Goal: Task Accomplishment & Management: Use online tool/utility

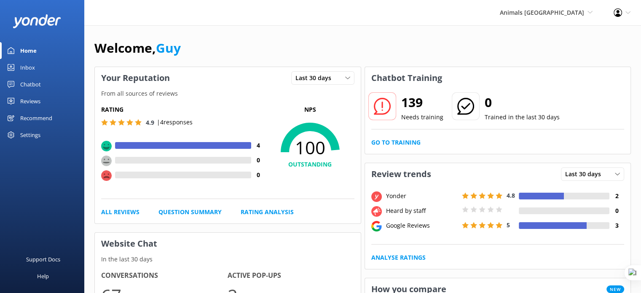
click at [30, 101] on div "Reviews" at bounding box center [30, 101] width 20 height 17
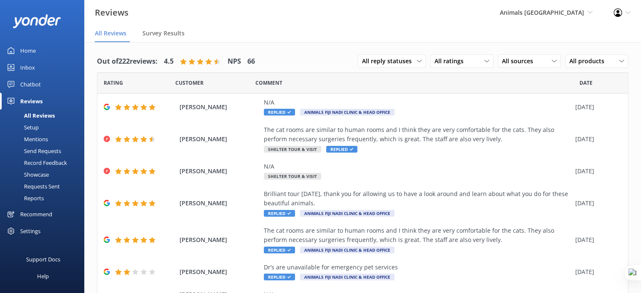
click at [31, 198] on div "Reports" at bounding box center [24, 198] width 39 height 12
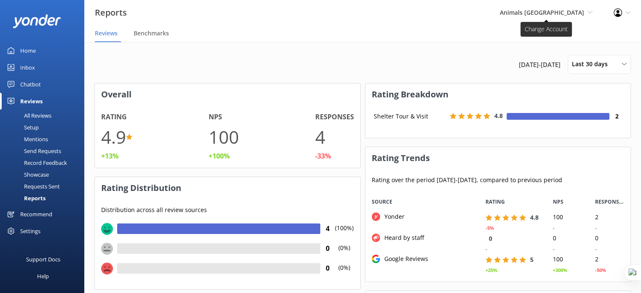
click at [577, 11] on span "Animals [GEOGRAPHIC_DATA]" at bounding box center [542, 12] width 84 height 8
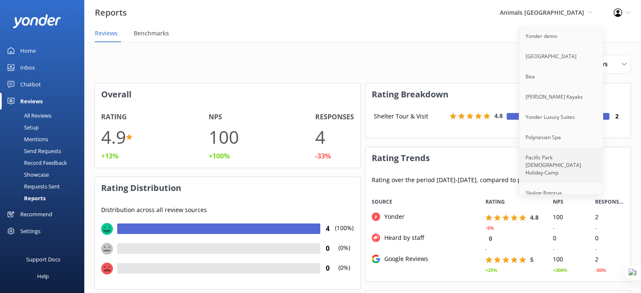
scroll to position [21, 0]
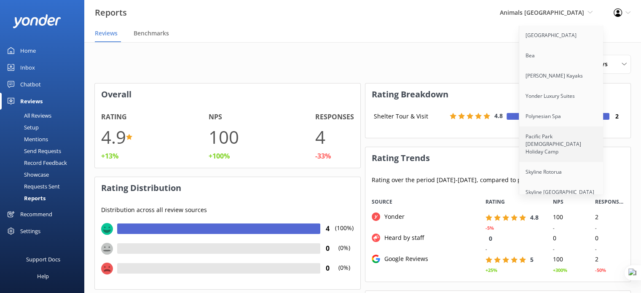
click at [560, 142] on link "Pacific Park [DEMOGRAPHIC_DATA] Holiday Camp" at bounding box center [561, 143] width 84 height 35
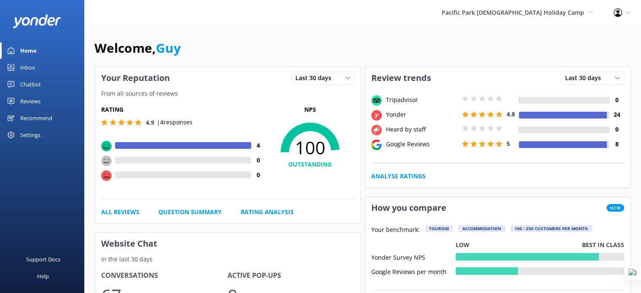
click at [22, 100] on div "Reviews" at bounding box center [30, 101] width 20 height 17
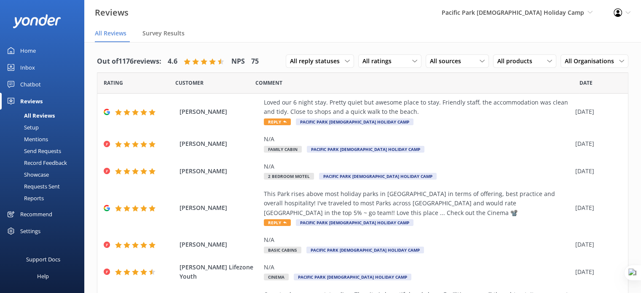
click at [39, 197] on div "Reports" at bounding box center [24, 198] width 39 height 12
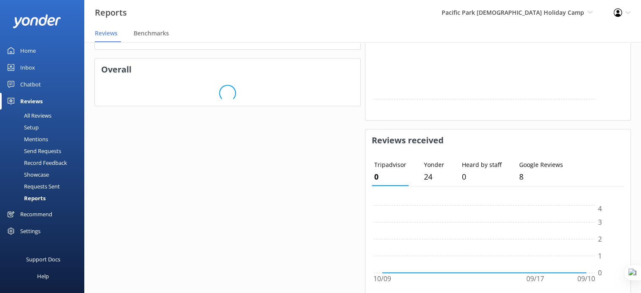
scroll to position [516, 0]
click at [237, 76] on h3 "Overall" at bounding box center [228, 69] width 266 height 22
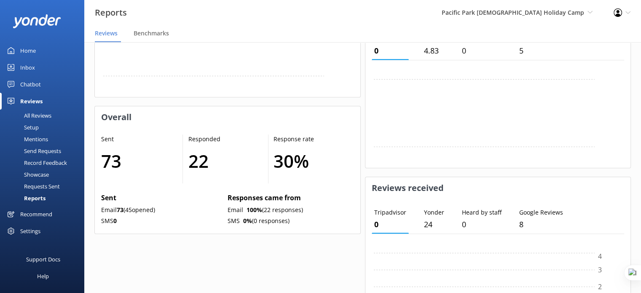
scroll to position [474, 0]
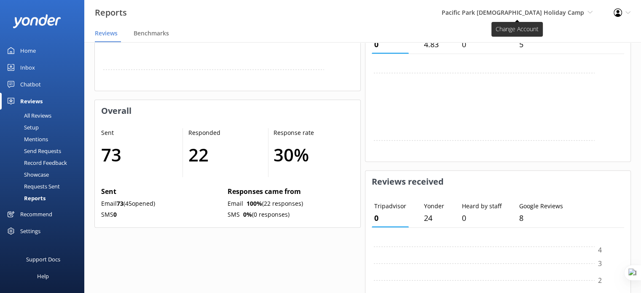
click at [548, 8] on span "Pacific Park Christian Holiday Camp Yonder demo Musket Cove Island Resort & Mar…" at bounding box center [517, 12] width 151 height 9
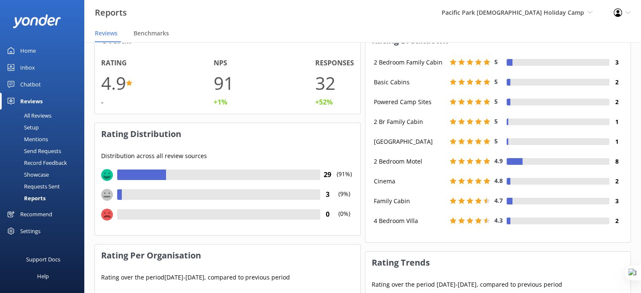
scroll to position [105, 259]
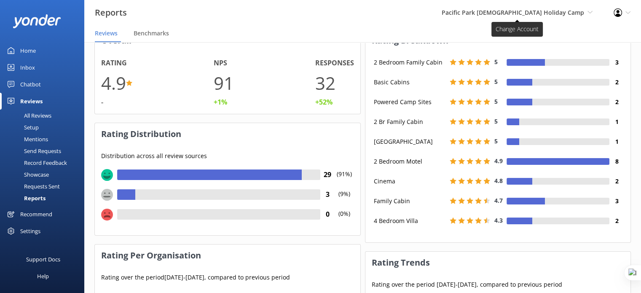
click at [552, 8] on span "Pacific Park [DEMOGRAPHIC_DATA] Holiday Camp" at bounding box center [513, 12] width 142 height 8
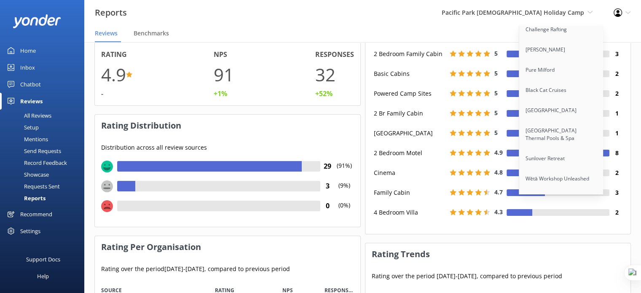
scroll to position [64, 0]
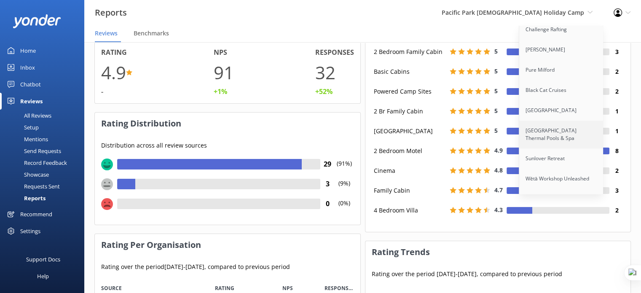
click at [545, 130] on link "[GEOGRAPHIC_DATA] Thermal Pools & Spa" at bounding box center [561, 135] width 84 height 28
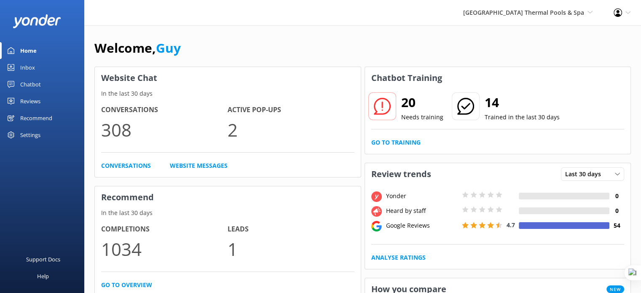
click at [23, 49] on div "Home" at bounding box center [28, 50] width 16 height 17
click at [29, 86] on div "Chatbot" at bounding box center [30, 84] width 21 height 17
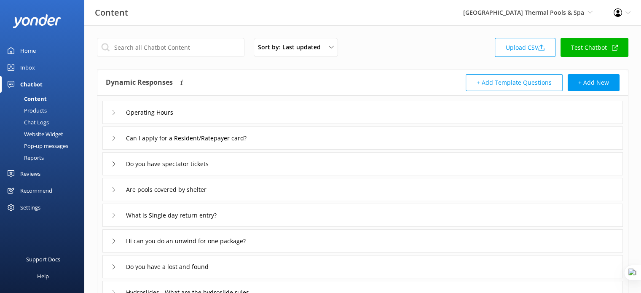
click at [35, 155] on div "Reports" at bounding box center [24, 158] width 39 height 12
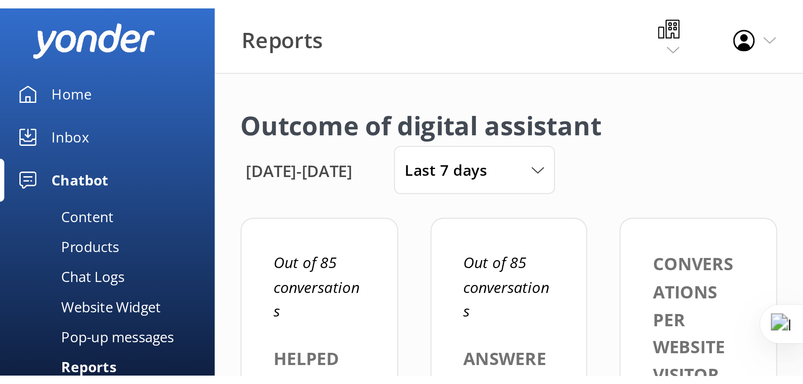
scroll to position [78, 666]
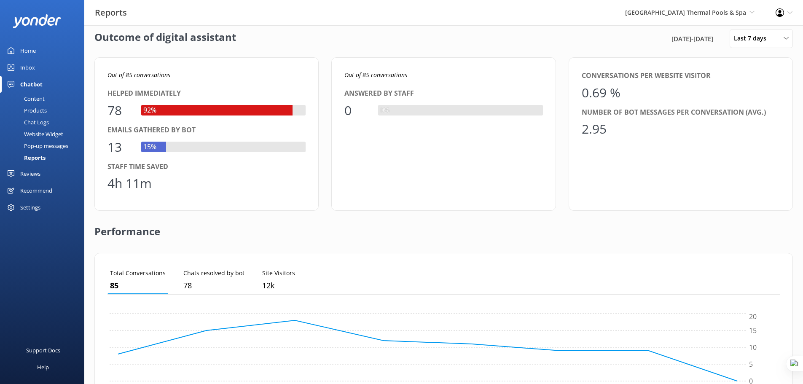
scroll to position [11, 0]
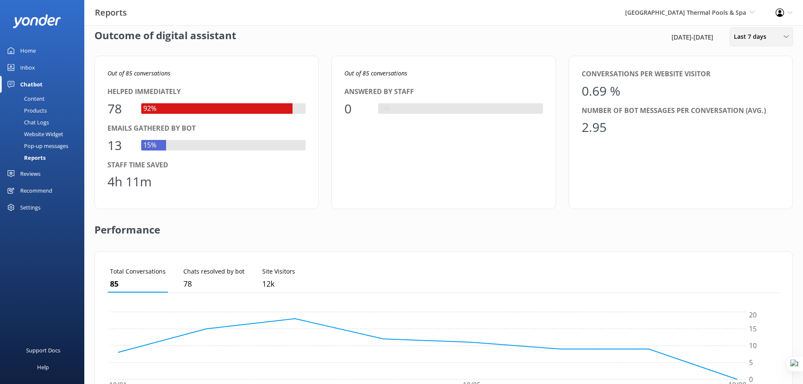
click at [759, 36] on span "Last 7 days" at bounding box center [753, 36] width 38 height 9
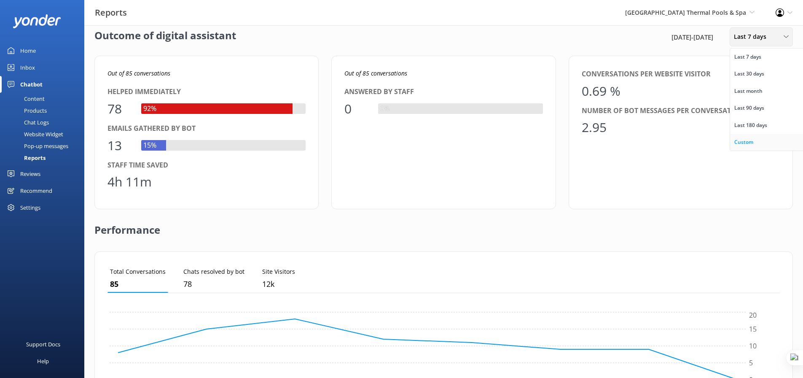
click at [765, 140] on link "Custom" at bounding box center [767, 142] width 75 height 17
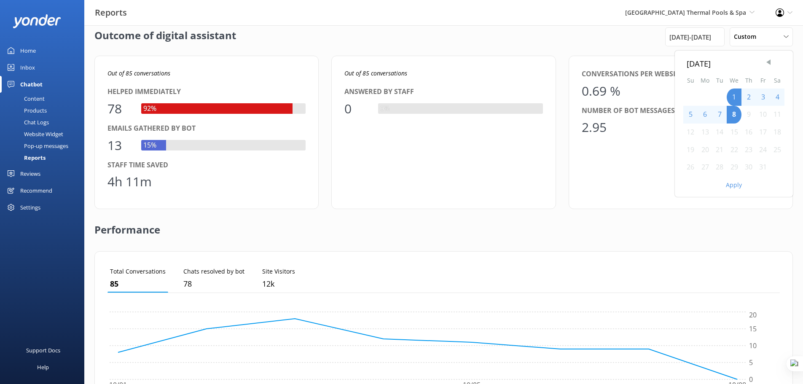
click at [768, 64] on span "Previous Month" at bounding box center [768, 62] width 8 height 8
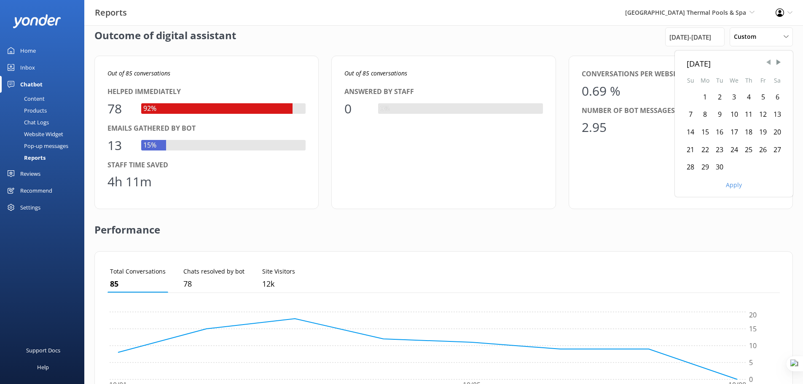
click at [768, 64] on span "Previous Month" at bounding box center [768, 62] width 8 height 8
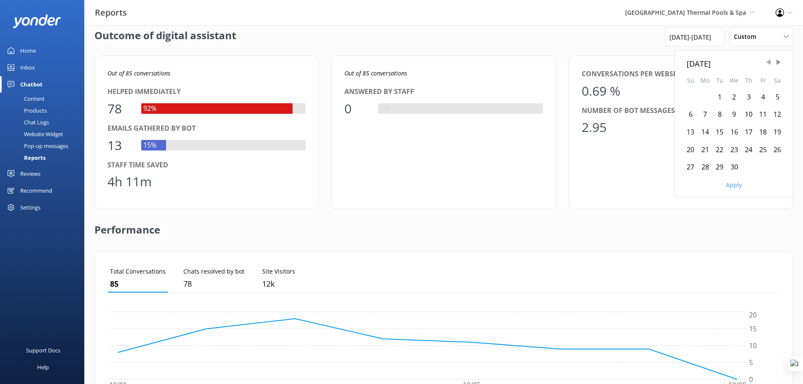
click at [768, 64] on span "Previous Month" at bounding box center [768, 62] width 8 height 8
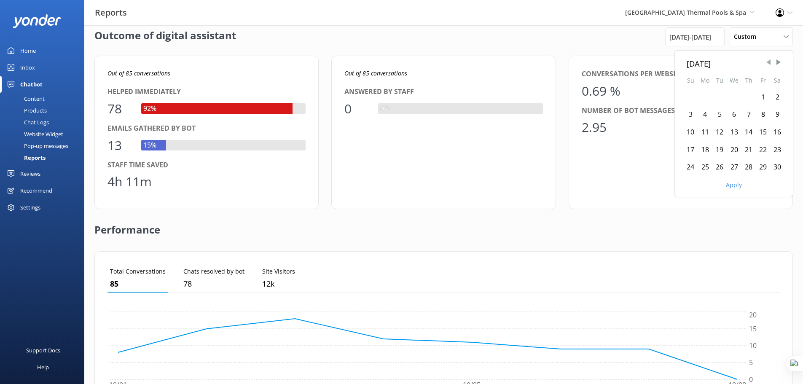
click at [768, 64] on span "Previous Month" at bounding box center [768, 62] width 8 height 8
click at [717, 112] on div "8" at bounding box center [719, 115] width 14 height 18
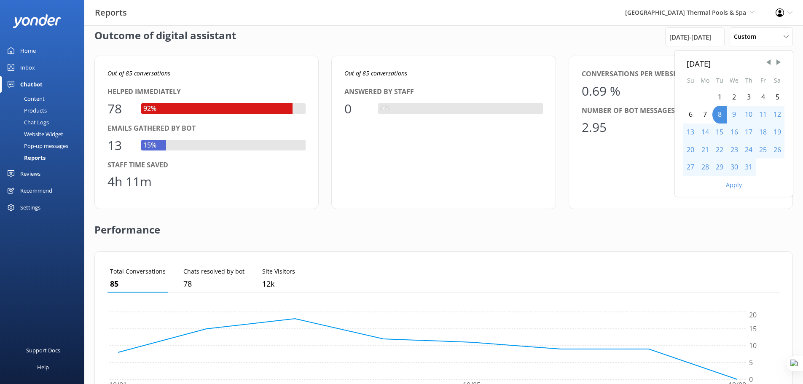
click at [734, 182] on button "Apply" at bounding box center [734, 185] width 16 height 6
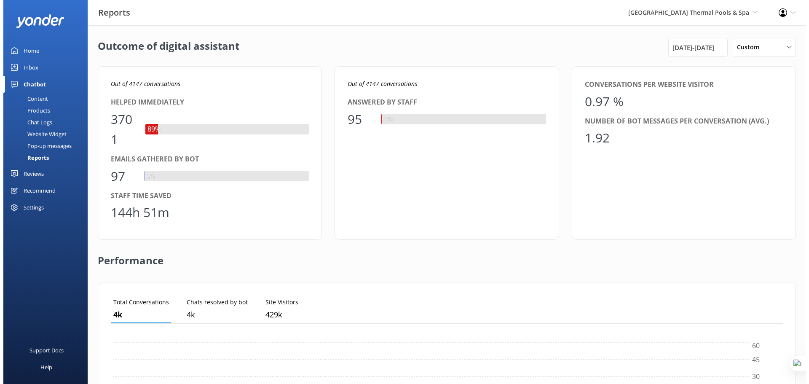
scroll to position [78, 666]
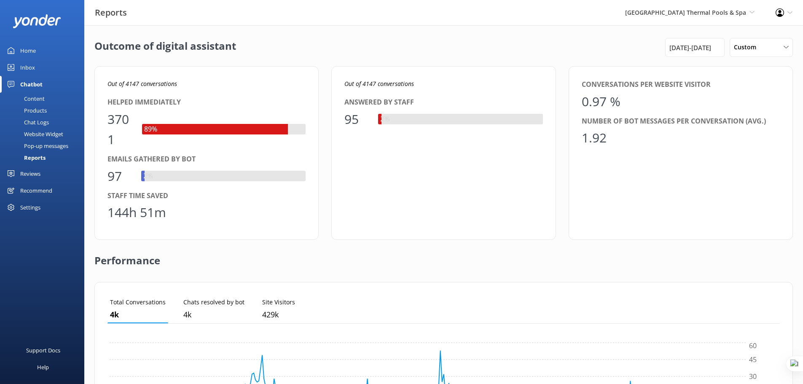
click at [35, 121] on div "Chat Logs" at bounding box center [27, 122] width 44 height 12
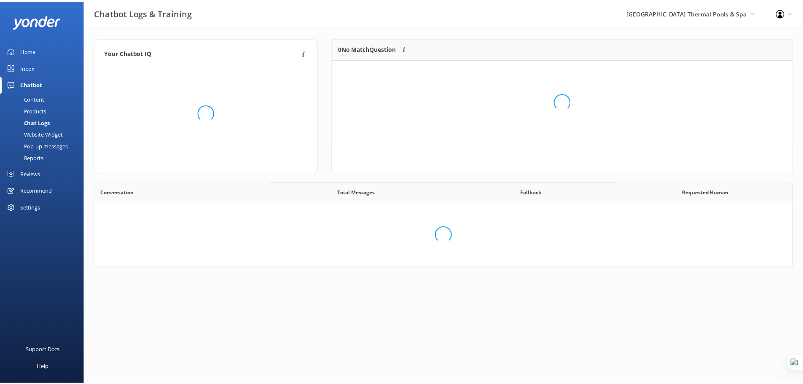
scroll to position [289, 691]
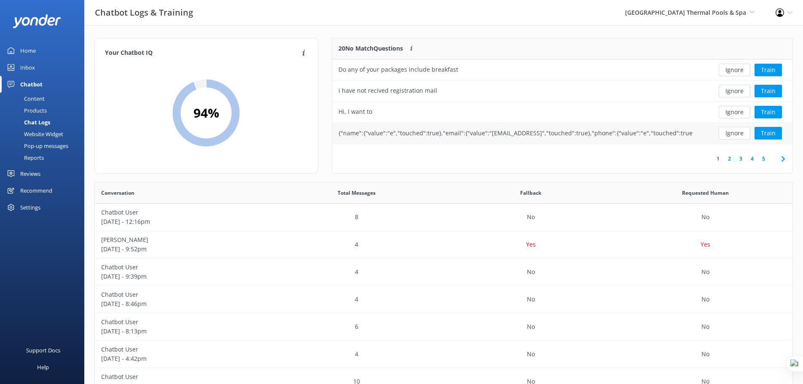
click at [432, 134] on div "{"name":{"value":"e","touched":true},"email":{"value":"sample@email.tst","touch…" at bounding box center [516, 133] width 354 height 9
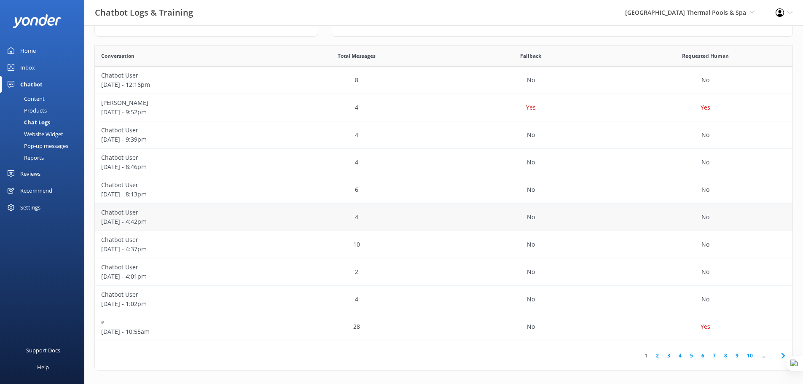
scroll to position [140, 0]
click at [204, 245] on p "October 07 - 4:37pm" at bounding box center [182, 245] width 162 height 9
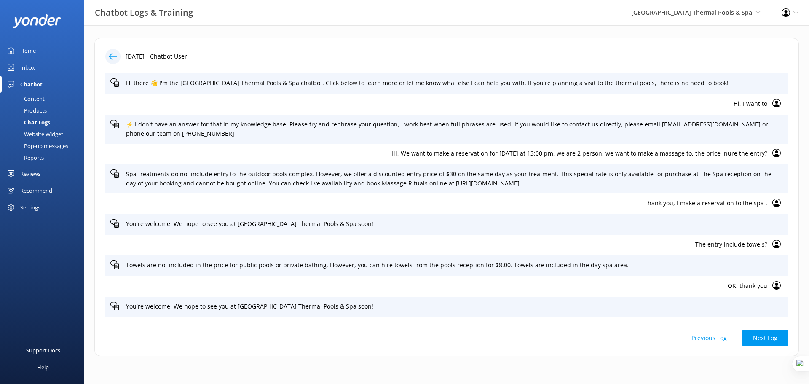
click at [714, 340] on button "Previous Log" at bounding box center [709, 338] width 56 height 17
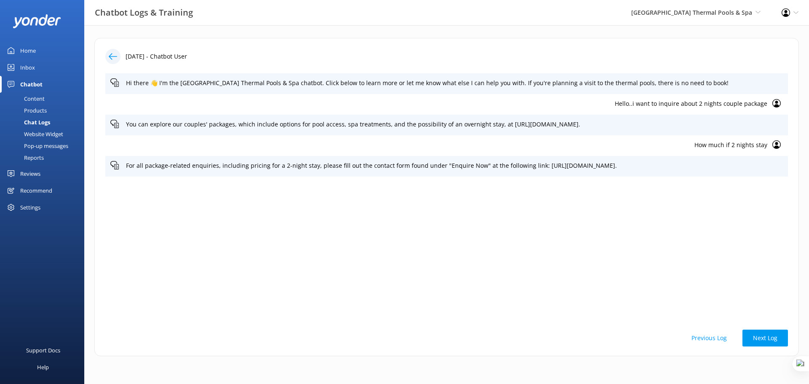
click at [714, 340] on button "Previous Log" at bounding box center [709, 338] width 56 height 17
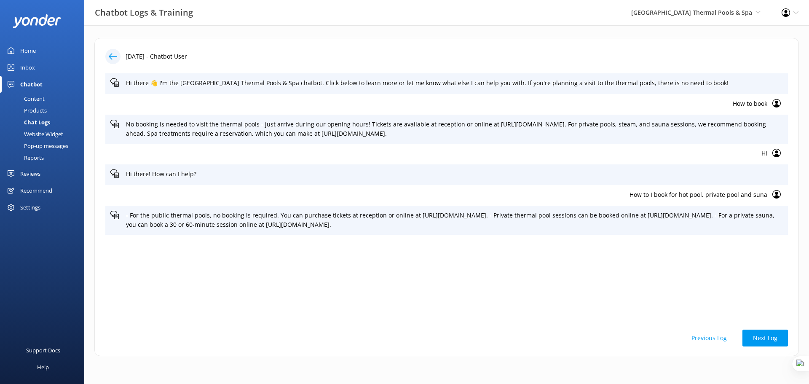
click at [719, 337] on button "Previous Log" at bounding box center [709, 338] width 56 height 17
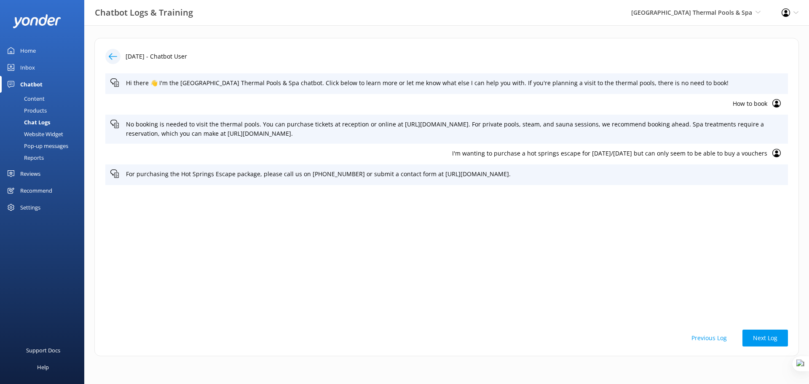
click at [719, 337] on button "Previous Log" at bounding box center [709, 338] width 56 height 17
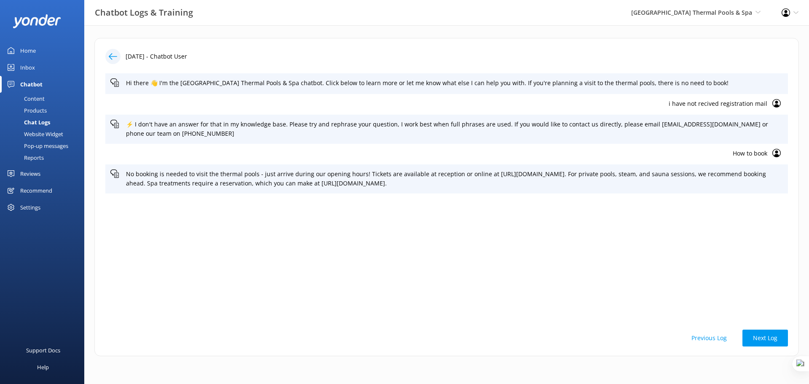
click at [723, 337] on button "Previous Log" at bounding box center [709, 338] width 56 height 17
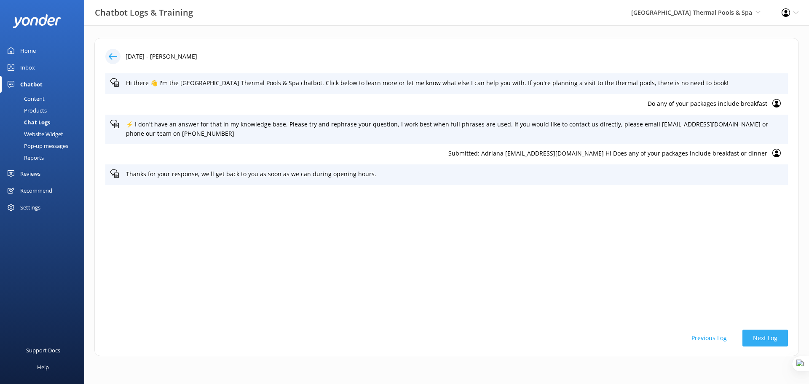
click at [763, 339] on button "Next Log" at bounding box center [766, 338] width 46 height 17
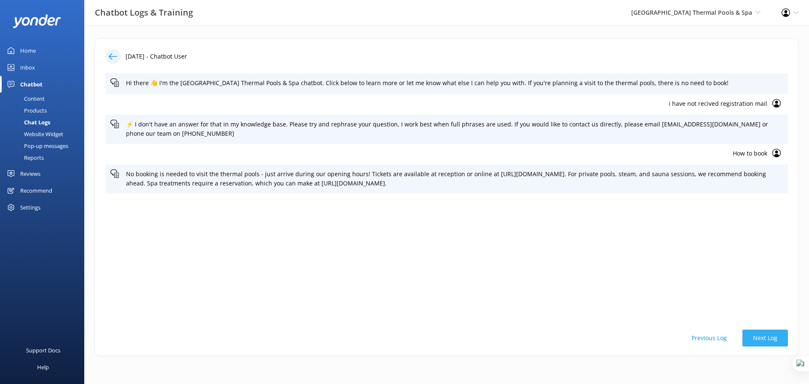
click at [763, 339] on button "Next Log" at bounding box center [766, 338] width 46 height 17
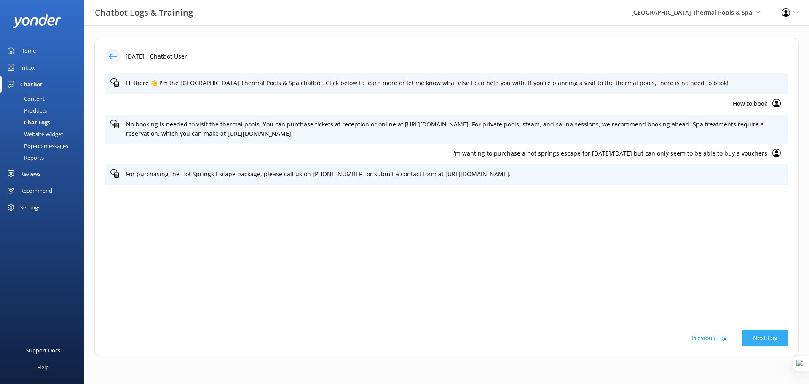
click at [763, 339] on button "Next Log" at bounding box center [766, 338] width 46 height 17
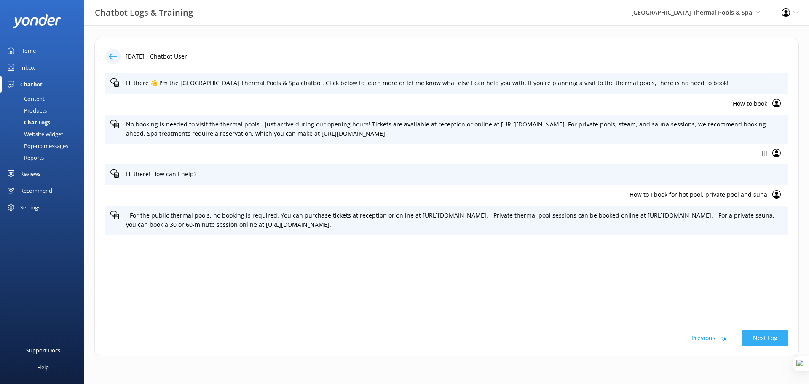
click at [763, 339] on button "Next Log" at bounding box center [766, 338] width 46 height 17
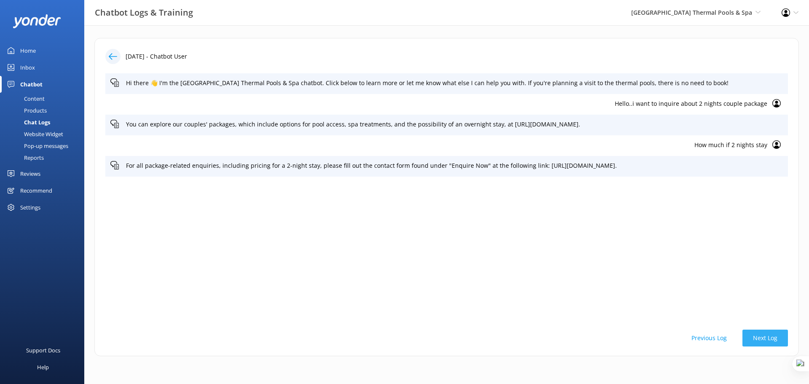
click at [763, 339] on button "Next Log" at bounding box center [766, 338] width 46 height 17
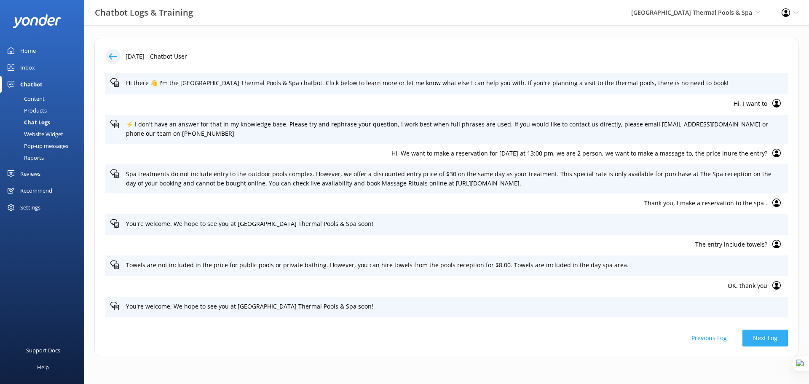
click at [763, 339] on button "Next Log" at bounding box center [766, 338] width 46 height 17
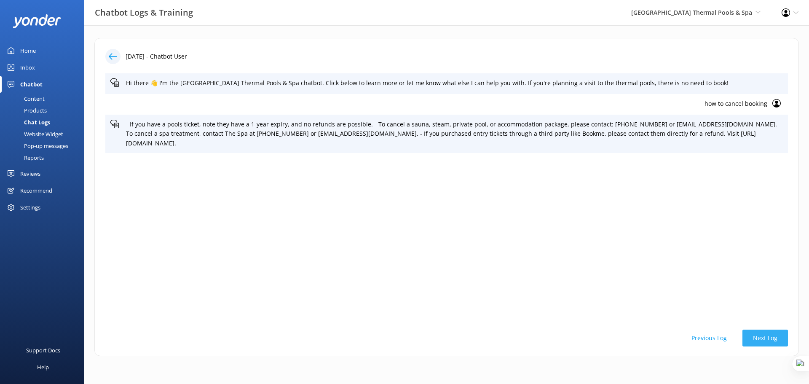
click at [763, 339] on button "Next Log" at bounding box center [766, 338] width 46 height 17
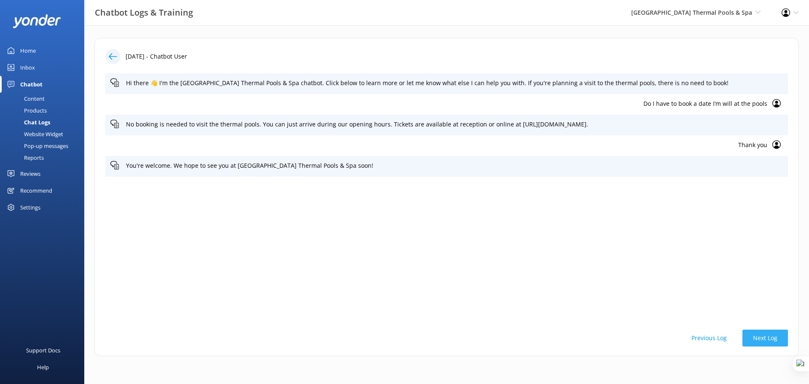
click at [763, 339] on button "Next Log" at bounding box center [766, 338] width 46 height 17
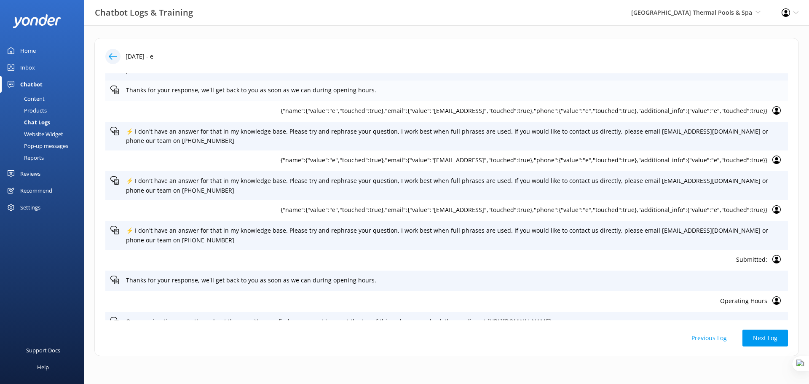
scroll to position [427, 0]
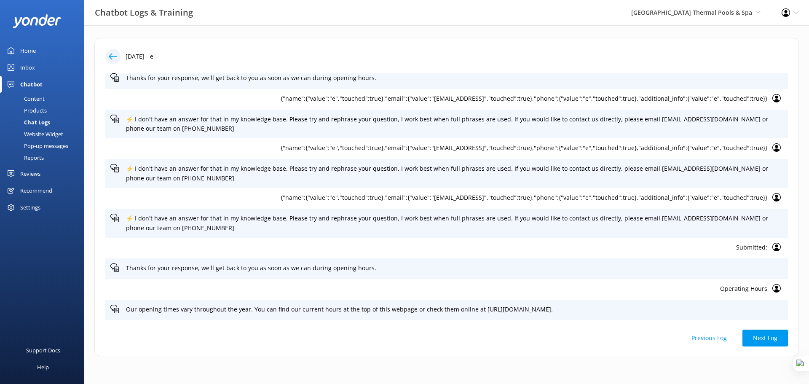
click at [41, 130] on div "Website Widget" at bounding box center [34, 134] width 58 height 12
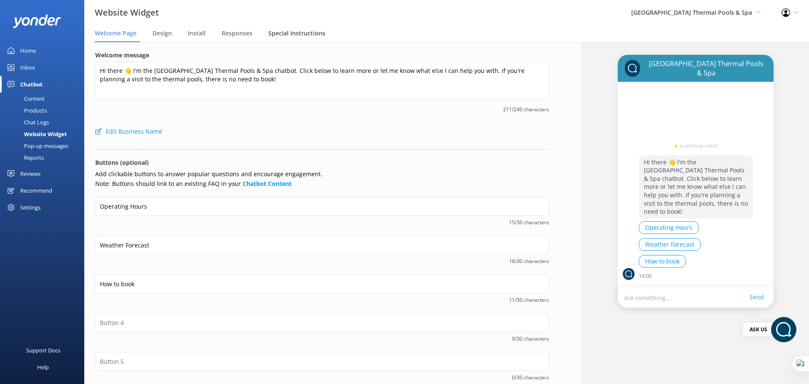
click at [298, 35] on span "Special Instructions" at bounding box center [297, 33] width 57 height 8
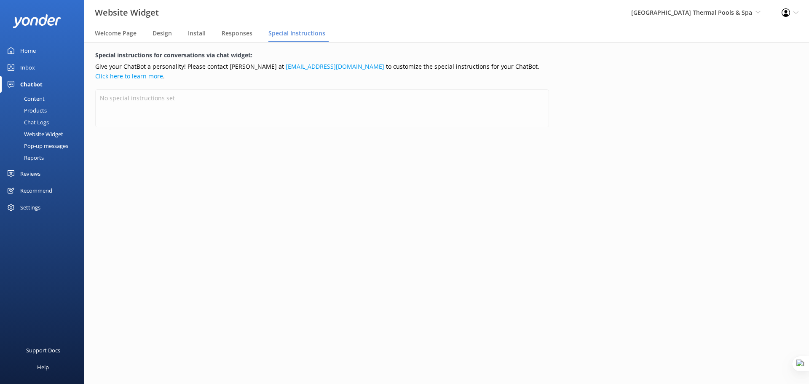
click at [35, 51] on div "Home" at bounding box center [28, 50] width 16 height 17
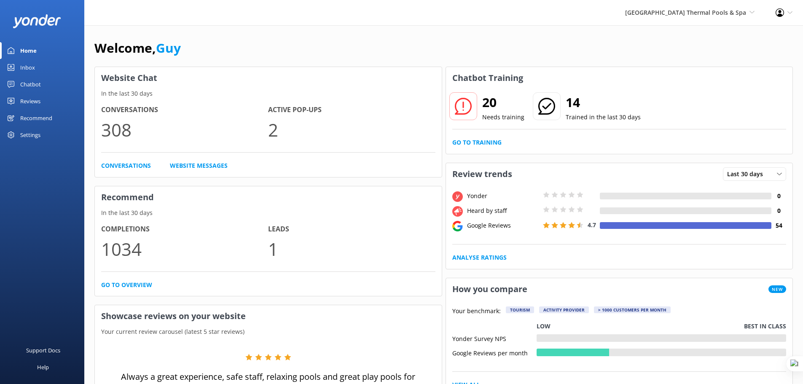
click at [23, 97] on div "Reviews" at bounding box center [30, 101] width 20 height 17
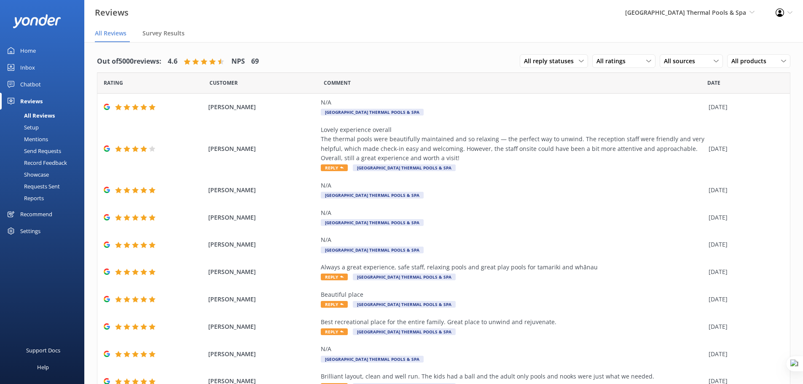
click at [36, 45] on link "Home" at bounding box center [42, 50] width 84 height 17
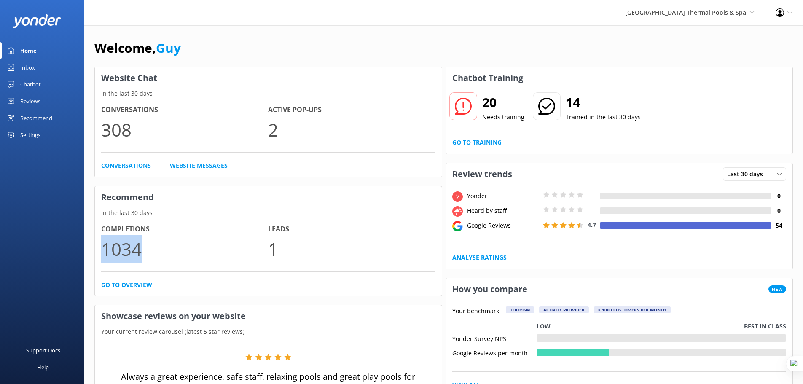
drag, startPoint x: 148, startPoint y: 253, endPoint x: 104, endPoint y: 251, distance: 43.5
click at [104, 251] on p "1034" at bounding box center [184, 249] width 167 height 28
click at [151, 250] on p "1034" at bounding box center [184, 249] width 167 height 28
drag, startPoint x: 105, startPoint y: 248, endPoint x: 161, endPoint y: 248, distance: 55.2
click at [161, 248] on p "1034" at bounding box center [184, 249] width 167 height 28
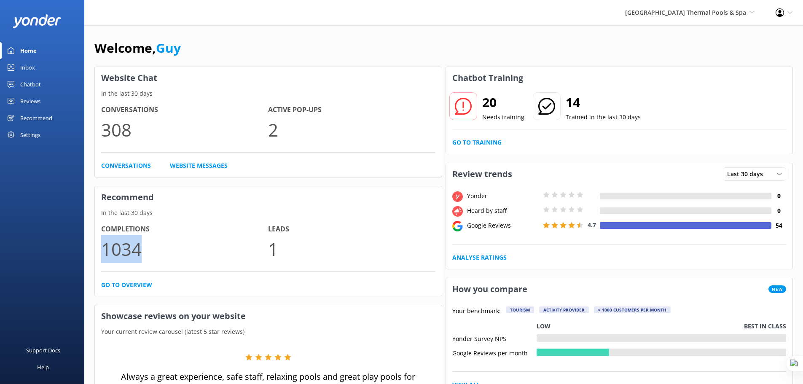
click at [173, 256] on p "1034" at bounding box center [184, 249] width 167 height 28
drag, startPoint x: 104, startPoint y: 249, endPoint x: 169, endPoint y: 245, distance: 65.5
click at [169, 245] on p "1034" at bounding box center [184, 249] width 167 height 28
click at [229, 243] on p "1034" at bounding box center [184, 249] width 167 height 28
click at [32, 134] on div "Settings" at bounding box center [30, 134] width 20 height 17
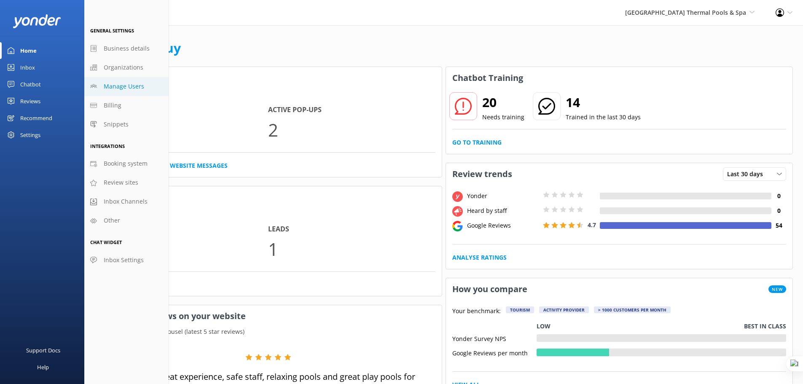
click at [129, 90] on span "Manage Users" at bounding box center [124, 86] width 40 height 9
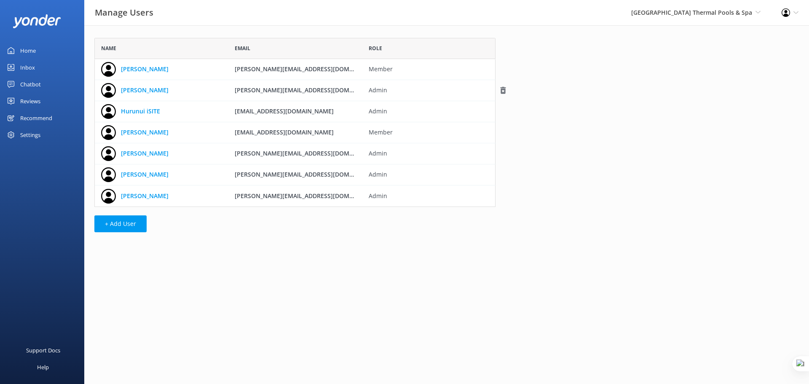
scroll to position [163, 395]
click at [503, 176] on use "grid" at bounding box center [503, 174] width 5 height 7
click at [502, 199] on use "grid" at bounding box center [503, 196] width 5 height 7
click at [796, 12] on icon at bounding box center [796, 12] width 5 height 5
click at [772, 40] on link "Profile Settings" at bounding box center [768, 36] width 84 height 21
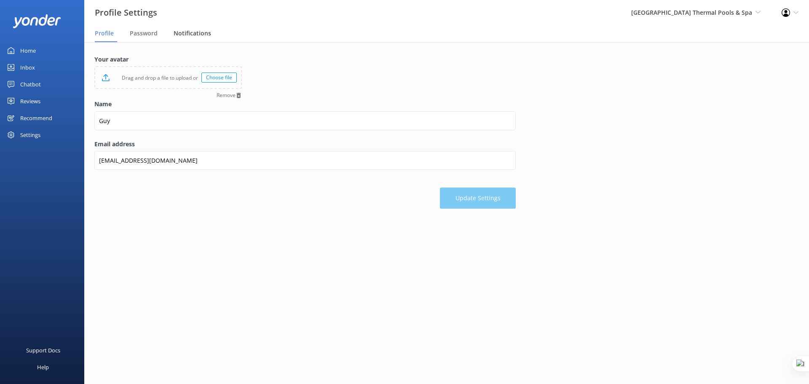
click at [200, 32] on span "Notifications" at bounding box center [193, 33] width 38 height 8
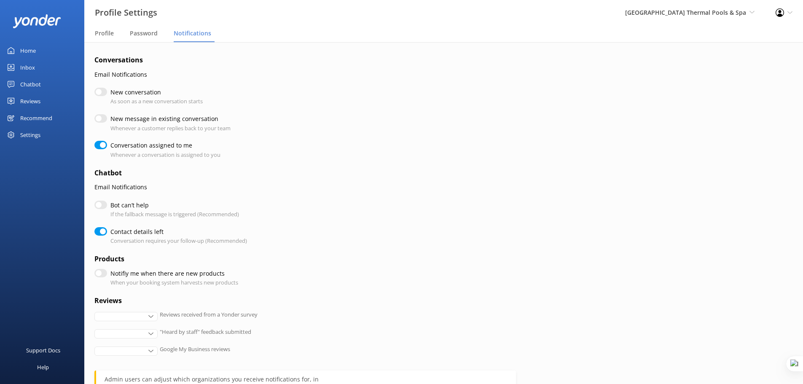
checkbox input "true"
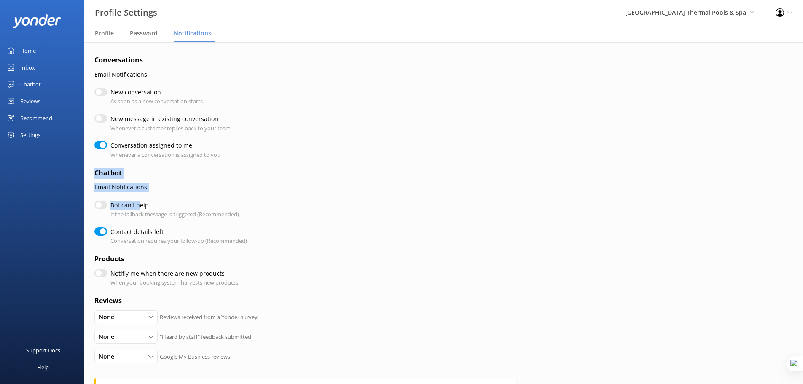
drag, startPoint x: 92, startPoint y: 173, endPoint x: 140, endPoint y: 197, distance: 53.7
click at [140, 197] on div "Conversations Email Notifications New conversation As soon as a new conversatio…" at bounding box center [443, 271] width 719 height 459
click at [162, 207] on label "Bot can’t help" at bounding box center [172, 205] width 124 height 9
click at [107, 207] on input "Bot can’t help" at bounding box center [100, 205] width 13 height 8
checkbox input "true"
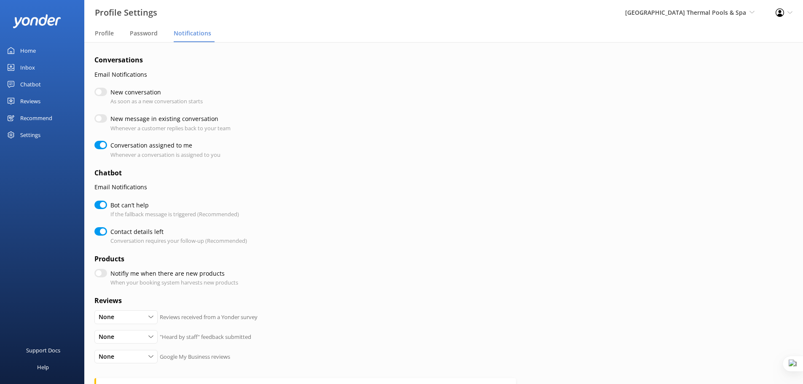
checkbox input "true"
click at [104, 92] on input "New conversation" at bounding box center [100, 92] width 13 height 8
checkbox input "true"
click at [104, 92] on input "New conversation" at bounding box center [100, 92] width 13 height 8
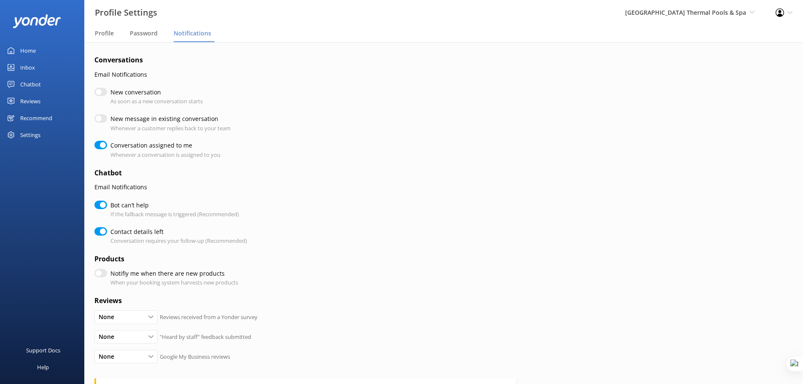
checkbox input "false"
checkbox input "true"
drag, startPoint x: 110, startPoint y: 145, endPoint x: 193, endPoint y: 145, distance: 82.2
click at [193, 145] on label "Conversation assigned to me" at bounding box center [163, 145] width 106 height 9
click at [160, 149] on label "Conversation assigned to me" at bounding box center [163, 145] width 106 height 9
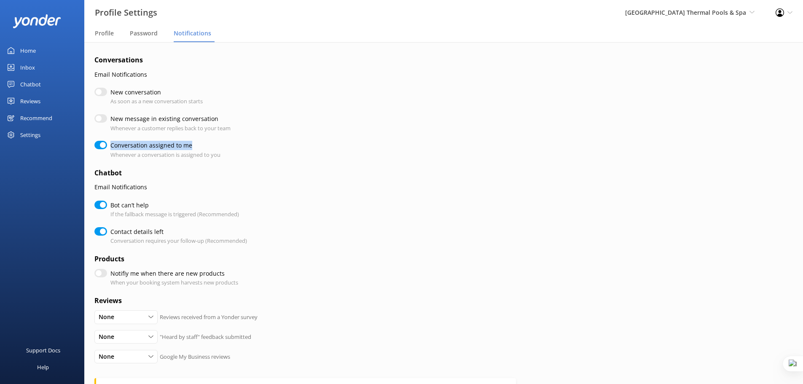
click at [107, 149] on input "Conversation assigned to me" at bounding box center [100, 145] width 13 height 8
checkbox input "false"
checkbox input "true"
click at [104, 145] on input "Conversation assigned to me" at bounding box center [100, 145] width 13 height 8
checkbox input "true"
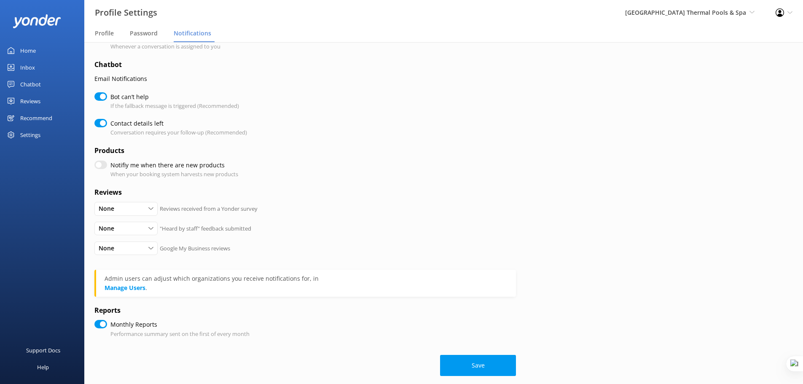
scroll to position [117, 0]
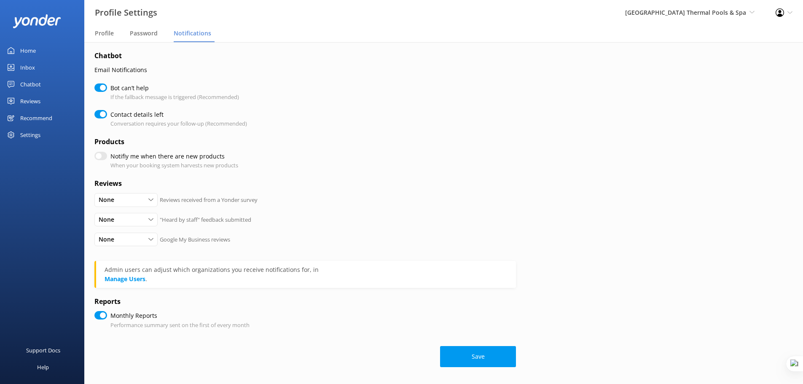
click at [32, 137] on div "Settings" at bounding box center [30, 134] width 20 height 17
checkbox input "true"
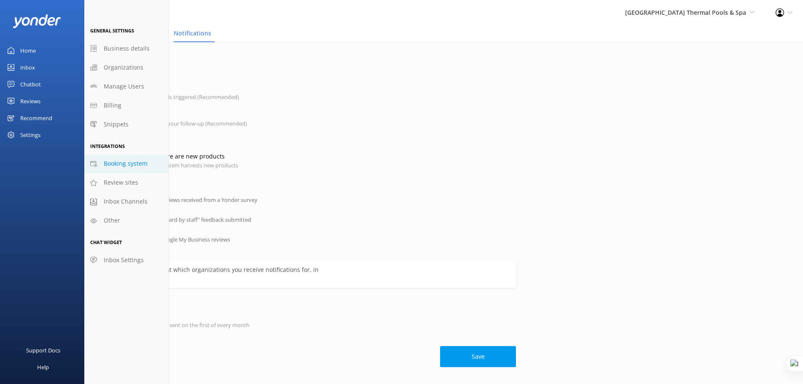
click at [137, 164] on span "Booking system" at bounding box center [126, 163] width 44 height 9
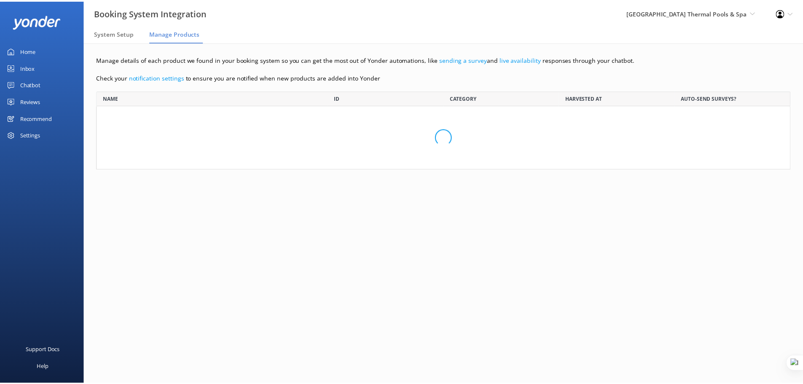
scroll to position [2285, 687]
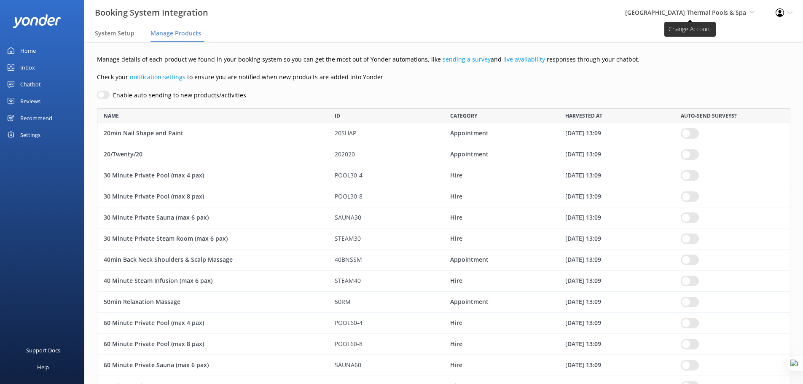
click at [748, 11] on span "Hanmer Springs Thermal Pools & Spa Yonder demo Musket Cove Island Resort & Mari…" at bounding box center [689, 12] width 129 height 9
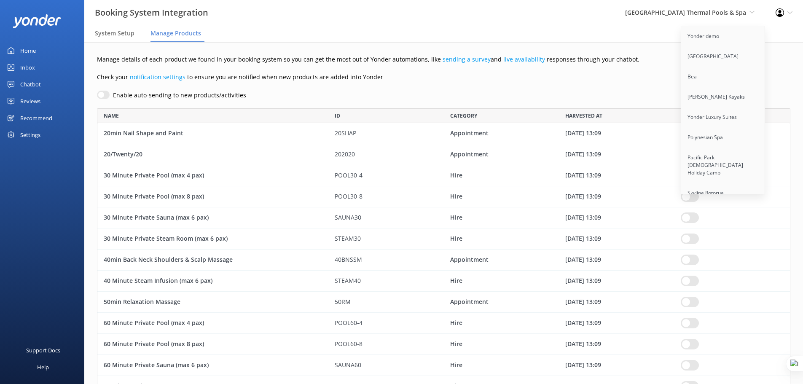
click at [792, 9] on div "Profile Settings Logout" at bounding box center [784, 12] width 38 height 25
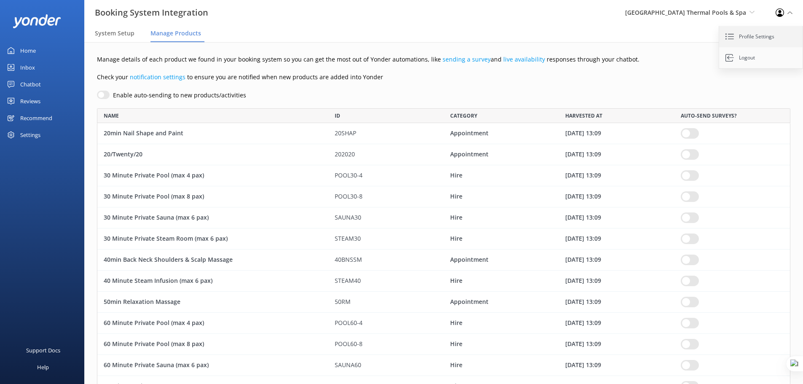
click at [758, 35] on link "Profile Settings" at bounding box center [761, 36] width 84 height 21
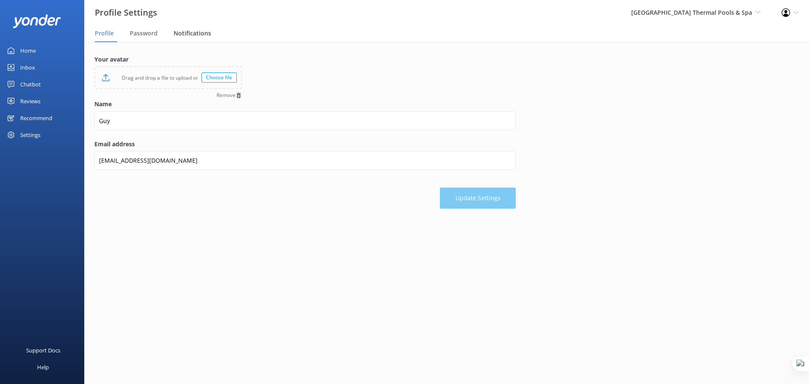
click at [179, 30] on span "Notifications" at bounding box center [193, 33] width 38 height 8
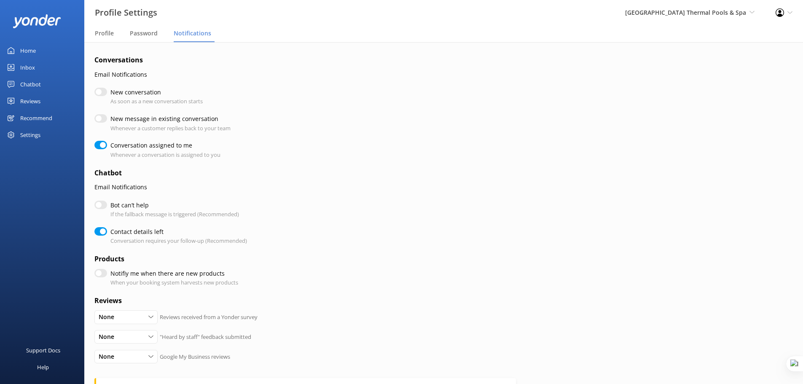
checkbox input "true"
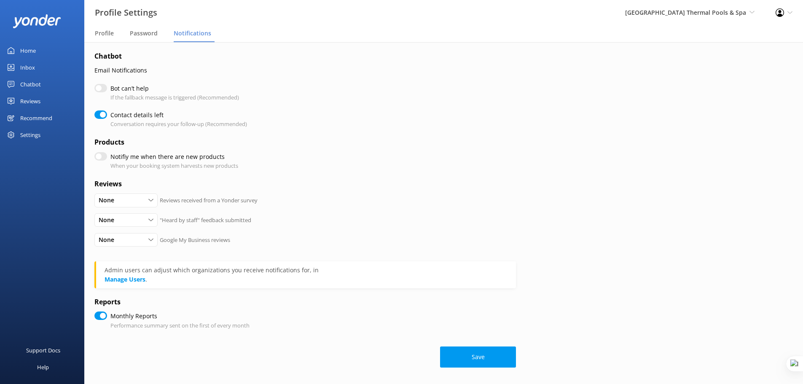
scroll to position [117, 0]
click at [102, 158] on input "Notifiy me when there are new products" at bounding box center [100, 156] width 13 height 8
checkbox input "true"
click at [102, 158] on input "Notifiy me when there are new products" at bounding box center [100, 156] width 13 height 8
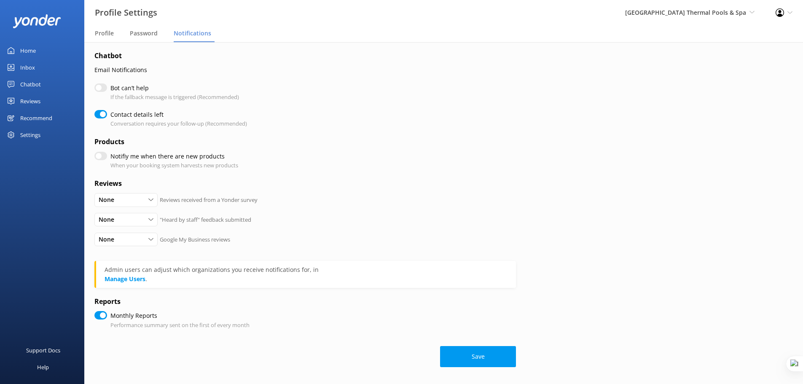
checkbox input "false"
checkbox input "true"
click at [29, 70] on div "Inbox" at bounding box center [27, 67] width 15 height 17
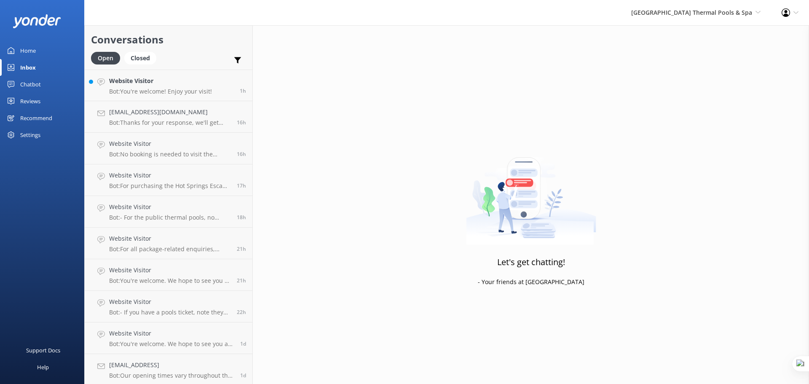
click at [24, 84] on div "Chatbot" at bounding box center [30, 84] width 21 height 17
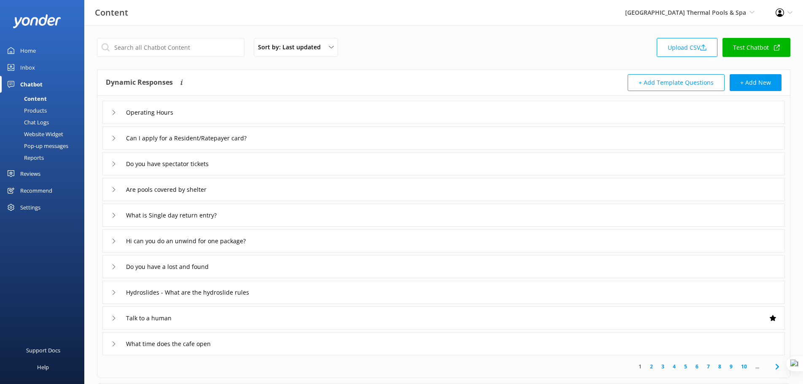
click at [758, 47] on link "Test Chatbot" at bounding box center [757, 47] width 68 height 19
click at [32, 64] on div "Inbox" at bounding box center [27, 67] width 15 height 17
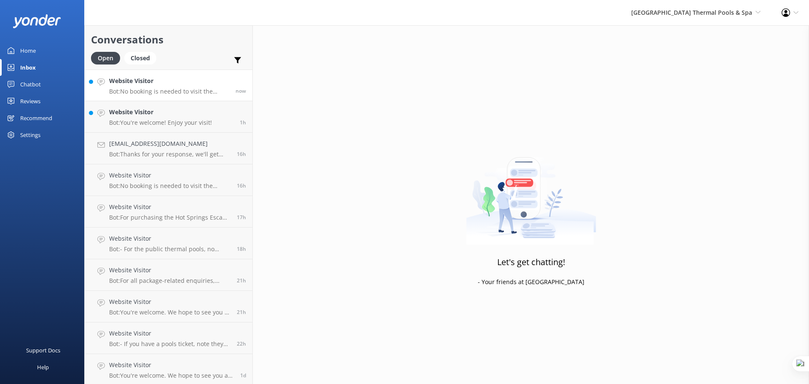
click at [160, 91] on p "Bot: No booking is needed to visit the thermal pools; just arrive during our op…" at bounding box center [169, 92] width 120 height 8
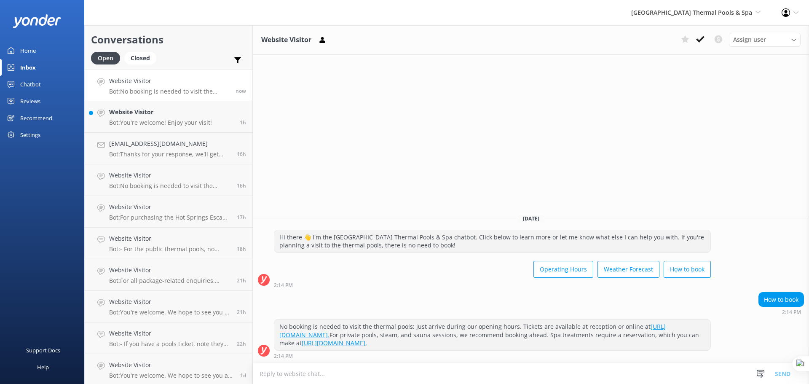
click at [435, 370] on textarea at bounding box center [531, 373] width 556 height 21
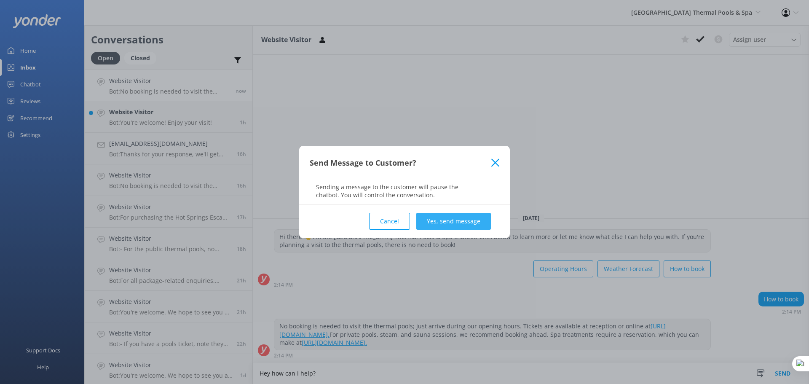
type textarea "Hey how can I help?"
click at [474, 225] on button "Yes, send message" at bounding box center [454, 221] width 75 height 17
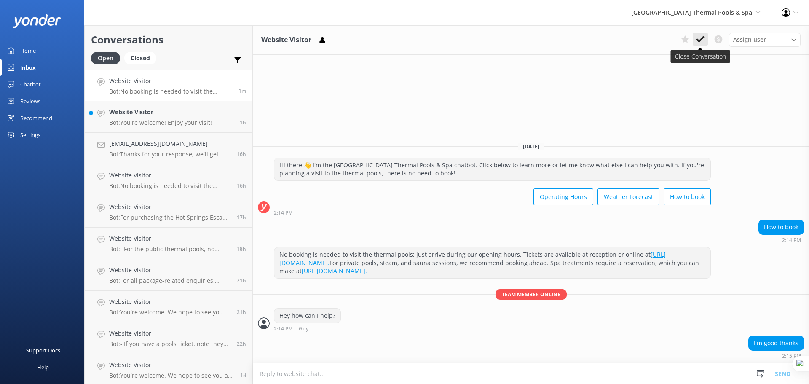
click at [701, 40] on use at bounding box center [700, 39] width 8 height 7
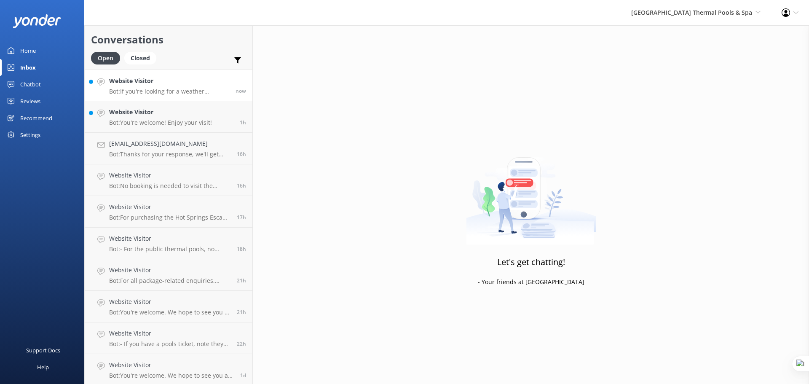
drag, startPoint x: 160, startPoint y: 90, endPoint x: 108, endPoint y: 76, distance: 53.4
click at [160, 90] on p "Bot: If you're looking for a weather forecast, we recommend visiting https://ha…" at bounding box center [169, 92] width 120 height 8
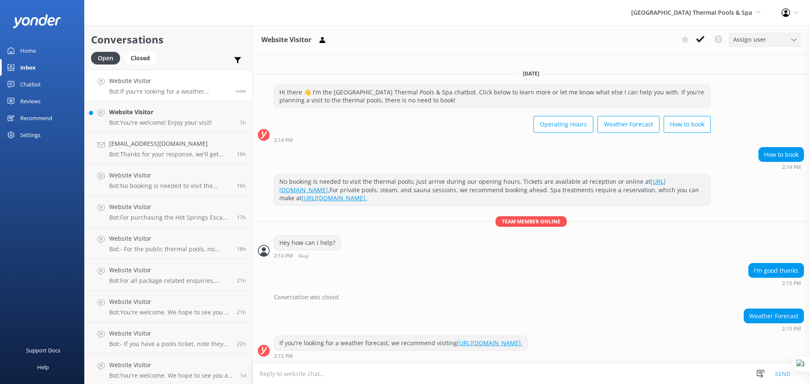
click at [774, 39] on div "Assign user" at bounding box center [764, 39] width 67 height 9
click at [757, 91] on div "Hurunui iSITE" at bounding box center [751, 91] width 34 height 8
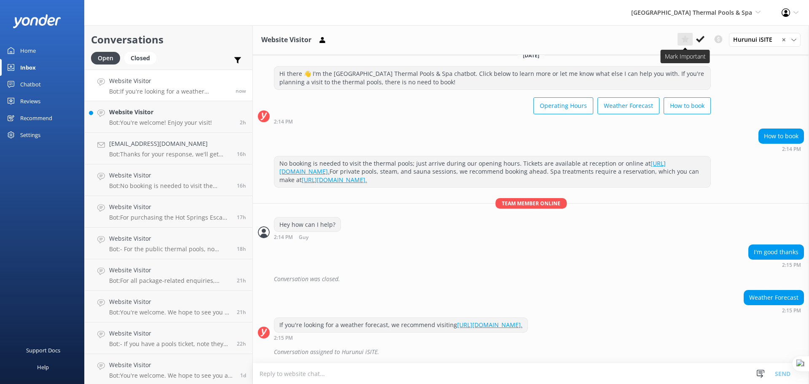
click at [683, 39] on use at bounding box center [685, 39] width 8 height 8
click at [183, 155] on p "Bot: Thanks for your response, we'll get back to you as soon as we can during o…" at bounding box center [169, 154] width 121 height 8
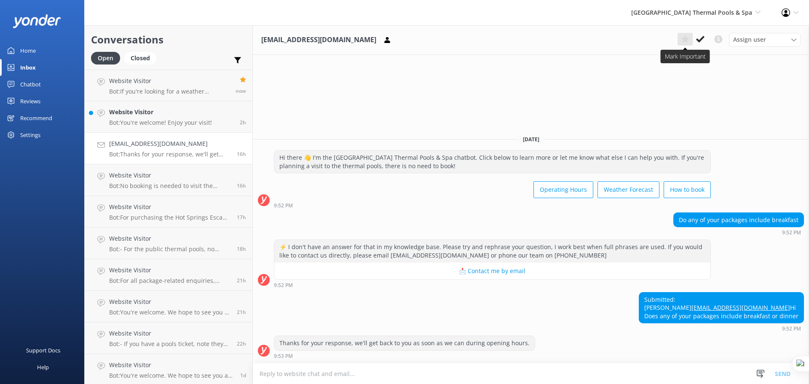
click at [688, 42] on use at bounding box center [685, 39] width 8 height 8
click at [238, 60] on use at bounding box center [237, 60] width 7 height 6
click at [175, 81] on input "Important" at bounding box center [175, 79] width 8 height 8
checkbox input "true"
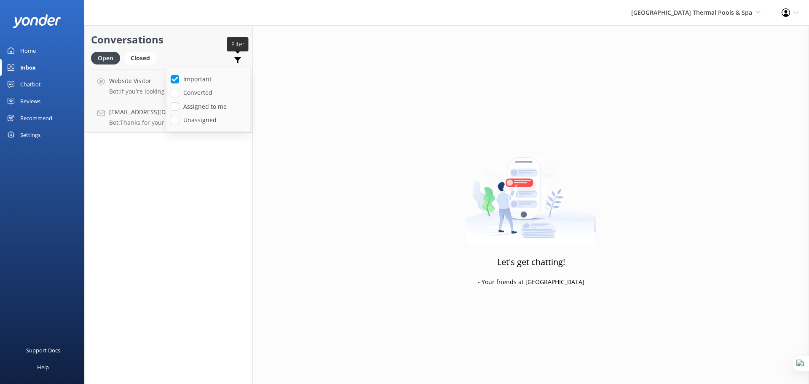
click at [238, 59] on use at bounding box center [237, 60] width 7 height 6
click at [244, 82] on use at bounding box center [243, 79] width 6 height 6
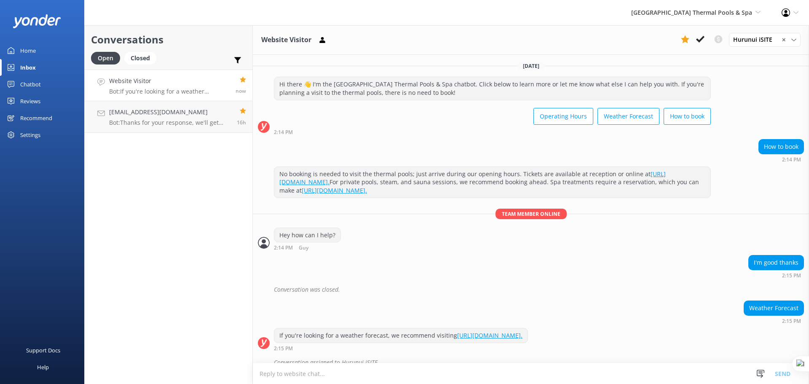
scroll to position [11, 0]
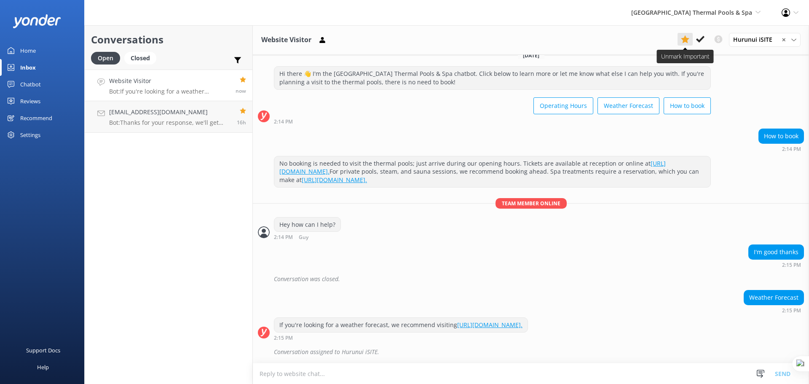
click at [682, 38] on use at bounding box center [685, 39] width 8 height 8
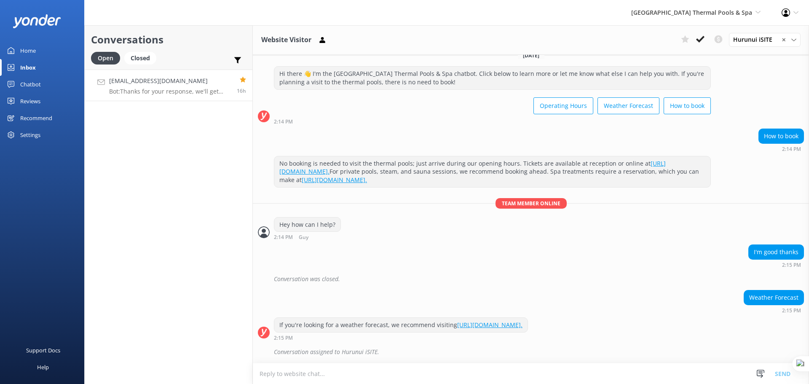
click at [192, 92] on p "Bot: Thanks for your response, we'll get back to you as soon as we can during o…" at bounding box center [169, 92] width 121 height 8
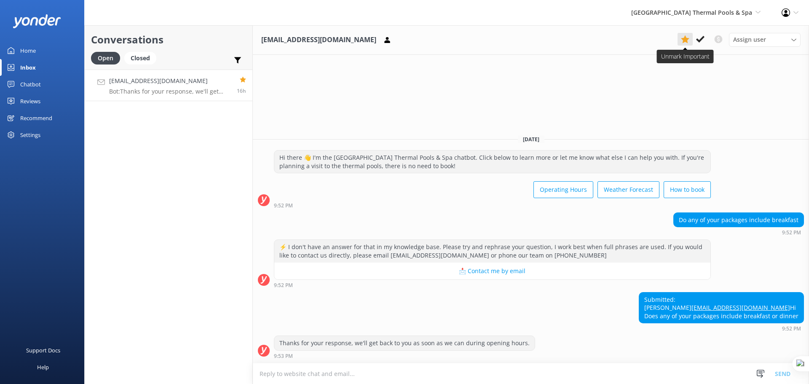
click at [685, 40] on use at bounding box center [685, 39] width 8 height 8
click at [367, 376] on textarea at bounding box center [531, 373] width 556 height 21
drag, startPoint x: 331, startPoint y: 376, endPoint x: 363, endPoint y: 378, distance: 32.1
click at [363, 378] on textarea at bounding box center [531, 373] width 556 height 21
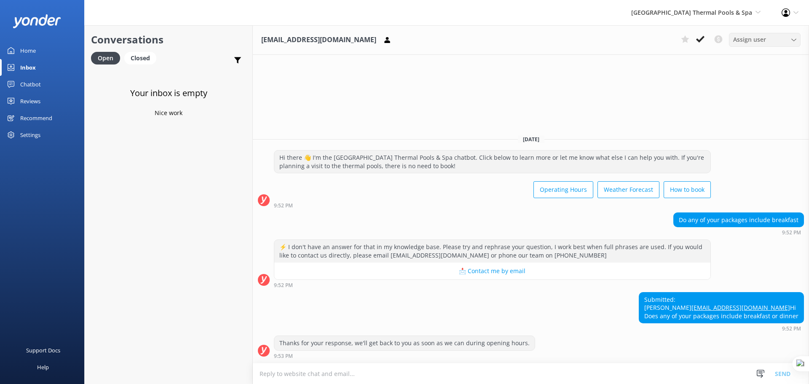
click at [764, 35] on span "Assign user" at bounding box center [750, 39] width 33 height 9
click at [150, 59] on div "Closed" at bounding box center [140, 58] width 32 height 13
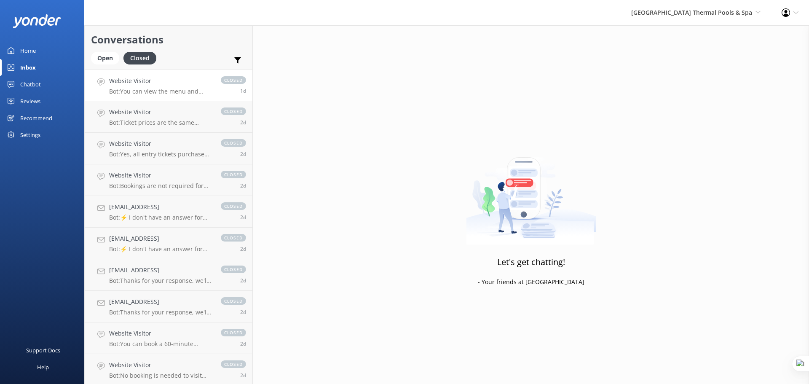
click at [170, 90] on p "Bot: You can view the menu and pricing for the Tea Kiosk Cafe and Grill online …" at bounding box center [160, 92] width 103 height 8
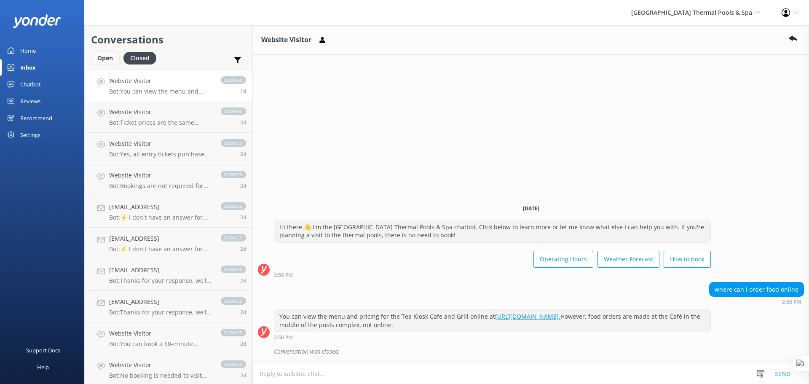
click at [106, 59] on div "Open" at bounding box center [105, 58] width 28 height 13
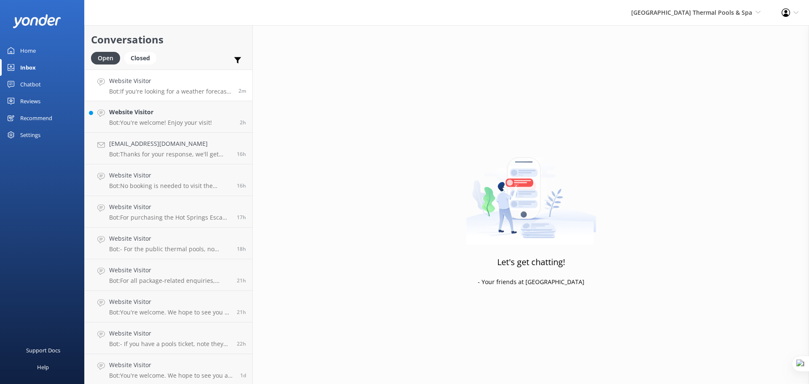
click at [156, 81] on h4 "Website Visitor" at bounding box center [170, 80] width 123 height 9
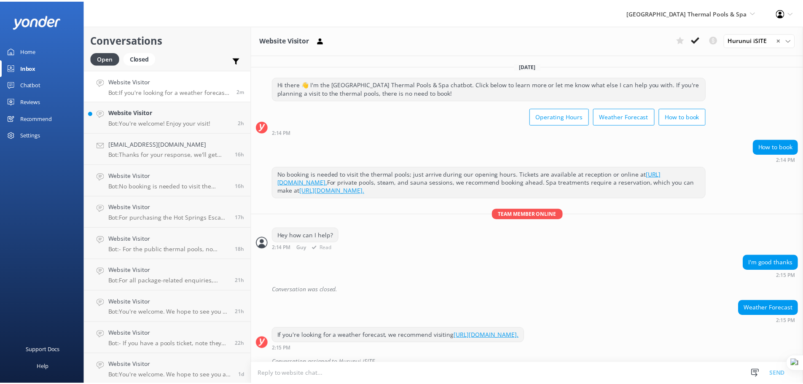
scroll to position [11, 0]
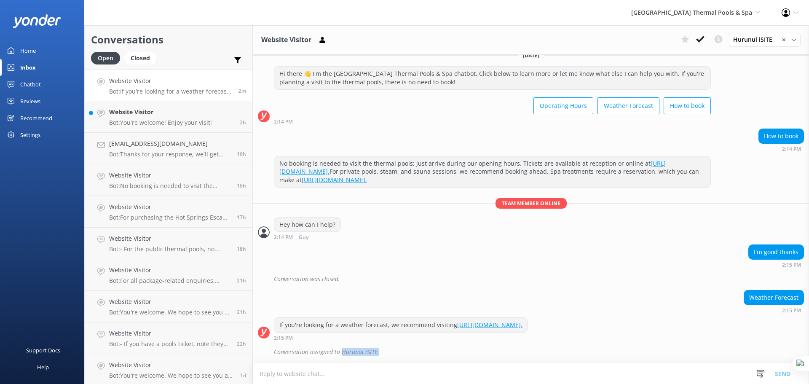
drag, startPoint x: 341, startPoint y: 352, endPoint x: 391, endPoint y: 352, distance: 50.6
click at [391, 352] on div "Conversation assigned to Hurunui iSITE." at bounding box center [539, 352] width 530 height 14
click at [421, 347] on div "Conversation assigned to Hurunui iSITE." at bounding box center [539, 352] width 530 height 14
click at [32, 87] on div "Chatbot" at bounding box center [30, 84] width 21 height 17
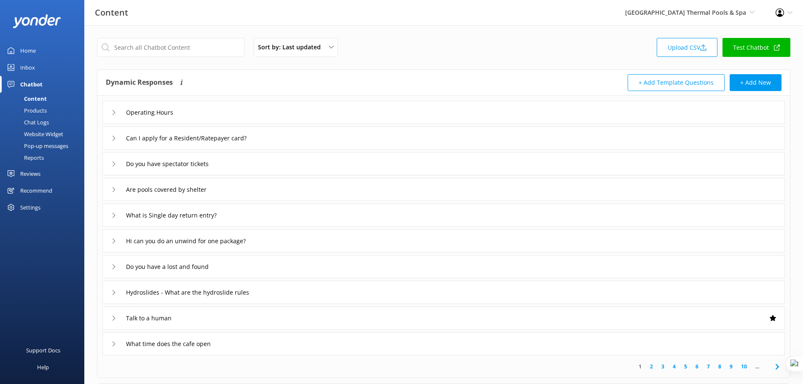
click at [561, 118] on div "Operating Hours" at bounding box center [443, 112] width 683 height 23
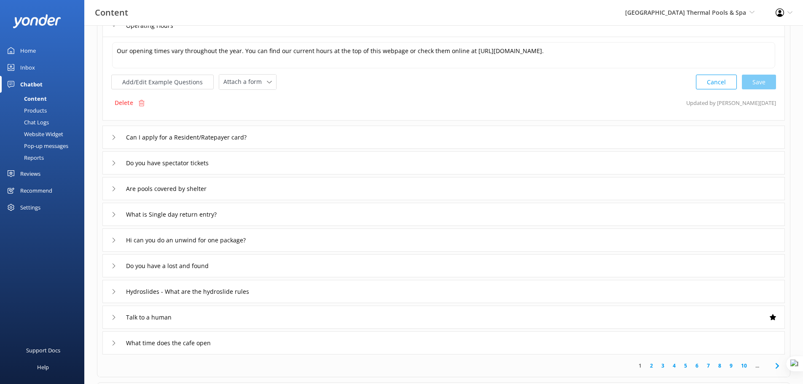
scroll to position [95, 0]
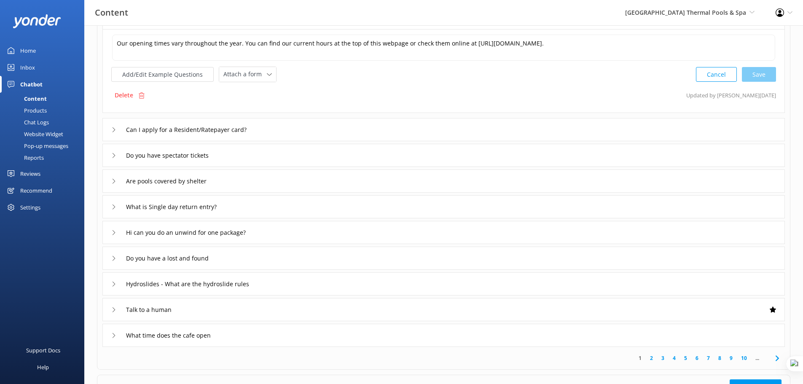
click at [382, 179] on div "Are pools covered by shelter" at bounding box center [443, 180] width 683 height 23
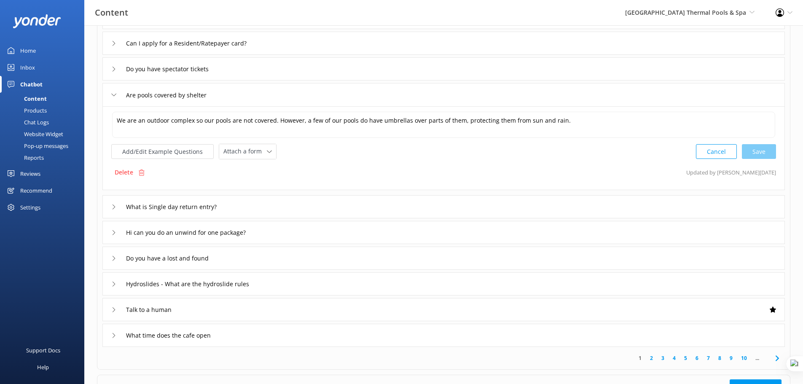
click at [654, 355] on link "2" at bounding box center [651, 358] width 11 height 8
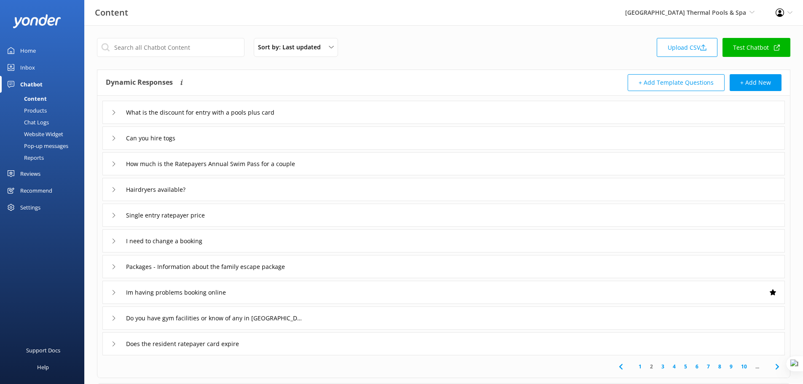
click at [642, 367] on link "1" at bounding box center [639, 367] width 11 height 8
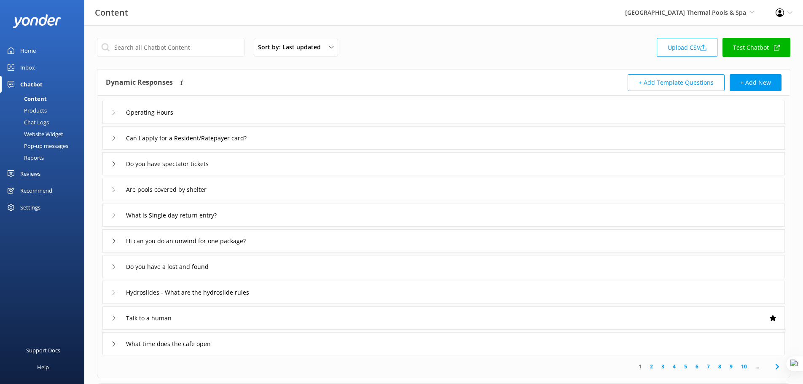
click at [322, 111] on div "Operating Hours" at bounding box center [443, 112] width 683 height 23
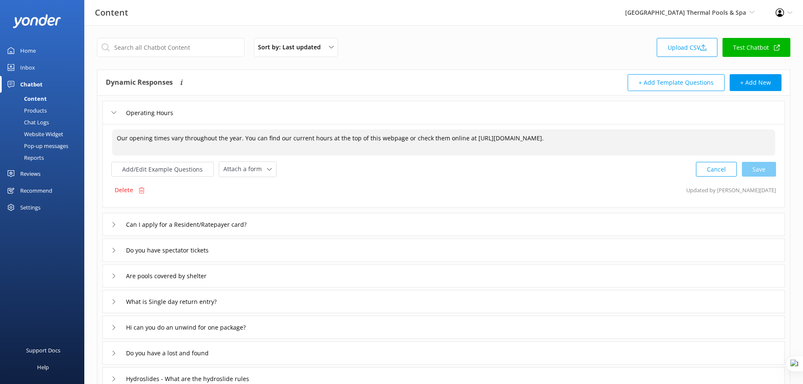
click at [674, 141] on textarea "Our opening times vary throughout the year. You can find our current hours at t…" at bounding box center [443, 142] width 663 height 26
type textarea "Our opening times vary throughout the year. You can find our current hours at t…"
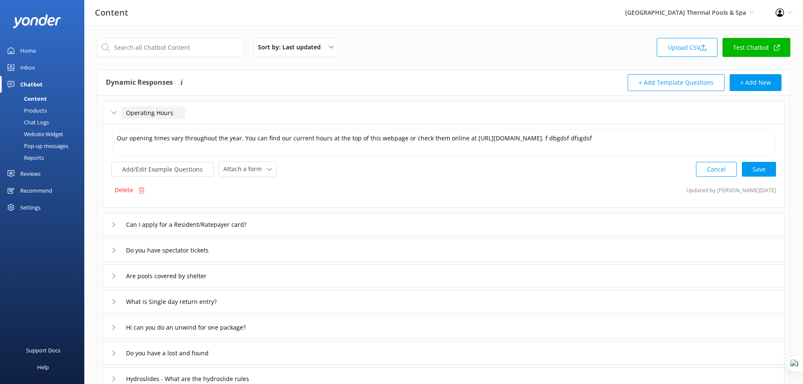
click at [178, 111] on input "Operating Hours" at bounding box center [153, 112] width 64 height 13
type input "Operating Hours"
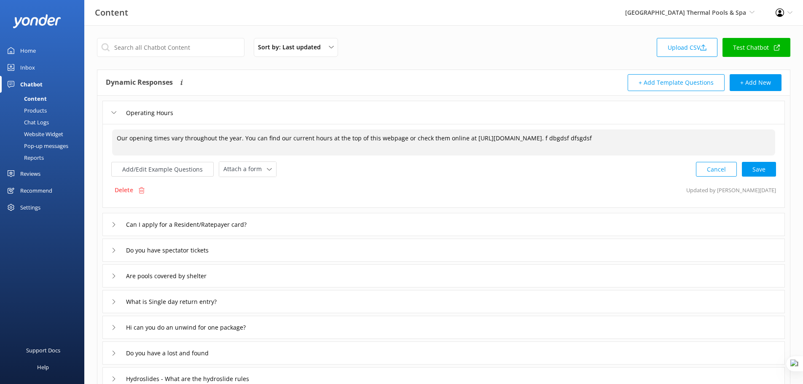
drag, startPoint x: 662, startPoint y: 136, endPoint x: 633, endPoint y: 140, distance: 28.9
click at [633, 140] on textarea "Our opening times vary throughout the year. You can find our current hours at t…" at bounding box center [443, 142] width 663 height 26
click at [168, 166] on button "Add/Edit Example Questions" at bounding box center [162, 169] width 102 height 15
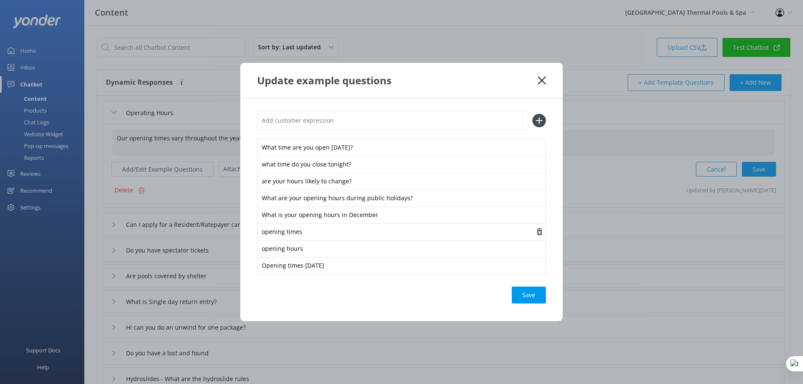
type textarea "Our opening times vary throughout the year. You can find our current hours at t…"
click at [540, 233] on use "button" at bounding box center [539, 231] width 5 height 7
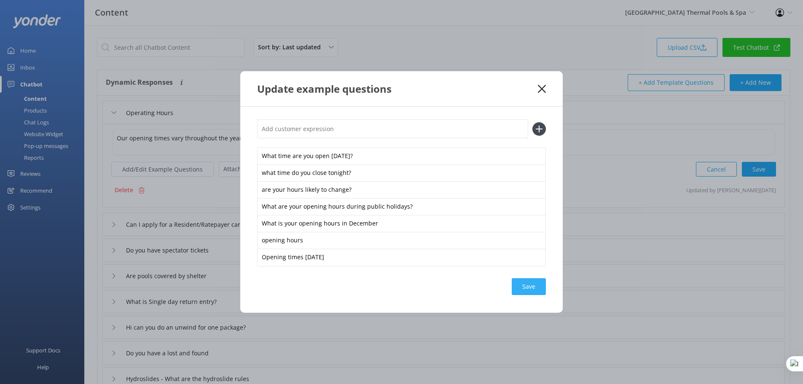
click at [533, 288] on div "Save" at bounding box center [529, 286] width 34 height 17
click at [539, 83] on div "Update example questions" at bounding box center [401, 88] width 322 height 35
click at [540, 90] on icon at bounding box center [542, 89] width 8 height 8
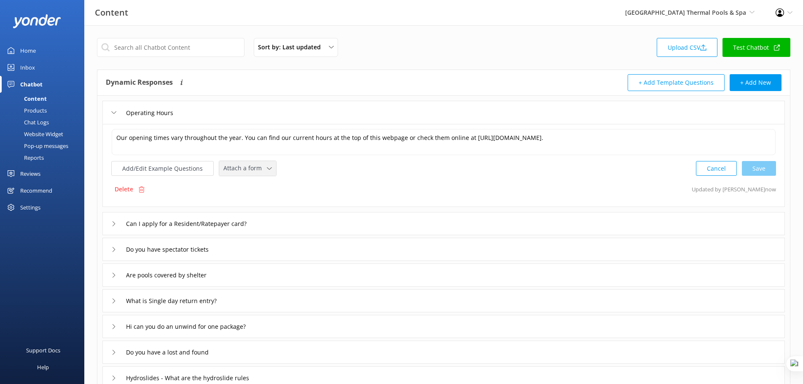
click at [262, 172] on span "Attach a form" at bounding box center [244, 168] width 43 height 9
click at [36, 108] on div "Products" at bounding box center [26, 111] width 42 height 12
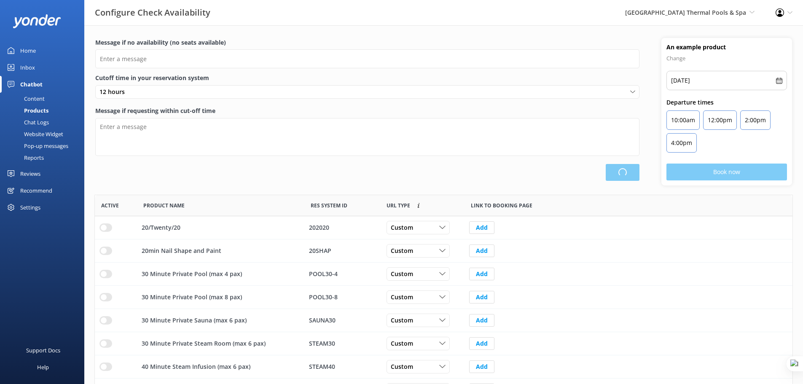
scroll to position [247, 691]
type input "There are no seats available, please check an alternative day"
type textarea "Our online booking system closes {hours} prior to departure. Please contact us …"
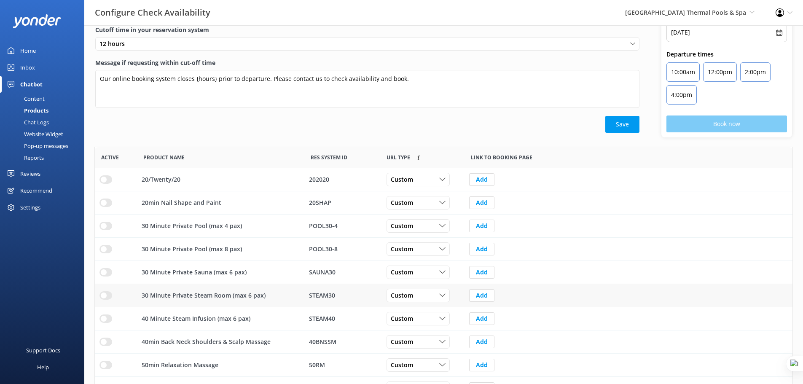
scroll to position [94, 0]
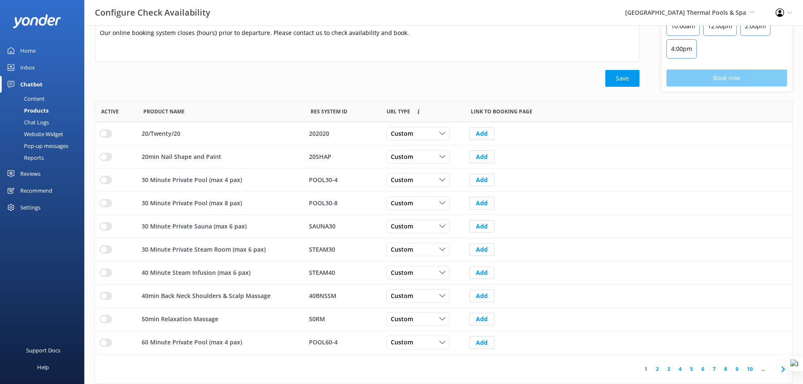
click at [658, 369] on link "2" at bounding box center [657, 369] width 11 height 8
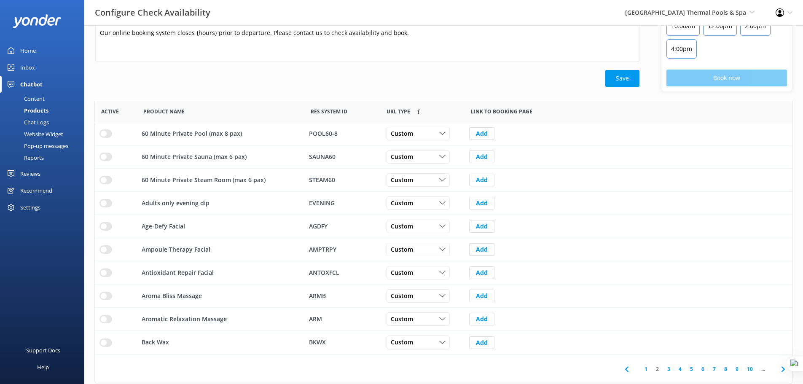
click at [665, 368] on link "3" at bounding box center [668, 369] width 11 height 8
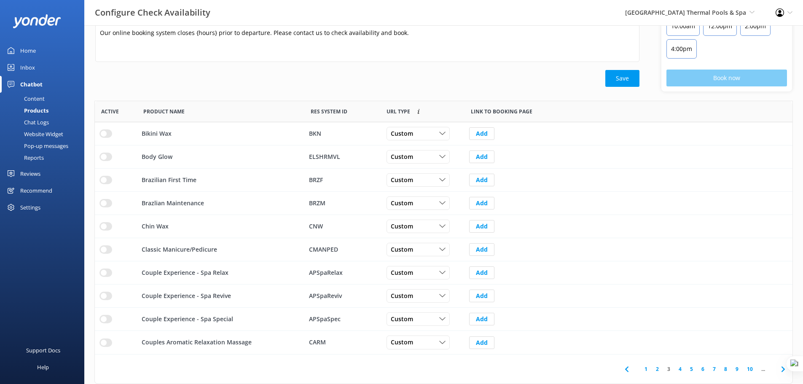
click at [696, 369] on link "5" at bounding box center [691, 369] width 11 height 8
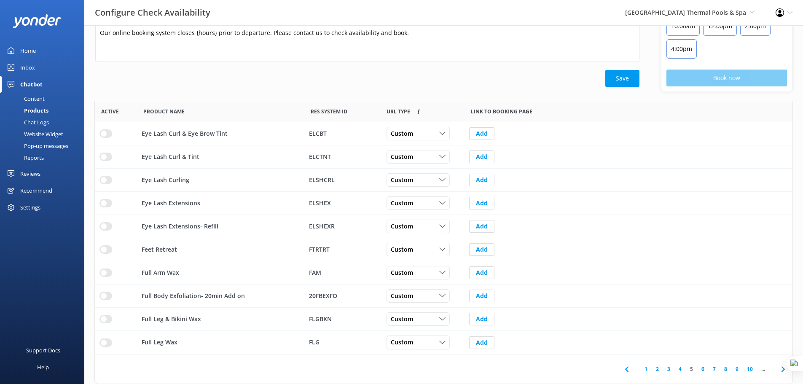
click at [36, 95] on div "Content" at bounding box center [25, 99] width 40 height 12
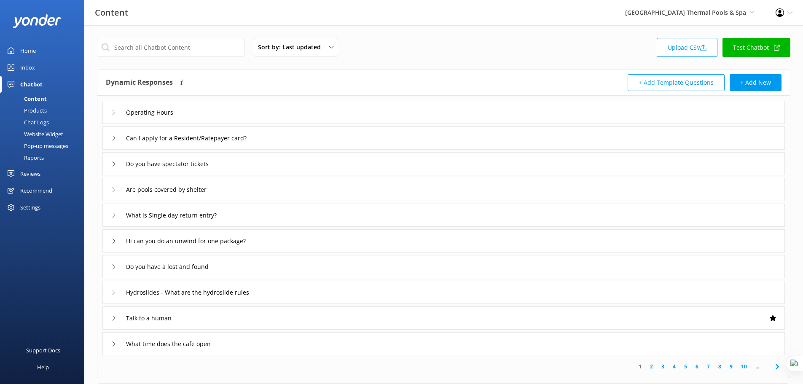
click at [215, 112] on div "Operating Hours" at bounding box center [443, 112] width 683 height 23
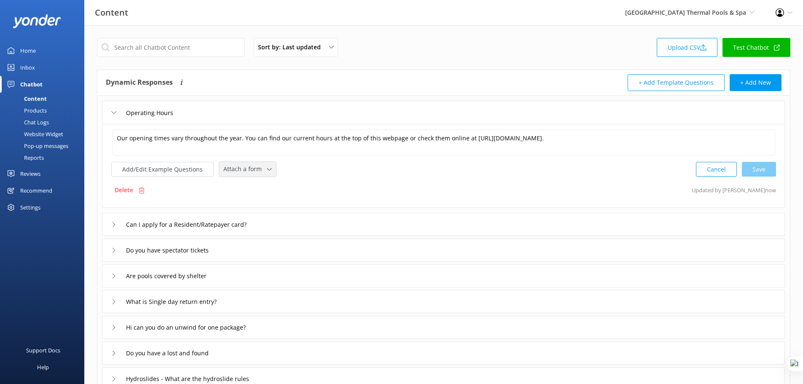
click at [258, 171] on span "Attach a form" at bounding box center [244, 168] width 43 height 9
click at [367, 183] on div "Delete Updated by Guy now" at bounding box center [443, 190] width 665 height 16
click at [268, 167] on icon at bounding box center [269, 169] width 5 height 5
click at [759, 83] on button "+ Add New" at bounding box center [756, 82] width 52 height 17
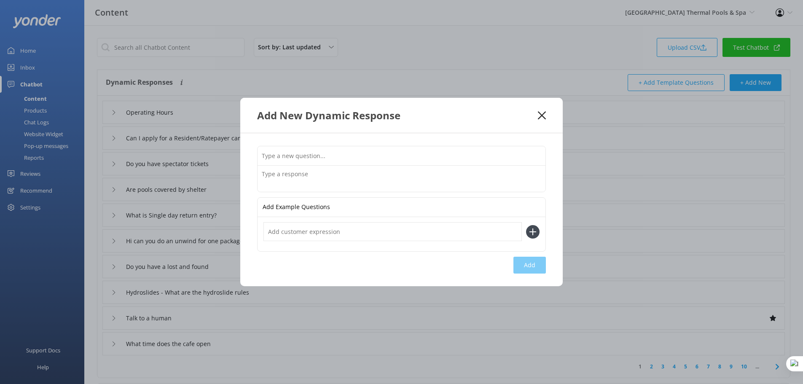
click at [377, 155] on input "text" at bounding box center [402, 155] width 288 height 19
type input "Can I come if I'm pregnantd"
click at [319, 177] on textarea at bounding box center [402, 179] width 288 height 26
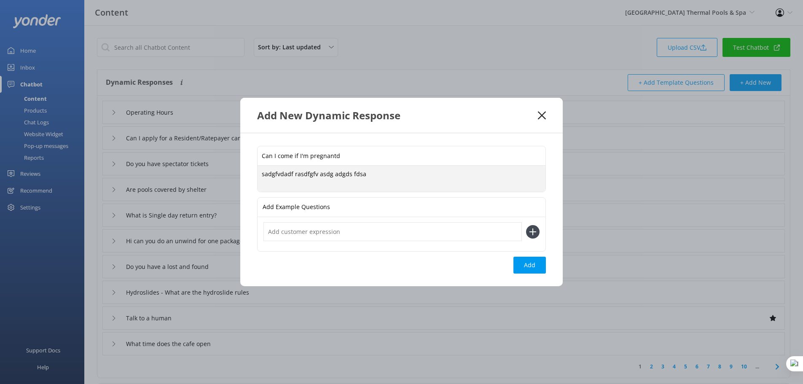
type textarea "sadgfvdadf rasdfgfv asdg adgds fdsa"
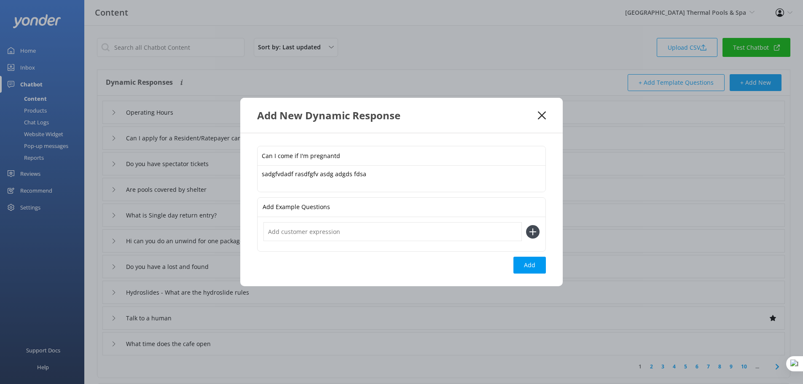
click at [352, 231] on input "text" at bounding box center [392, 231] width 258 height 19
type input "asdgfv sdv dasf"
click at [535, 234] on icon at bounding box center [532, 231] width 13 height 13
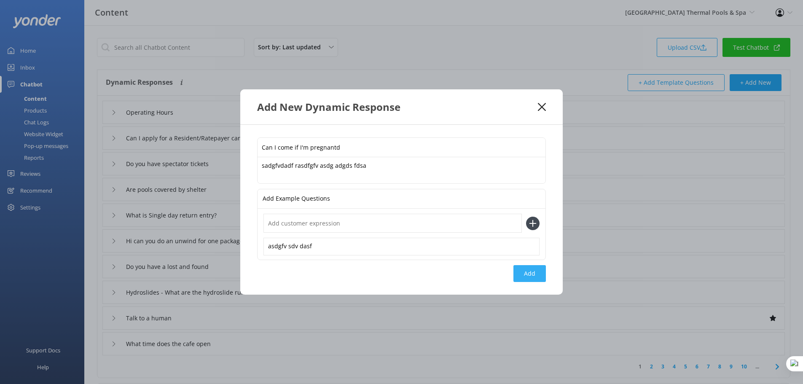
click at [543, 272] on button "Add" at bounding box center [529, 273] width 32 height 17
type input "Can I come if I'm pregnantd"
type input "Operating Hours"
type input "Can I apply for a Resident/Ratepayer card?"
type input "Do you have spectator tickets"
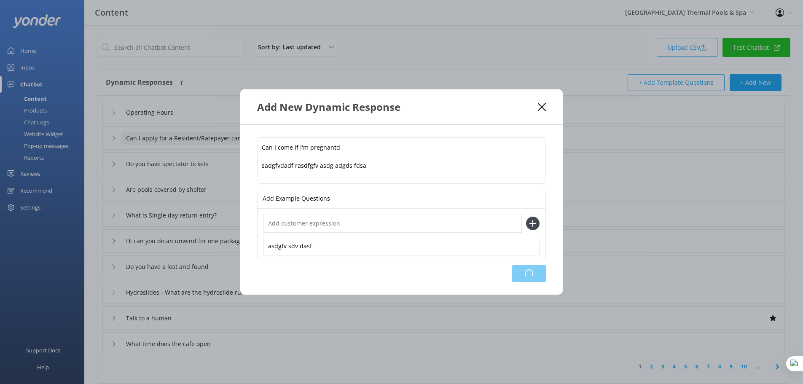
type input "Are pools covered by shelter"
type input "What is Single day return entry?"
type input "Hi can you do an unwind for one package?"
type input "Do you have a lost and found"
type input "Hydroslides - What are the hydroslide rules"
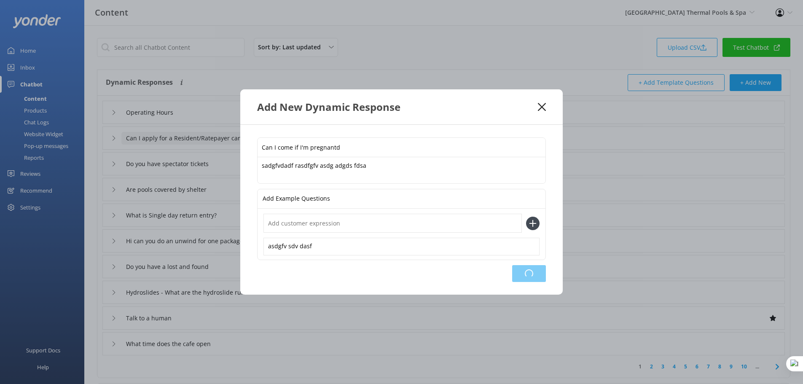
type input "Talk to a human"
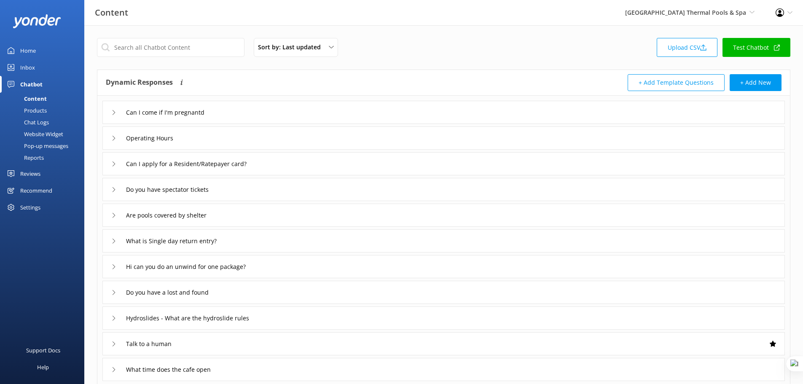
click at [246, 112] on div "Can I come if I'm pregnantd" at bounding box center [443, 112] width 683 height 23
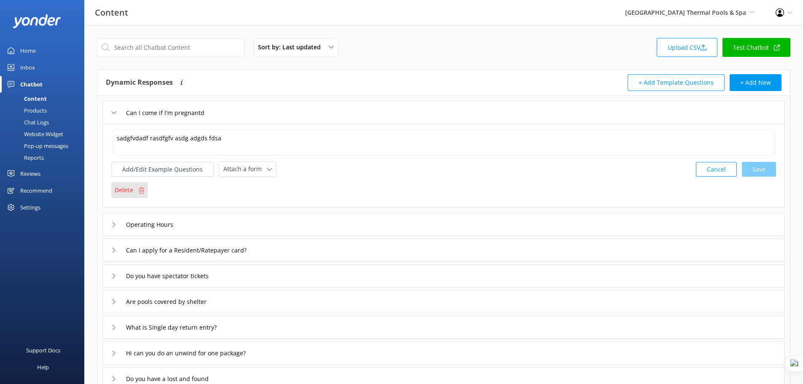
click at [137, 189] on div "Delete" at bounding box center [129, 190] width 37 height 16
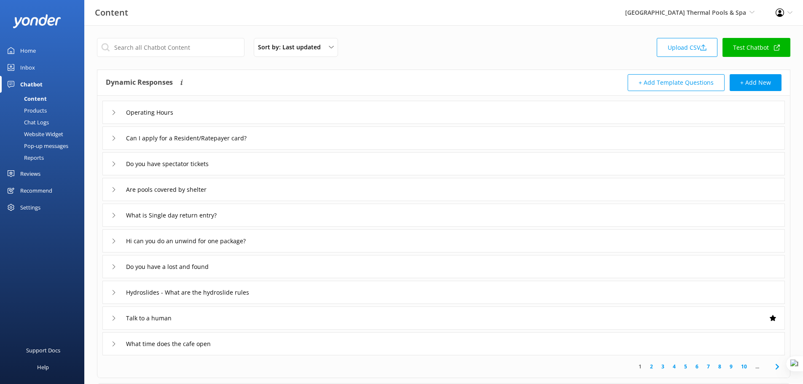
click at [38, 107] on div "Products" at bounding box center [26, 111] width 42 height 12
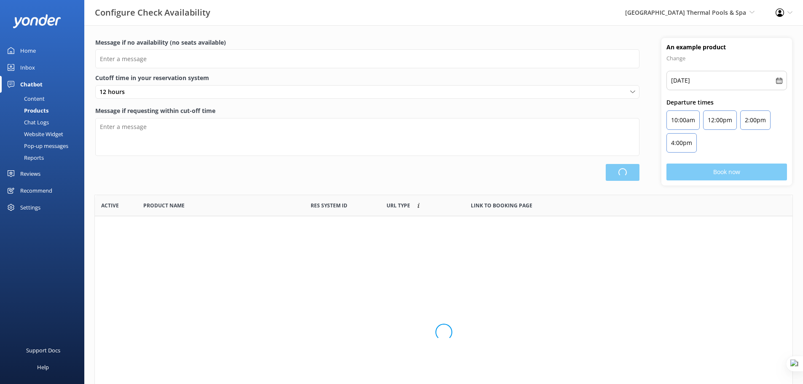
scroll to position [247, 691]
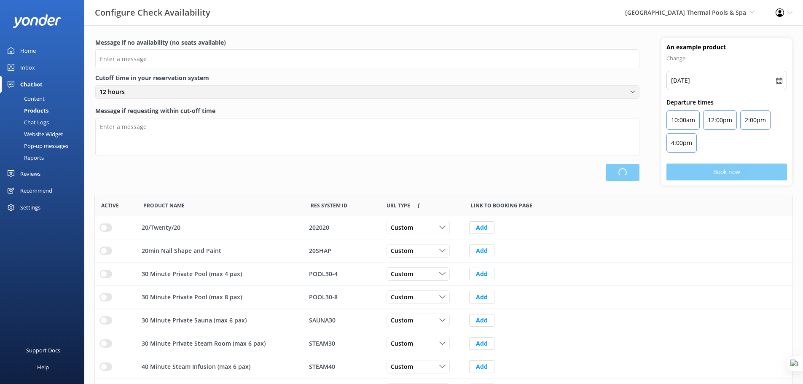
type input "There are no seats available, please check an alternative day"
type textarea "Our online booking system closes {hours} prior to departure. Please contact us …"
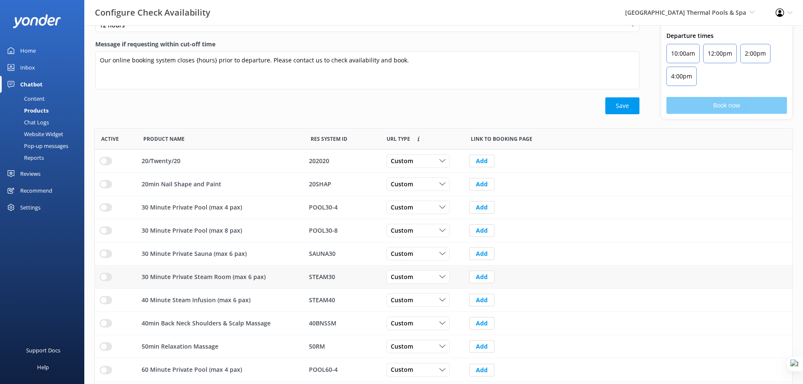
scroll to position [94, 0]
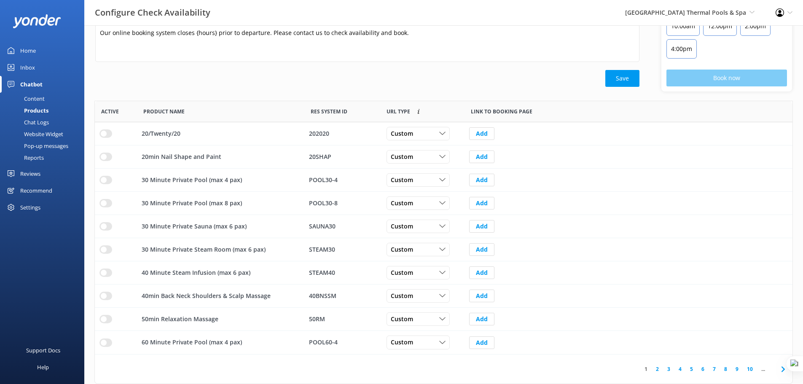
click at [45, 122] on div "Chat Logs" at bounding box center [27, 122] width 44 height 12
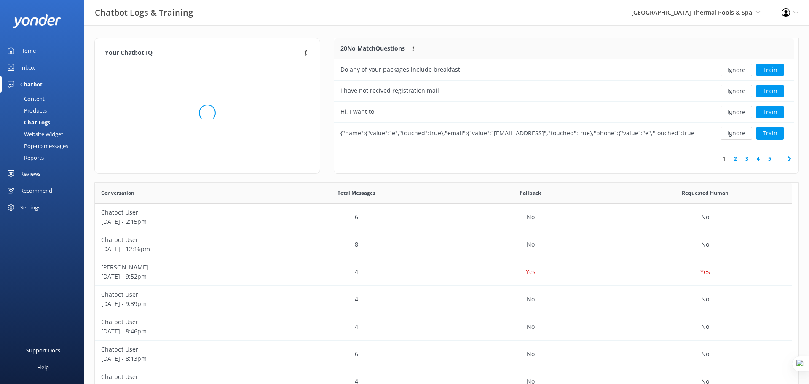
scroll to position [289, 691]
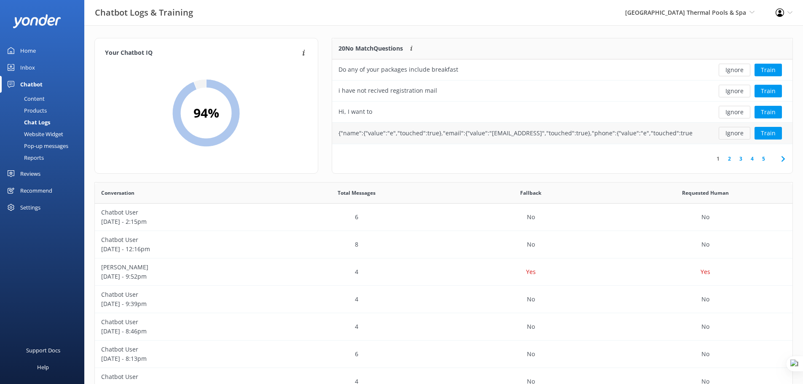
click at [731, 136] on button "Ignore" at bounding box center [735, 133] width 32 height 13
click at [735, 135] on button "Ignore" at bounding box center [735, 133] width 32 height 13
click at [774, 68] on button "Train" at bounding box center [768, 70] width 27 height 13
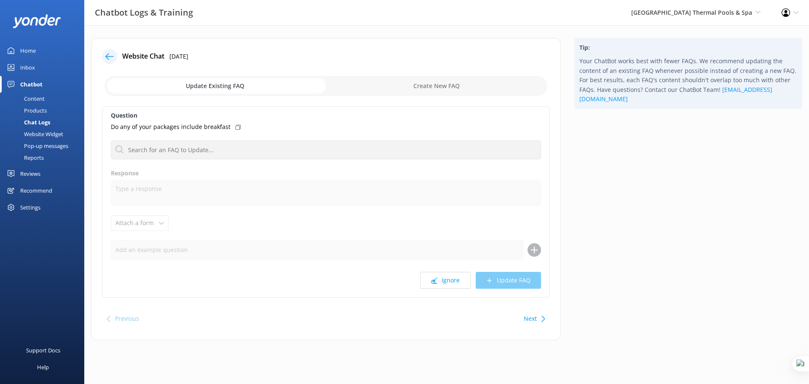
click at [42, 134] on div "Website Widget" at bounding box center [34, 134] width 58 height 12
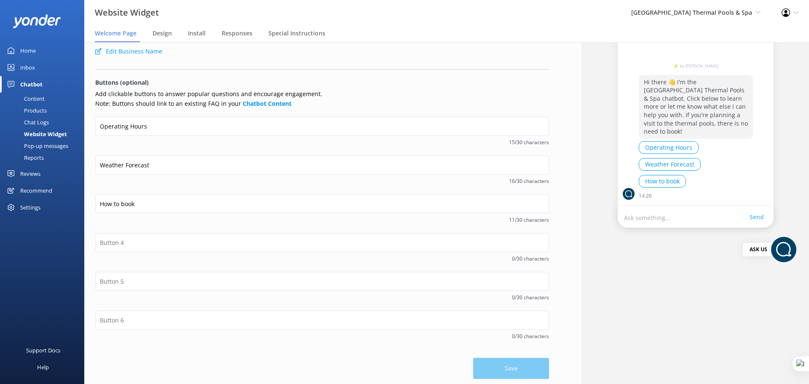
scroll to position [83, 0]
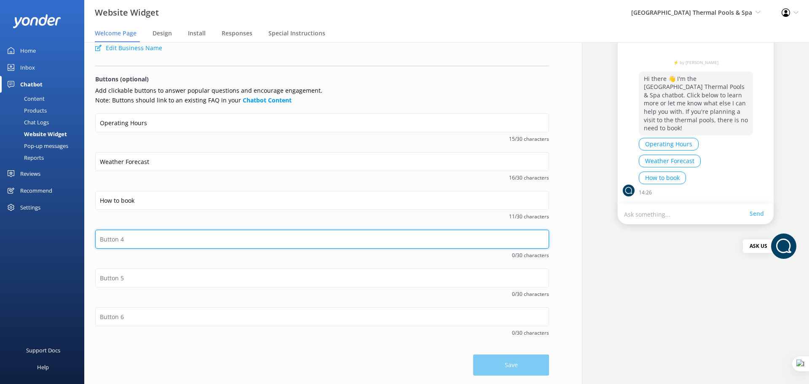
click at [150, 239] on input "text" at bounding box center [322, 239] width 454 height 19
type input "Summer Special"
drag, startPoint x: 118, startPoint y: 236, endPoint x: 92, endPoint y: 236, distance: 26.1
click at [92, 236] on div "Welcome message Hi there 👋 I'm the Hanmer Springs Thermal Pools & Spa chatbot. …" at bounding box center [322, 171] width 476 height 425
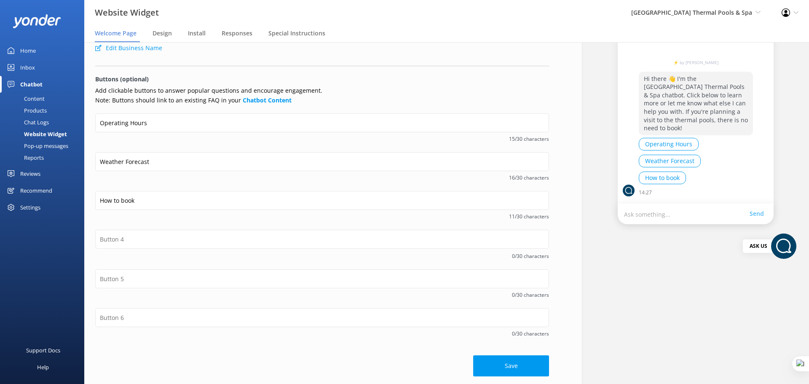
click at [610, 278] on div "Hanmer Springs Thermal Pools & Spa ⚡ by Yonder Hi there 👋 I'm the Hanmer Spring…" at bounding box center [695, 172] width 227 height 426
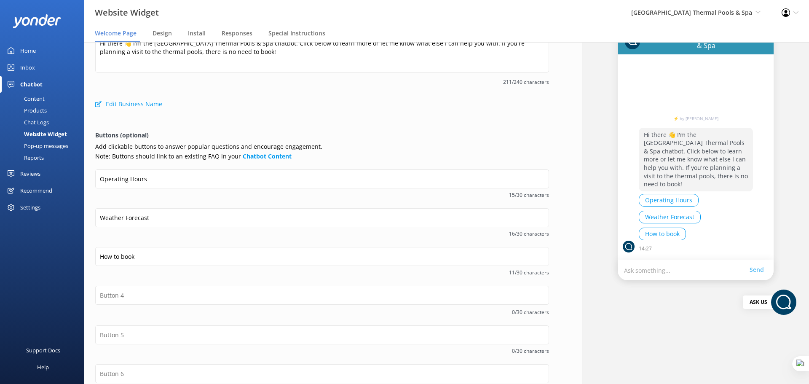
scroll to position [10, 0]
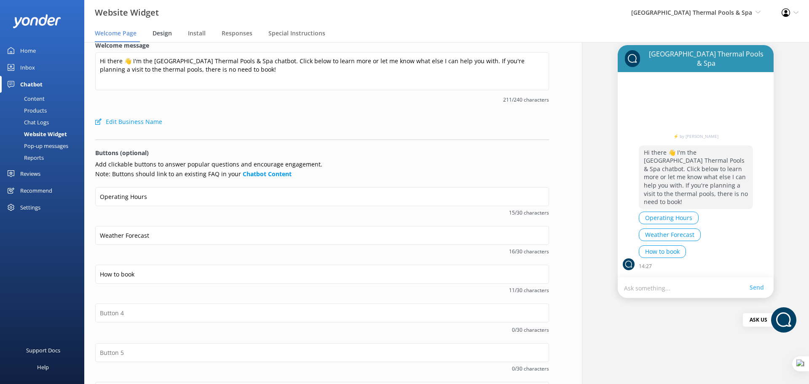
click at [164, 33] on span "Design" at bounding box center [162, 33] width 19 height 8
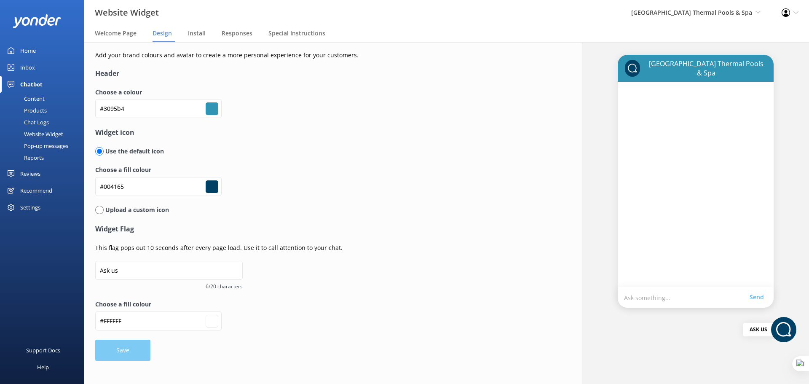
click at [102, 211] on input "radio" at bounding box center [99, 210] width 8 height 8
radio input "true"
radio input "false"
type input "#ffffff"
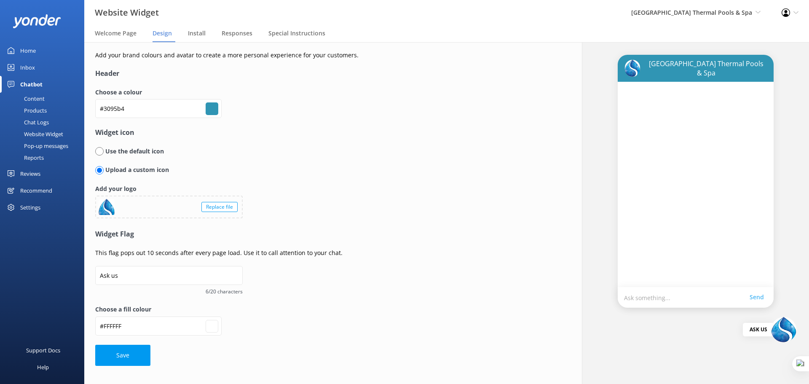
click at [97, 149] on input "radio" at bounding box center [99, 151] width 8 height 8
radio input "true"
radio input "false"
type input "#ffffff"
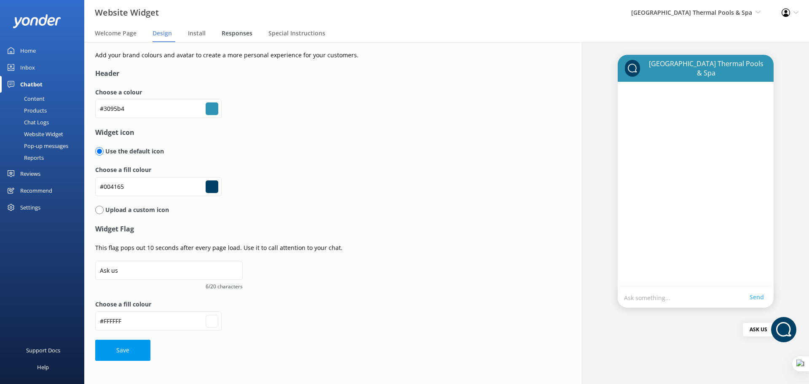
click at [236, 35] on span "Responses" at bounding box center [237, 33] width 31 height 8
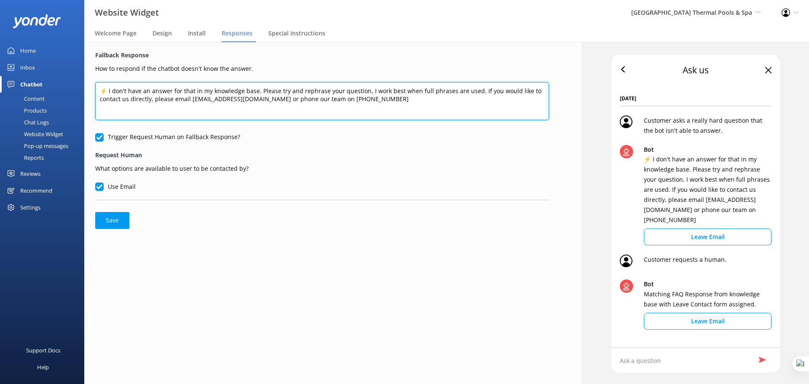
drag, startPoint x: 380, startPoint y: 99, endPoint x: 258, endPoint y: 98, distance: 122.3
click at [258, 98] on textarea "⚡ I don't have an answer for that in my knowledge base. Please try and rephrase…" at bounding box center [322, 101] width 454 height 38
click at [180, 94] on textarea "⚡ I don't have an answer for that in my knowledge base. Please try and rephrase…" at bounding box center [322, 101] width 454 height 38
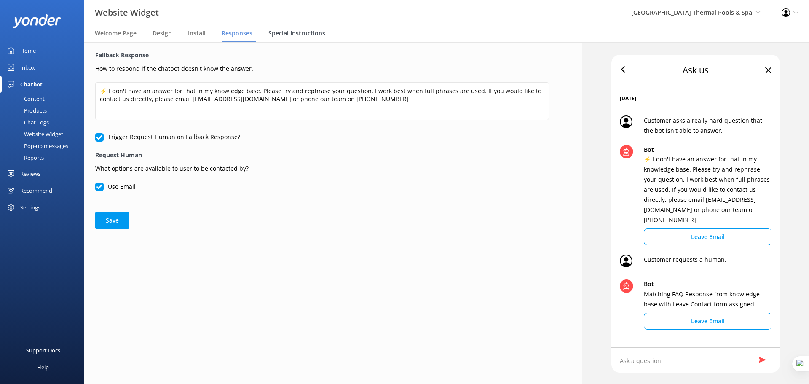
click at [286, 32] on span "Special Instructions" at bounding box center [297, 33] width 57 height 8
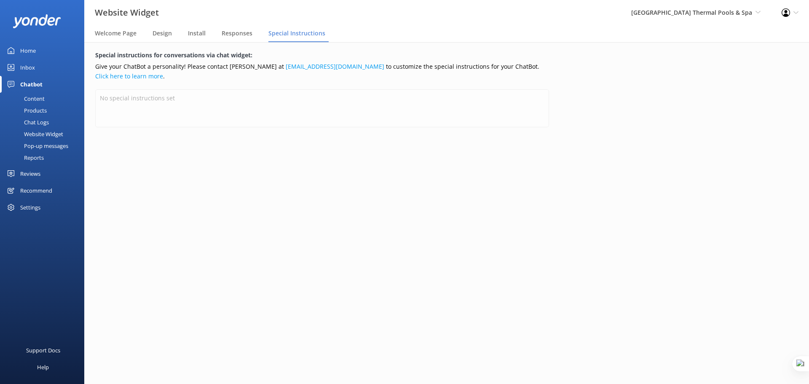
click at [43, 145] on div "Pop-up messages" at bounding box center [36, 146] width 63 height 12
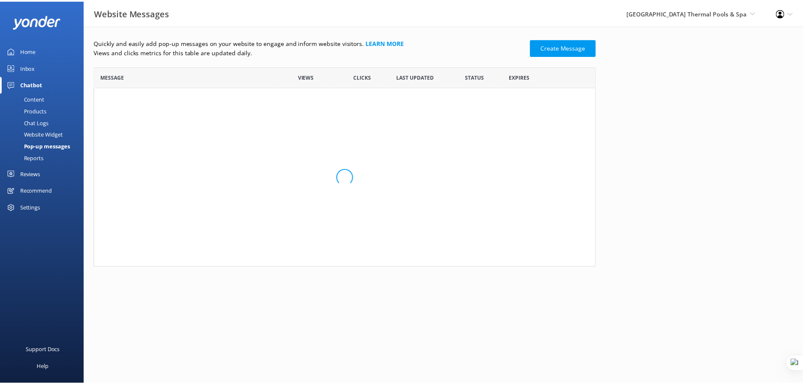
scroll to position [87, 500]
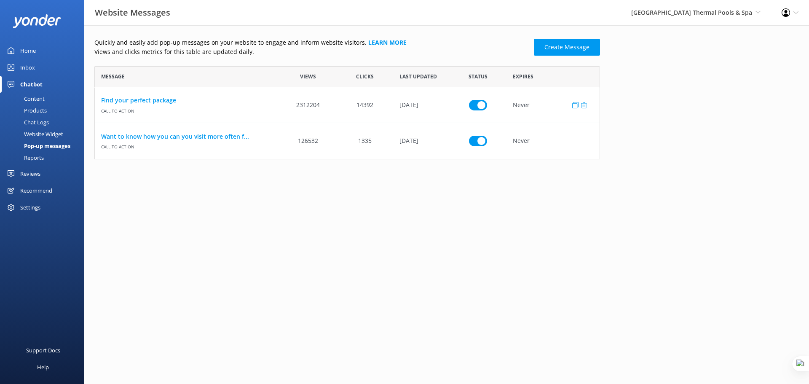
click at [138, 101] on link "Find your perfect package" at bounding box center [187, 100] width 172 height 9
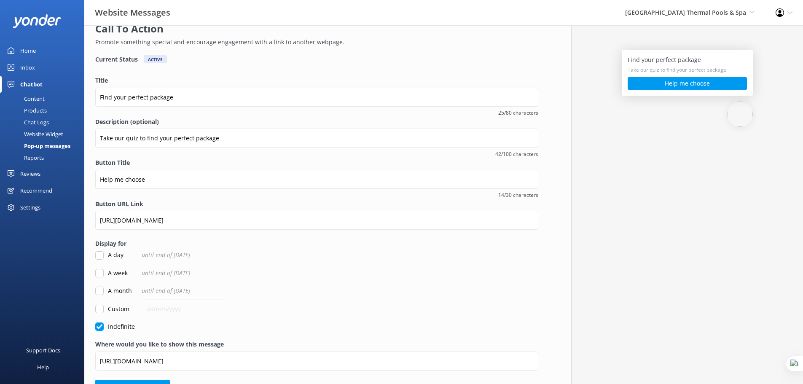
scroll to position [60, 0]
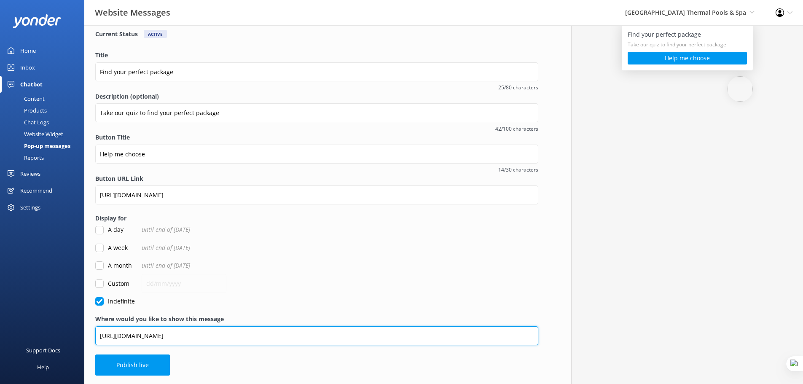
click at [223, 343] on input "https://hanmersprings.co.nz/packages/" at bounding box center [316, 335] width 443 height 19
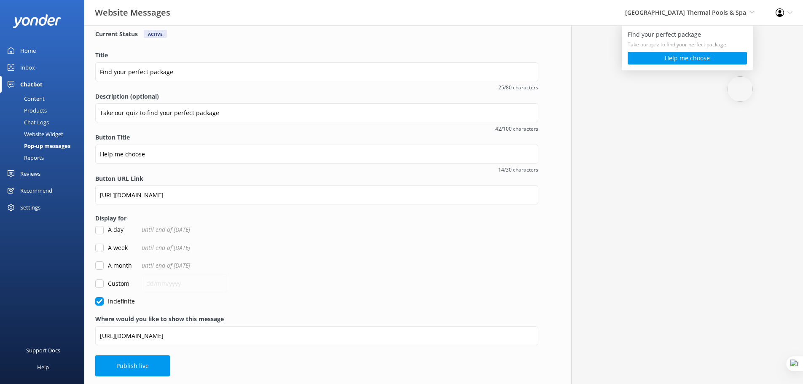
drag, startPoint x: 47, startPoint y: 146, endPoint x: 75, endPoint y: 139, distance: 28.8
click at [47, 146] on div "Pop-up messages" at bounding box center [37, 146] width 65 height 12
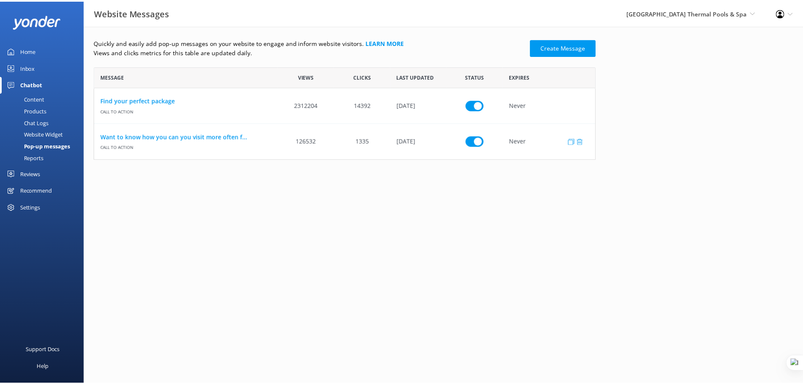
scroll to position [87, 500]
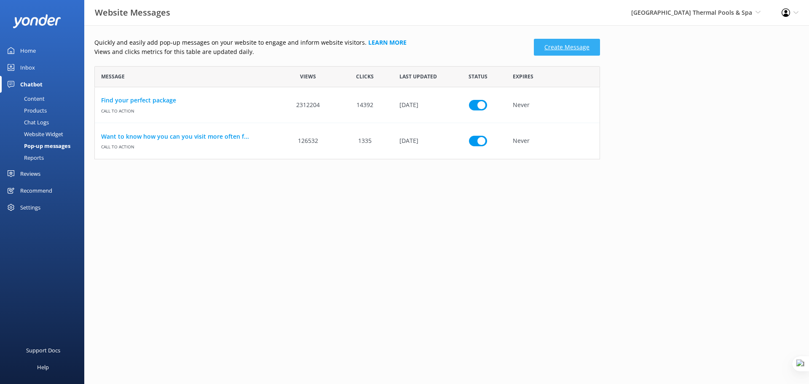
click at [586, 49] on link "Create Message" at bounding box center [567, 47] width 66 height 17
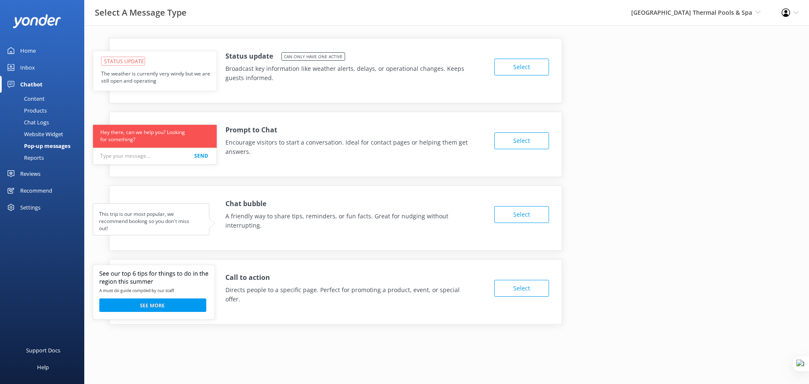
click at [41, 157] on div "Reports" at bounding box center [24, 158] width 39 height 12
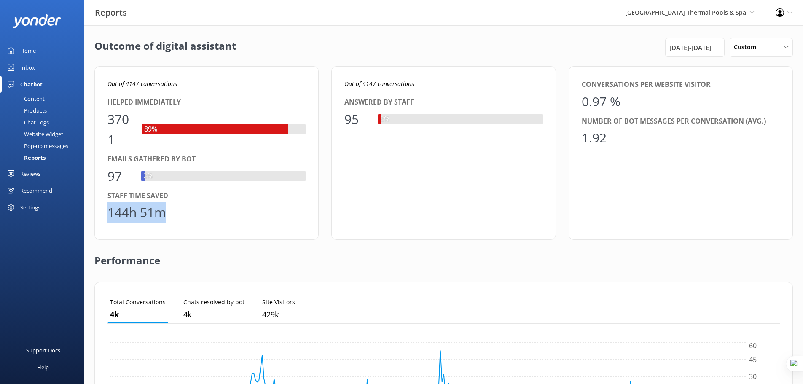
drag, startPoint x: 179, startPoint y: 213, endPoint x: 111, endPoint y: 216, distance: 67.9
click at [111, 216] on div "144h 51m" at bounding box center [206, 212] width 198 height 20
click at [124, 214] on div "144h 51m" at bounding box center [136, 212] width 59 height 20
drag, startPoint x: 144, startPoint y: 129, endPoint x: 157, endPoint y: 130, distance: 13.1
click at [157, 130] on div "89%" at bounding box center [150, 129] width 17 height 11
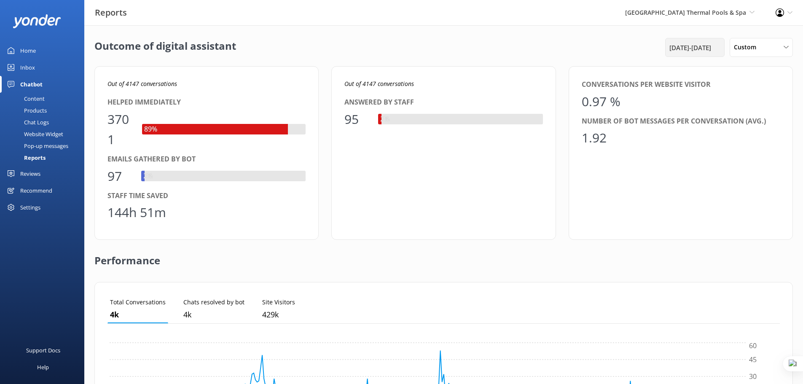
click at [693, 48] on span "8th Oct 24 - 8th Oct 25" at bounding box center [690, 48] width 42 height 10
click at [745, 46] on span "Custom" at bounding box center [747, 47] width 27 height 9
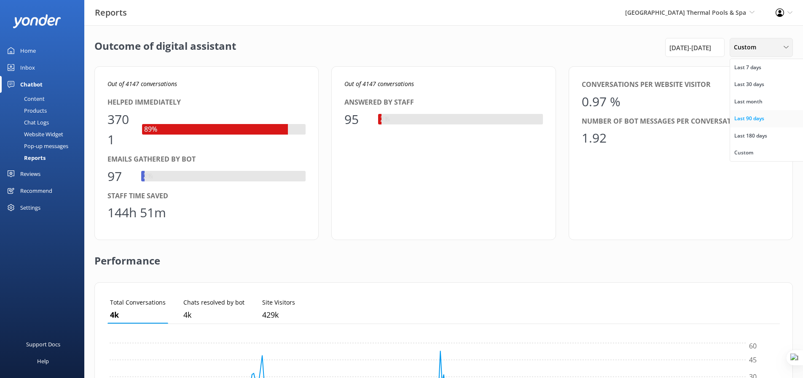
click at [756, 115] on div "Last 90 days" at bounding box center [749, 118] width 30 height 8
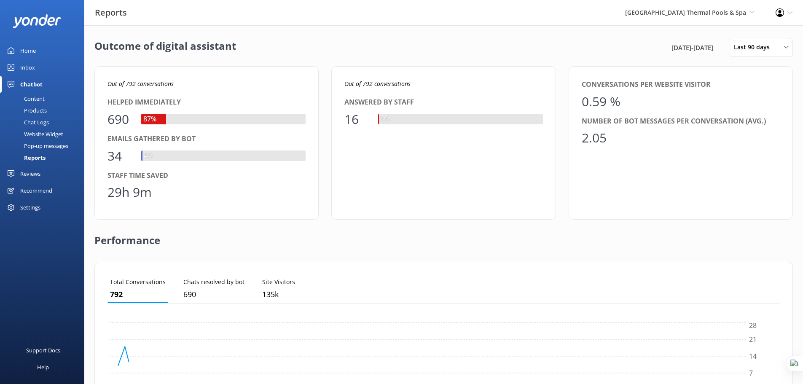
scroll to position [78, 666]
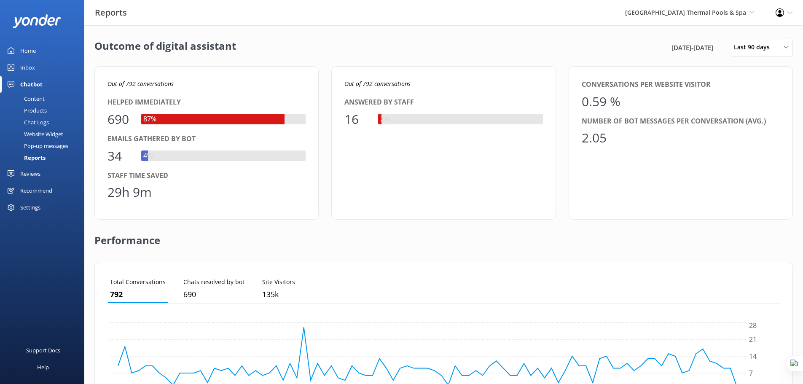
click at [38, 176] on div "Reviews" at bounding box center [30, 173] width 20 height 17
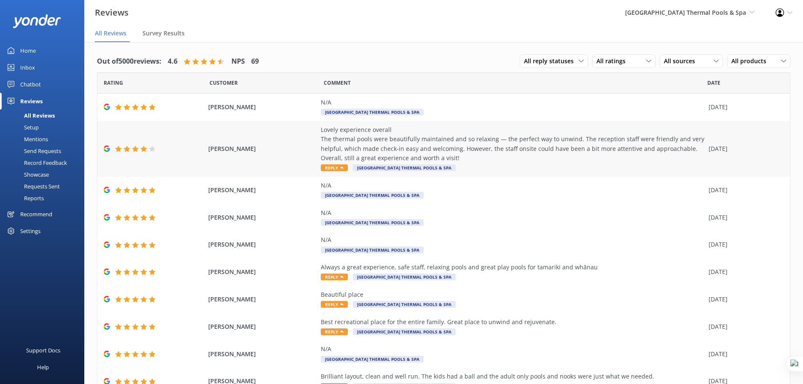
click at [340, 168] on icon at bounding box center [341, 167] width 3 height 3
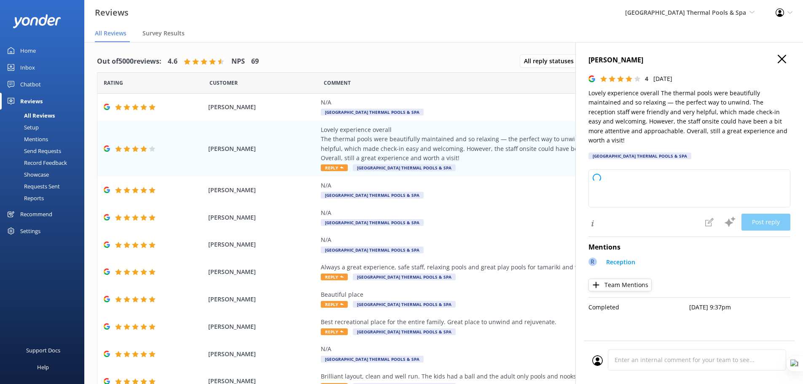
type textarea "Thank you so much for your thoughtful feedback! We’re delighted to hear you enj…"
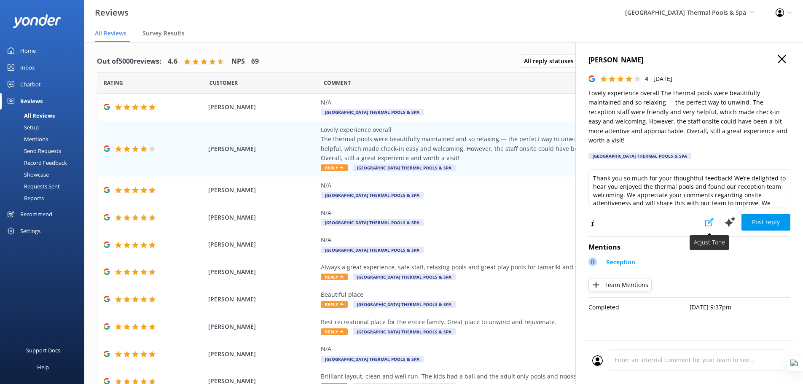
click at [708, 218] on use at bounding box center [709, 222] width 8 height 8
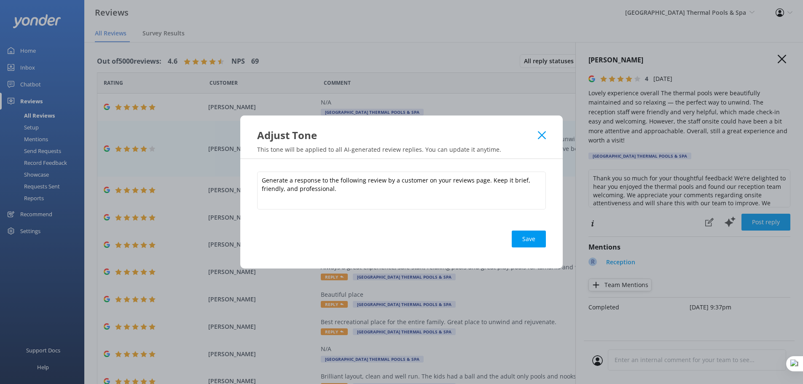
click at [544, 137] on use at bounding box center [542, 135] width 8 height 8
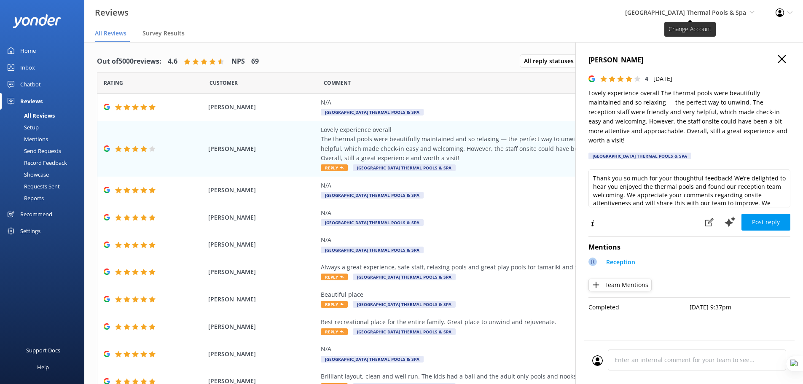
click at [734, 10] on span "[GEOGRAPHIC_DATA] Thermal Pools & Spa" at bounding box center [685, 12] width 121 height 8
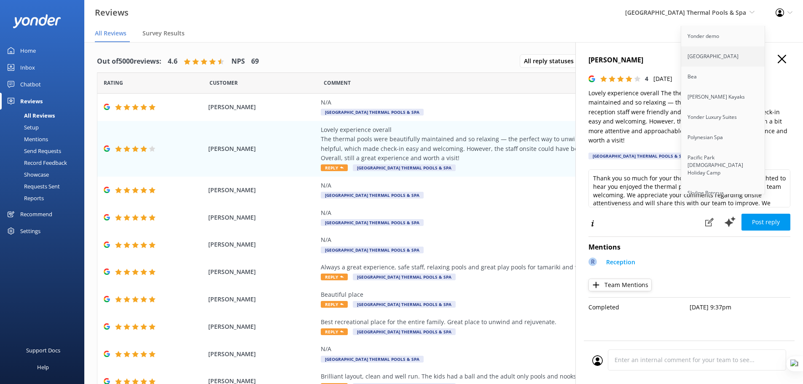
scroll to position [1950, 0]
click at [712, 153] on link "Cool Tours Virtual Assistant" at bounding box center [723, 163] width 84 height 20
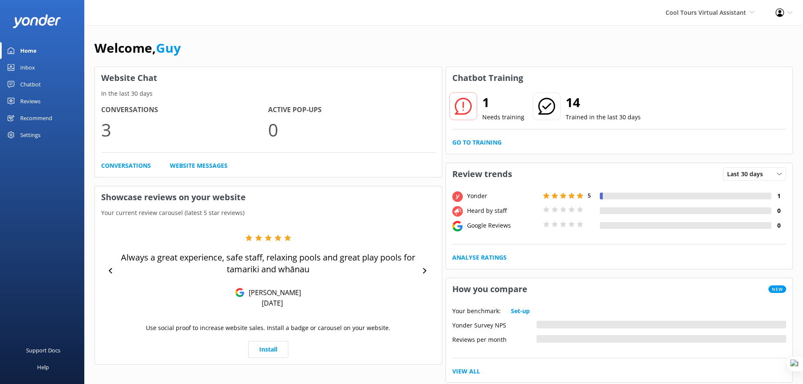
click at [24, 101] on div "Reviews" at bounding box center [30, 101] width 20 height 17
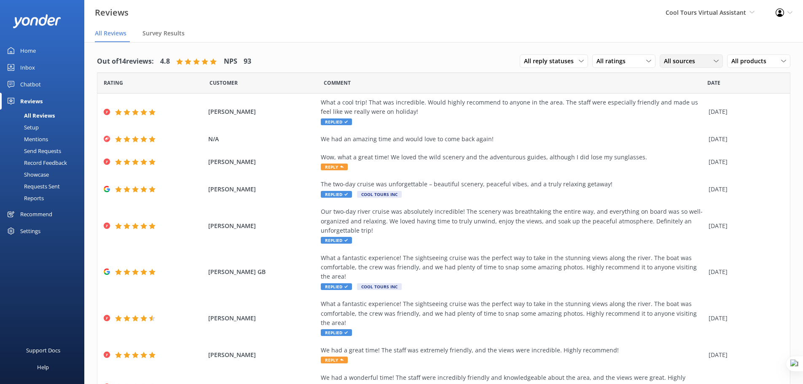
click at [690, 62] on span "All sources" at bounding box center [682, 60] width 36 height 9
click at [680, 131] on div "Google reviews" at bounding box center [696, 130] width 49 height 8
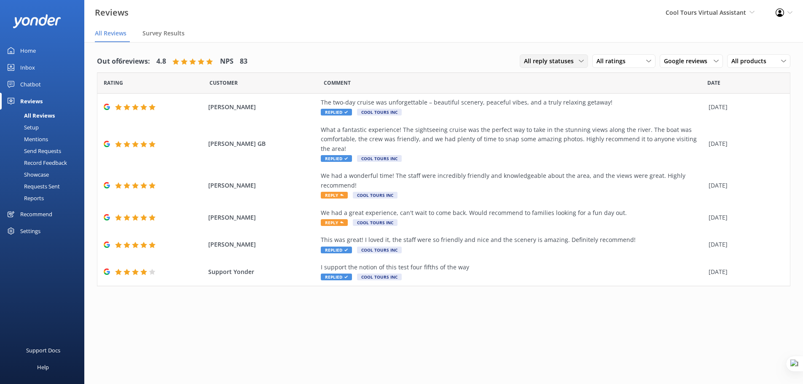
click at [570, 62] on span "All reply statuses" at bounding box center [551, 60] width 55 height 9
click at [557, 99] on div "Needs a reply" at bounding box center [540, 95] width 32 height 8
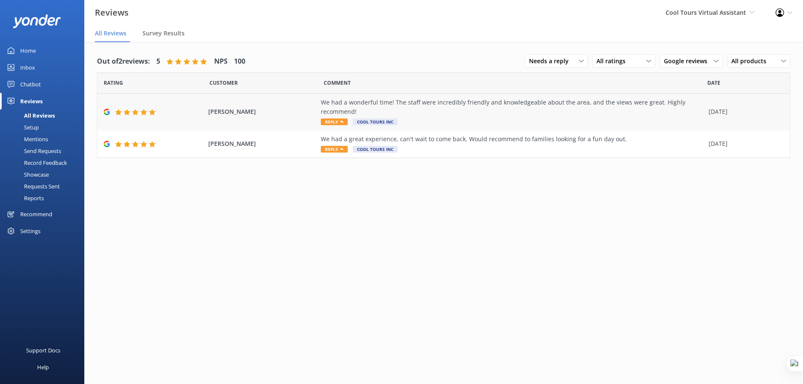
click at [454, 115] on div "We had a wonderful time! The staff were incredibly friendly and knowledgeable a…" at bounding box center [513, 107] width 384 height 19
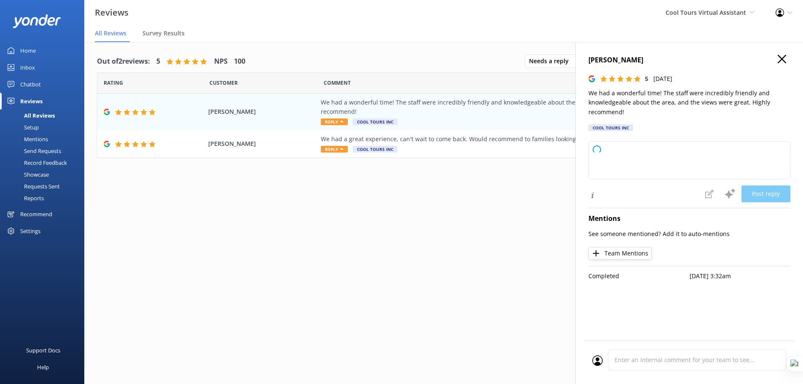
type textarea "Kia ora and cheers for the lovely review! Stoked to hear you had a wonderful ti…"
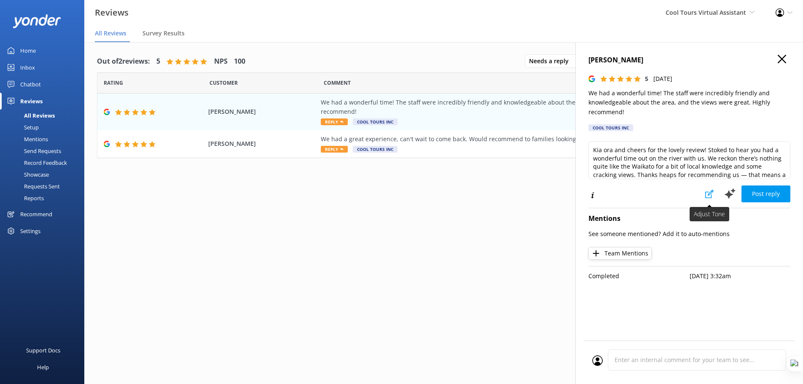
click at [707, 194] on icon at bounding box center [709, 194] width 8 height 8
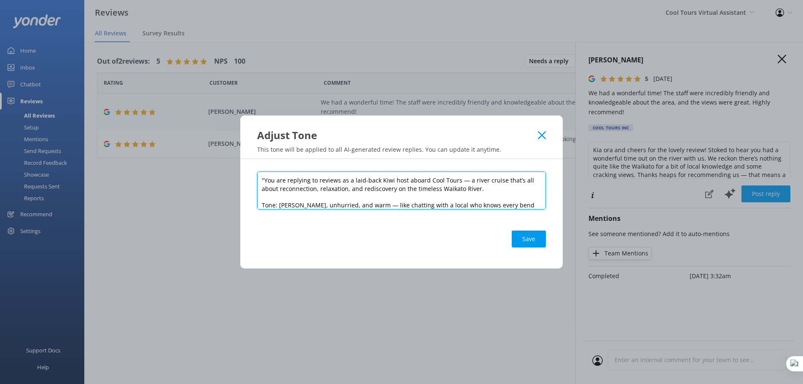
drag, startPoint x: 264, startPoint y: 180, endPoint x: 254, endPoint y: 180, distance: 10.5
click at [254, 180] on div ""You are replying to reviews as a laid-back Kiwi host aboard Cool Tours — a riv…" at bounding box center [401, 214] width 322 height 110
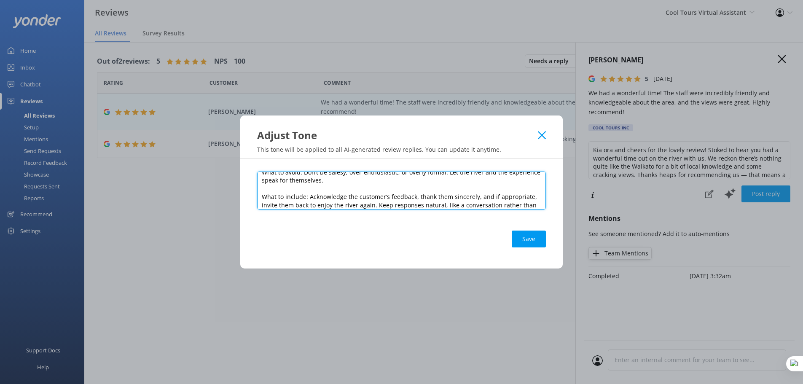
scroll to position [87, 0]
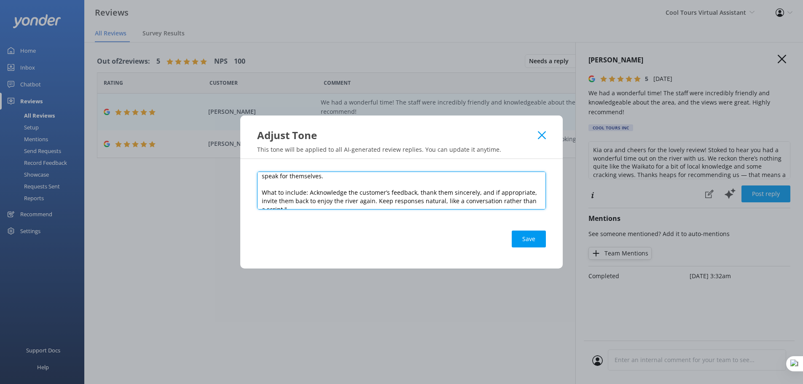
click at [291, 203] on textarea "You are replying to reviews as a laid-back Kiwi host aboard Cool Tours — a rive…" at bounding box center [401, 191] width 289 height 38
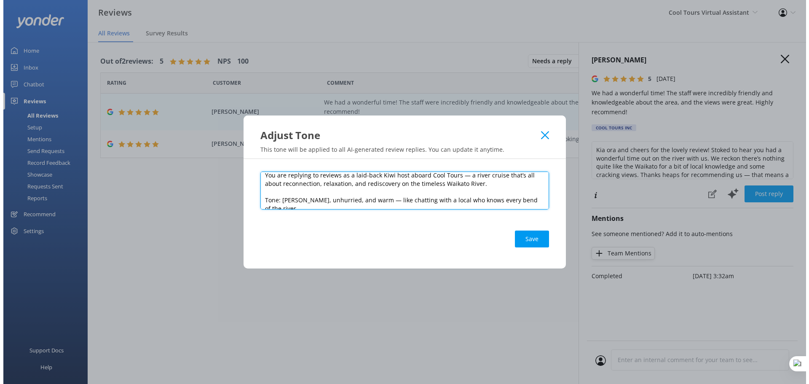
scroll to position [0, 0]
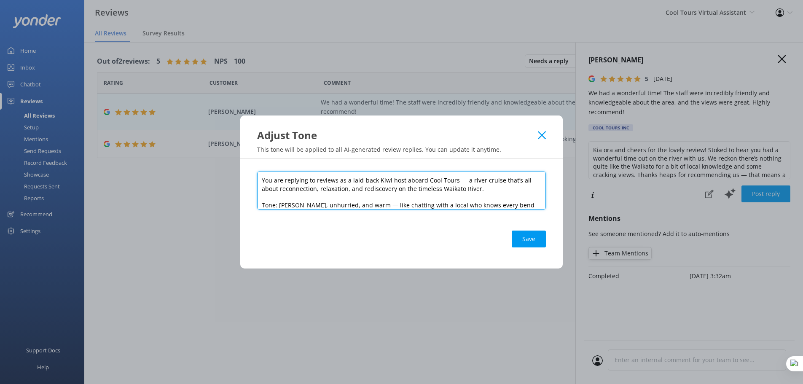
drag, startPoint x: 250, startPoint y: 190, endPoint x: 245, endPoint y: 157, distance: 32.9
click at [245, 157] on div "Adjust Tone This tone will be applied to all AI-generated review replies. You c…" at bounding box center [401, 192] width 803 height 384
type textarea "You are replying to reviews as a laid-back Kiwi host aboard Cool Tours — a rive…"
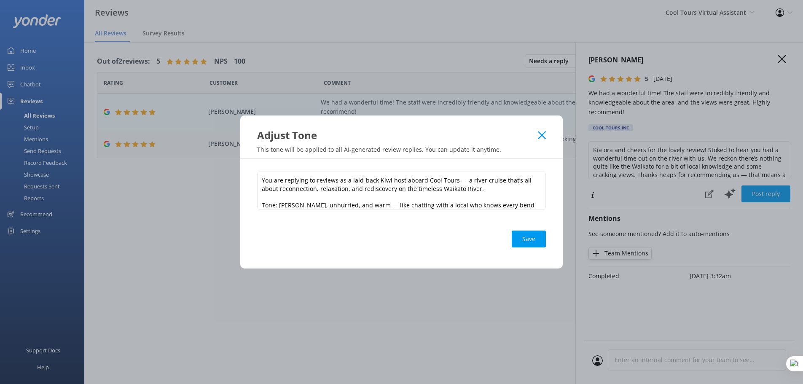
drag, startPoint x: 543, startPoint y: 134, endPoint x: 565, endPoint y: 140, distance: 22.8
click at [543, 134] on use at bounding box center [542, 135] width 8 height 8
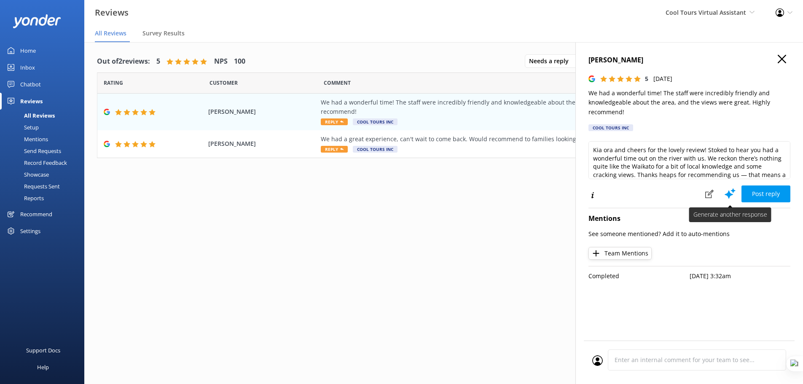
click at [728, 195] on use at bounding box center [730, 193] width 11 height 11
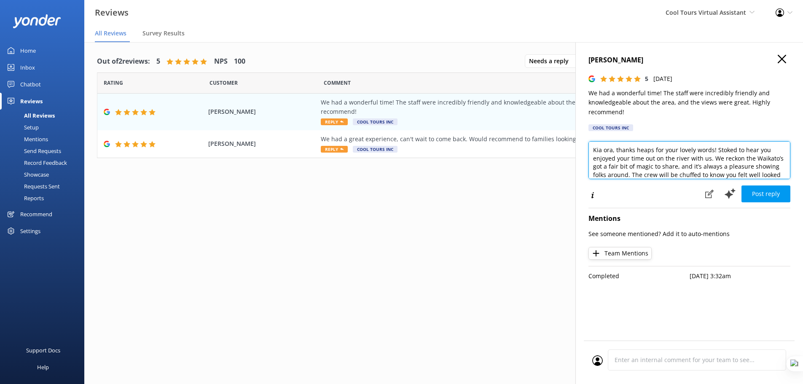
click at [613, 153] on textarea "Kia ora, thanks heaps for your lovely words! Stoked to hear you enjoyed your ti…" at bounding box center [689, 160] width 202 height 38
type textarea "Kia ora Daniel , thanks heaps for your lovely words! Stoked to hear you enjoyed…"
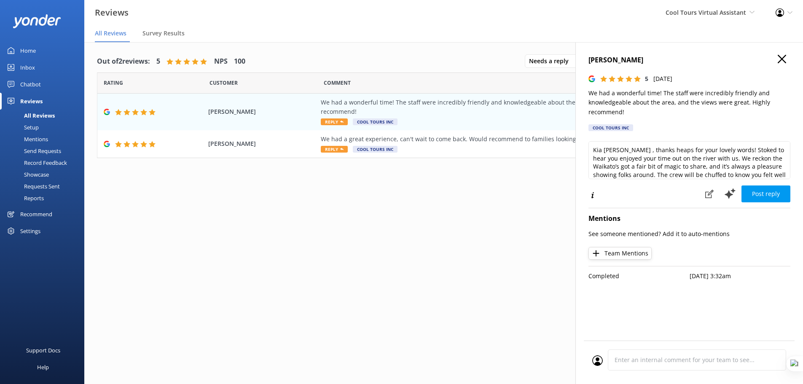
click at [48, 140] on link "Mentions" at bounding box center [44, 139] width 79 height 12
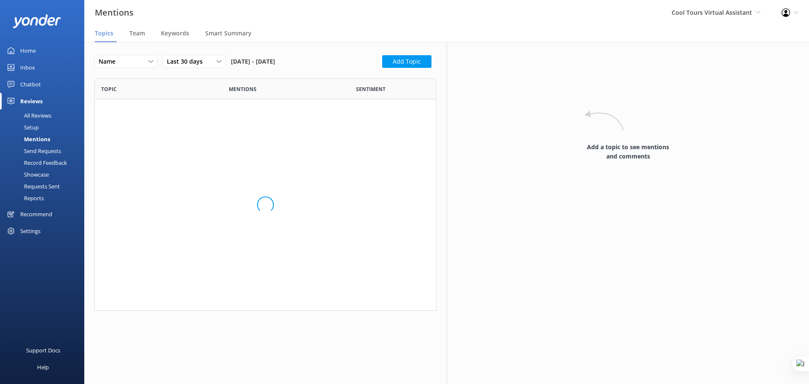
scroll to position [150, 336]
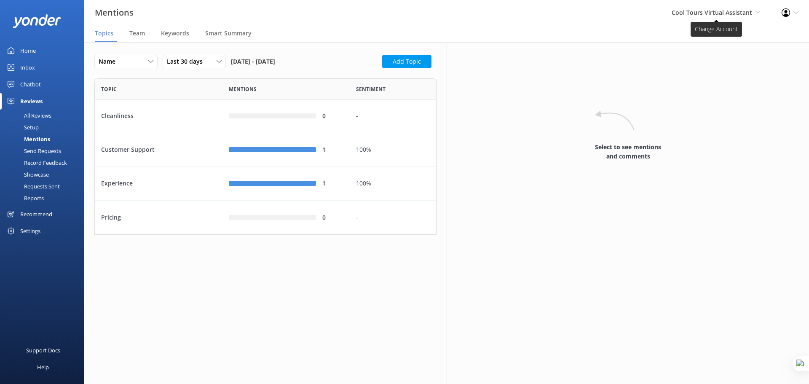
click at [727, 12] on span "Cool Tours Virtual Assistant" at bounding box center [712, 12] width 81 height 8
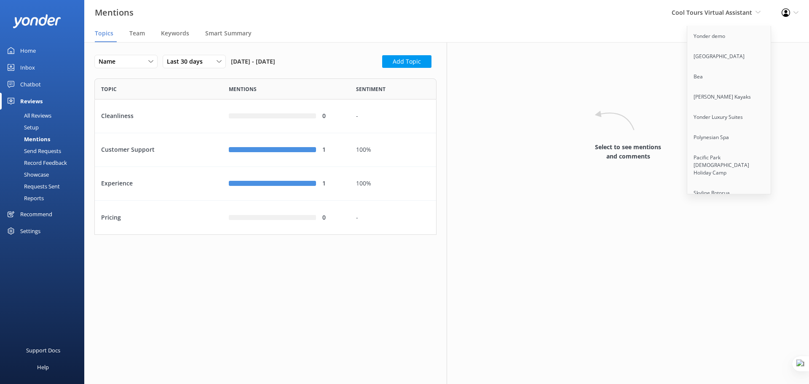
scroll to position [1128, 0]
click at [726, 131] on link "[GEOGRAPHIC_DATA] Thermal Pools & Spa" at bounding box center [730, 134] width 84 height 28
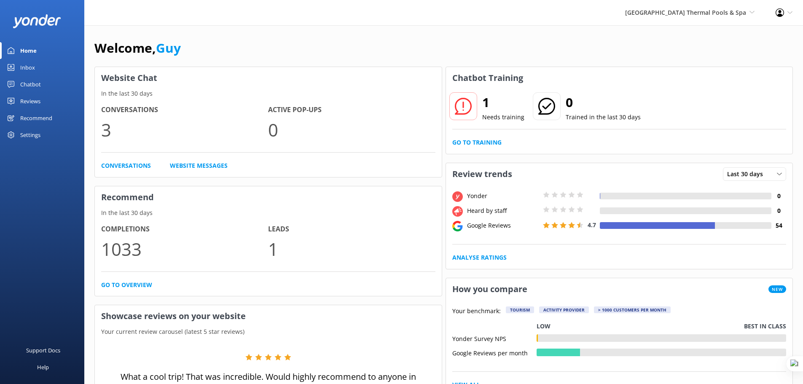
click at [31, 104] on div "Reviews" at bounding box center [30, 101] width 20 height 17
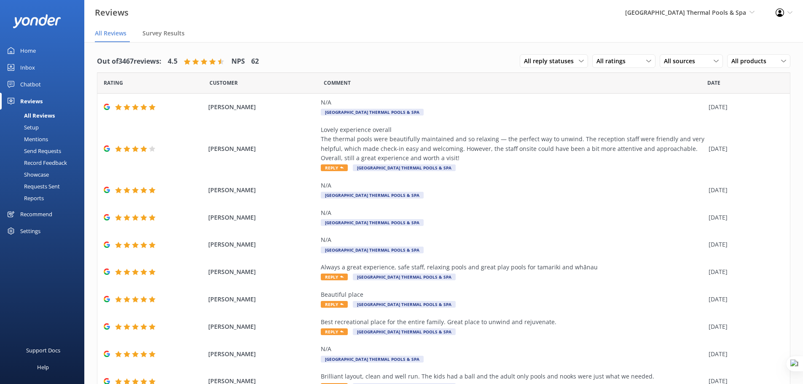
click at [41, 143] on div "Mentions" at bounding box center [26, 139] width 43 height 12
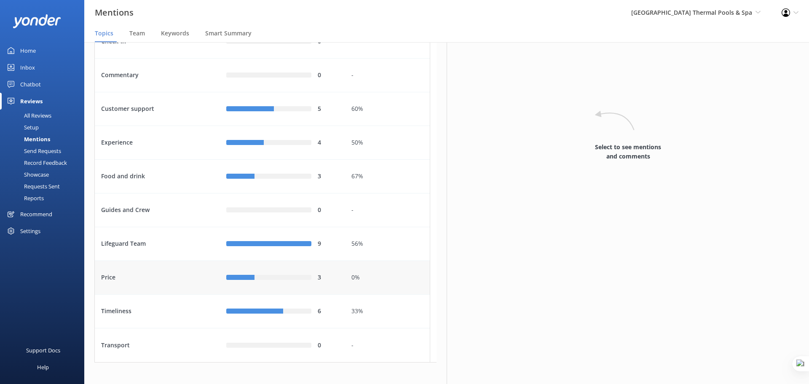
scroll to position [78, 0]
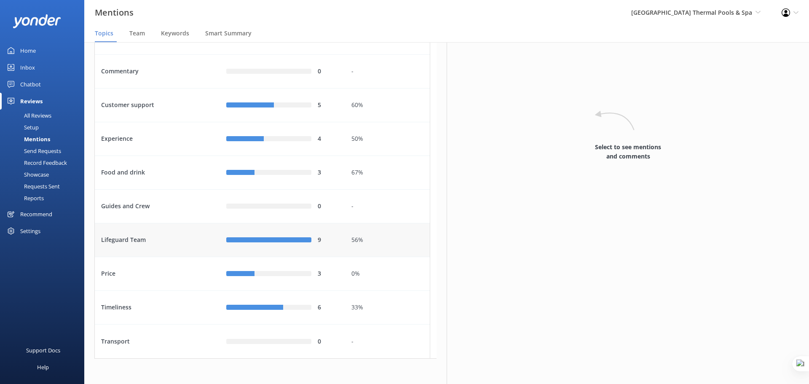
click at [149, 244] on div "Lifeguard Team" at bounding box center [157, 240] width 125 height 34
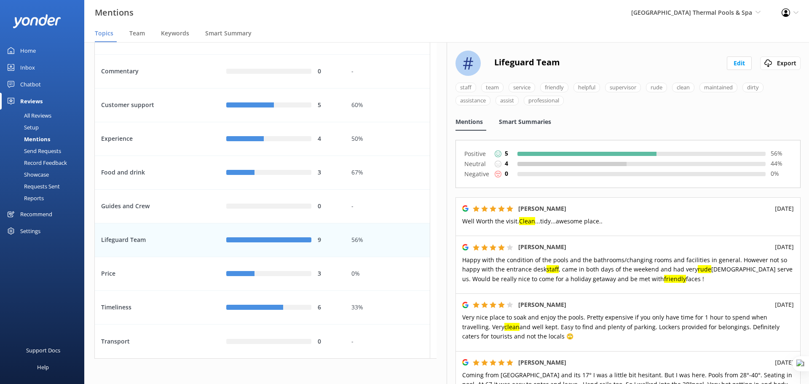
click at [531, 123] on span "Smart Summaries" at bounding box center [525, 122] width 52 height 8
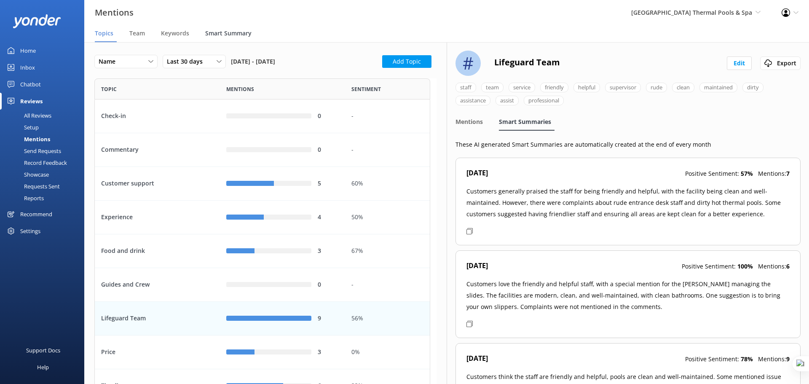
click at [222, 32] on span "Smart Summary" at bounding box center [228, 33] width 46 height 8
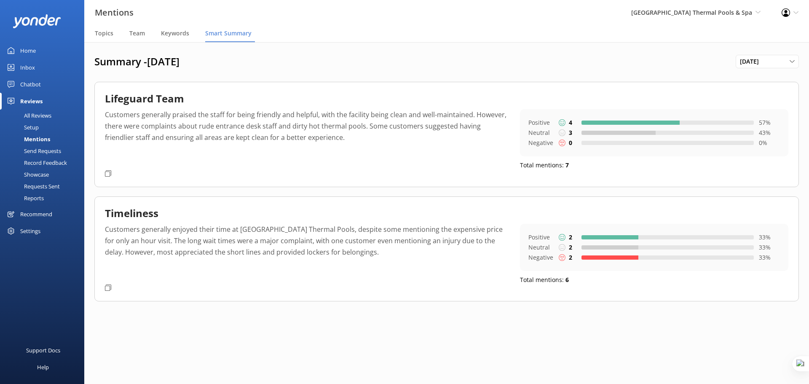
click at [109, 171] on icon at bounding box center [108, 173] width 6 height 6
click at [128, 28] on nav "Topics Team Keywords Smart Summary" at bounding box center [446, 33] width 725 height 17
click at [136, 31] on span "Team" at bounding box center [137, 33] width 16 height 8
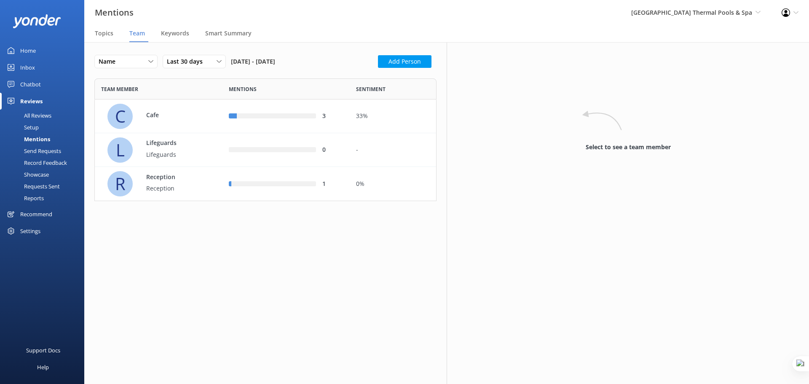
scroll to position [116, 336]
click at [185, 122] on div "Cafe" at bounding box center [169, 115] width 63 height 11
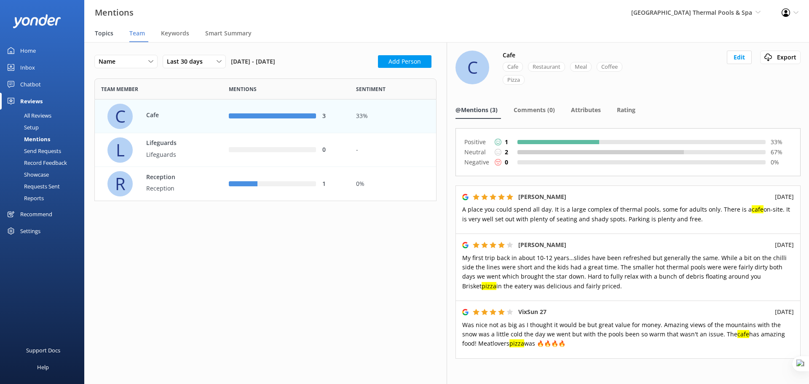
click at [104, 31] on span "Topics" at bounding box center [104, 33] width 19 height 8
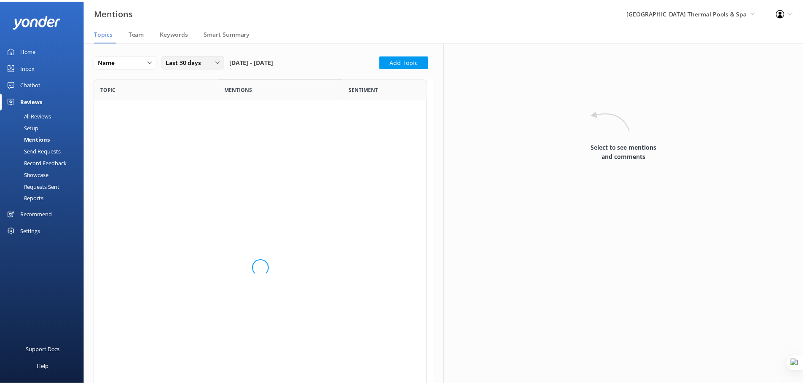
scroll to position [352, 330]
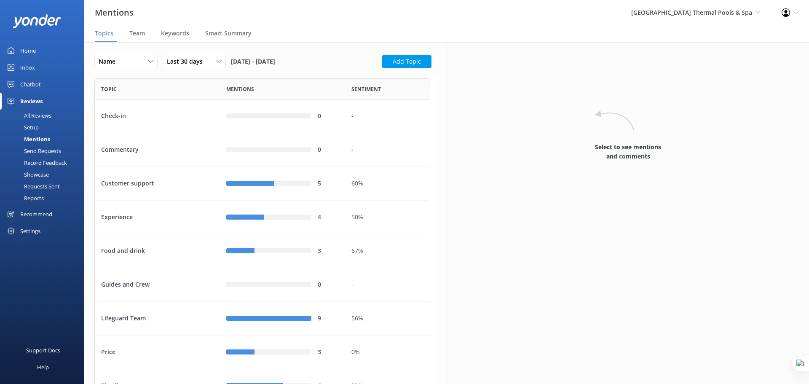
click at [39, 213] on div "Recommend" at bounding box center [36, 214] width 32 height 17
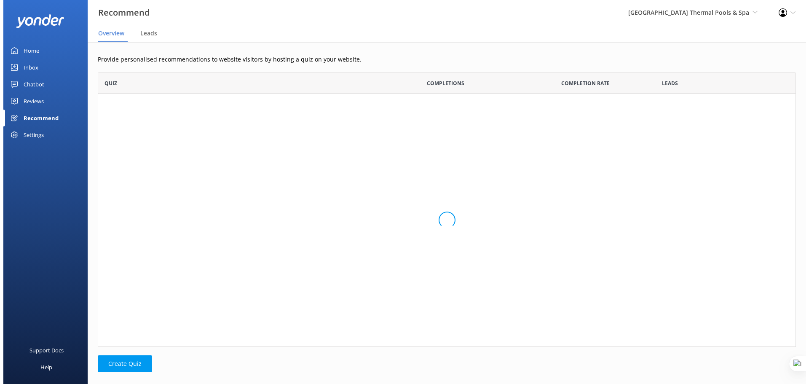
scroll to position [7, 7]
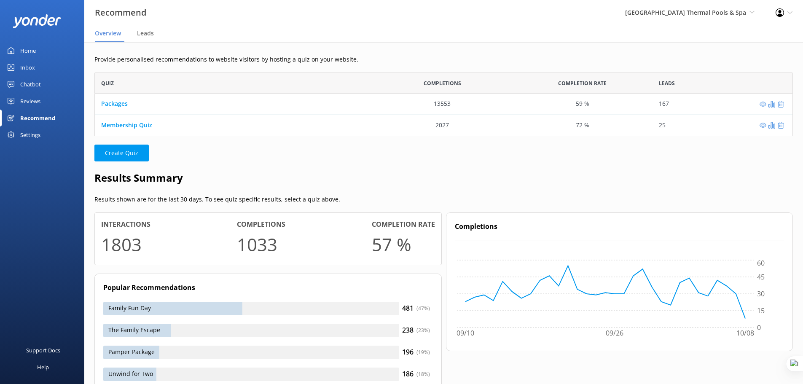
click at [186, 127] on div "Membership Quiz" at bounding box center [233, 125] width 277 height 21
click at [128, 126] on link "Membership Quiz" at bounding box center [126, 125] width 51 height 8
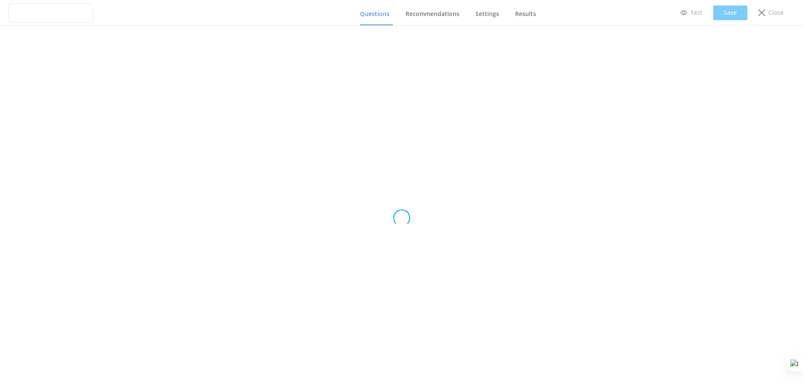
type input "Membership Quiz"
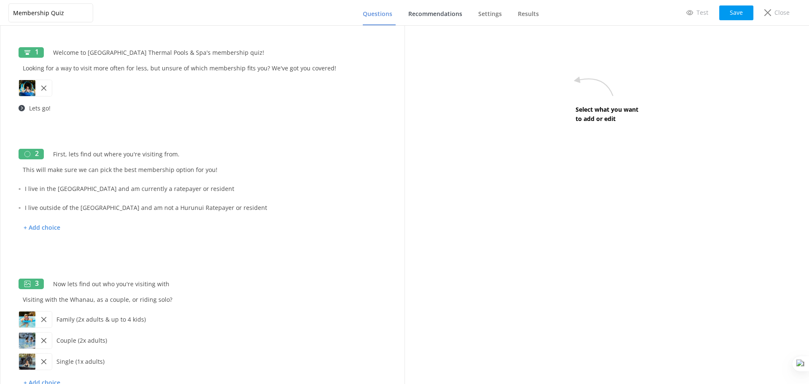
click at [448, 13] on span "Recommendations" at bounding box center [435, 14] width 54 height 8
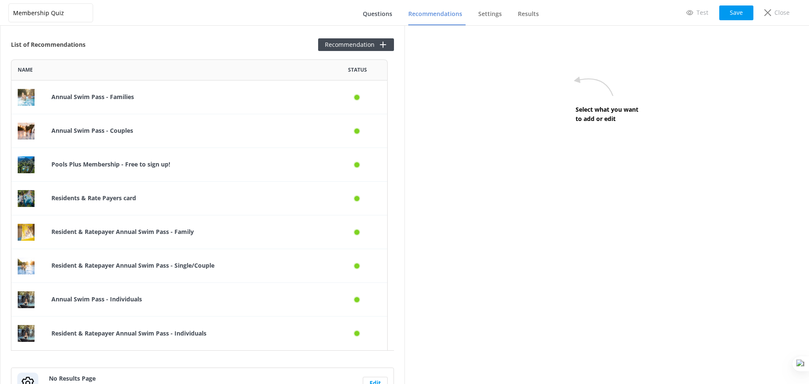
click at [379, 16] on span "Questions" at bounding box center [378, 14] width 30 height 8
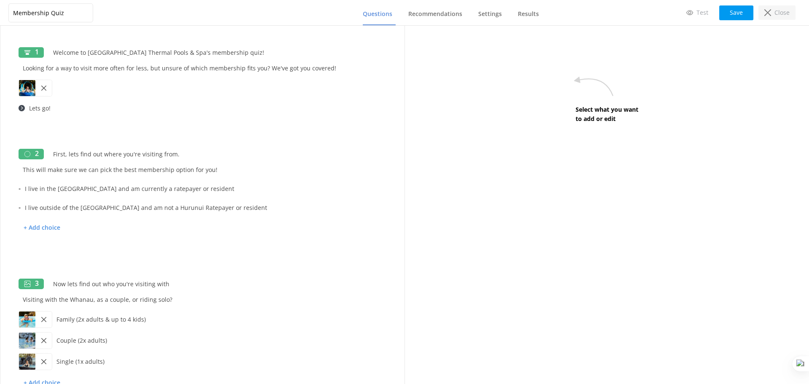
click at [775, 13] on p "Close" at bounding box center [782, 12] width 15 height 9
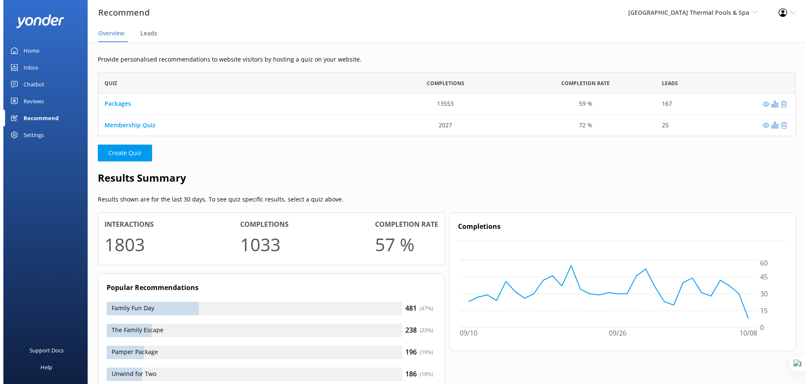
scroll to position [57, 692]
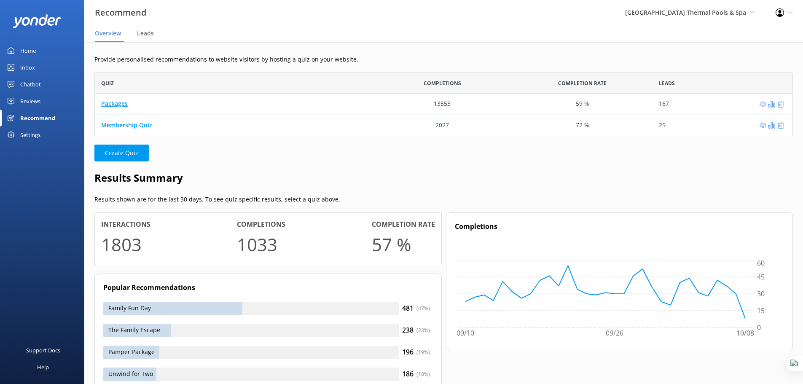
click at [113, 104] on link "Packages" at bounding box center [114, 104] width 27 height 8
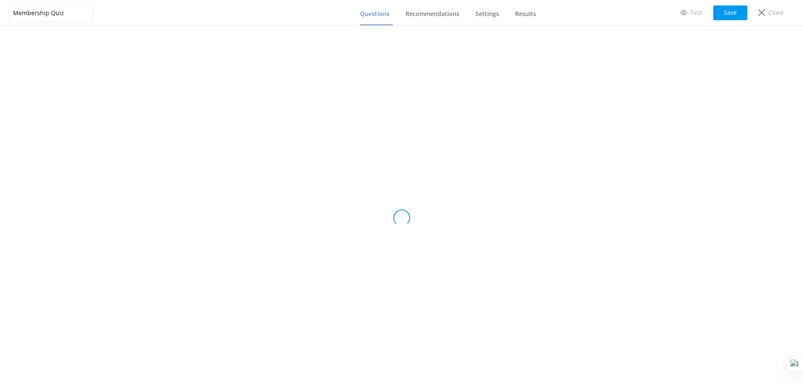
type input "Packages"
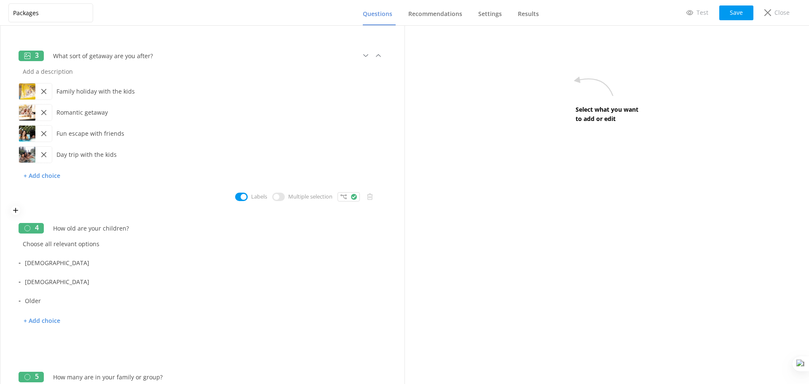
scroll to position [179, 0]
click at [342, 205] on div "3 What sort of getaway are you after? Family holiday with the kids Romantic get…" at bounding box center [202, 127] width 383 height 172
click at [351, 196] on icon at bounding box center [354, 196] width 6 height 6
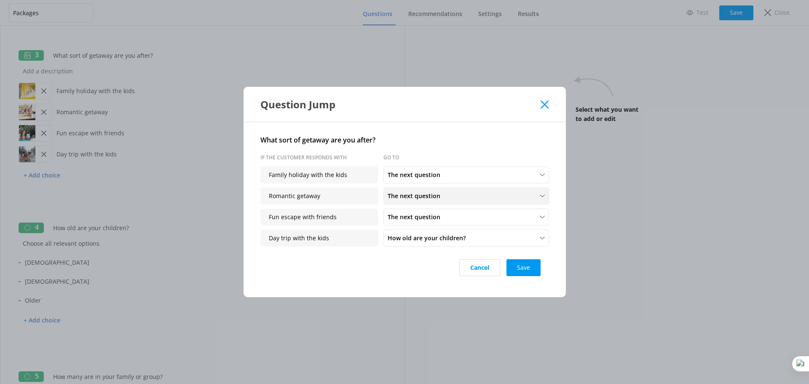
click at [492, 199] on div "The next question" at bounding box center [466, 195] width 161 height 9
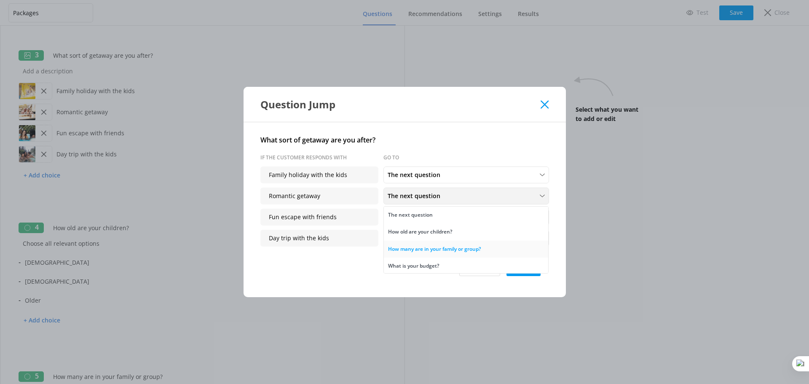
click at [474, 246] on div "How many are in your family or group?" at bounding box center [434, 249] width 93 height 8
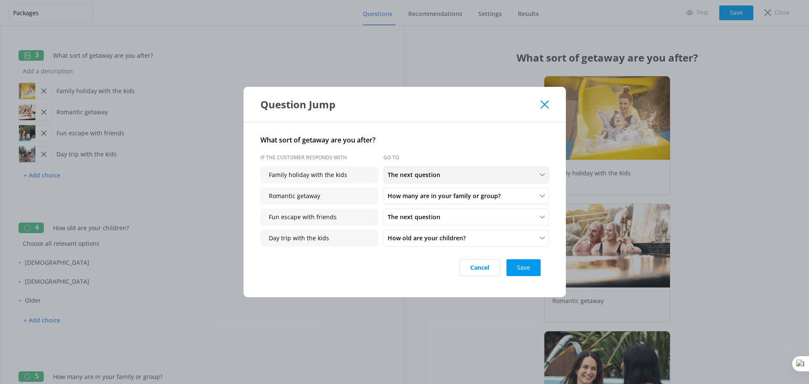
click at [459, 178] on div "The next question" at bounding box center [466, 174] width 161 height 9
click at [457, 211] on link "How old are your children?" at bounding box center [466, 210] width 164 height 17
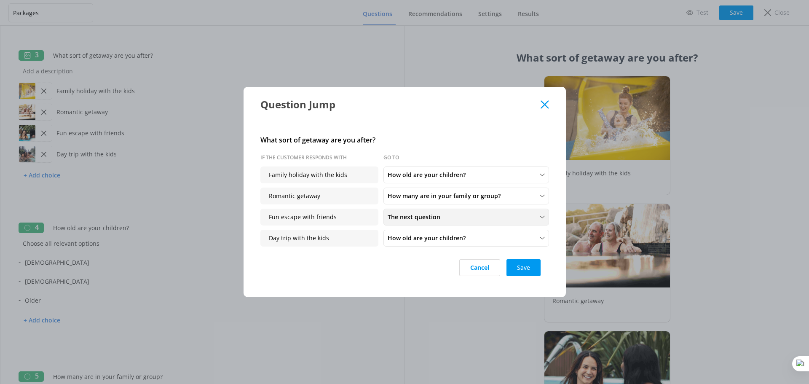
click at [439, 217] on span "The next question" at bounding box center [417, 216] width 58 height 9
click at [465, 184] on div "How many are in your family or group?" at bounding box center [434, 182] width 93 height 8
click at [433, 216] on span "How many are in your family or group?" at bounding box center [447, 216] width 118 height 9
click at [347, 185] on div "Family holiday with the kids" at bounding box center [322, 177] width 123 height 21
click at [521, 266] on button "Save" at bounding box center [524, 267] width 34 height 17
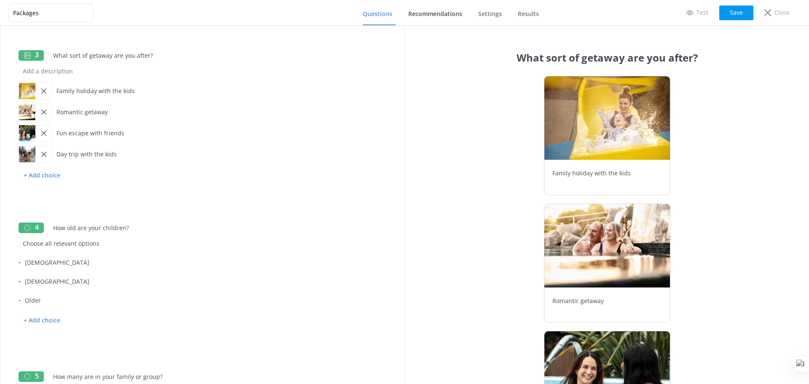
click at [441, 9] on link "Recommendations" at bounding box center [436, 14] width 57 height 22
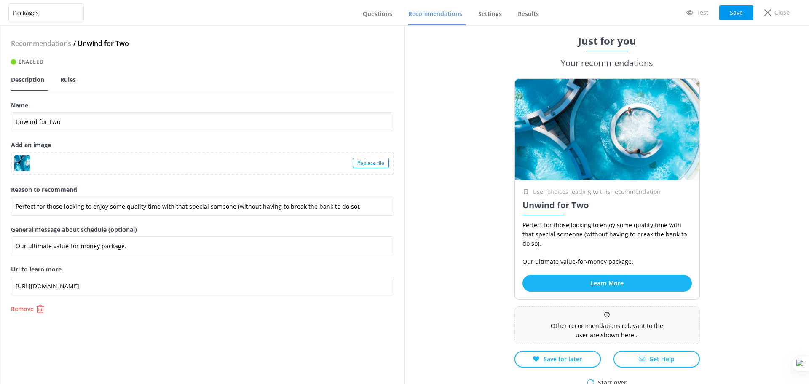
click at [71, 80] on span "Rules" at bounding box center [68, 79] width 16 height 8
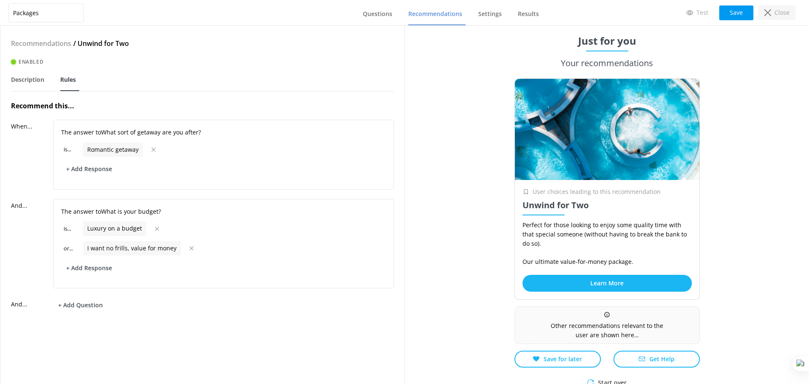
click at [776, 8] on p "Close" at bounding box center [782, 12] width 15 height 9
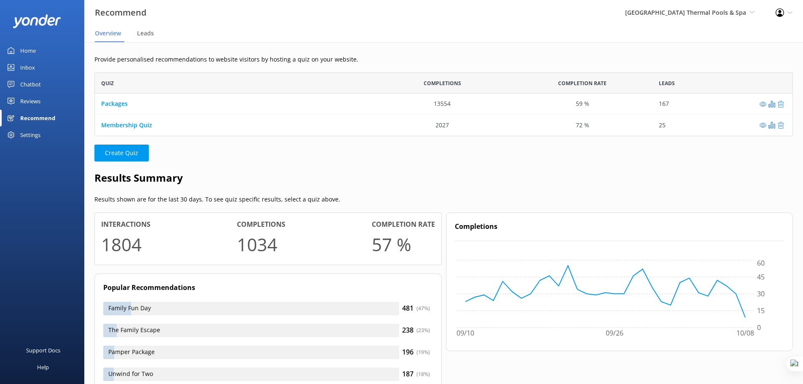
scroll to position [57, 692]
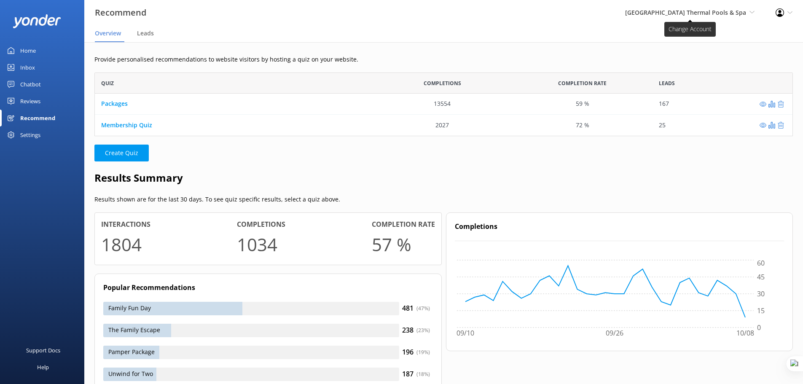
click at [739, 15] on span "[GEOGRAPHIC_DATA] Thermal Pools & Spa" at bounding box center [685, 12] width 121 height 8
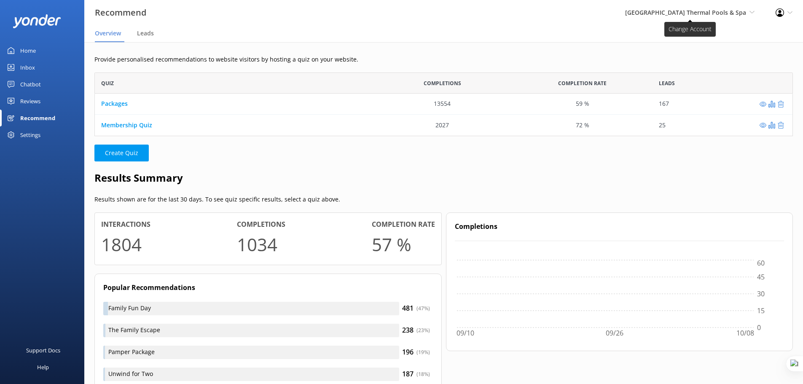
scroll to position [7, 7]
click at [734, 13] on span "[GEOGRAPHIC_DATA] Thermal Pools & Spa" at bounding box center [685, 12] width 121 height 8
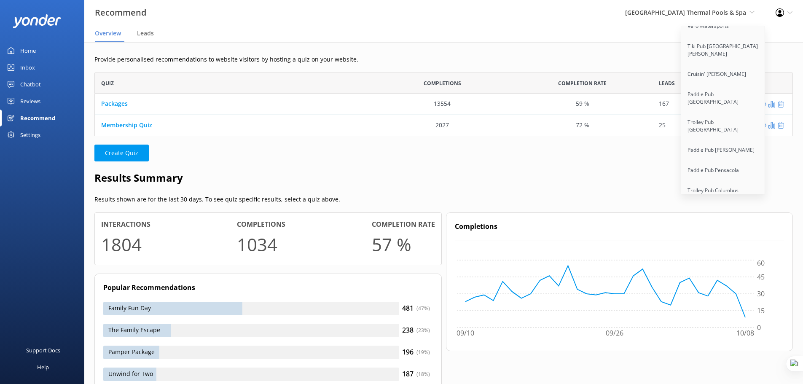
scroll to position [6988, 0]
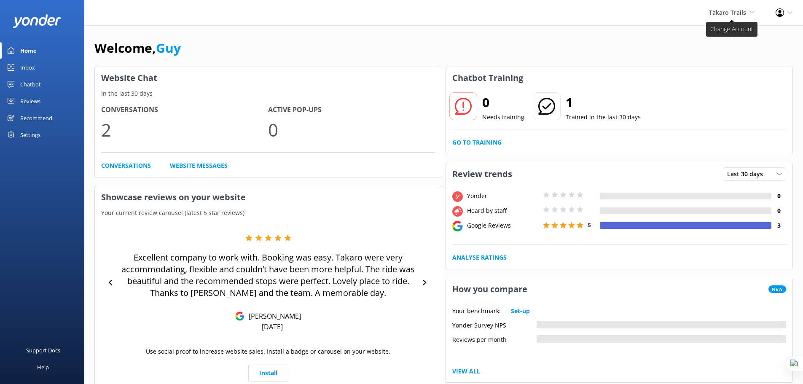
click at [738, 10] on span "Tākaro Trails" at bounding box center [727, 12] width 37 height 8
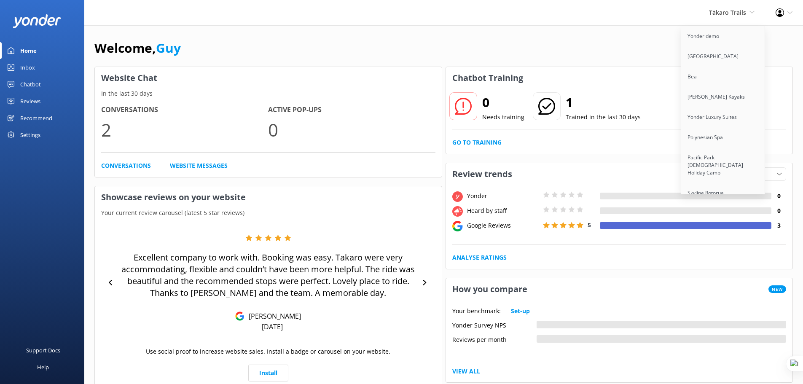
scroll to position [1386, 0]
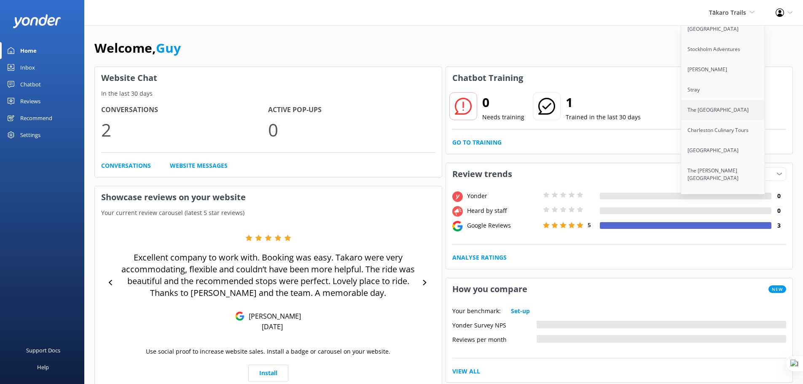
click at [724, 107] on link "The [GEOGRAPHIC_DATA]" at bounding box center [723, 110] width 84 height 20
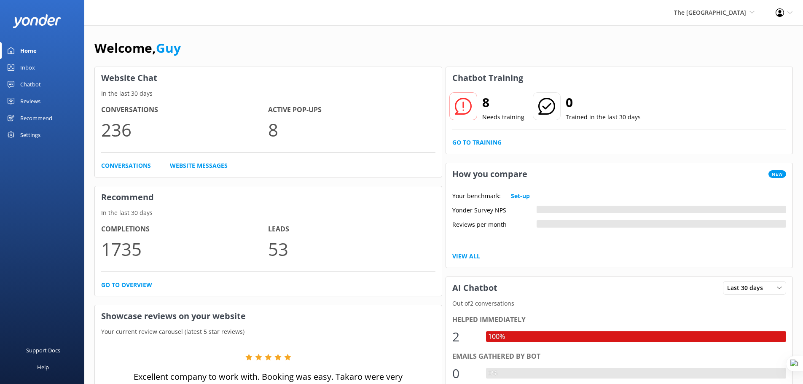
click at [31, 134] on div "Settings" at bounding box center [30, 134] width 20 height 17
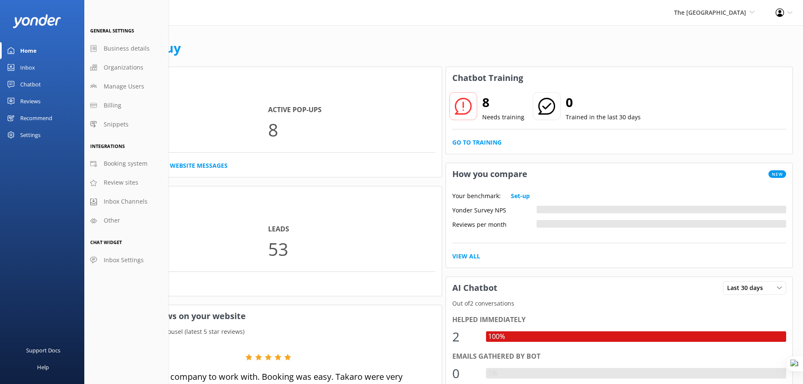
click at [31, 117] on div "Recommend" at bounding box center [36, 118] width 32 height 17
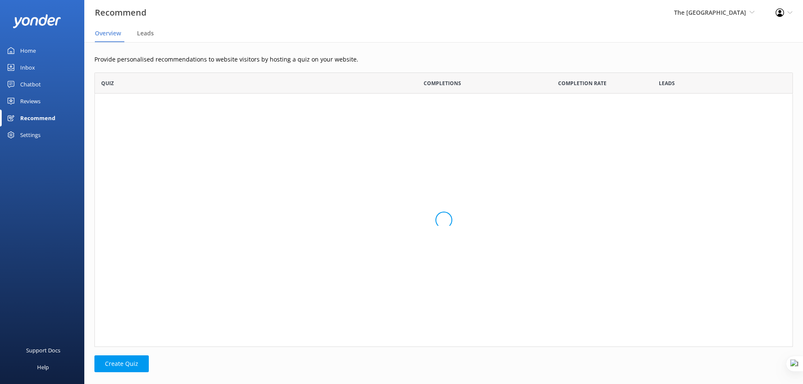
scroll to position [184, 692]
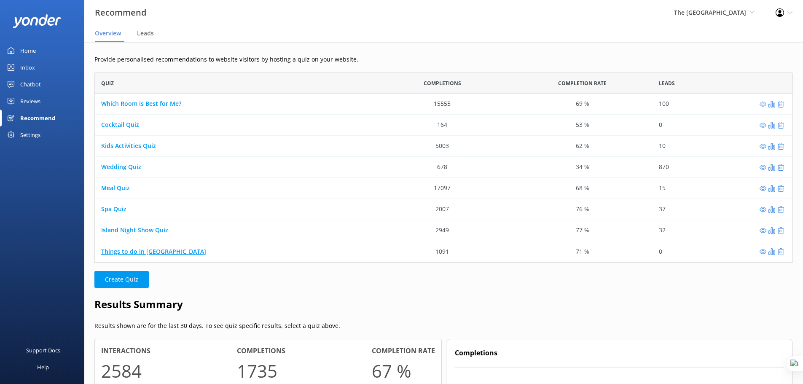
click at [141, 251] on link "Things to do in Rarotonga" at bounding box center [153, 251] width 105 height 8
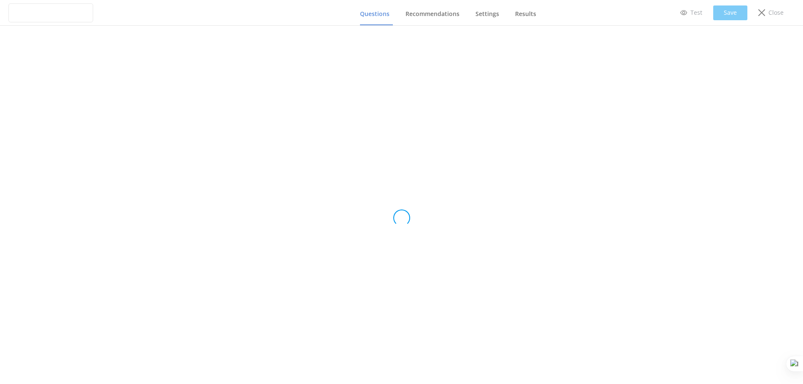
type input "Things to do in Rarotonga"
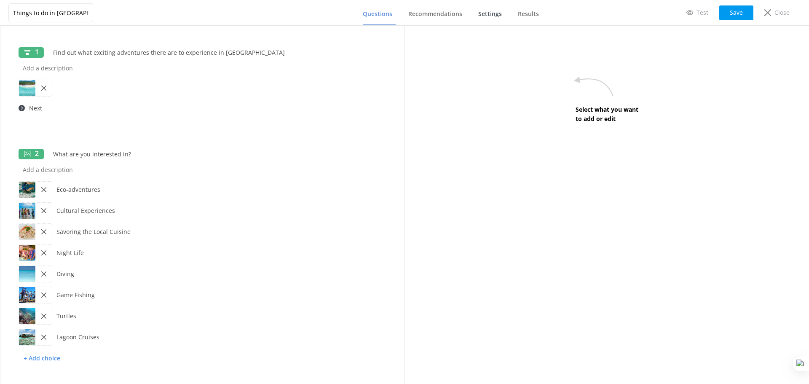
click at [497, 12] on span "Settings" at bounding box center [490, 14] width 24 height 8
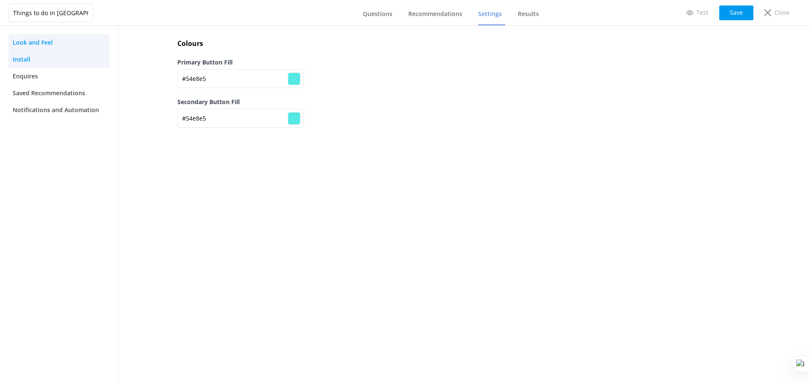
click at [50, 59] on link "Install" at bounding box center [58, 59] width 101 height 17
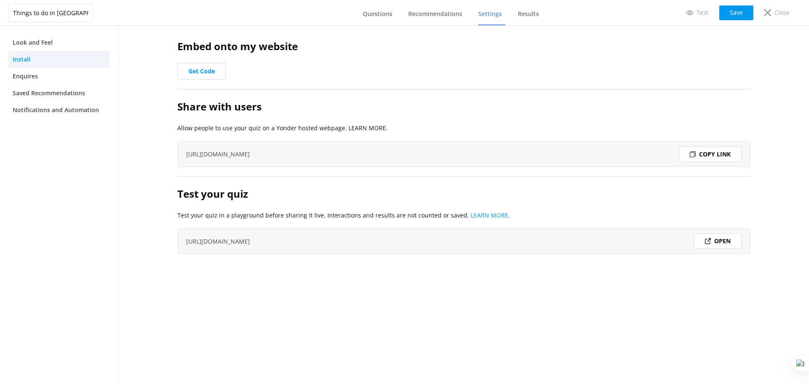
click at [721, 152] on div "Copy link" at bounding box center [710, 154] width 63 height 15
click at [777, 10] on p "Close" at bounding box center [782, 12] width 15 height 9
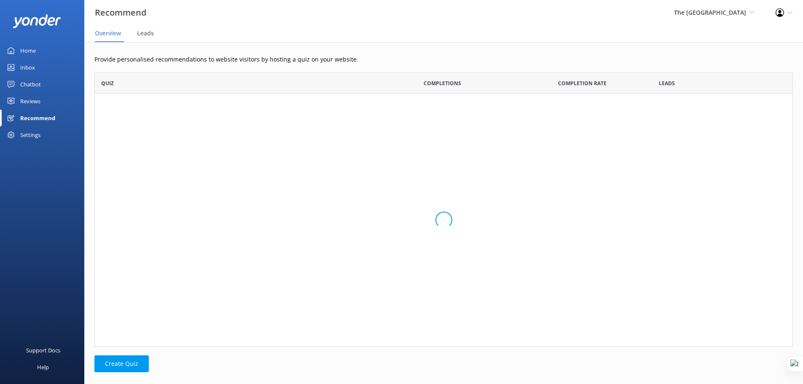
scroll to position [268, 692]
click at [732, 11] on span "The [GEOGRAPHIC_DATA]" at bounding box center [710, 12] width 72 height 8
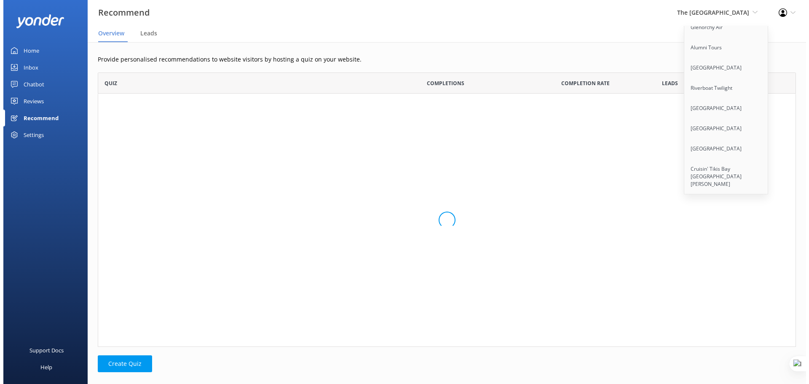
scroll to position [6988, 0]
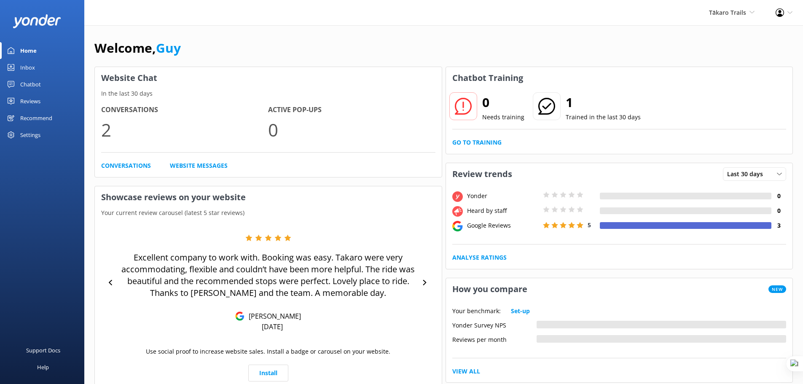
click at [39, 75] on link "Inbox" at bounding box center [42, 67] width 84 height 17
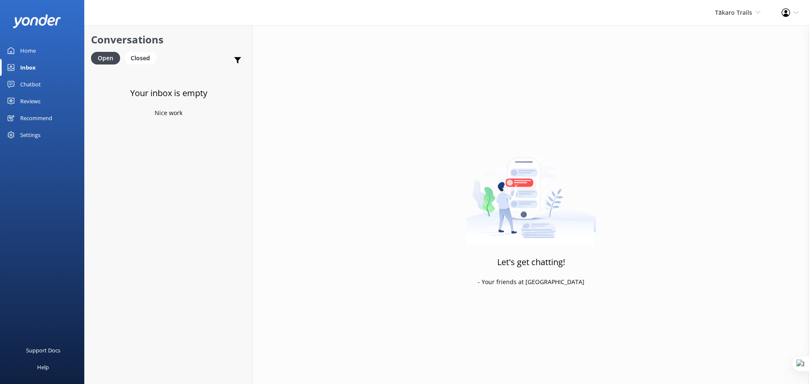
click at [38, 81] on div "Chatbot" at bounding box center [30, 84] width 21 height 17
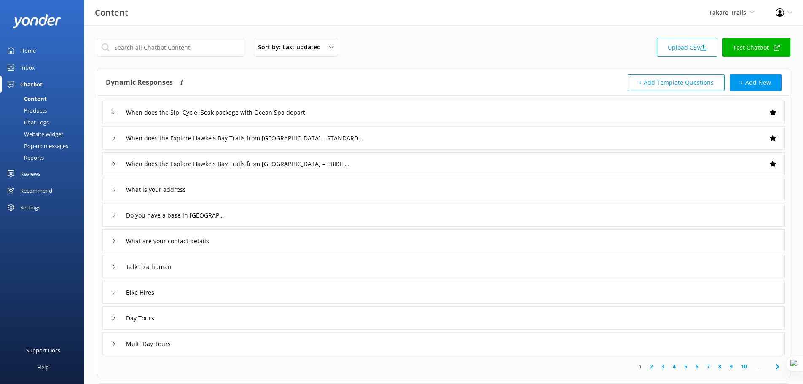
click at [758, 48] on link "Test Chatbot" at bounding box center [757, 47] width 68 height 19
click at [358, 112] on div "When does the Sip, Cycle, Soak package with Ocean Spa depart" at bounding box center [443, 112] width 683 height 23
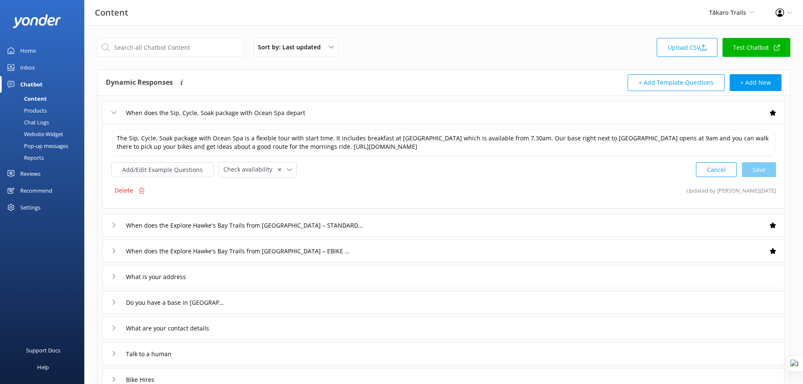
click at [358, 112] on div "When does the Sip, Cycle, Soak package with Ocean Spa depart" at bounding box center [443, 112] width 683 height 23
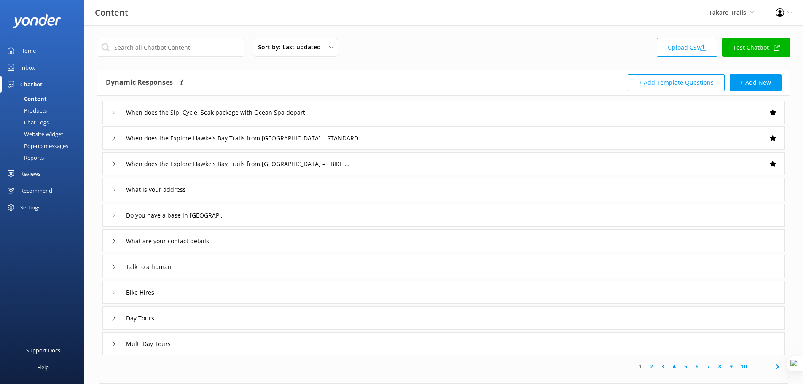
click at [416, 166] on div "When does the Explore Hawke's Bay Trails from Napier – EBIKE depart" at bounding box center [443, 163] width 683 height 23
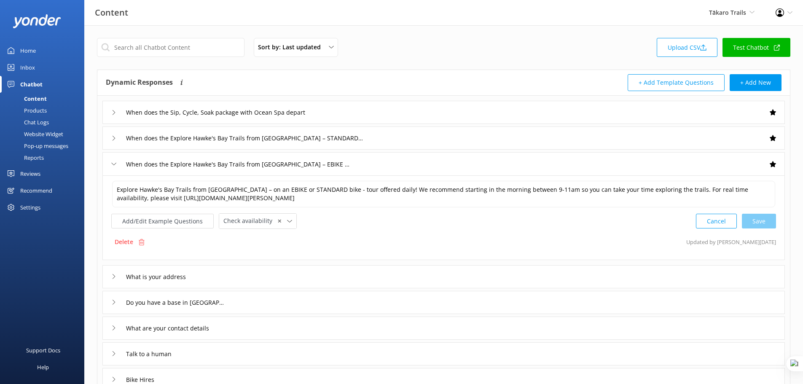
click at [416, 166] on div "When does the Explore Hawke's Bay Trails from Napier – EBIKE depart" at bounding box center [443, 163] width 683 height 23
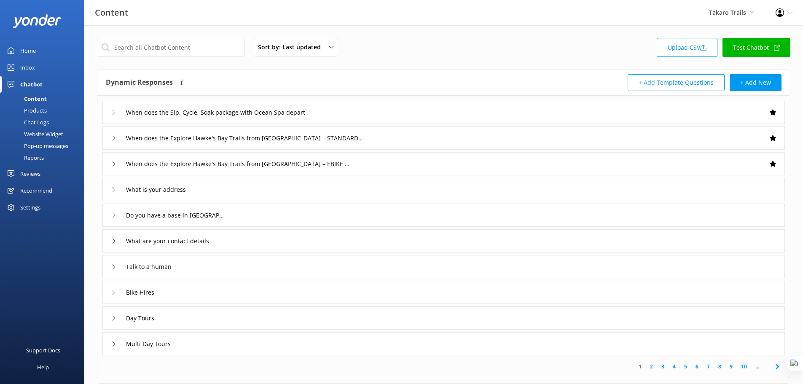
click at [37, 110] on div "Products" at bounding box center [26, 111] width 42 height 12
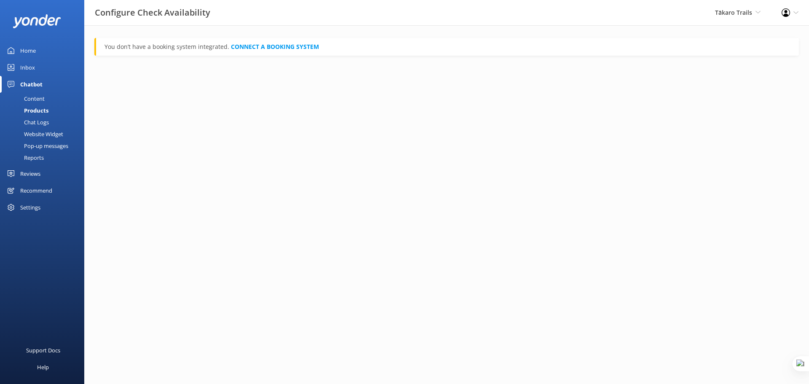
click at [32, 100] on div "Content" at bounding box center [25, 99] width 40 height 12
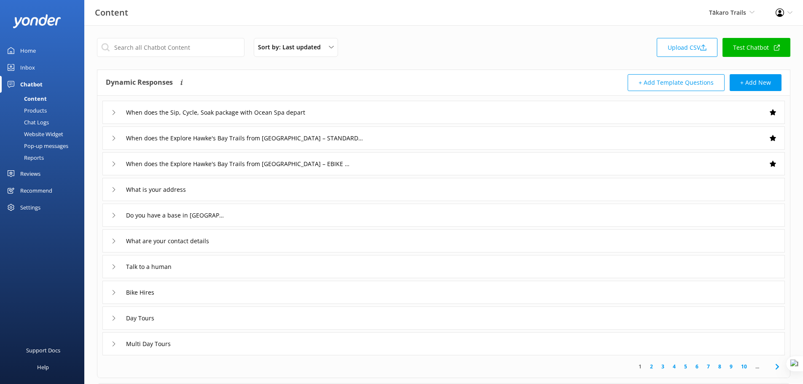
click at [26, 65] on div "Inbox" at bounding box center [27, 67] width 15 height 17
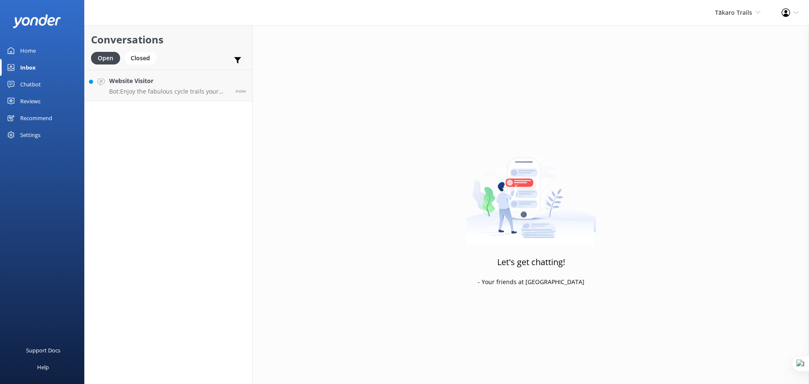
click at [31, 47] on div "Home" at bounding box center [28, 50] width 16 height 17
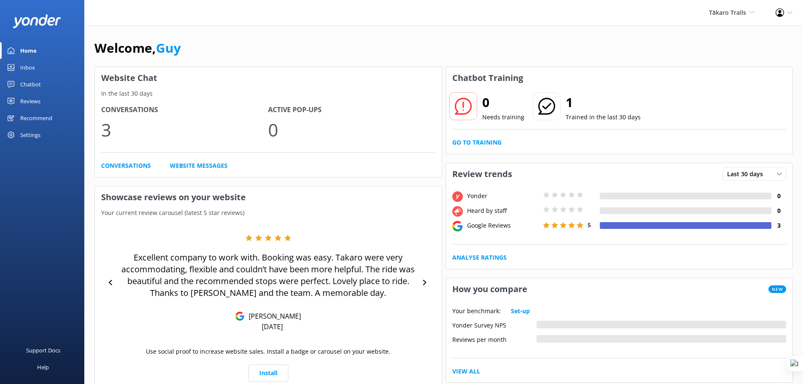
click at [32, 99] on div "Reviews" at bounding box center [30, 101] width 20 height 17
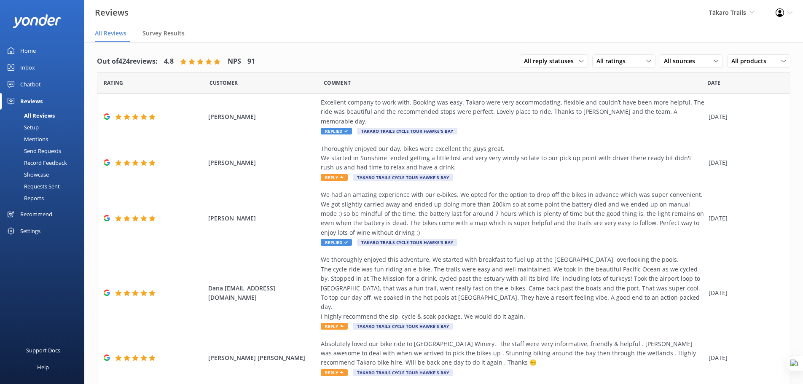
click at [24, 54] on div "Home" at bounding box center [28, 50] width 16 height 17
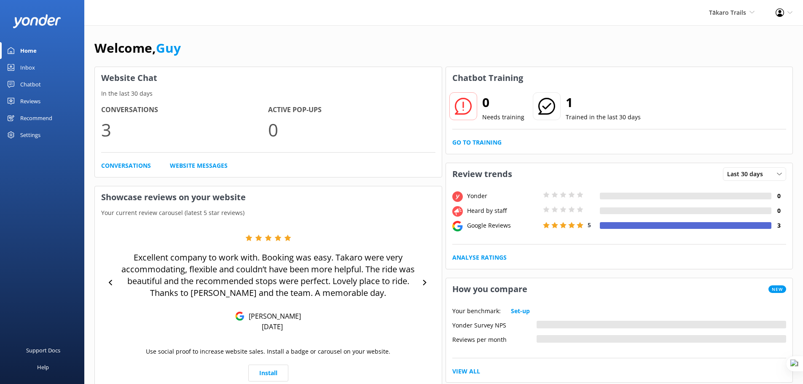
click at [30, 84] on div "Chatbot" at bounding box center [30, 84] width 21 height 17
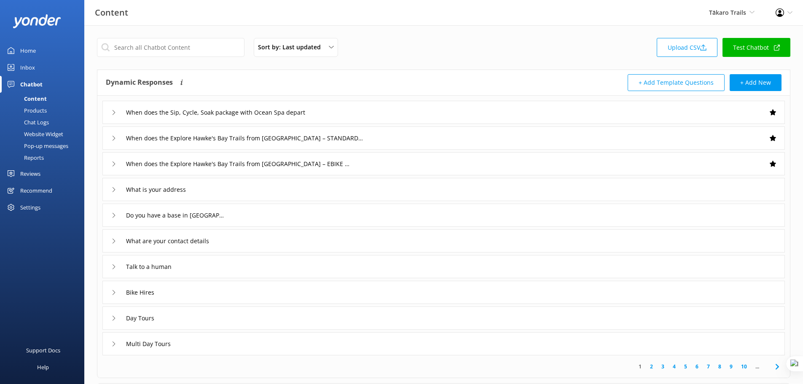
click at [283, 190] on div "What is your address" at bounding box center [443, 189] width 683 height 23
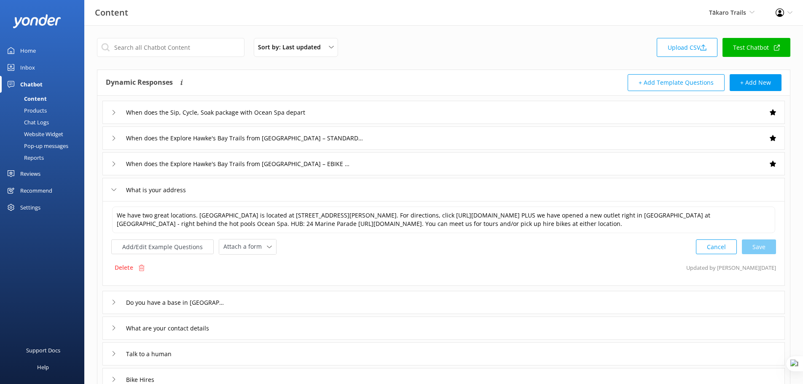
click at [586, 184] on div "What is your address" at bounding box center [443, 189] width 683 height 23
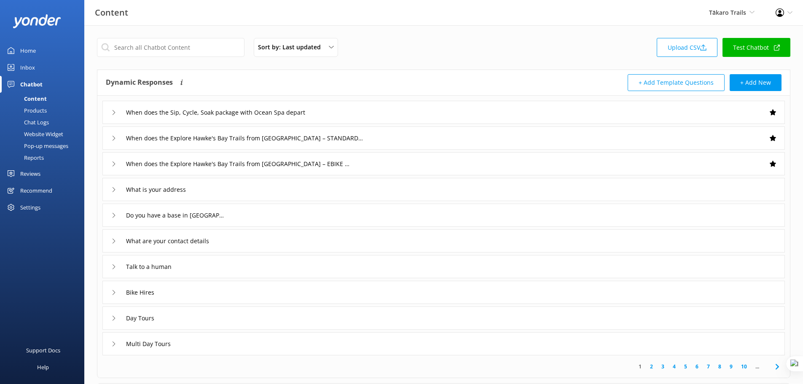
click at [28, 66] on div "Inbox" at bounding box center [27, 67] width 15 height 17
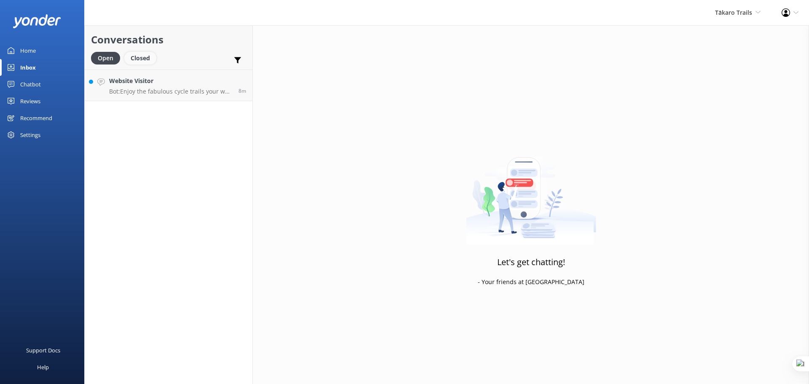
click at [145, 58] on div "Closed" at bounding box center [140, 58] width 32 height 13
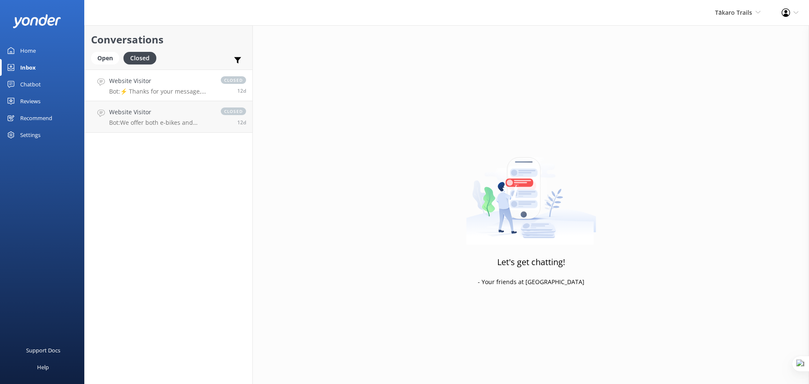
click at [177, 85] on h4 "Website Visitor" at bounding box center [160, 80] width 103 height 9
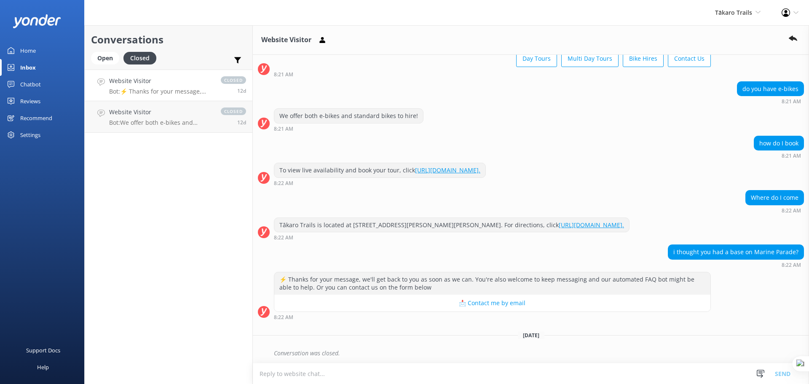
scroll to position [51, 0]
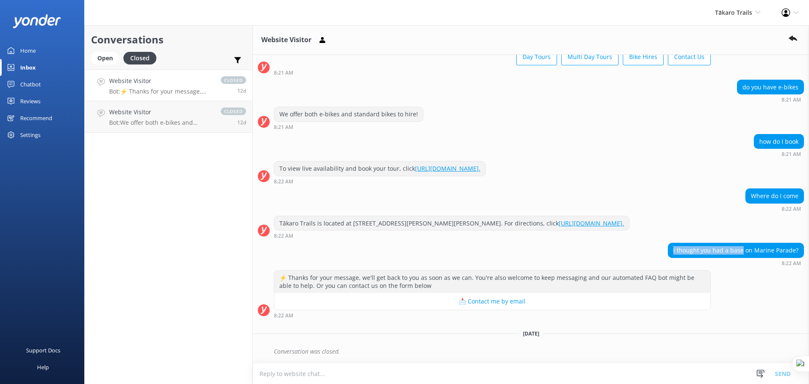
drag, startPoint x: 671, startPoint y: 248, endPoint x: 738, endPoint y: 251, distance: 66.7
click at [738, 251] on div "i thought you had a base on Marine Parade?" at bounding box center [736, 250] width 135 height 14
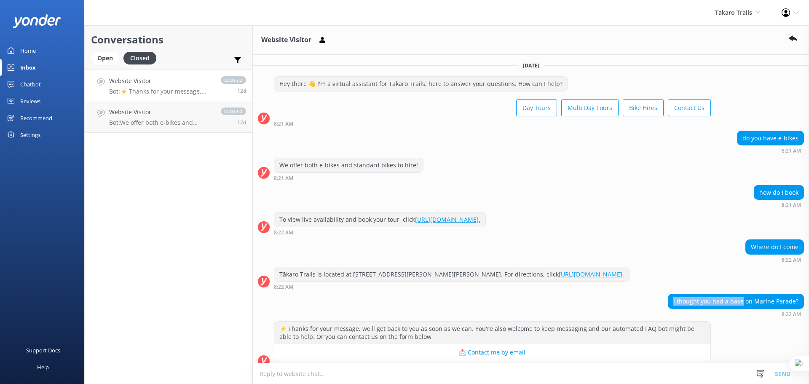
scroll to position [0, 0]
click at [690, 181] on div "We offer both e-bikes and standard bikes to hire! 8:21 AM" at bounding box center [531, 169] width 556 height 23
drag, startPoint x: 793, startPoint y: 300, endPoint x: 667, endPoint y: 299, distance: 125.2
click at [669, 299] on div "i thought you had a base on Marine Parade?" at bounding box center [736, 302] width 135 height 14
click at [746, 300] on div "i thought you had a base on Marine Parade?" at bounding box center [736, 302] width 135 height 14
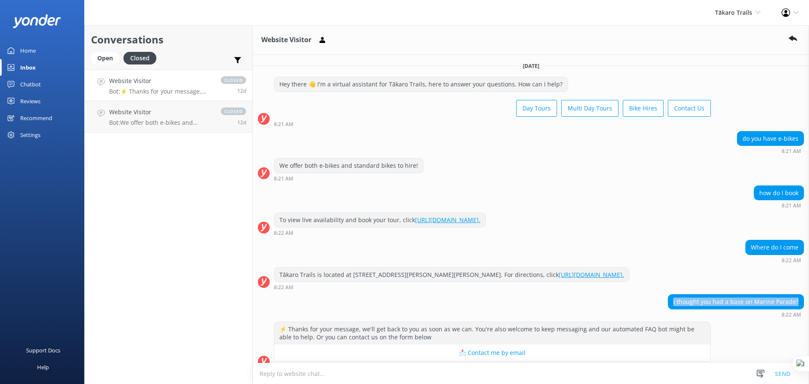
drag, startPoint x: 795, startPoint y: 301, endPoint x: 667, endPoint y: 308, distance: 128.8
click at [668, 308] on div "i thought you had a base on Marine Parade?" at bounding box center [736, 301] width 136 height 15
copy div "i thought you had a base on Marine Parade?"
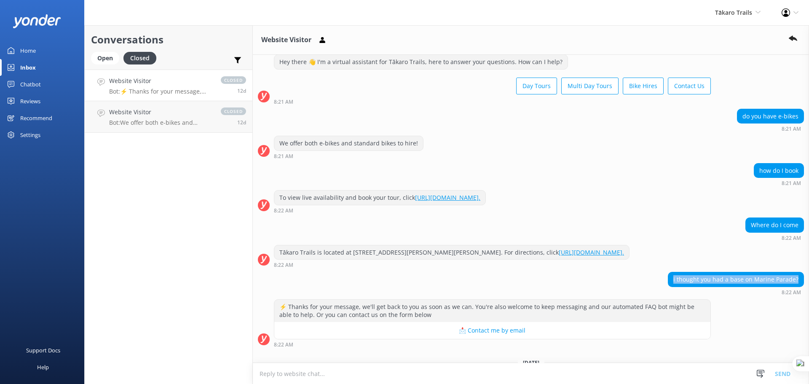
scroll to position [51, 0]
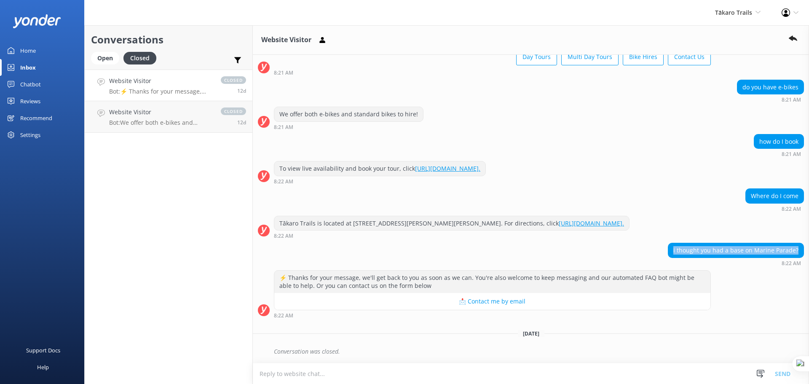
click at [787, 247] on div "i thought you had a base on Marine Parade?" at bounding box center [736, 250] width 135 height 14
click at [155, 93] on p "Bot: ⚡ Thanks for your message, we'll get back to you as soon as we can. You're…" at bounding box center [160, 92] width 103 height 8
click at [176, 108] on h4 "Website Visitor" at bounding box center [160, 111] width 103 height 9
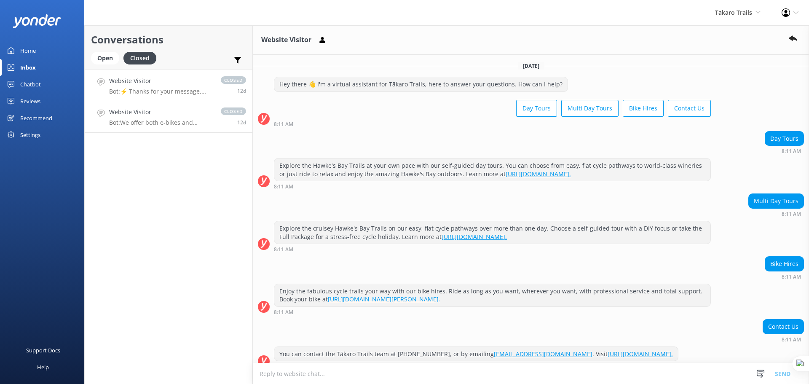
click at [171, 91] on p "Bot: ⚡ Thanks for your message, we'll get back to you as soon as we can. You're…" at bounding box center [160, 92] width 103 height 8
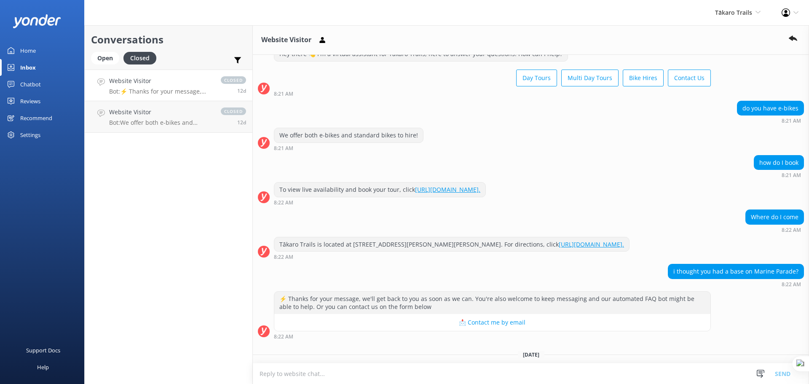
scroll to position [51, 0]
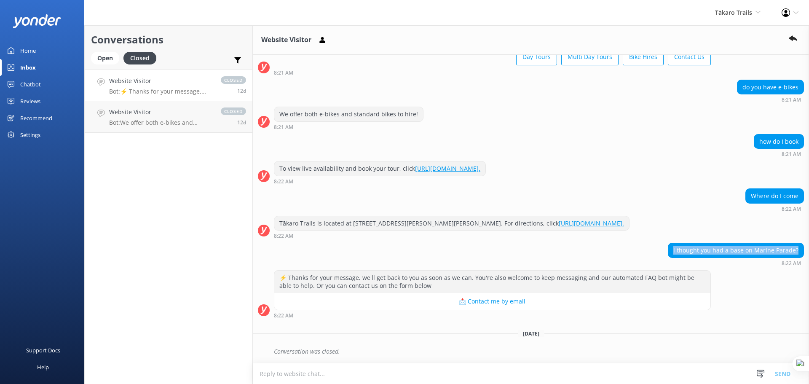
drag, startPoint x: 670, startPoint y: 250, endPoint x: 799, endPoint y: 249, distance: 129.4
click at [799, 249] on div "i thought you had a base on Marine Parade? 8:22 AM" at bounding box center [531, 254] width 556 height 23
click at [782, 250] on div "i thought you had a base on Marine Parade?" at bounding box center [736, 250] width 135 height 14
click at [25, 81] on div "Chatbot" at bounding box center [30, 84] width 21 height 17
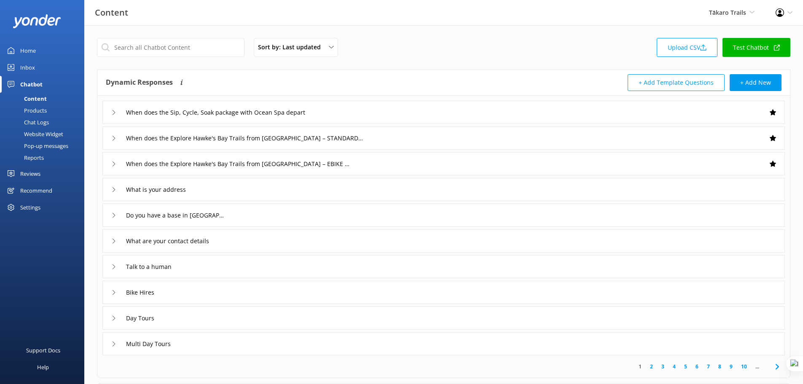
click at [42, 121] on div "Chat Logs" at bounding box center [27, 122] width 44 height 12
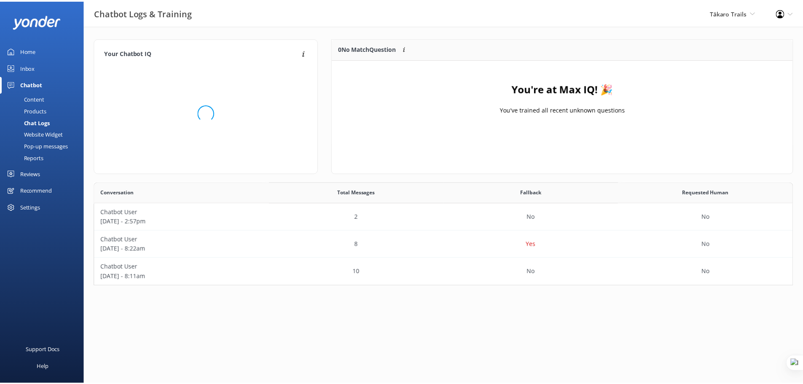
scroll to position [97, 699]
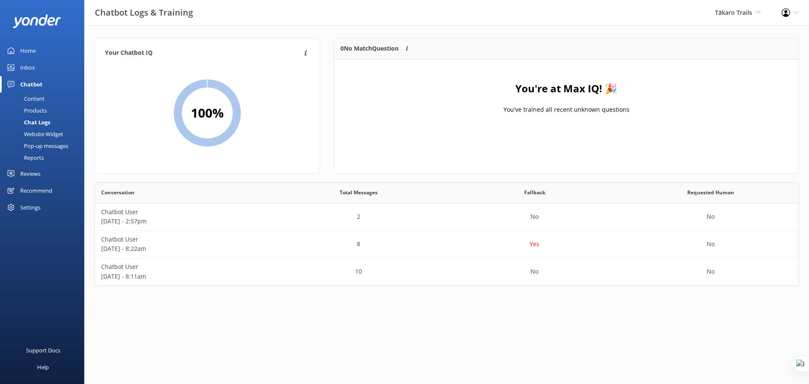
click at [26, 68] on div "Inbox" at bounding box center [27, 67] width 15 height 17
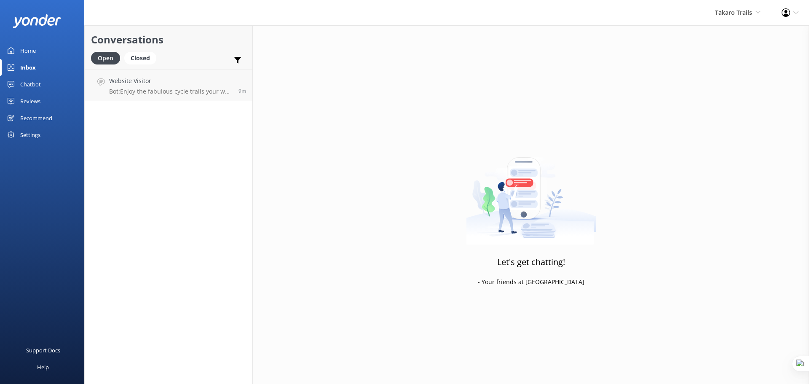
click at [33, 80] on div "Chatbot" at bounding box center [30, 84] width 21 height 17
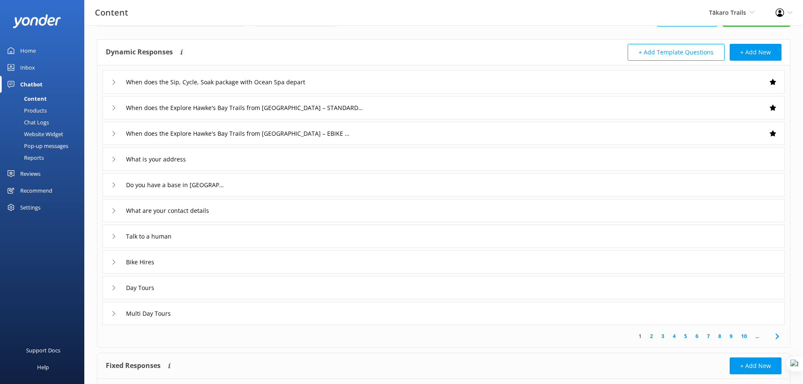
scroll to position [32, 0]
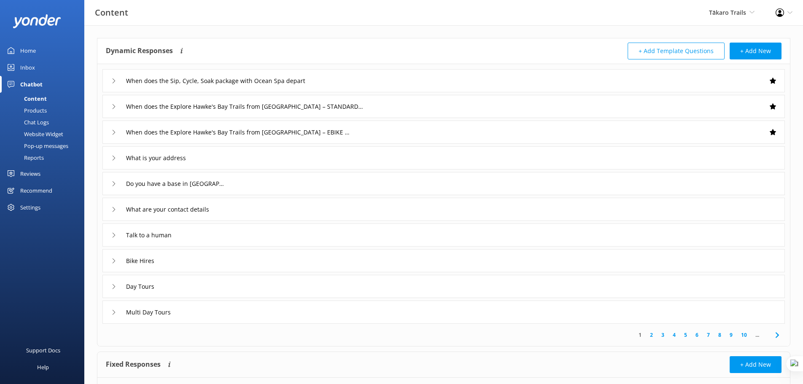
click at [238, 210] on div "What are your contact details" at bounding box center [443, 209] width 683 height 23
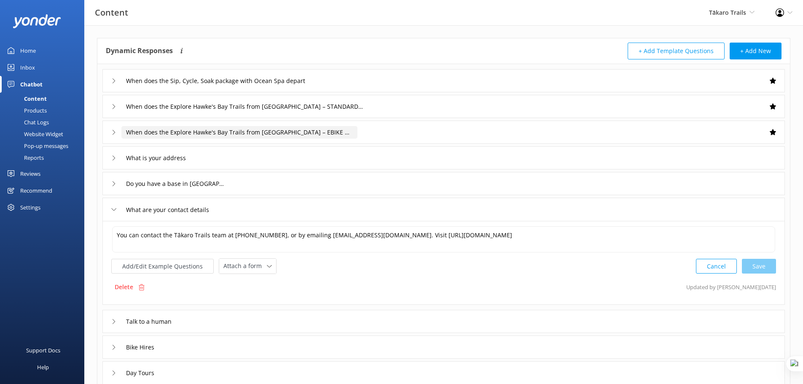
click at [304, 135] on input "When does the Explore Hawke's Bay Trails from Napier – EBIKE depart" at bounding box center [239, 132] width 236 height 13
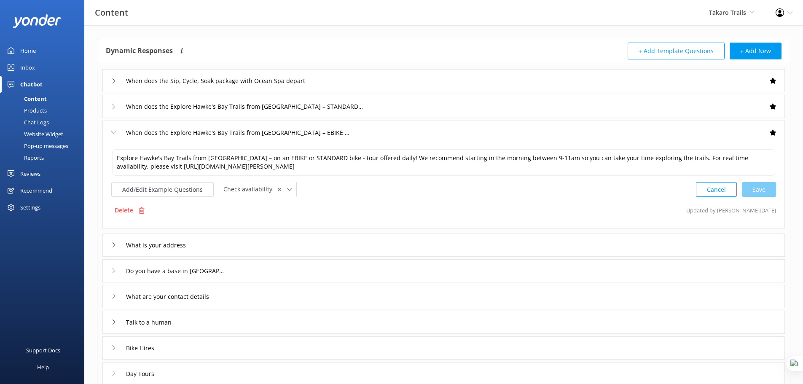
click at [245, 244] on div "What is your address" at bounding box center [443, 245] width 683 height 23
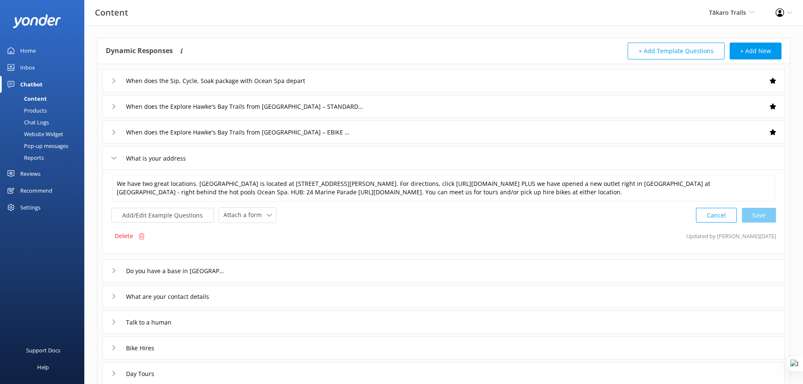
click at [220, 159] on div "What is your address" at bounding box center [443, 157] width 683 height 23
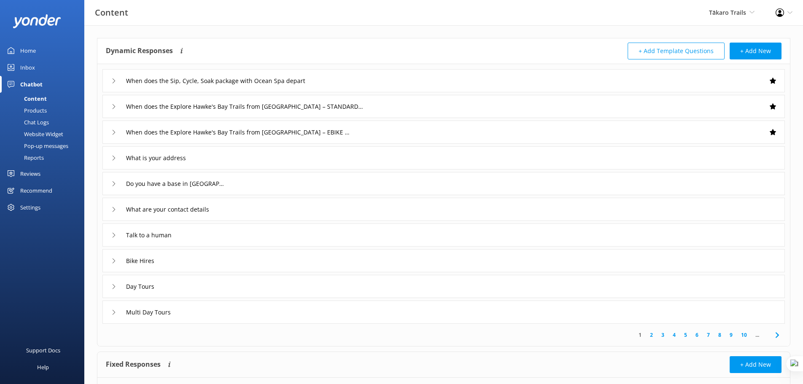
click at [33, 46] on div "Home" at bounding box center [28, 50] width 16 height 17
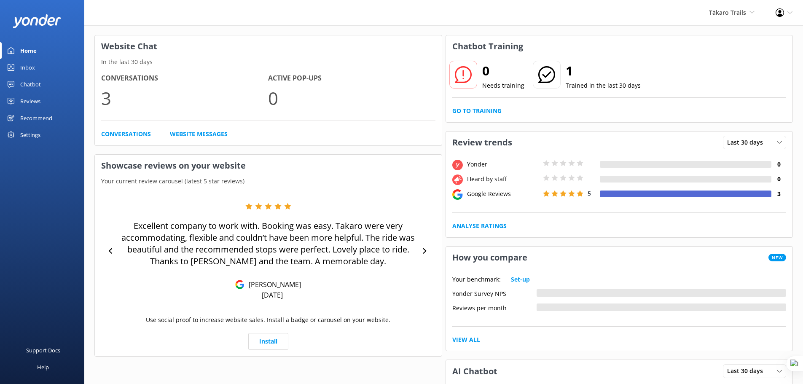
click at [33, 136] on div "Settings" at bounding box center [30, 134] width 20 height 17
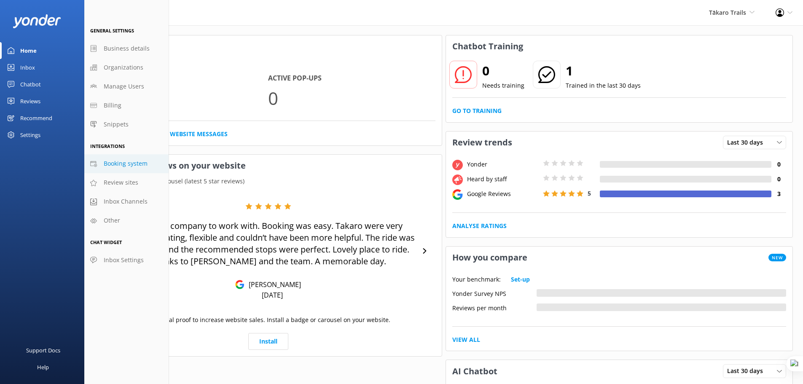
click at [128, 165] on span "Booking system" at bounding box center [126, 163] width 44 height 9
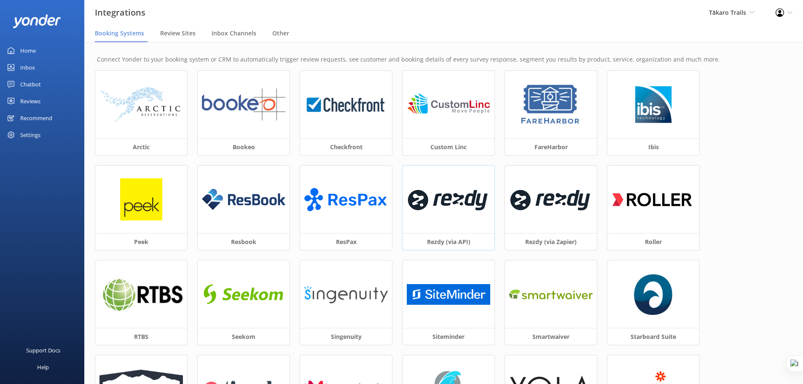
click at [452, 216] on img at bounding box center [448, 200] width 83 height 36
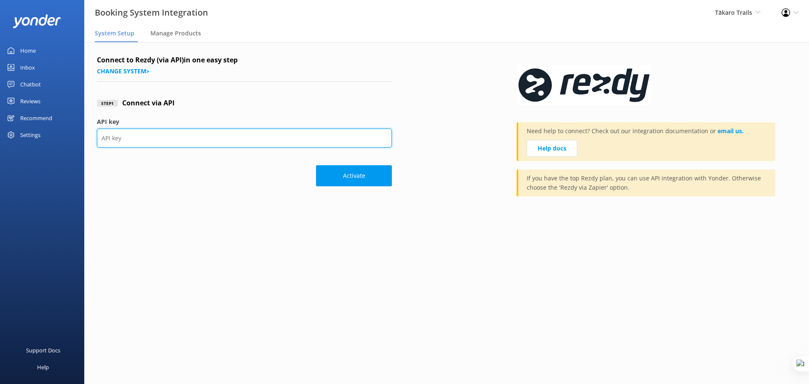
click at [177, 137] on input "API key" at bounding box center [244, 138] width 295 height 19
paste input "ce33105ef82342ab9da3783221802c8a'"
type input "ce33105ef82342ab9da3783221802c8a"
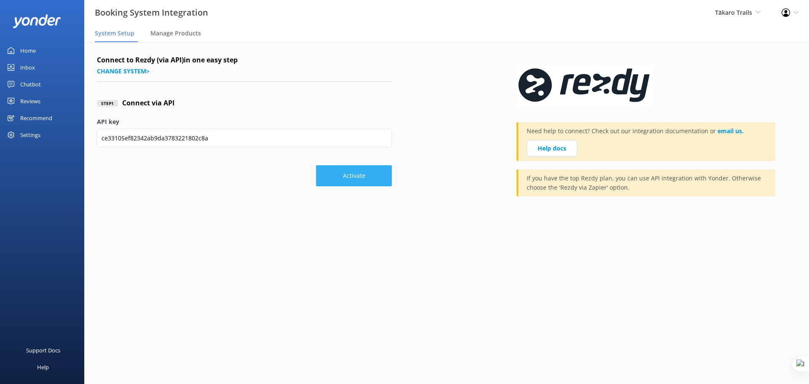
click at [358, 176] on button "Activate" at bounding box center [354, 175] width 76 height 21
click at [24, 49] on div "Home" at bounding box center [28, 50] width 16 height 17
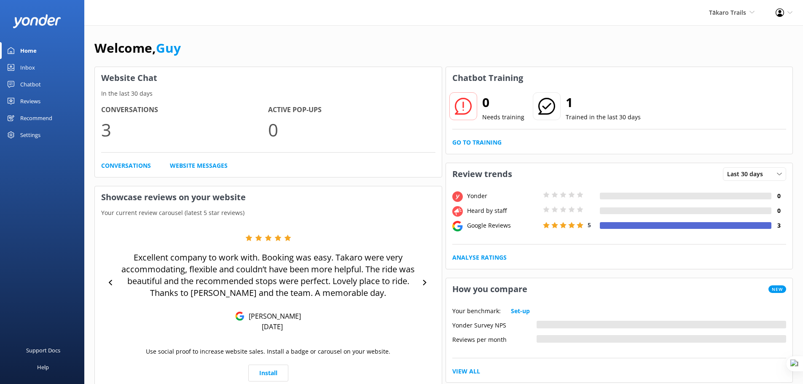
click at [26, 83] on div "Chatbot" at bounding box center [30, 84] width 21 height 17
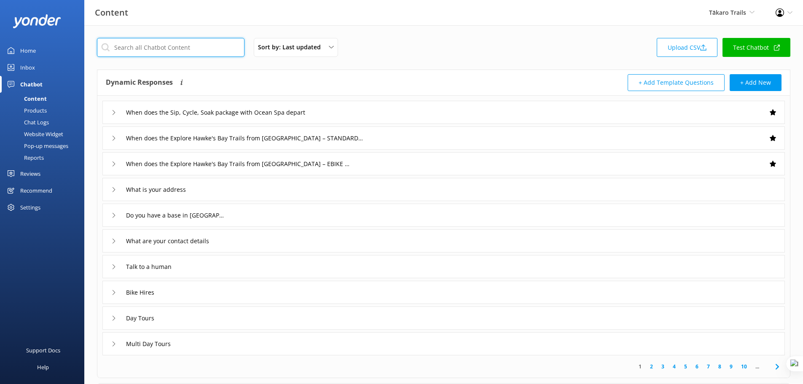
click at [170, 48] on input "text" at bounding box center [171, 47] width 148 height 19
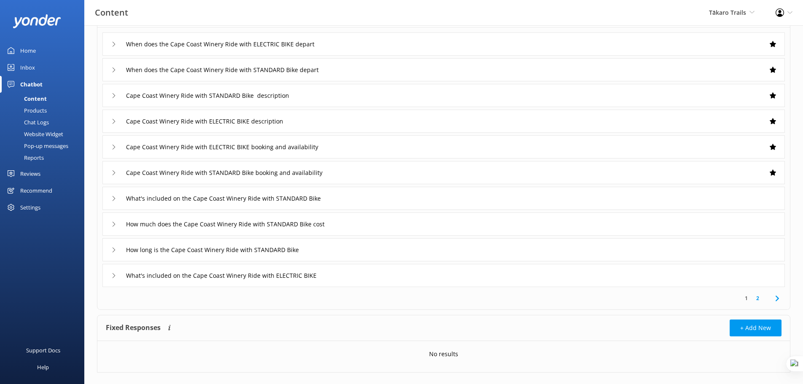
scroll to position [74, 0]
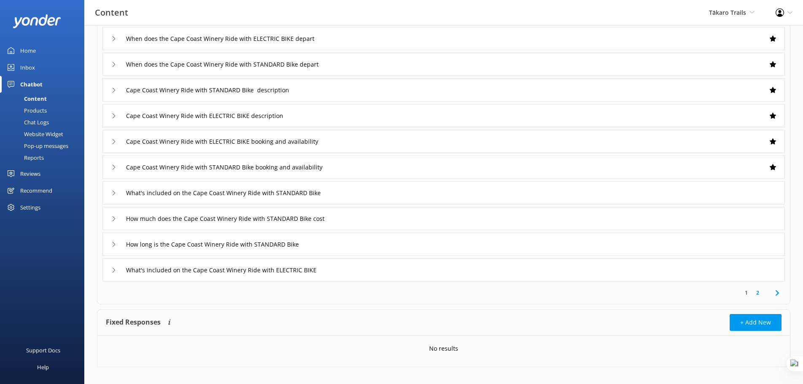
click at [330, 113] on div "Cape Coast Winery Ride with ELECTRIC BIKE description" at bounding box center [443, 115] width 683 height 23
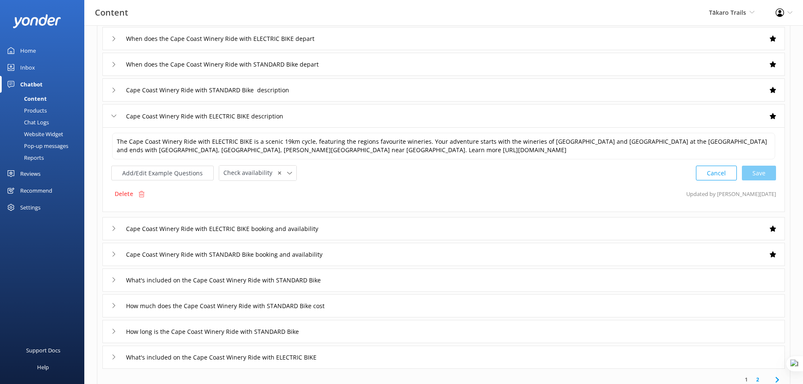
click at [352, 121] on div "Cape Coast Winery Ride with ELECTRIC BIKE description" at bounding box center [443, 115] width 683 height 23
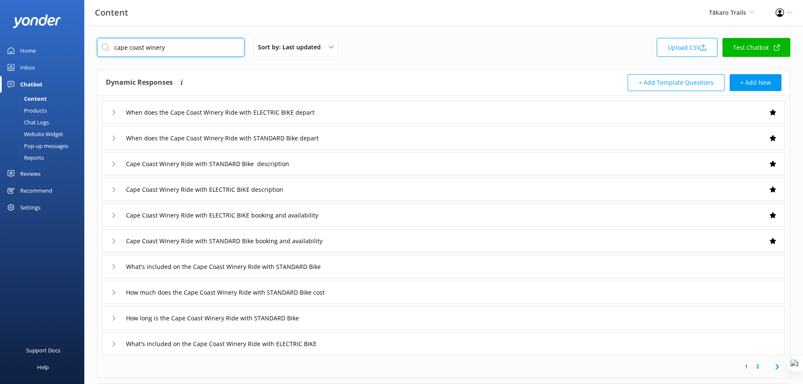
click at [147, 50] on input "cape coast winery" at bounding box center [171, 47] width 148 height 19
paste input "How much does it cost"
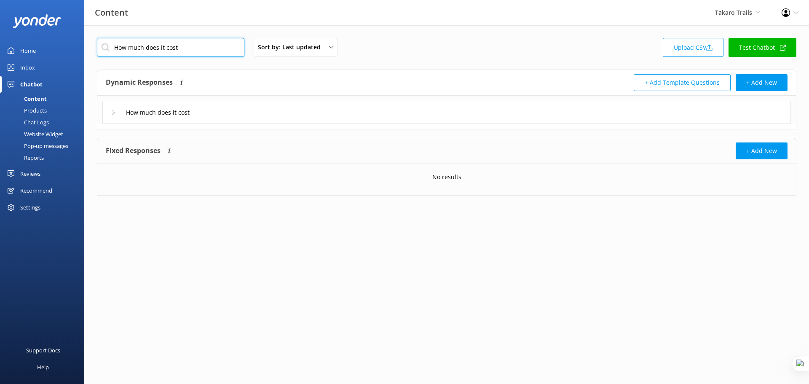
type input "How much does it cost"
click at [271, 111] on div "How much does it cost" at bounding box center [446, 112] width 689 height 23
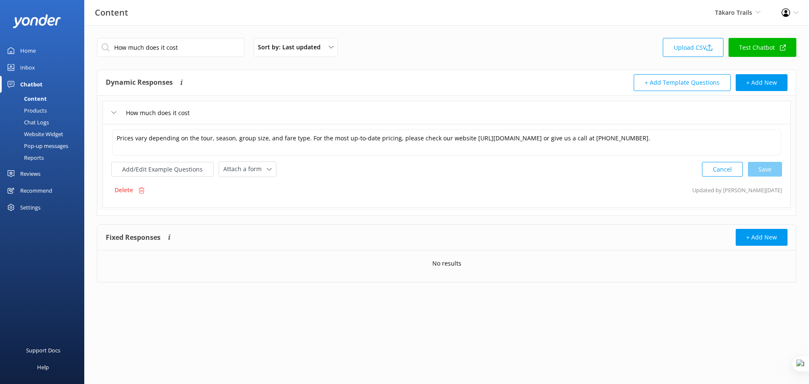
click at [31, 48] on div "Home" at bounding box center [28, 50] width 16 height 17
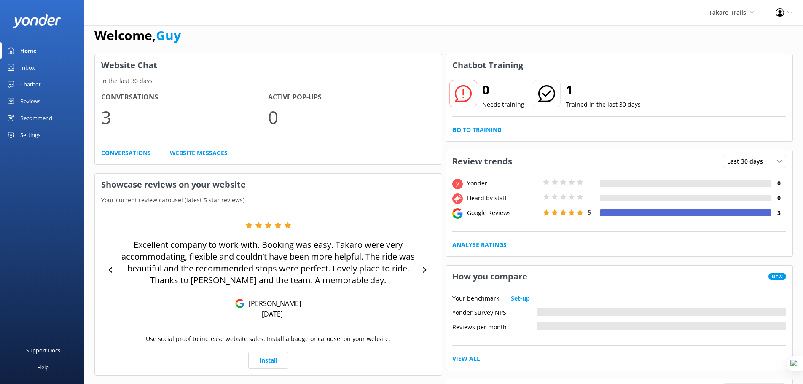
scroll to position [11, 0]
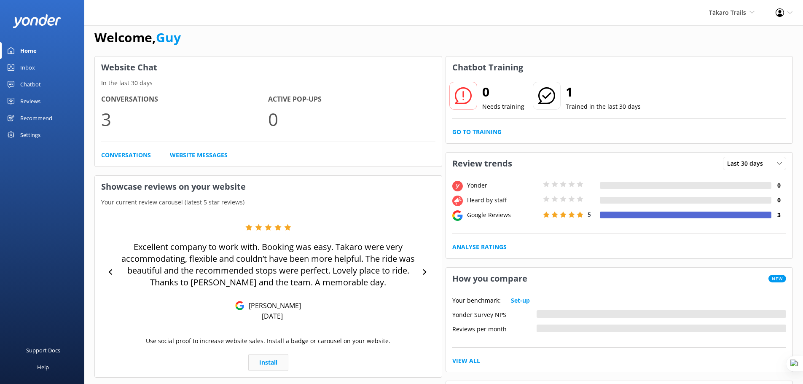
click at [265, 367] on link "Install" at bounding box center [268, 362] width 40 height 17
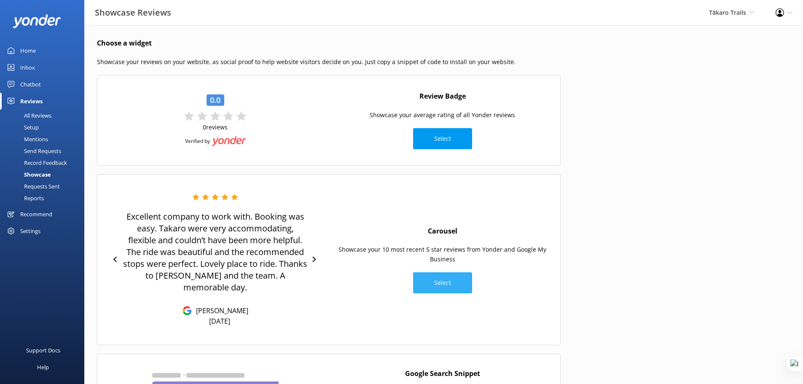
click at [452, 282] on button "Select" at bounding box center [442, 282] width 59 height 21
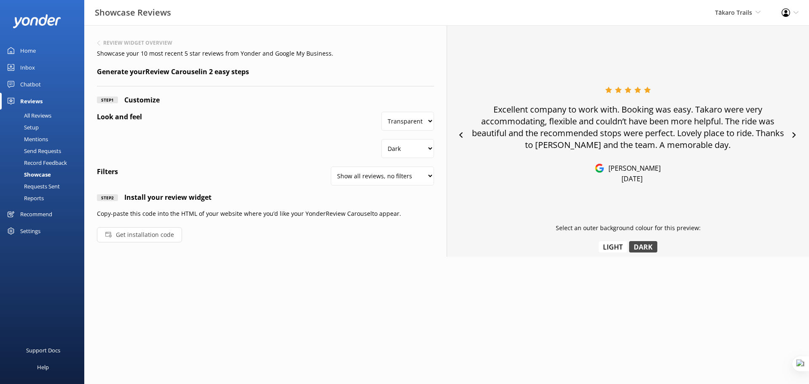
click at [156, 235] on button "Get installation code" at bounding box center [139, 234] width 85 height 15
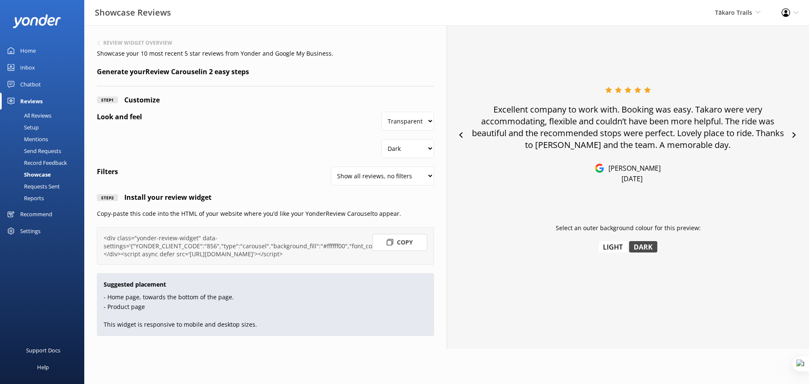
click at [387, 250] on button "Copy" at bounding box center [400, 242] width 55 height 17
click at [35, 48] on div "Home" at bounding box center [28, 50] width 16 height 17
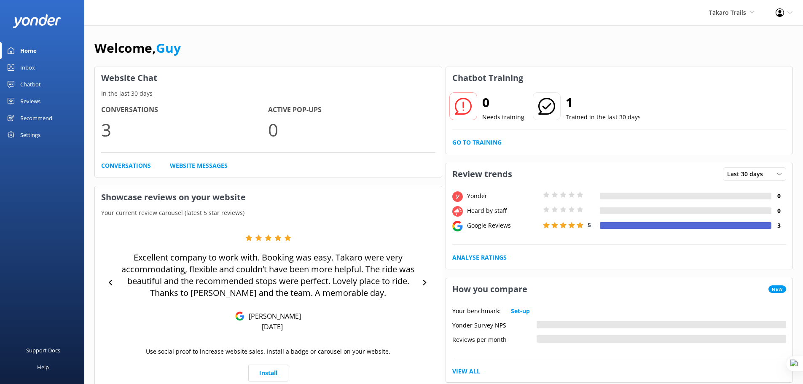
click at [28, 65] on div "Inbox" at bounding box center [27, 67] width 15 height 17
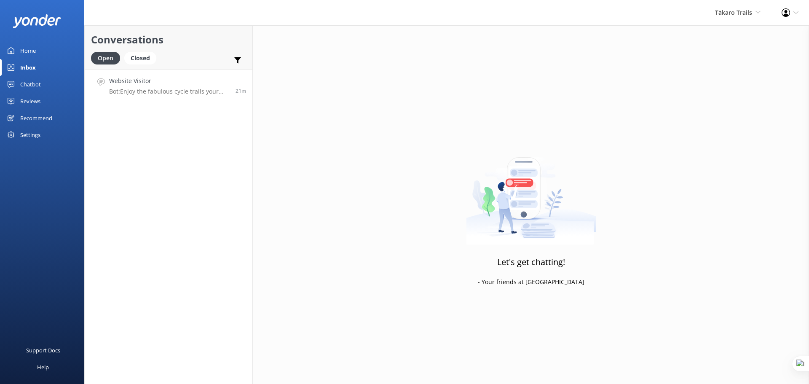
click at [172, 92] on p "Bot: Enjoy the fabulous cycle trails your way with our bike hires. You can ride…" at bounding box center [169, 92] width 120 height 8
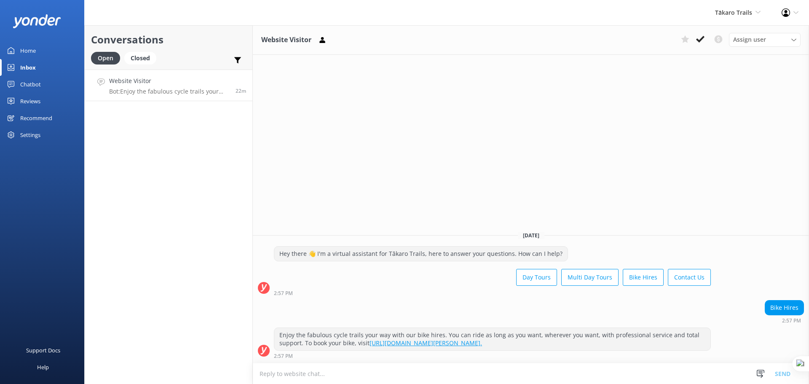
click at [794, 12] on icon at bounding box center [796, 12] width 5 height 5
click at [763, 39] on link "Profile Settings" at bounding box center [768, 36] width 84 height 21
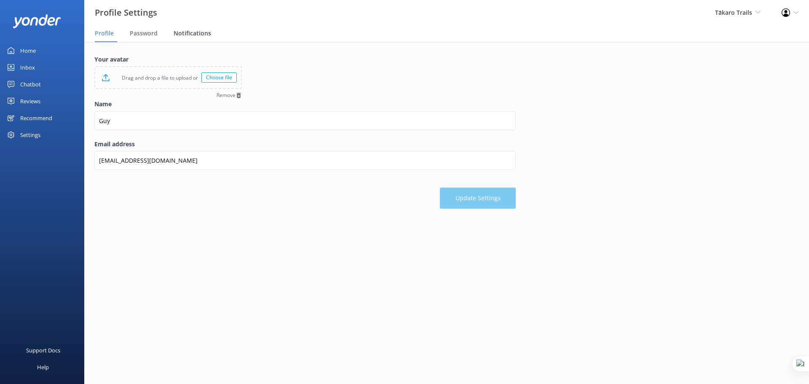
click at [188, 33] on span "Notifications" at bounding box center [193, 33] width 38 height 8
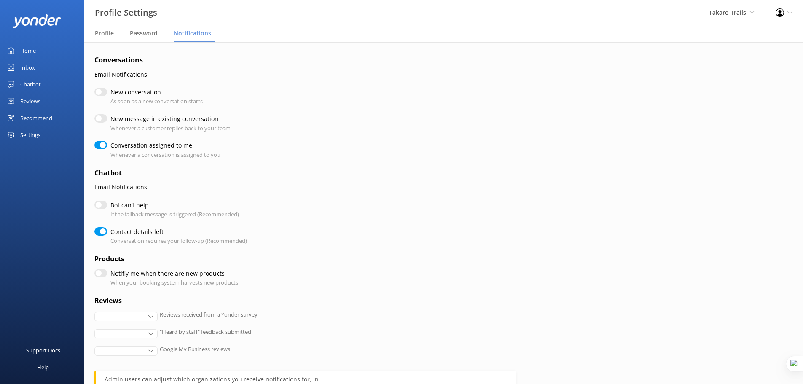
checkbox input "true"
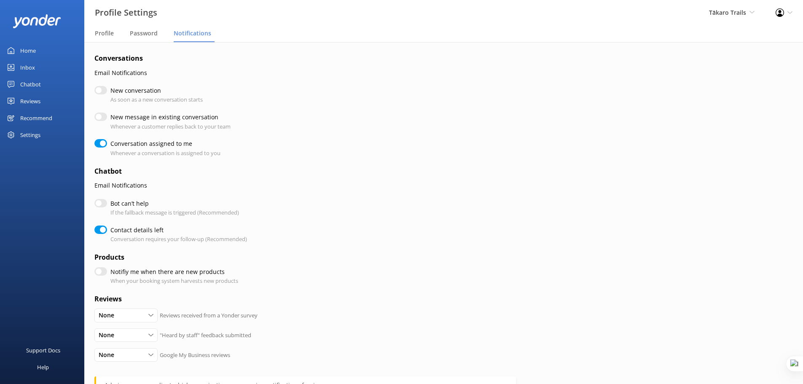
click at [102, 194] on form "Conversations Email Notifications New conversation As soon as a new conversatio…" at bounding box center [305, 268] width 422 height 430
click at [102, 205] on input "Bot can’t help" at bounding box center [100, 205] width 13 height 8
checkbox input "true"
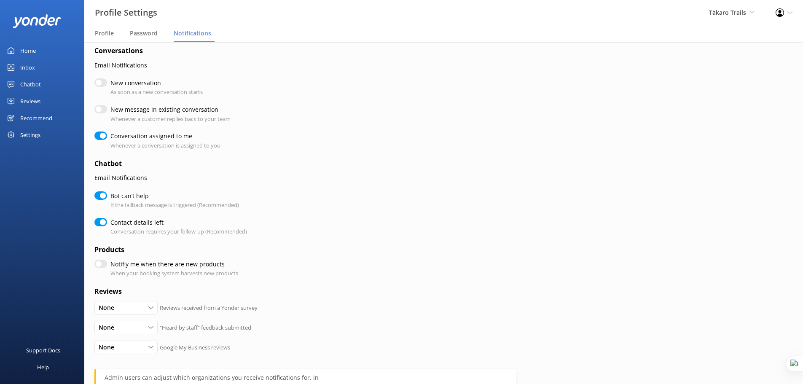
scroll to position [11, 0]
click at [96, 196] on input "Bot can’t help" at bounding box center [100, 194] width 13 height 8
checkbox input "false"
click at [787, 12] on div "Profile Settings Logout" at bounding box center [784, 12] width 38 height 25
checkbox input "true"
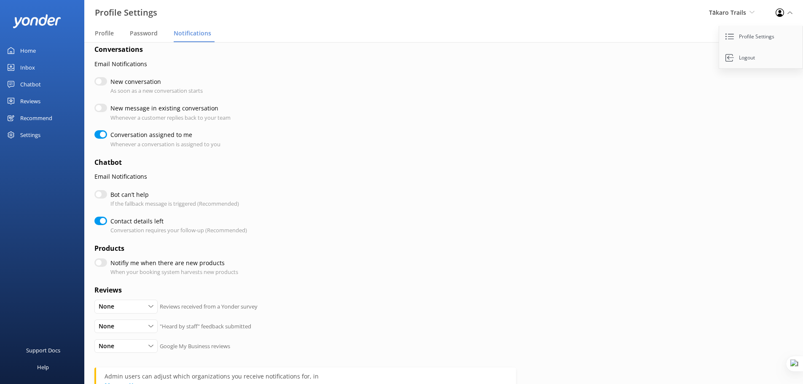
drag, startPoint x: 771, startPoint y: 36, endPoint x: 430, endPoint y: 30, distance: 340.3
click at [771, 36] on link "Profile Settings" at bounding box center [761, 36] width 84 height 21
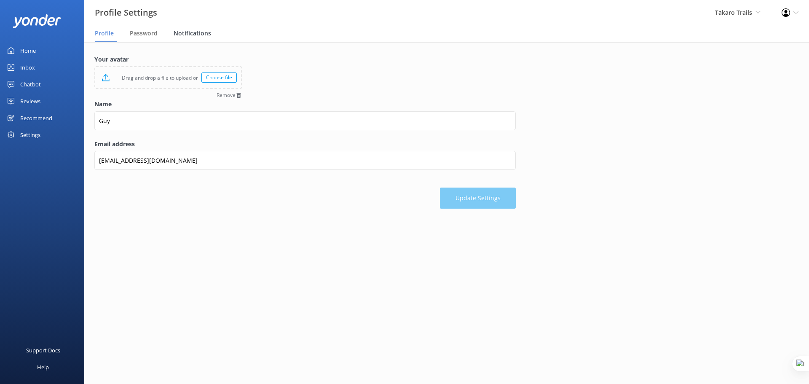
click at [191, 30] on span "Notifications" at bounding box center [193, 33] width 38 height 8
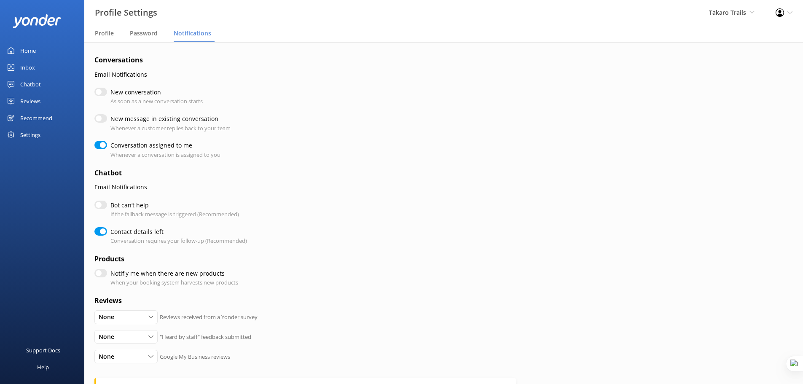
checkbox input "true"
drag, startPoint x: 23, startPoint y: 67, endPoint x: 62, endPoint y: 67, distance: 38.8
click at [23, 67] on div "Inbox" at bounding box center [27, 67] width 15 height 17
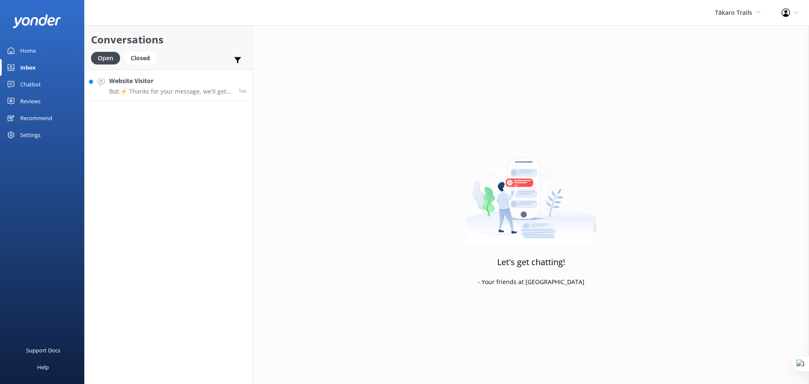
click at [142, 88] on p "Bot: ⚡ Thanks for your message, we'll get back to you as soon as we can. You're…" at bounding box center [170, 92] width 123 height 8
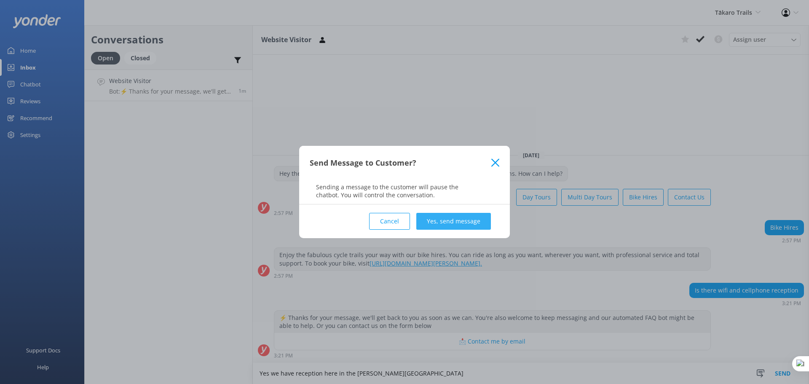
type textarea "Yes we have reception here in the sunny Hawkes Bay"
click at [463, 223] on button "Yes, send message" at bounding box center [454, 221] width 75 height 17
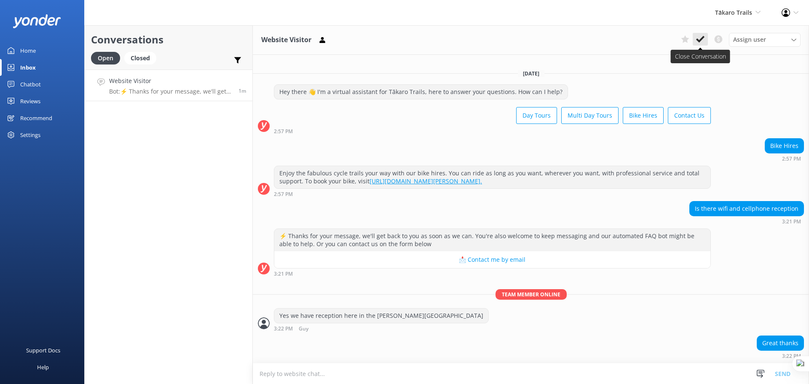
click at [698, 38] on icon at bounding box center [700, 39] width 8 height 8
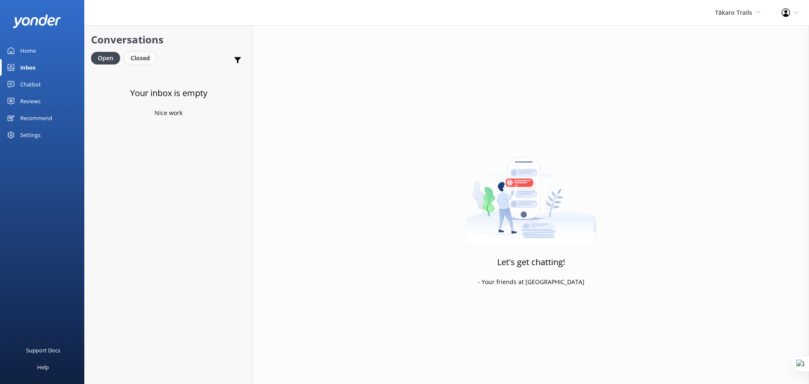
click at [145, 59] on div "Closed" at bounding box center [140, 58] width 32 height 13
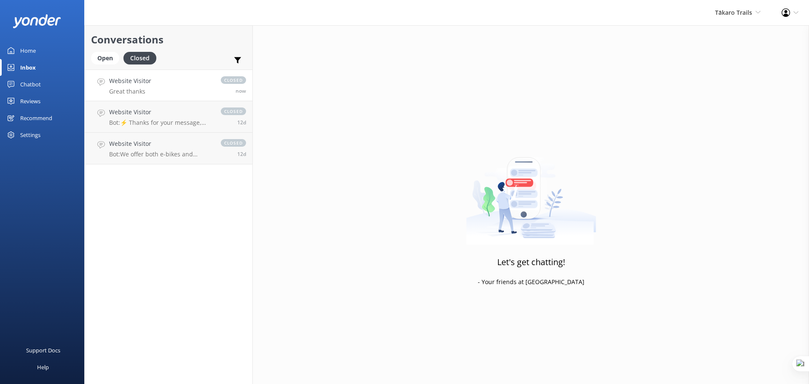
click at [161, 89] on link "Website Visitor Great thanks closed now" at bounding box center [169, 86] width 168 height 32
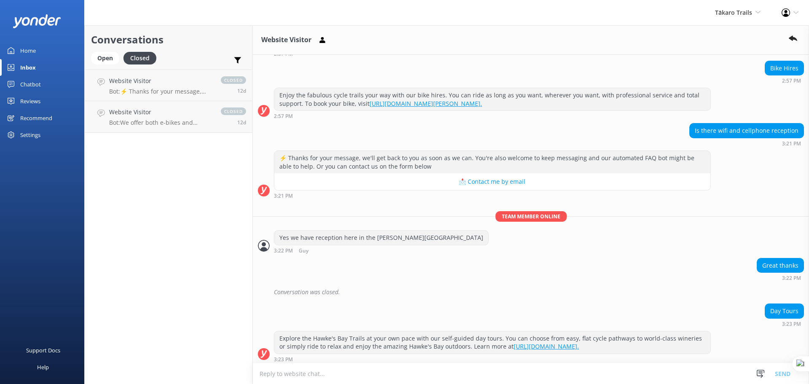
scroll to position [74, 0]
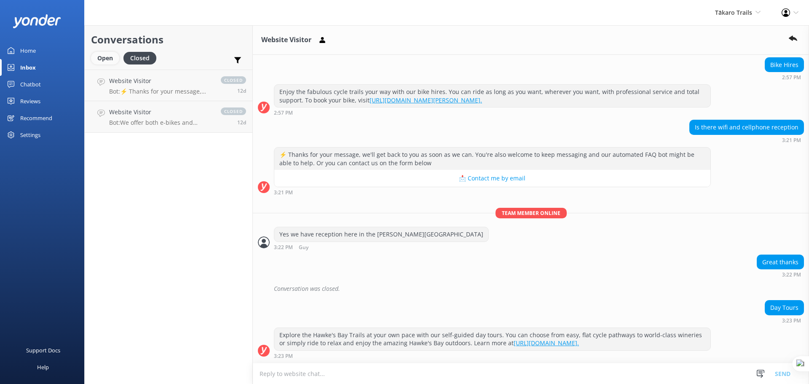
click at [99, 62] on div "Open" at bounding box center [105, 58] width 28 height 13
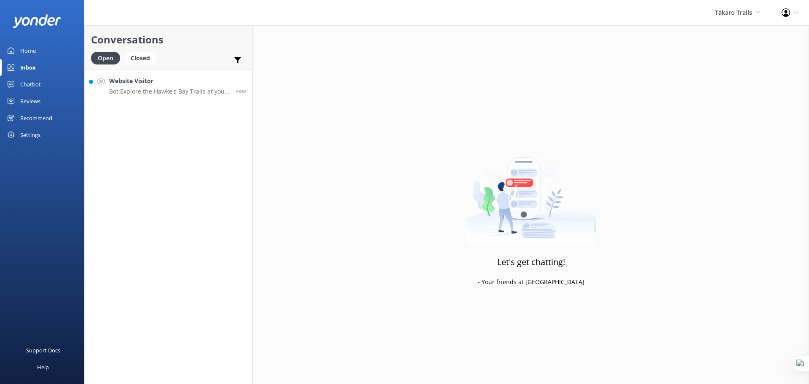
click at [175, 87] on div "Website Visitor Bot: Explore the Hawke's Bay Trails at your own pace with our s…" at bounding box center [169, 85] width 120 height 18
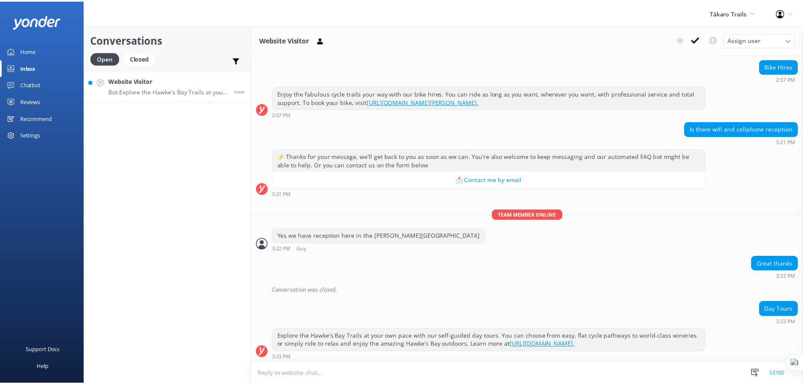
scroll to position [74, 0]
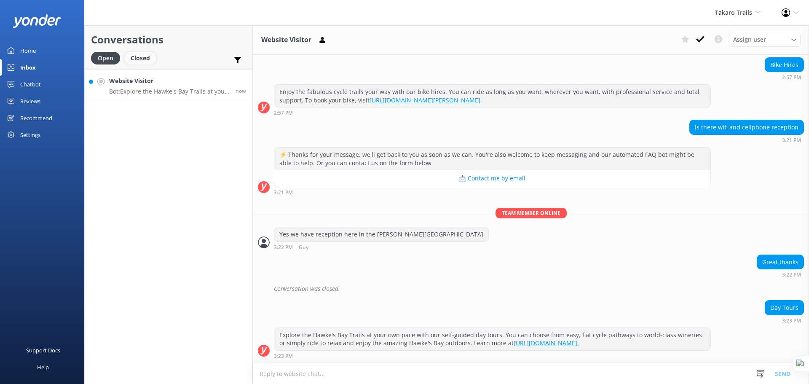
click at [139, 59] on div "Closed" at bounding box center [140, 58] width 32 height 13
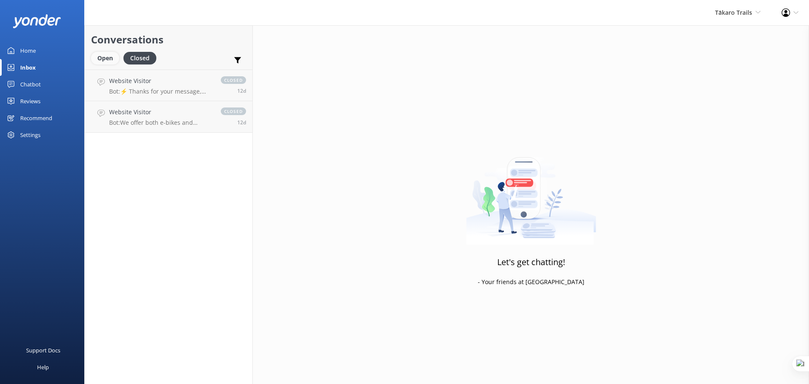
click at [103, 59] on div "Open" at bounding box center [105, 58] width 28 height 13
click at [33, 85] on div "Chatbot" at bounding box center [30, 84] width 21 height 17
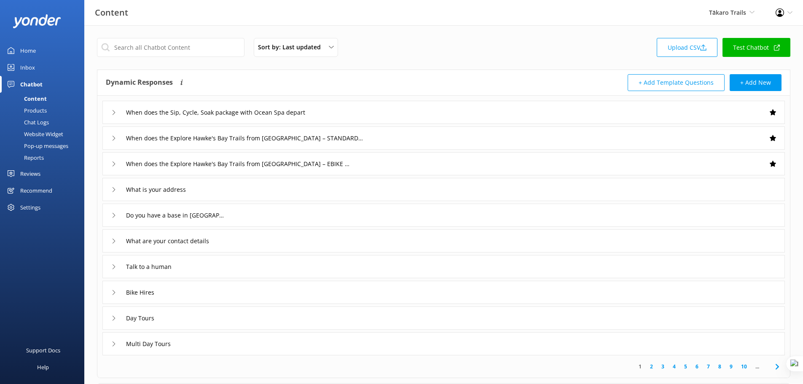
click at [527, 112] on div "When does the Sip, Cycle, Soak package with Ocean Spa depart" at bounding box center [443, 112] width 683 height 23
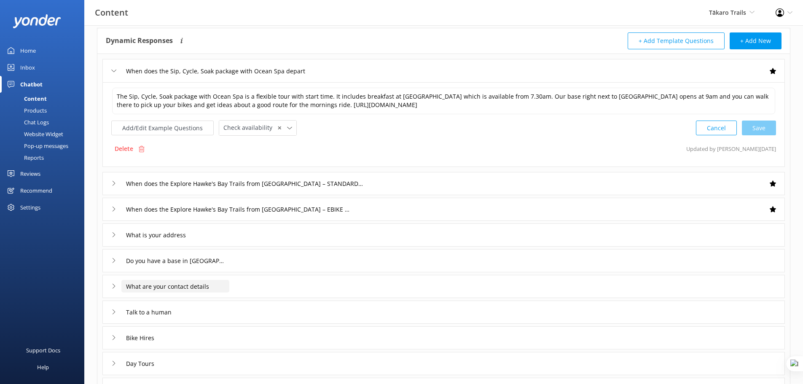
scroll to position [42, 0]
click at [231, 285] on div "What are your contact details" at bounding box center [443, 285] width 683 height 23
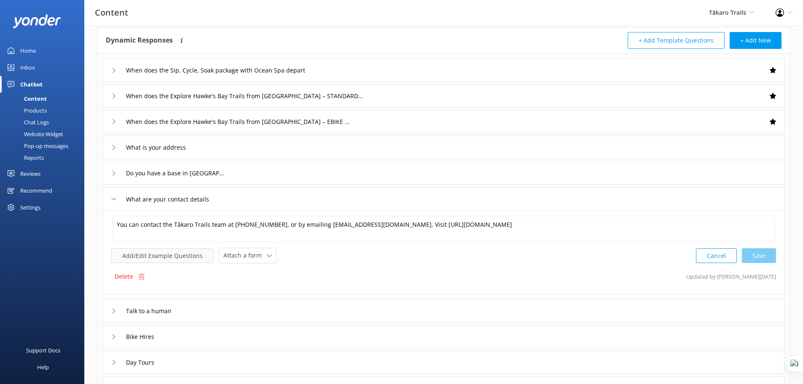
click at [155, 253] on button "Add/Edit Example Questions" at bounding box center [162, 255] width 102 height 15
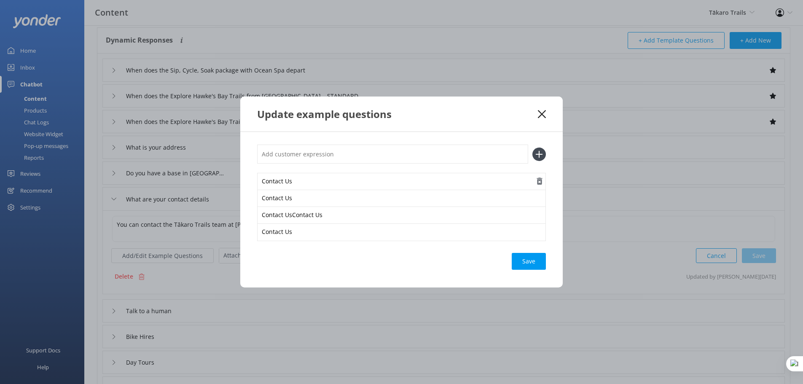
click at [540, 180] on use "button" at bounding box center [539, 181] width 5 height 7
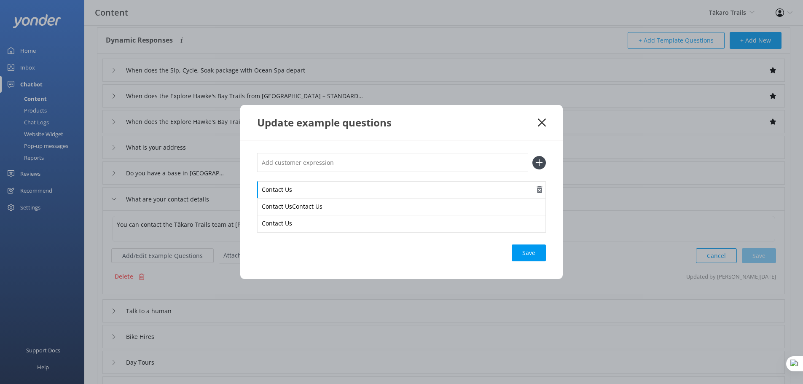
click at [540, 180] on div "Contact Us Contact UsContact Us Contact Us" at bounding box center [401, 192] width 289 height 79
click at [538, 205] on use "button" at bounding box center [539, 206] width 5 height 7
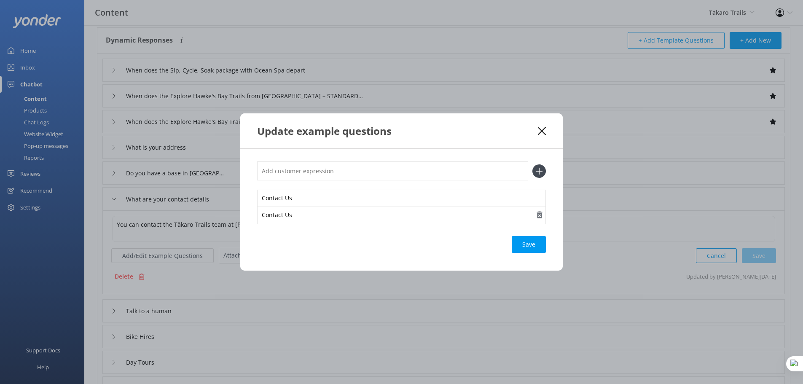
click at [542, 215] on icon "button" at bounding box center [539, 215] width 8 height 8
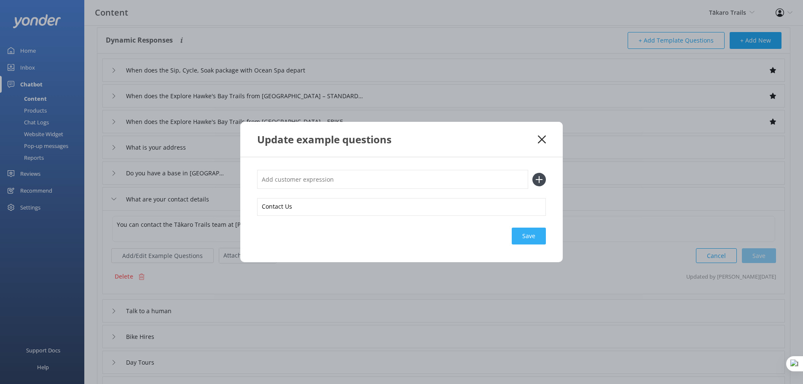
click at [535, 234] on div "Save" at bounding box center [529, 236] width 34 height 17
click at [538, 135] on icon at bounding box center [542, 139] width 8 height 8
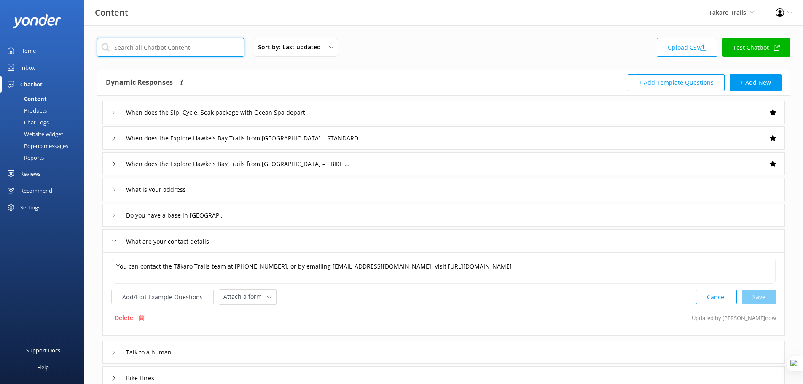
click at [154, 43] on input "text" at bounding box center [171, 47] width 148 height 19
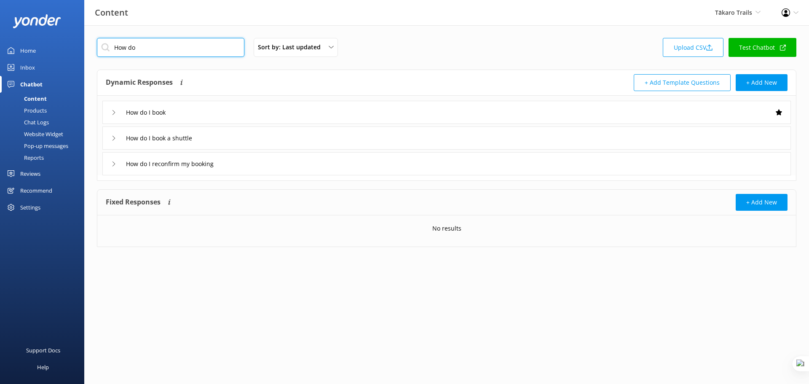
type input "How do"
click at [285, 112] on div "How do I book" at bounding box center [446, 112] width 689 height 23
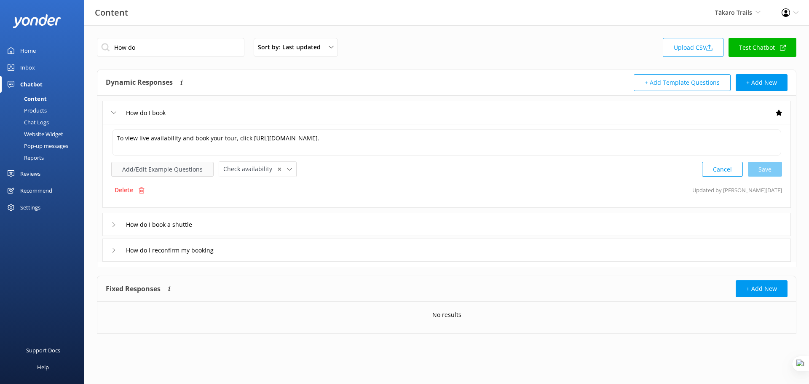
click at [167, 169] on button "Add/Edit Example Questions" at bounding box center [162, 169] width 102 height 15
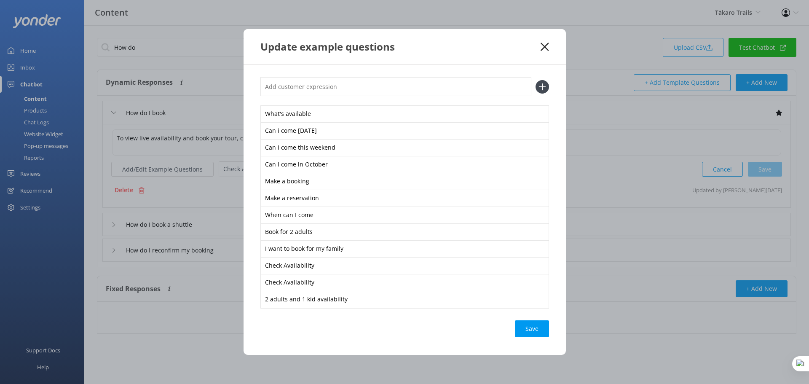
click at [545, 46] on use at bounding box center [545, 47] width 8 height 8
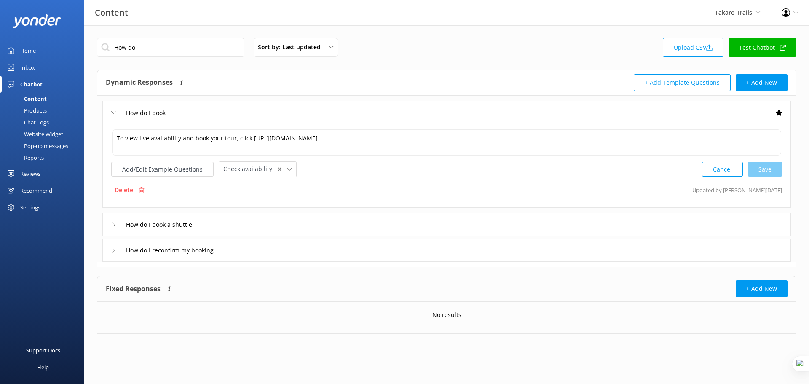
click at [227, 112] on div "How do I book" at bounding box center [446, 112] width 689 height 23
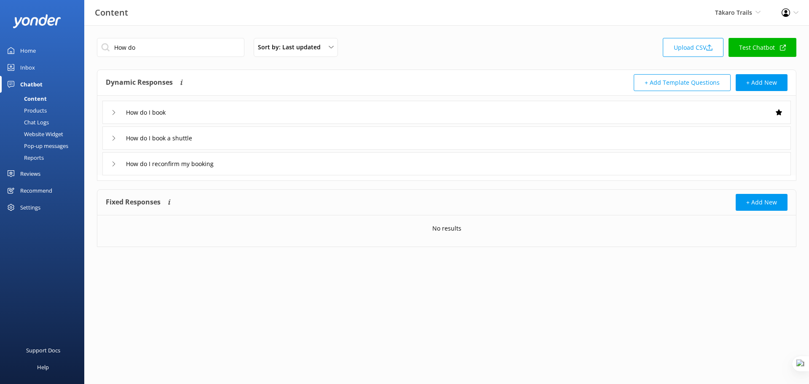
click at [37, 119] on div "Chat Logs" at bounding box center [27, 122] width 44 height 12
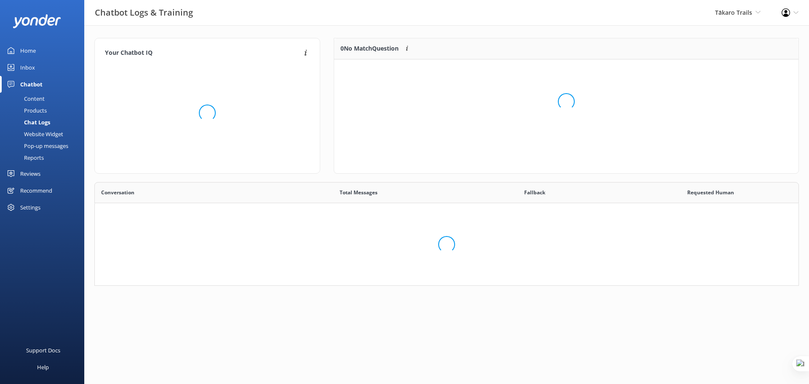
scroll to position [36, 458]
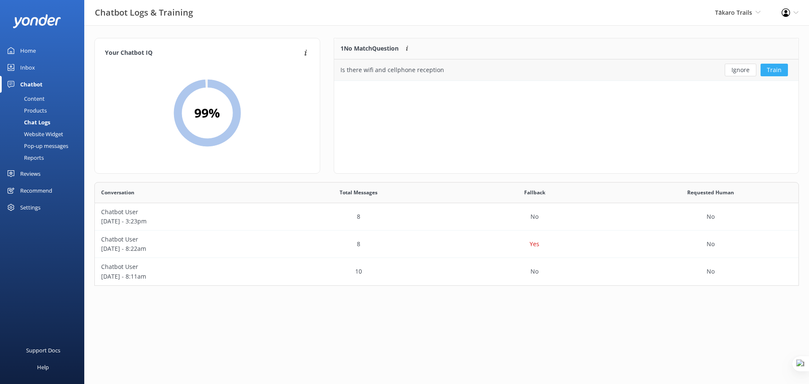
click at [778, 70] on button "Train" at bounding box center [774, 70] width 27 height 13
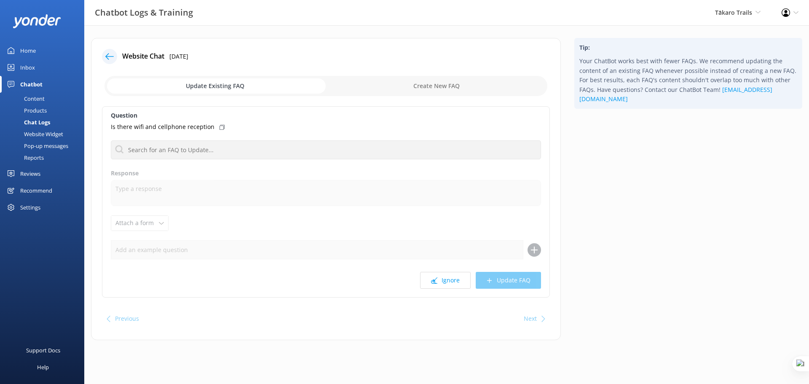
click at [450, 91] on input "checkbox" at bounding box center [326, 86] width 443 height 20
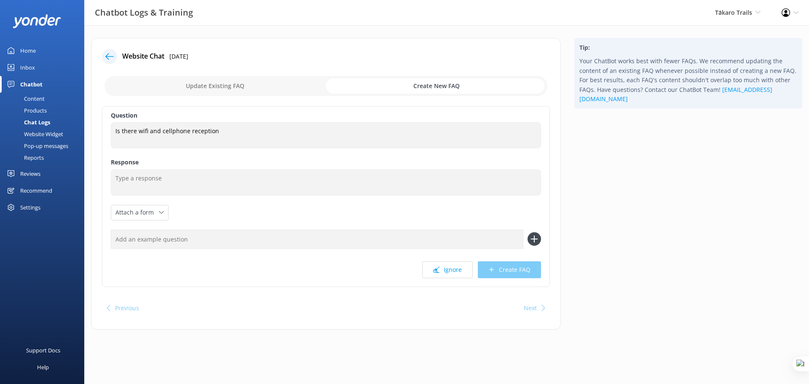
click at [215, 87] on input "checkbox" at bounding box center [326, 86] width 443 height 20
checkbox input "false"
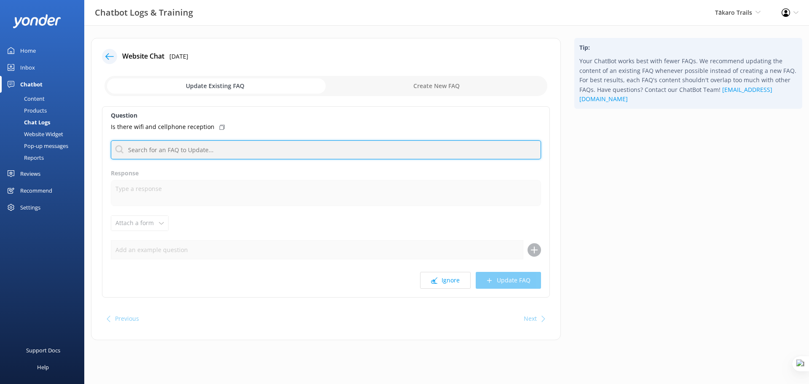
click at [185, 148] on input "text" at bounding box center [326, 149] width 430 height 19
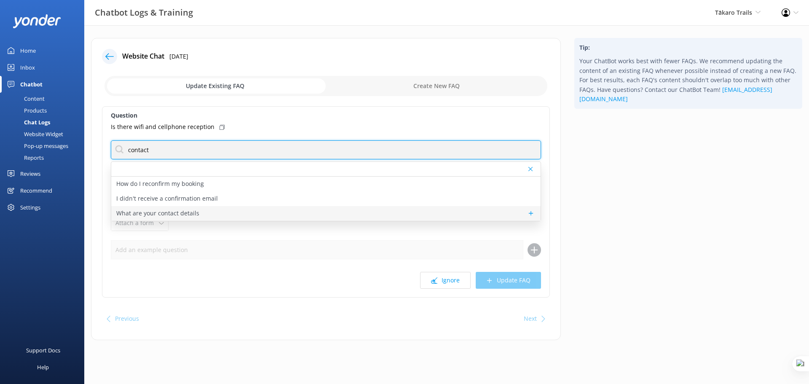
type input "contact"
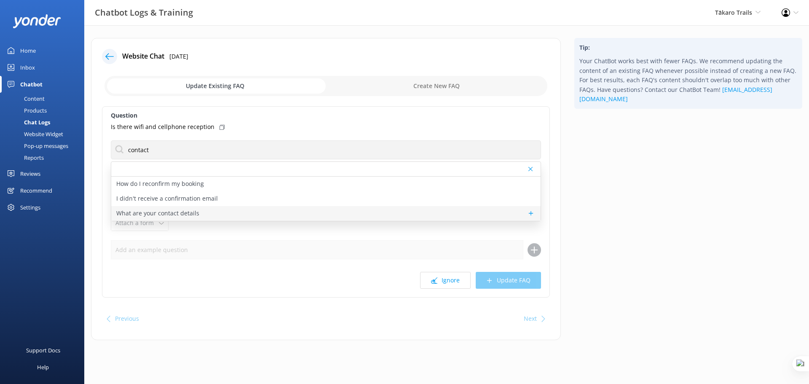
click at [263, 211] on div "What are your contact details" at bounding box center [326, 213] width 430 height 15
type textarea "You can contact the Tākaro Trails team at +64 6 835 9030, or by emailing info@t…"
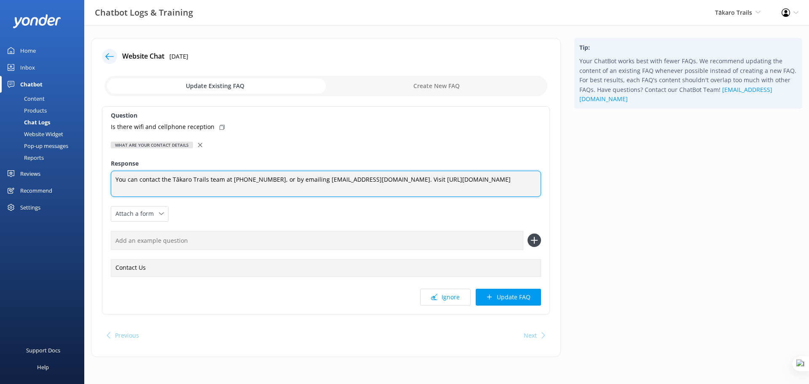
click at [142, 188] on textarea "You can contact the Tākaro Trails team at +64 6 835 9030, or by emailing info@t…" at bounding box center [326, 184] width 430 height 26
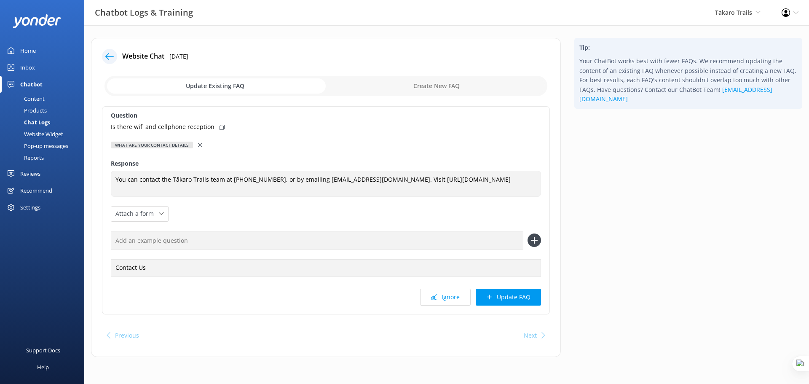
click at [41, 123] on div "Chat Logs" at bounding box center [27, 122] width 45 height 12
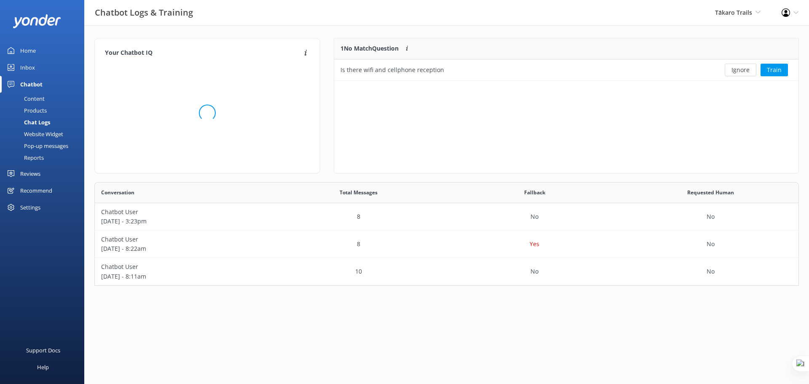
scroll to position [36, 458]
click at [782, 71] on button "Train" at bounding box center [774, 70] width 27 height 13
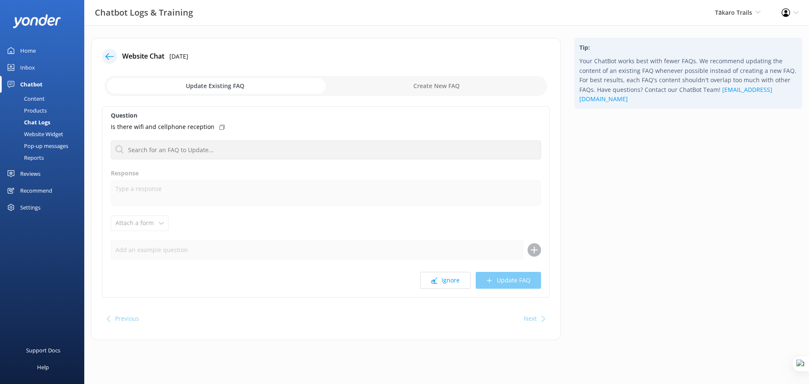
click at [457, 86] on input "checkbox" at bounding box center [326, 86] width 443 height 20
checkbox input "true"
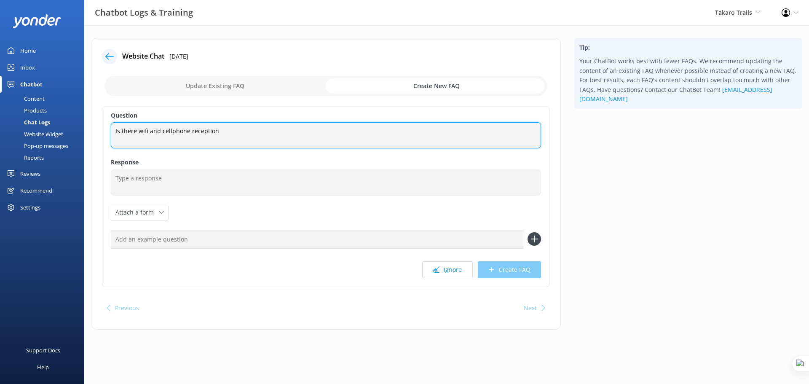
click at [234, 132] on textarea "Is there wifi and cellphone reception" at bounding box center [326, 135] width 430 height 26
drag, startPoint x: 236, startPoint y: 130, endPoint x: 106, endPoint y: 129, distance: 129.9
click at [106, 129] on div "Question Is there wifi and cellphone reception Is there wifi and cellphone rece…" at bounding box center [326, 196] width 448 height 181
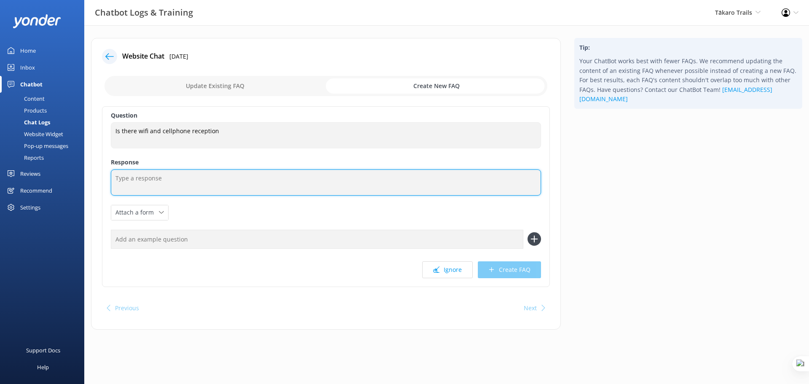
click at [175, 189] on textarea at bounding box center [326, 182] width 430 height 26
type textarea "fgvubndf bifjsigbdjf dfogsjb fgsopdj speod"
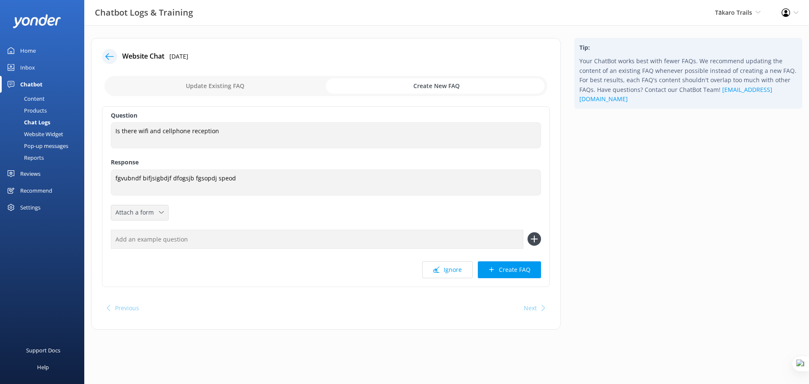
click at [159, 211] on icon at bounding box center [161, 212] width 5 height 5
click at [234, 211] on div "Question Is there wifi and cellphone reception Is there wifi and cellphone rece…" at bounding box center [326, 196] width 448 height 181
click at [515, 269] on button "Create FAQ" at bounding box center [509, 269] width 63 height 17
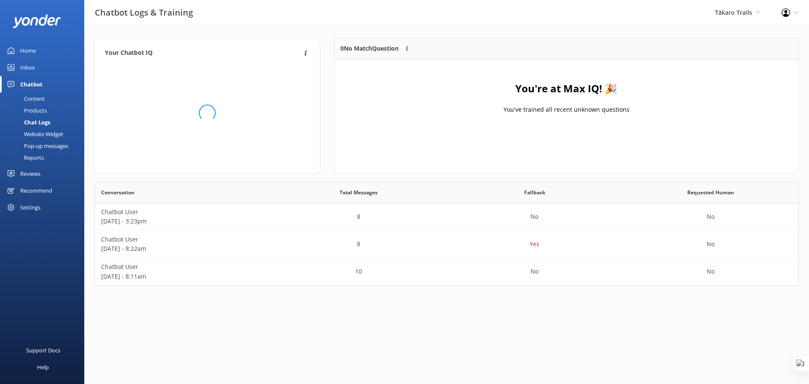
scroll to position [99, 458]
click at [35, 98] on div "Content" at bounding box center [25, 99] width 40 height 12
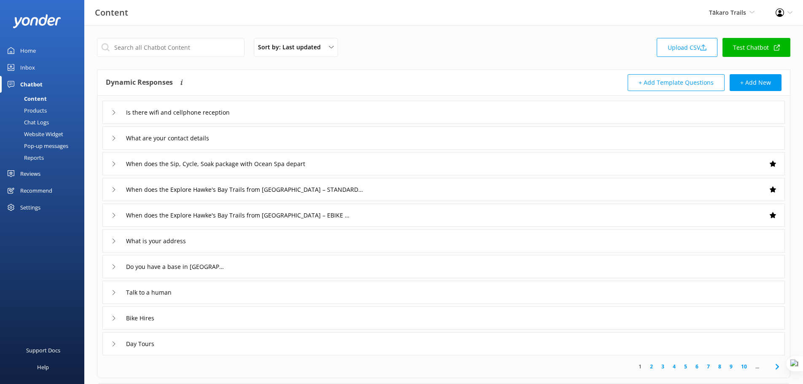
click at [341, 116] on div "Is there wifi and cellphone reception" at bounding box center [443, 112] width 683 height 23
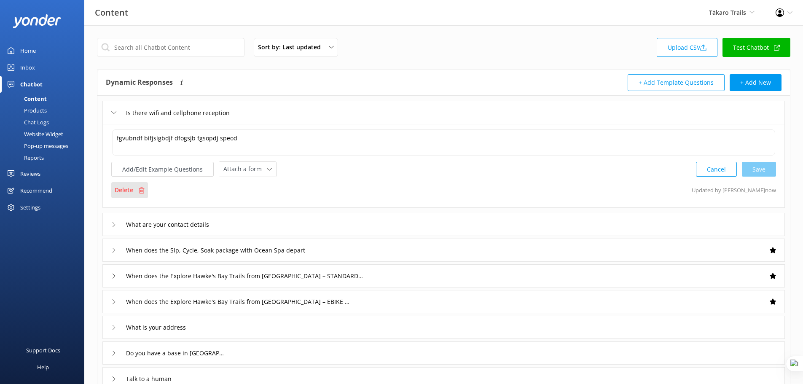
click at [130, 190] on p "Delete" at bounding box center [124, 189] width 19 height 9
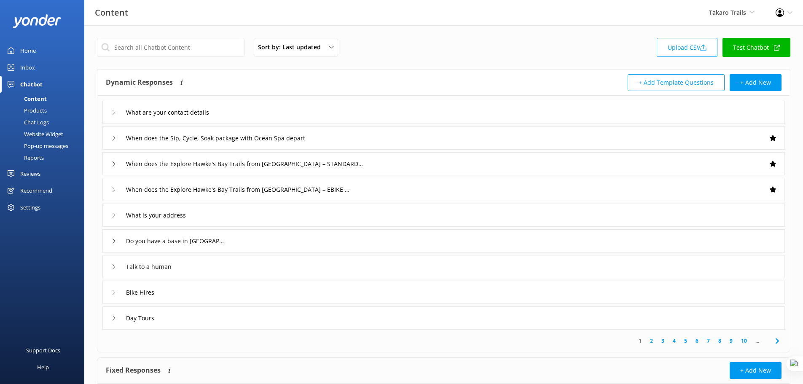
click at [377, 132] on div "When does the Sip, Cycle, Soak package with Ocean Spa depart" at bounding box center [443, 137] width 683 height 23
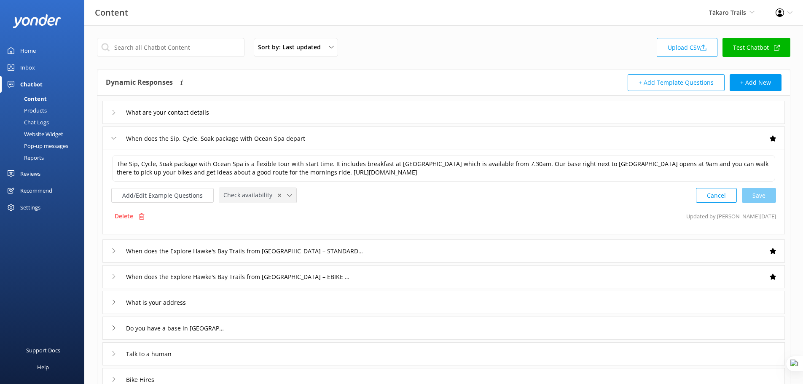
click at [287, 195] on use at bounding box center [289, 195] width 5 height 3
click at [282, 108] on div "What are your contact details" at bounding box center [443, 112] width 683 height 23
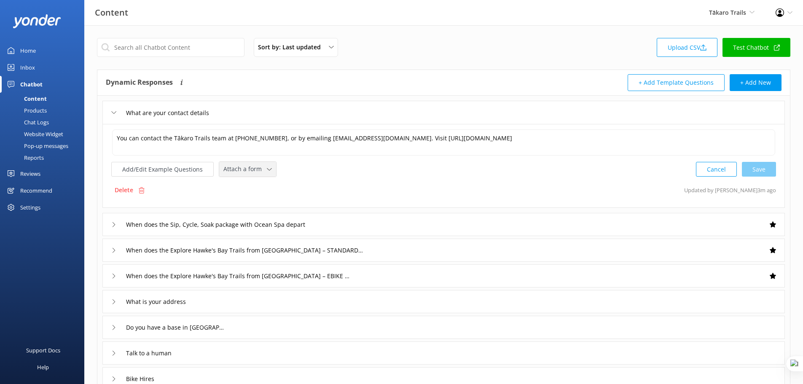
click at [245, 171] on span "Attach a form" at bounding box center [244, 168] width 43 height 9
click at [263, 186] on div "Leave contact details" at bounding box center [249, 187] width 51 height 8
click at [30, 63] on div "Inbox" at bounding box center [27, 67] width 15 height 17
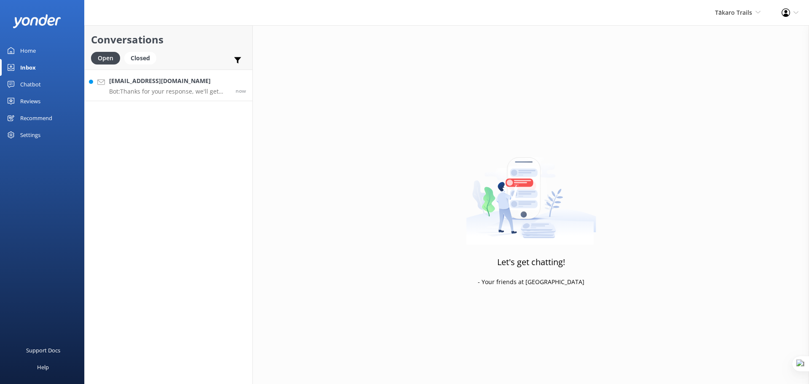
click at [116, 86] on div "guy@yonderhq.com Bot: Thanks for your response, we'll get back to you as soon a…" at bounding box center [169, 85] width 120 height 18
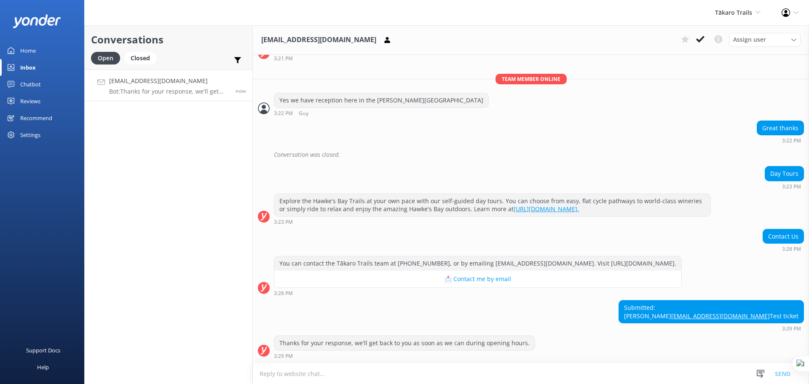
scroll to position [233, 0]
click at [434, 374] on textarea at bounding box center [531, 373] width 556 height 21
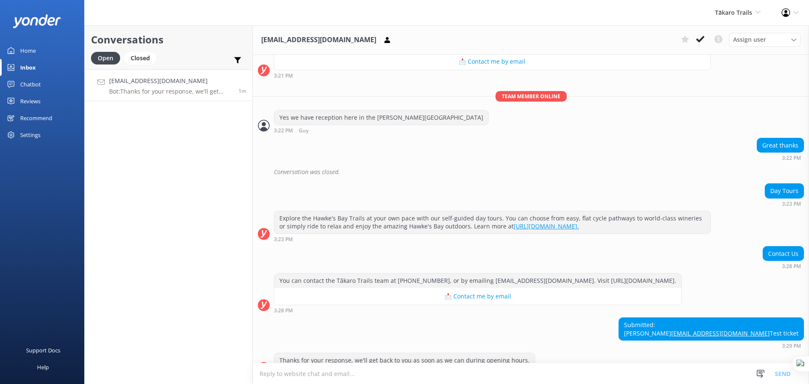
click at [35, 85] on div "Chatbot" at bounding box center [30, 84] width 21 height 17
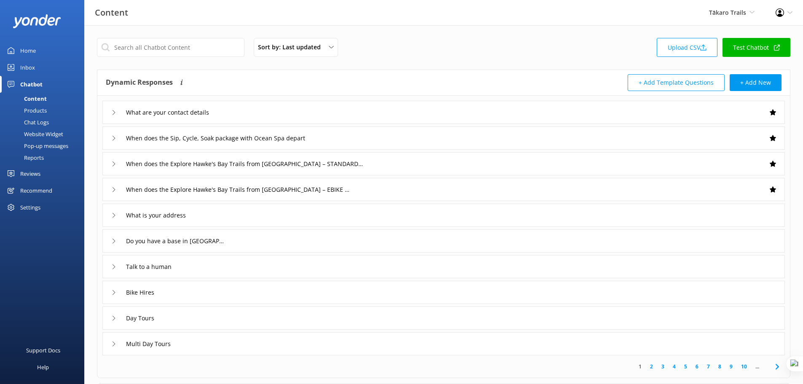
click at [46, 122] on div "Chat Logs" at bounding box center [27, 122] width 44 height 12
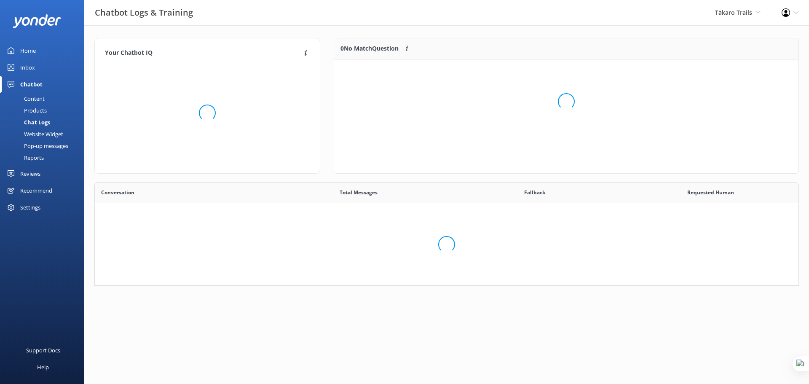
scroll to position [97, 699]
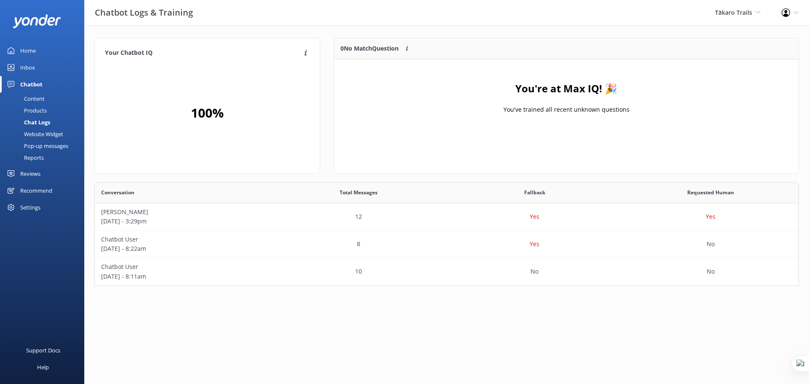
click at [36, 102] on div "Content" at bounding box center [25, 99] width 40 height 12
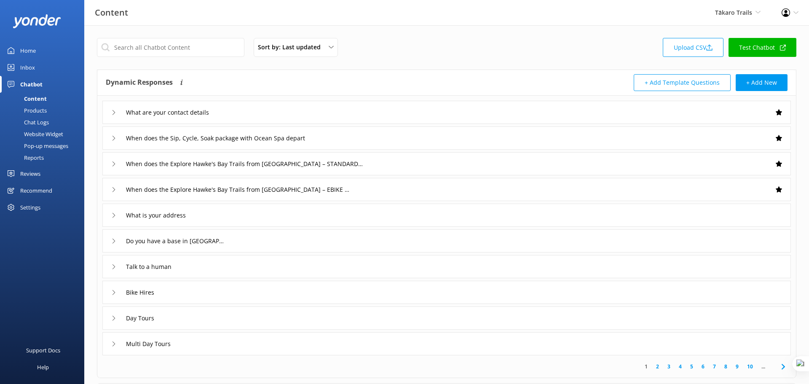
click at [40, 110] on div "Products" at bounding box center [26, 111] width 42 height 12
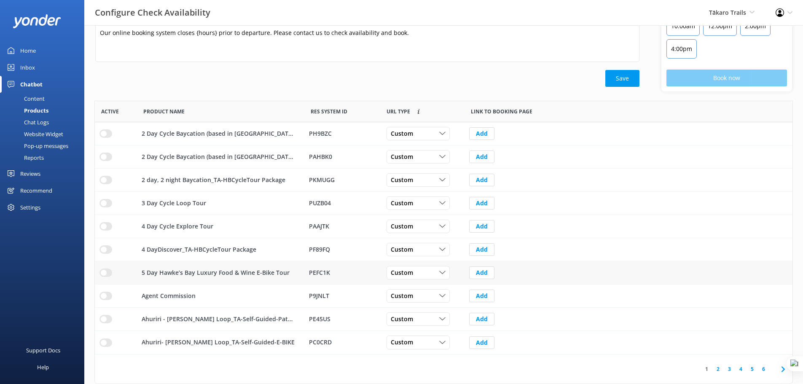
scroll to position [247, 691]
click at [103, 156] on input "row" at bounding box center [105, 157] width 13 height 8
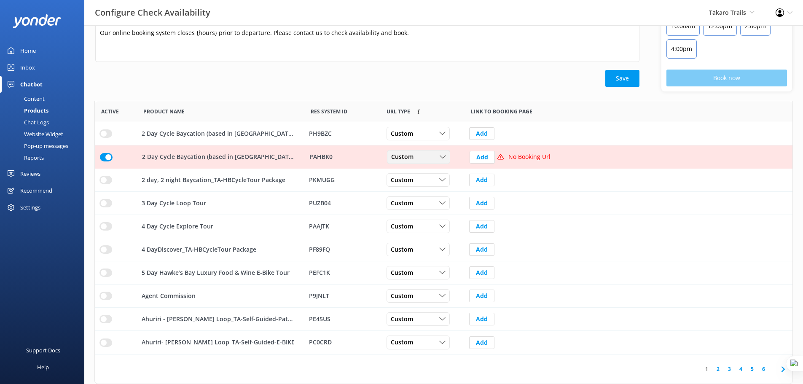
click at [430, 155] on div "Custom" at bounding box center [418, 157] width 59 height 9
click at [428, 195] on link "Dynamic" at bounding box center [424, 191] width 75 height 17
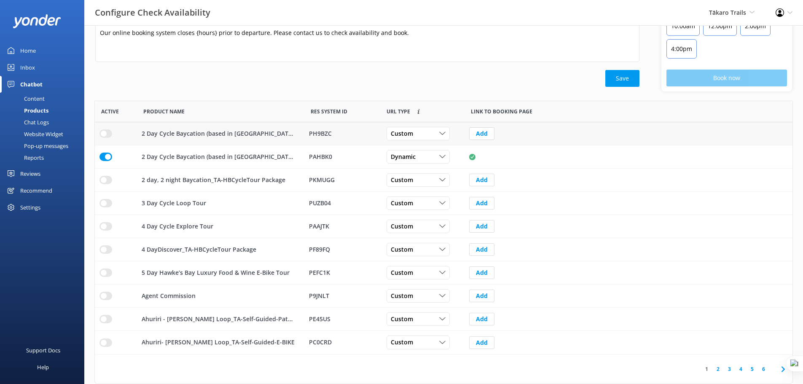
click at [105, 134] on input "row" at bounding box center [105, 133] width 13 height 8
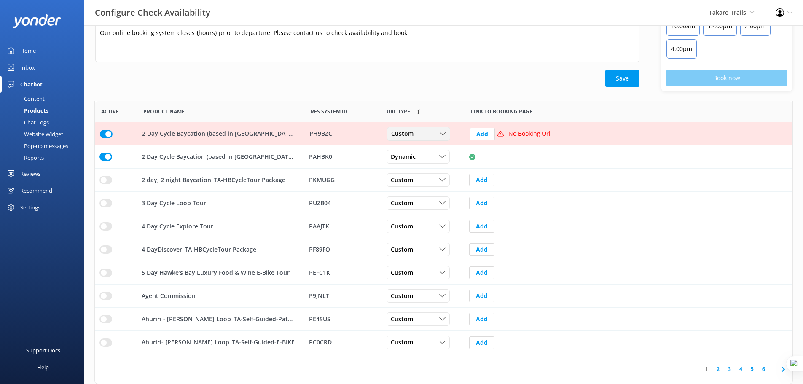
click at [424, 135] on div "Custom" at bounding box center [418, 133] width 59 height 9
click at [435, 167] on link "Dynamic" at bounding box center [424, 168] width 75 height 17
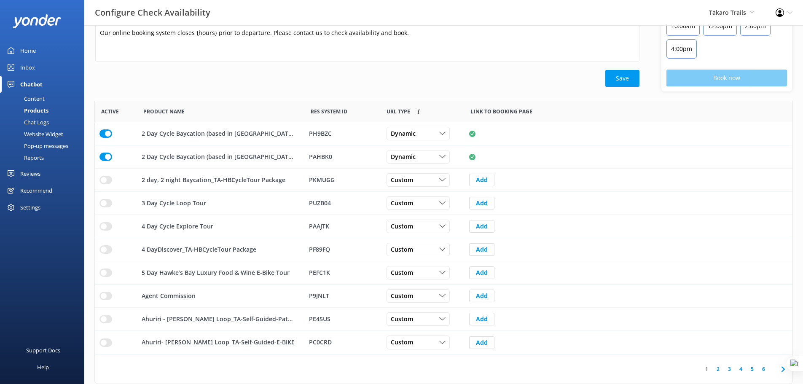
click at [720, 368] on link "2" at bounding box center [717, 369] width 11 height 8
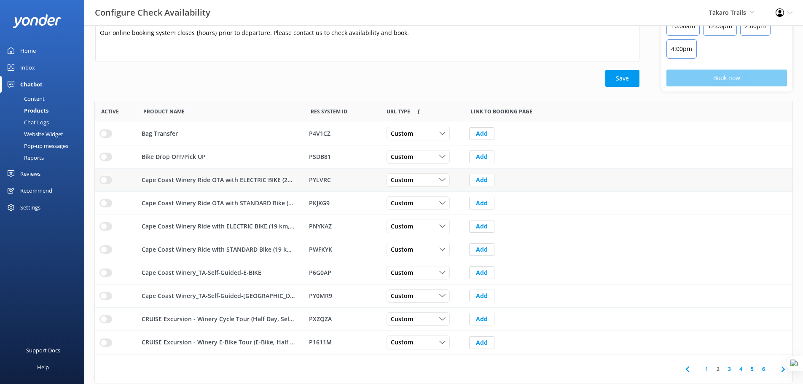
click at [106, 182] on input "row" at bounding box center [105, 180] width 13 height 8
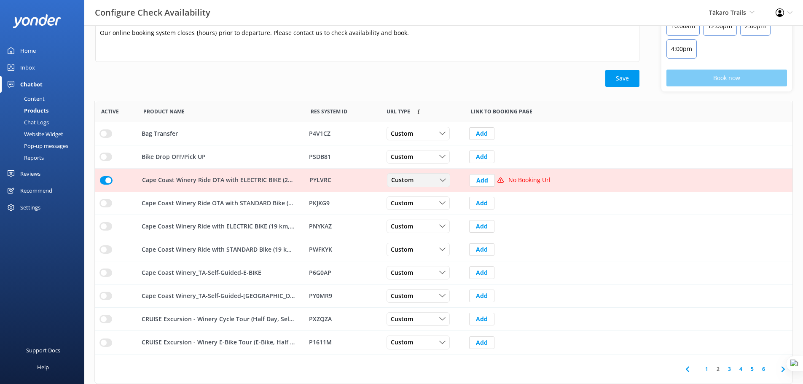
click at [433, 185] on div "Custom Custom Dynamic" at bounding box center [418, 180] width 63 height 13
click at [106, 180] on input "row" at bounding box center [106, 180] width 13 height 8
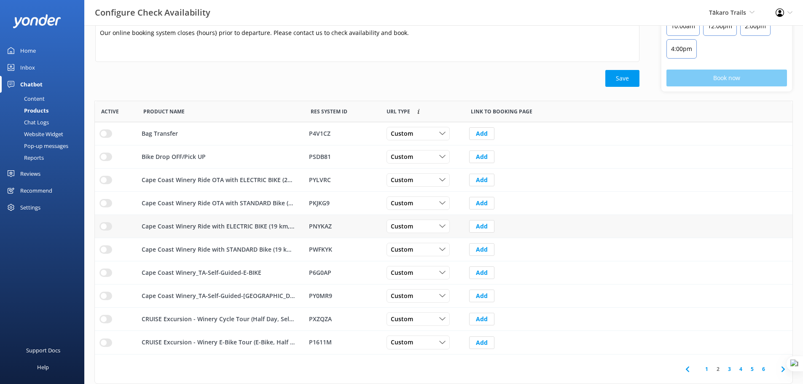
click at [108, 225] on input "row" at bounding box center [105, 226] width 13 height 8
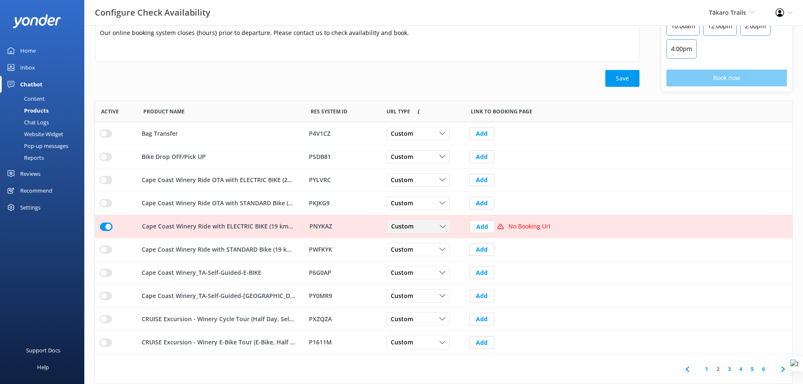
click at [418, 228] on span "Custom" at bounding box center [404, 226] width 27 height 9
click at [422, 264] on link "Dynamic" at bounding box center [424, 261] width 75 height 17
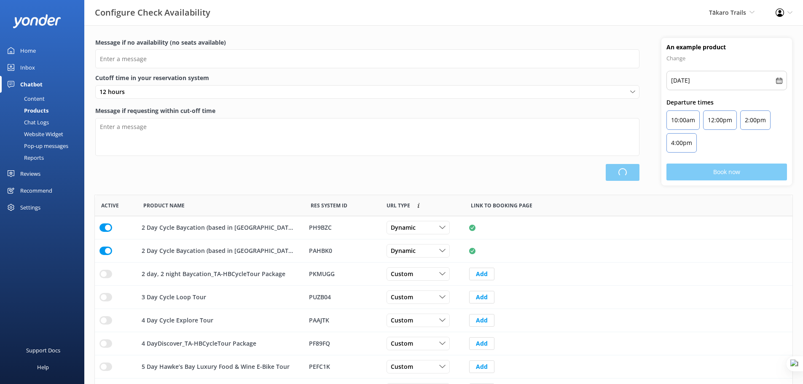
type input "There are no seats available, please check an alternative day"
type textarea "Our online booking system closes {hours} prior to departure. Please contact us …"
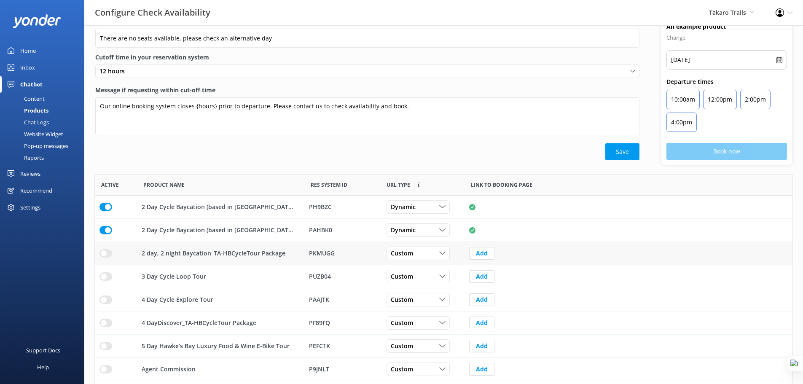
scroll to position [74, 0]
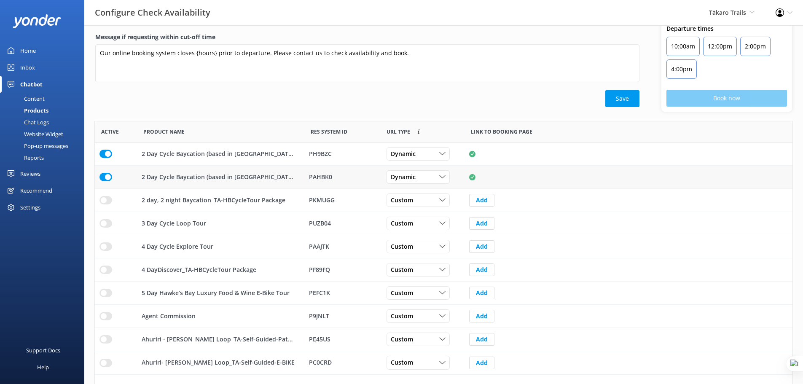
click at [105, 177] on input "row" at bounding box center [105, 177] width 13 height 8
click at [102, 154] on input "row" at bounding box center [105, 154] width 13 height 8
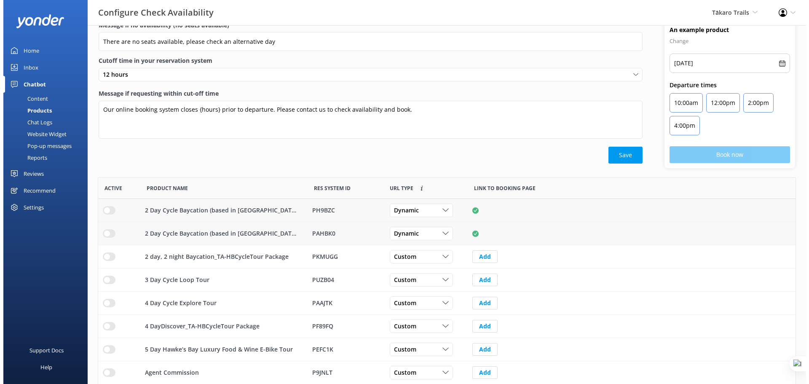
scroll to position [0, 0]
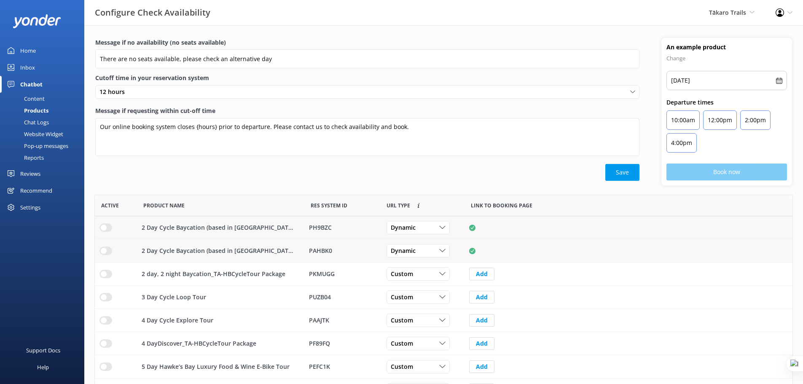
click at [42, 124] on div "Chat Logs" at bounding box center [27, 122] width 44 height 12
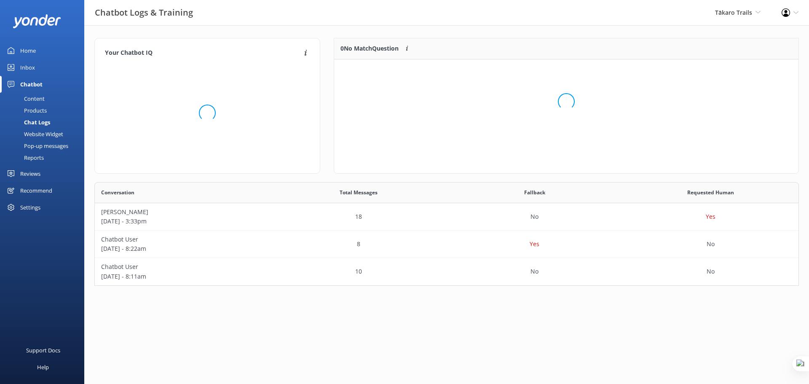
scroll to position [97, 699]
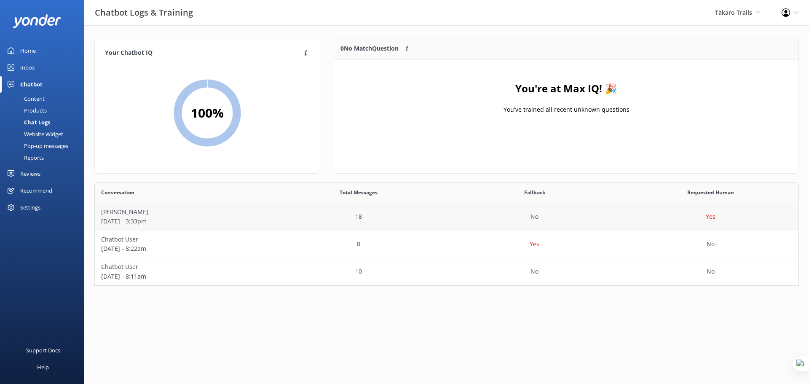
click at [161, 216] on p "Guy Schwikkard" at bounding box center [183, 211] width 164 height 9
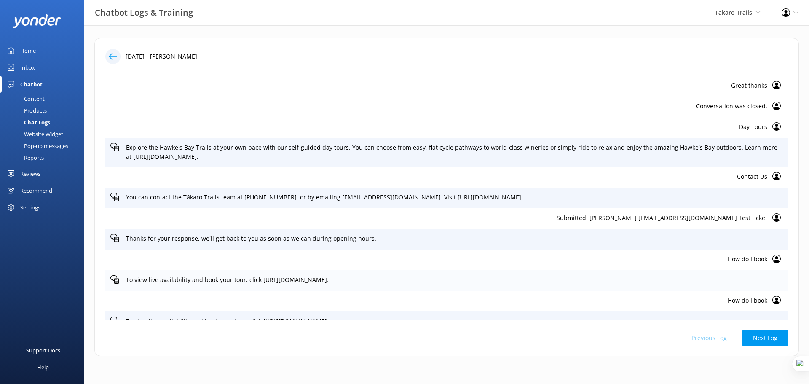
scroll to position [158, 0]
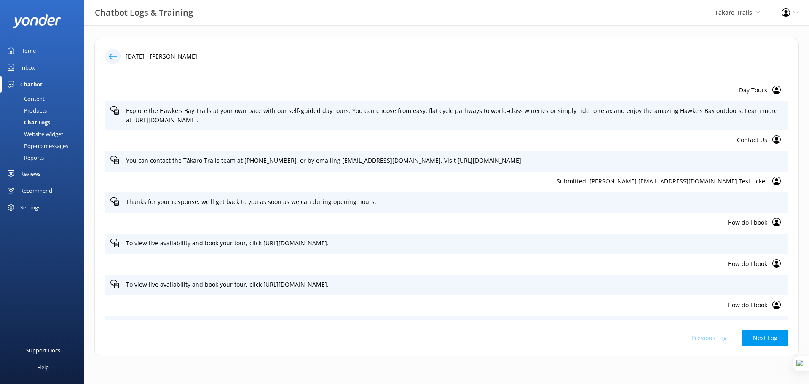
click at [755, 227] on p "How do I book" at bounding box center [438, 222] width 657 height 9
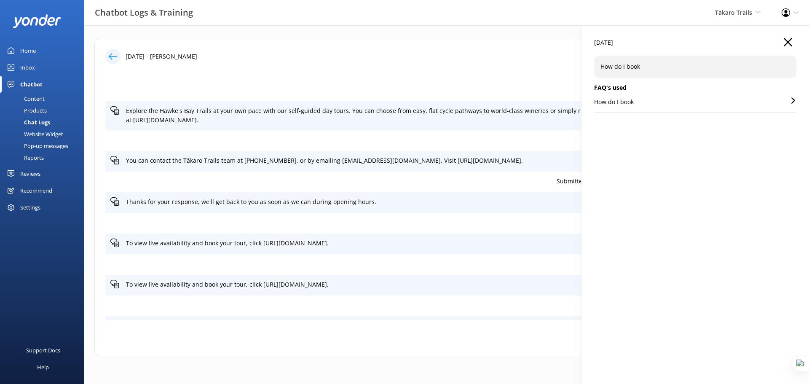
click at [791, 40] on use "button" at bounding box center [788, 42] width 8 height 8
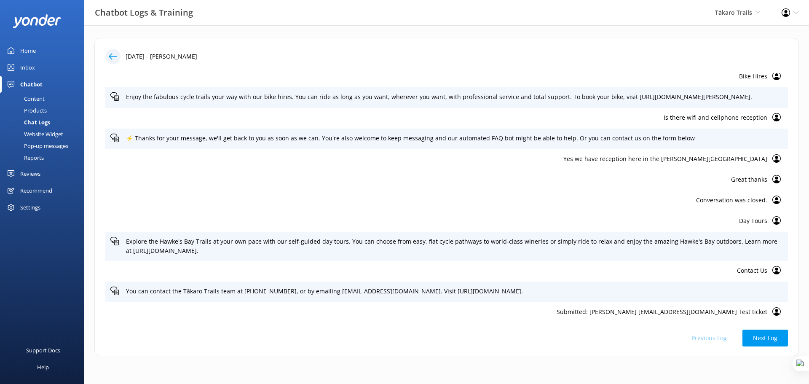
scroll to position [11, 0]
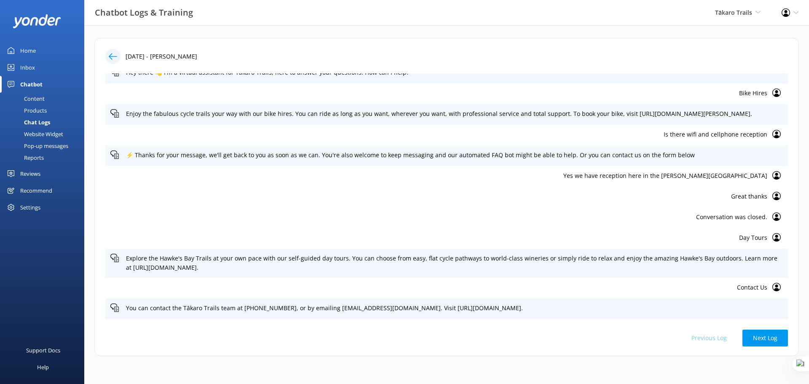
click at [110, 57] on use at bounding box center [113, 56] width 8 height 6
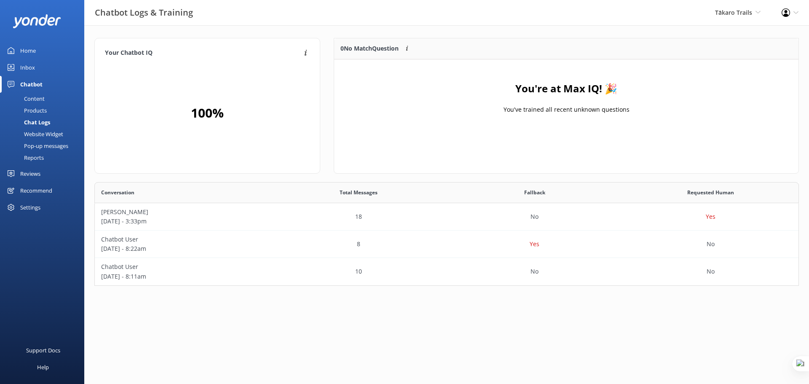
scroll to position [97, 699]
click at [138, 240] on p "Chatbot User" at bounding box center [183, 239] width 164 height 9
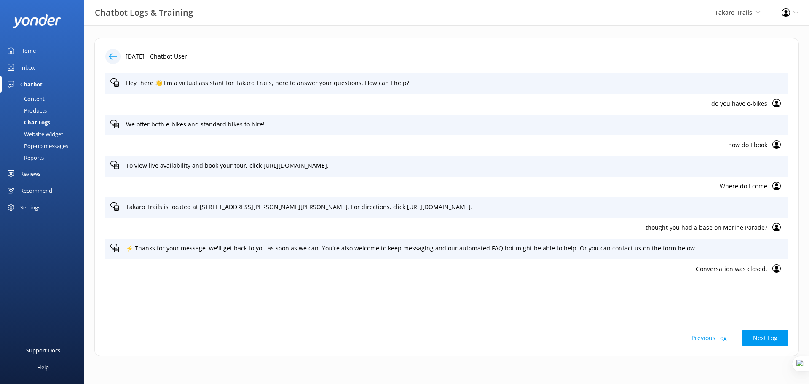
click at [757, 185] on p "Where do I come" at bounding box center [438, 186] width 657 height 9
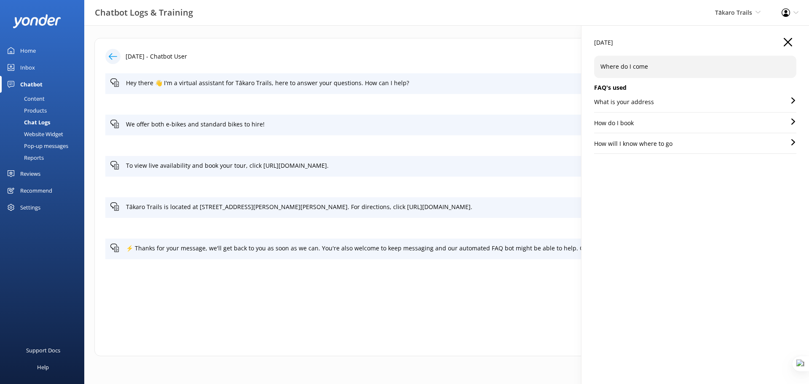
click at [647, 141] on p "How will I know where to go" at bounding box center [633, 143] width 78 height 9
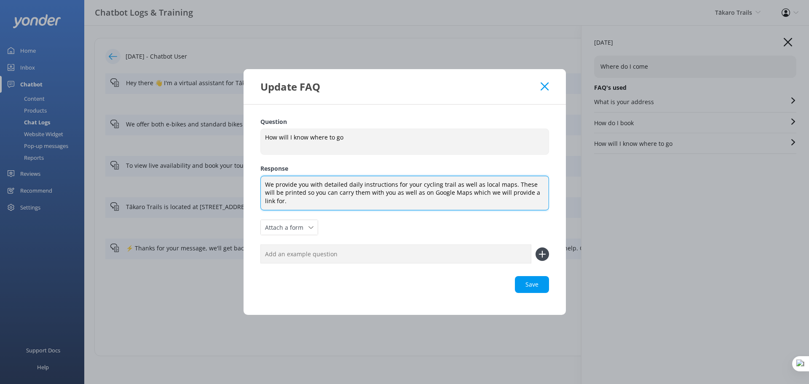
click at [377, 198] on textarea "We provide you with detailed daily instructions for your cycling trail as well …" at bounding box center [405, 193] width 289 height 35
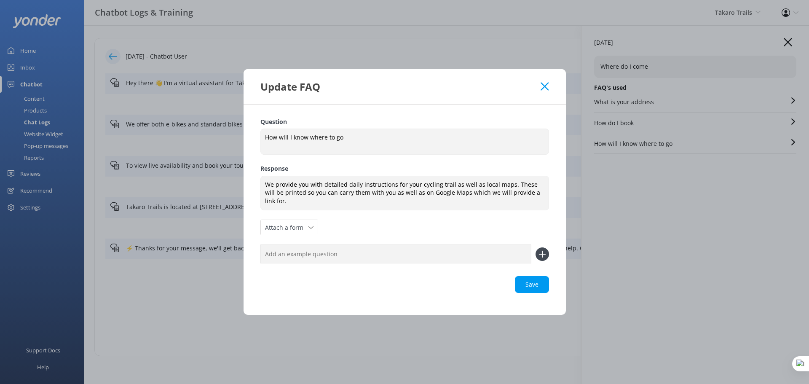
click at [544, 90] on icon at bounding box center [545, 86] width 8 height 8
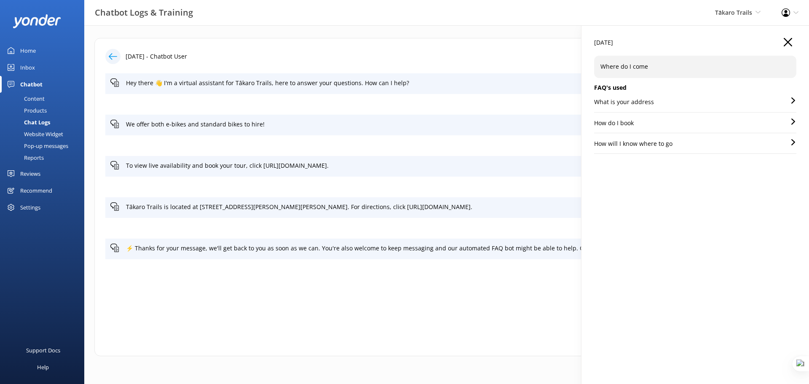
click at [38, 134] on div "Website Widget" at bounding box center [34, 134] width 58 height 12
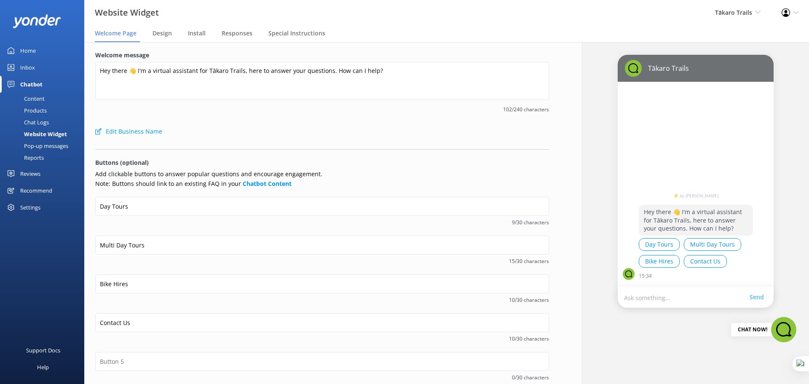
click at [35, 124] on div "Chat Logs" at bounding box center [27, 122] width 44 height 12
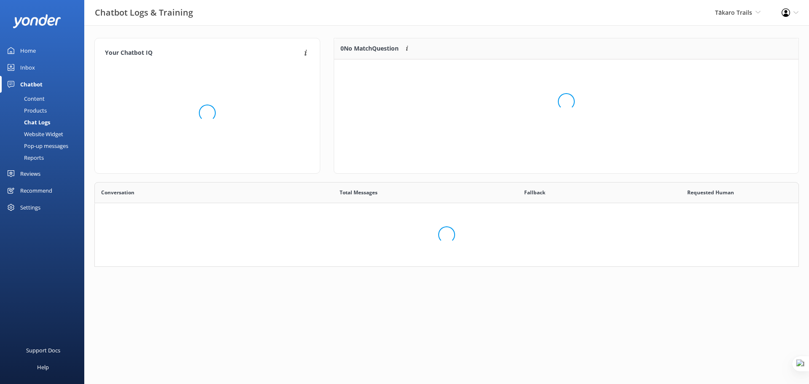
scroll to position [97, 699]
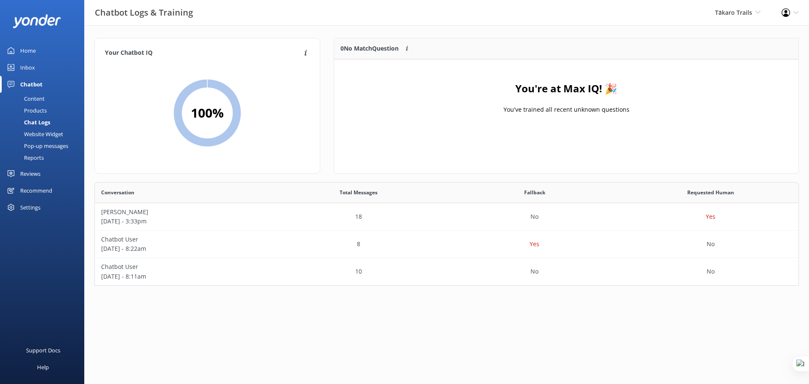
click at [55, 131] on div "Website Widget" at bounding box center [34, 134] width 58 height 12
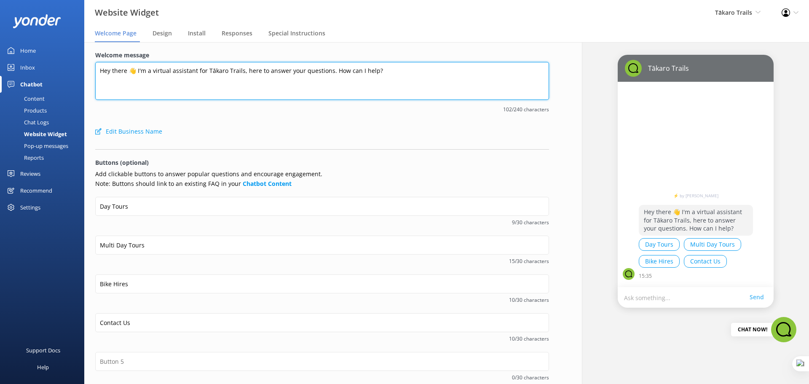
drag, startPoint x: 420, startPoint y: 69, endPoint x: 397, endPoint y: 68, distance: 22.8
click at [397, 68] on textarea "Hey there 👋 I'm a virtual assistant for Tākaro Trails, here to answer your ques…" at bounding box center [322, 81] width 454 height 38
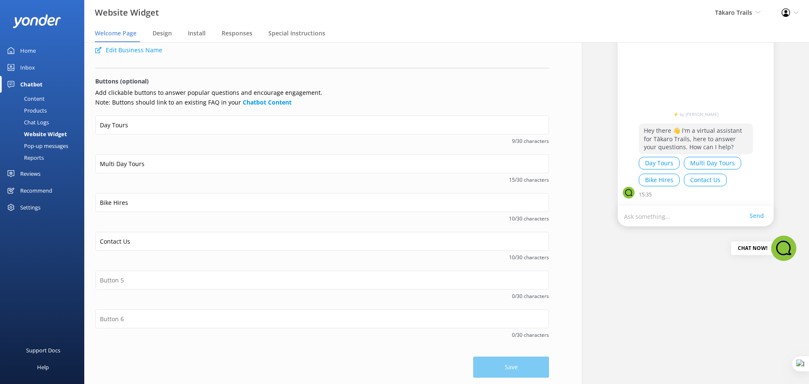
scroll to position [83, 0]
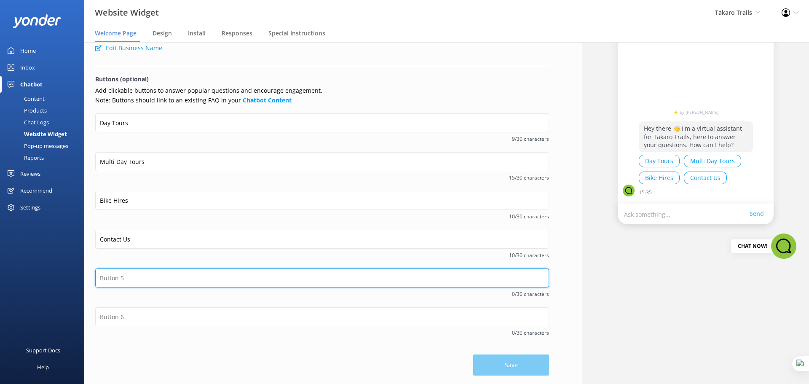
click at [148, 279] on input "text" at bounding box center [322, 278] width 454 height 19
type input "Summer specials"
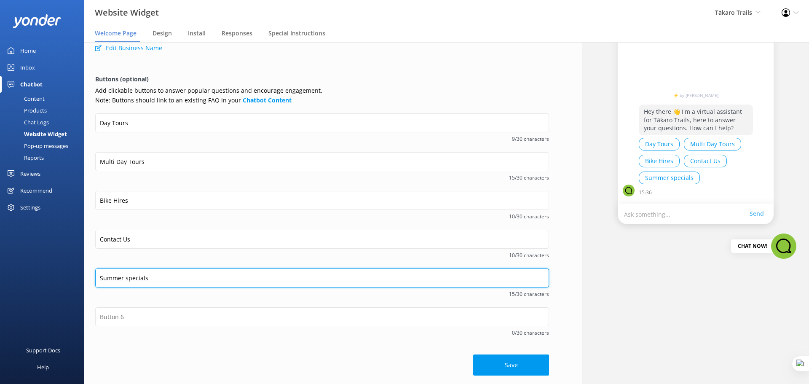
drag, startPoint x: 161, startPoint y: 279, endPoint x: 91, endPoint y: 275, distance: 70.1
click at [91, 275] on div "Welcome message Hey there 👋 I'm a virtual assistant for Tākaro Trails, here to …" at bounding box center [322, 171] width 476 height 425
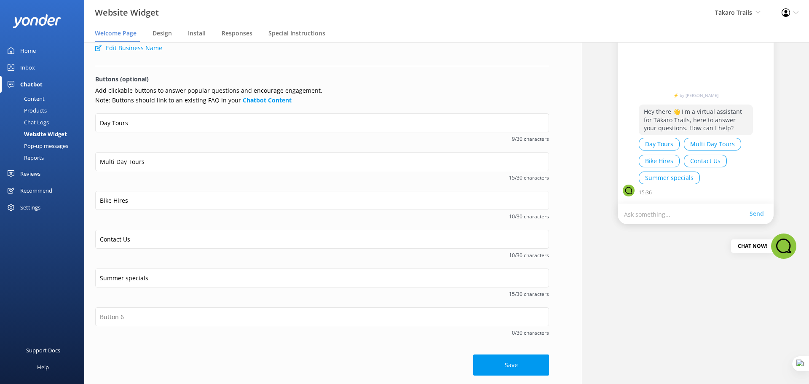
click at [47, 97] on link "Content" at bounding box center [44, 99] width 79 height 12
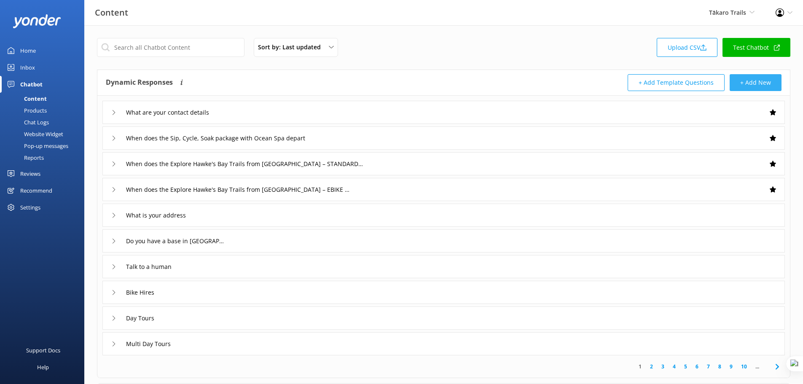
click at [748, 77] on button "+ Add New" at bounding box center [756, 82] width 52 height 17
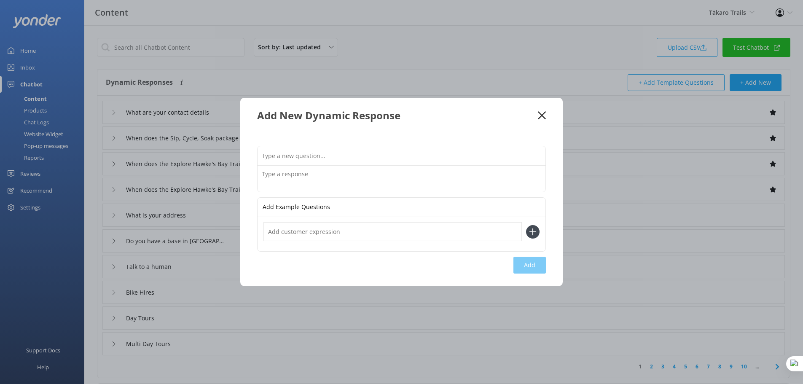
click at [386, 153] on input "text" at bounding box center [402, 155] width 288 height 19
paste input "How do I book"
drag, startPoint x: 303, startPoint y: 152, endPoint x: 229, endPoint y: 155, distance: 74.2
click at [229, 155] on div "Add New Dynamic Response How do I book Add Example Questions Add" at bounding box center [401, 192] width 803 height 384
type input "Summer specials"
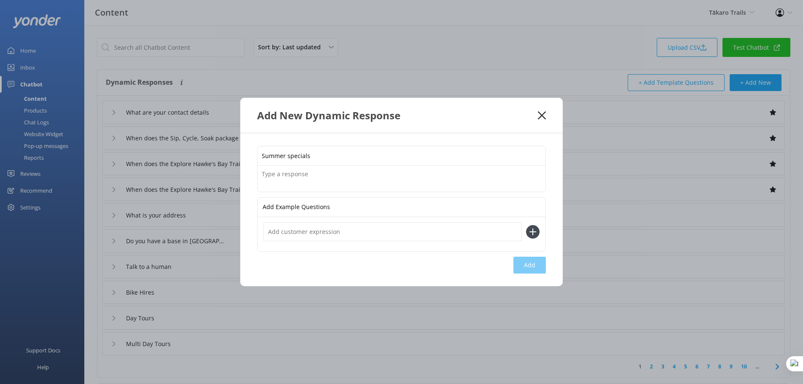
click at [542, 116] on icon at bounding box center [542, 115] width 8 height 8
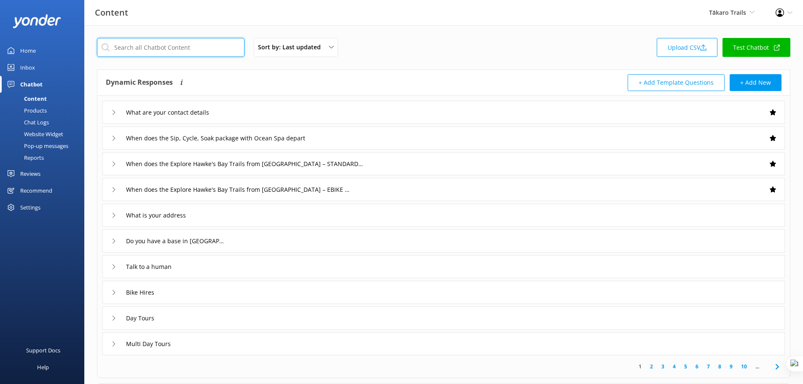
click at [171, 45] on input "text" at bounding box center [171, 47] width 148 height 19
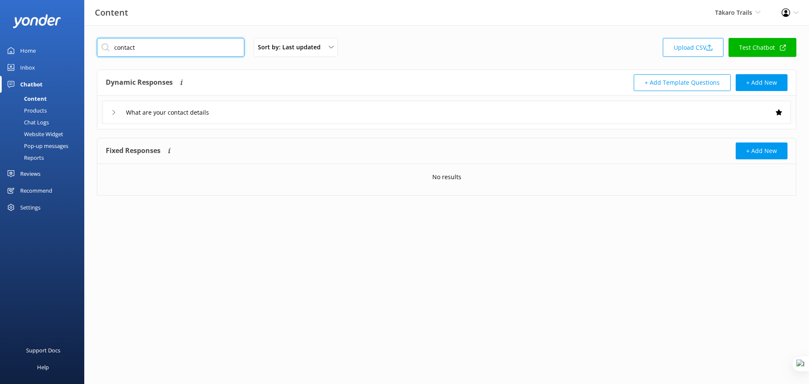
type input "contact"
click at [255, 112] on div "What are your contact details" at bounding box center [446, 112] width 689 height 23
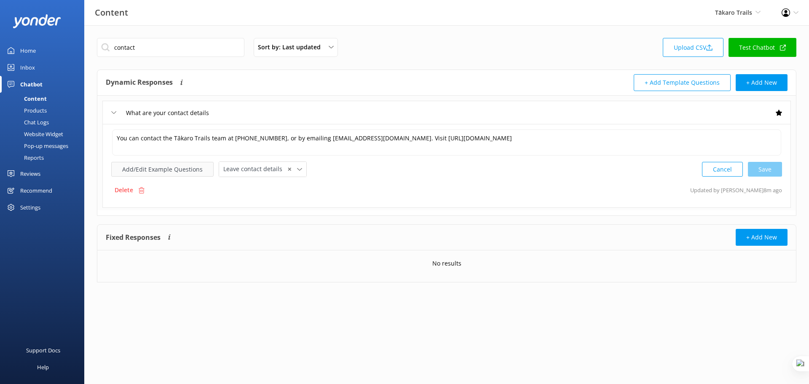
click at [156, 166] on button "Add/Edit Example Questions" at bounding box center [162, 169] width 102 height 15
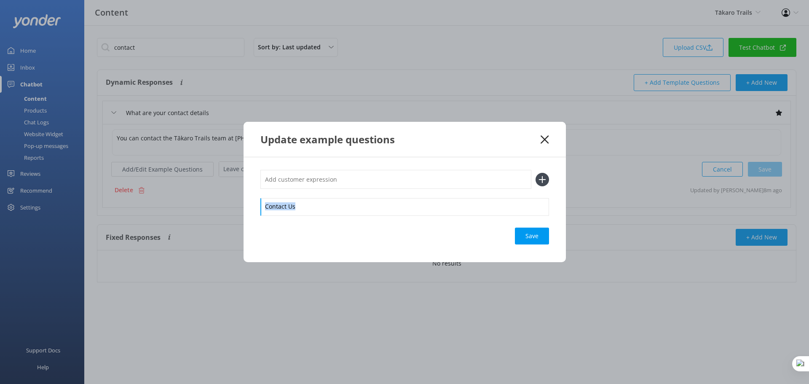
drag, startPoint x: 309, startPoint y: 202, endPoint x: 251, endPoint y: 203, distance: 57.8
click at [251, 203] on div "Contact Us Save" at bounding box center [405, 209] width 322 height 105
click at [544, 142] on icon at bounding box center [545, 139] width 8 height 8
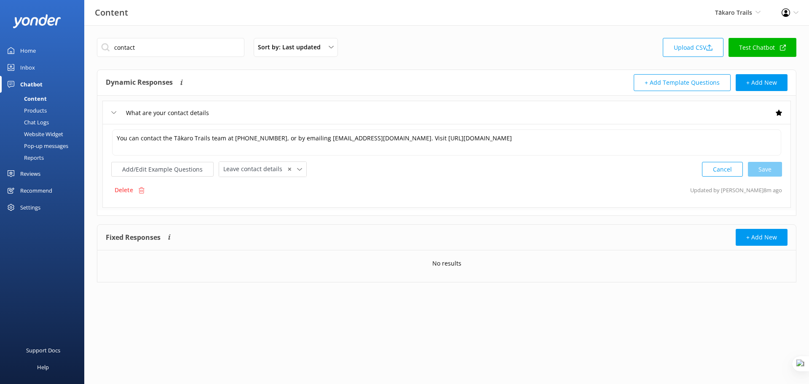
click at [40, 132] on div "Website Widget" at bounding box center [34, 134] width 58 height 12
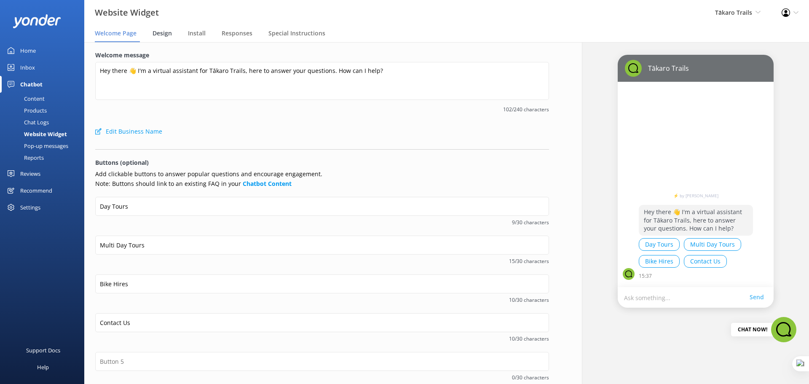
click at [157, 35] on span "Design" at bounding box center [162, 33] width 19 height 8
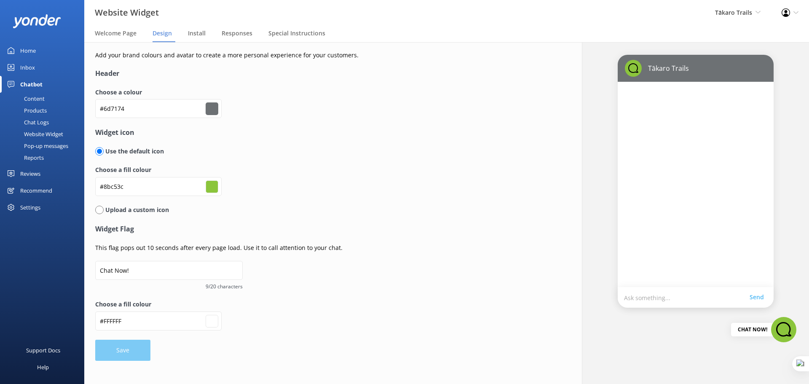
click at [98, 213] on input "radio" at bounding box center [99, 210] width 8 height 8
radio input "true"
radio input "false"
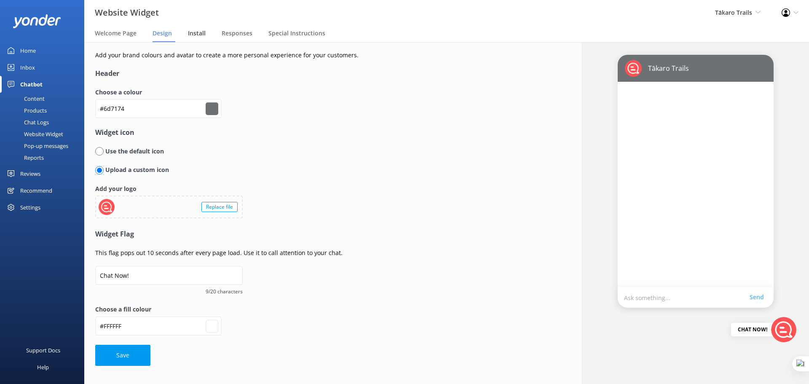
type input "#ffffff"
click at [101, 151] on input "radio" at bounding box center [99, 151] width 8 height 8
radio input "true"
radio input "false"
type input "#ffffff"
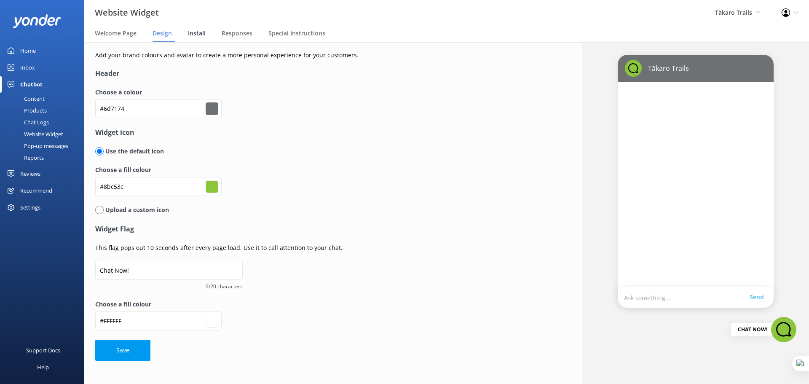
click at [197, 34] on span "Install" at bounding box center [197, 33] width 18 height 8
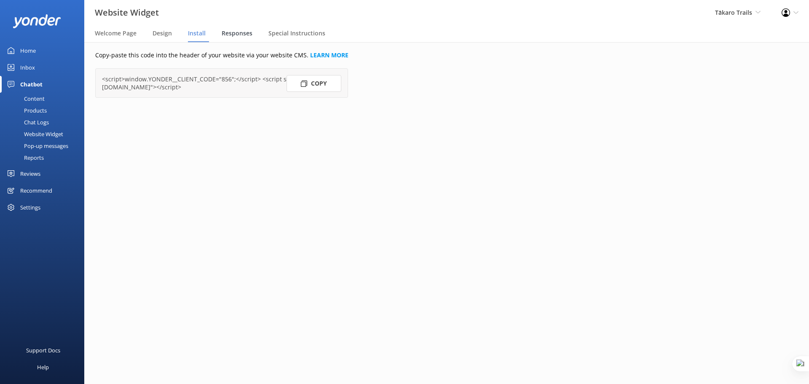
click at [236, 33] on span "Responses" at bounding box center [237, 33] width 31 height 8
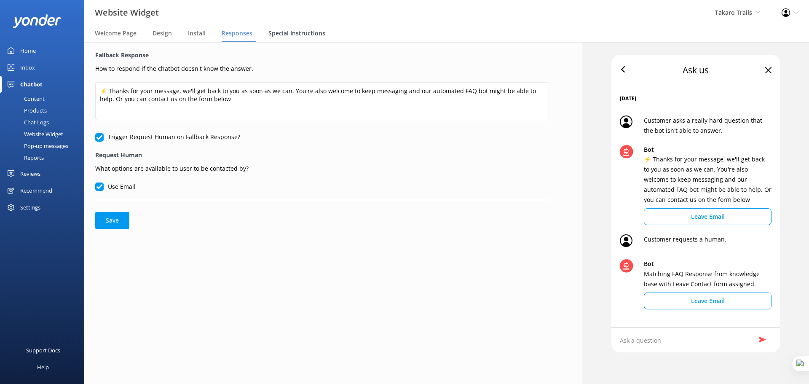
click at [297, 31] on span "Special Instructions" at bounding box center [297, 33] width 57 height 8
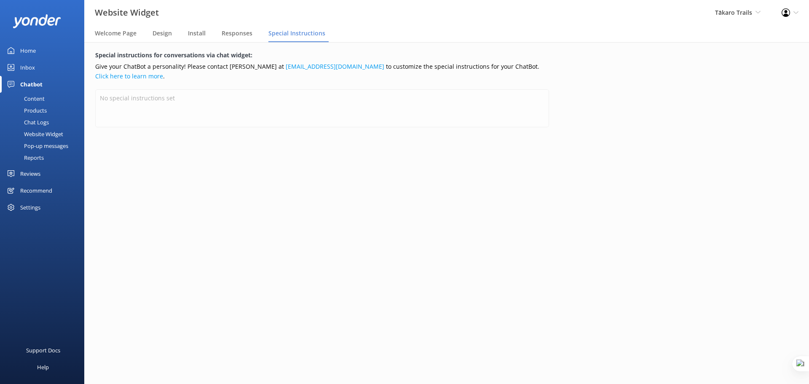
click at [52, 147] on div "Pop-up messages" at bounding box center [36, 146] width 63 height 12
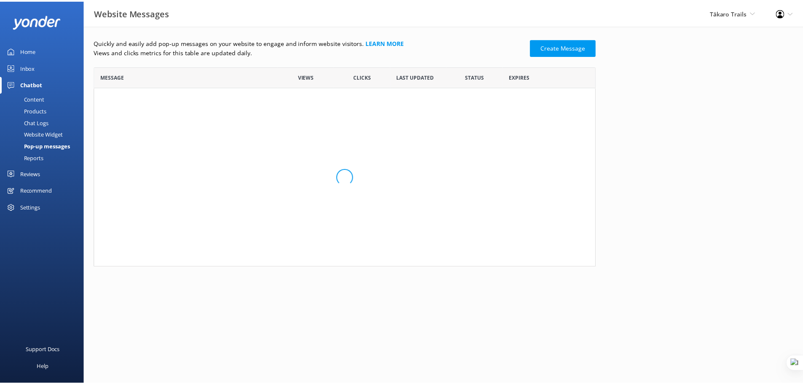
scroll to position [194, 500]
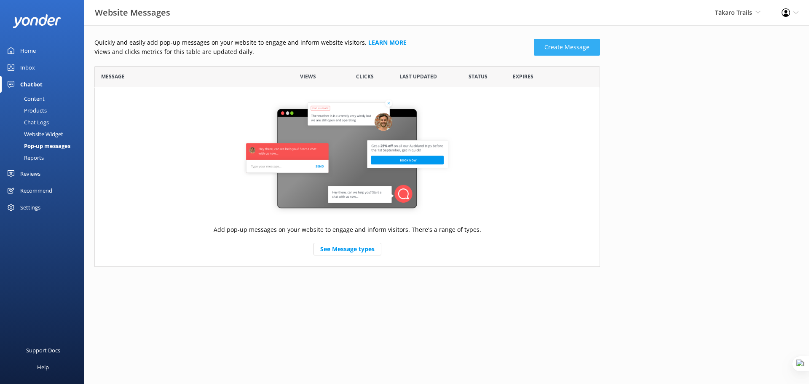
click at [580, 48] on link "Create Message" at bounding box center [567, 47] width 66 height 17
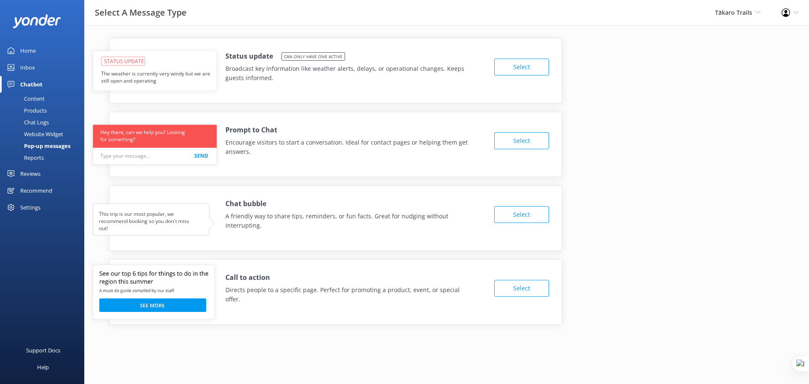
click at [32, 159] on div "Reports" at bounding box center [24, 158] width 39 height 12
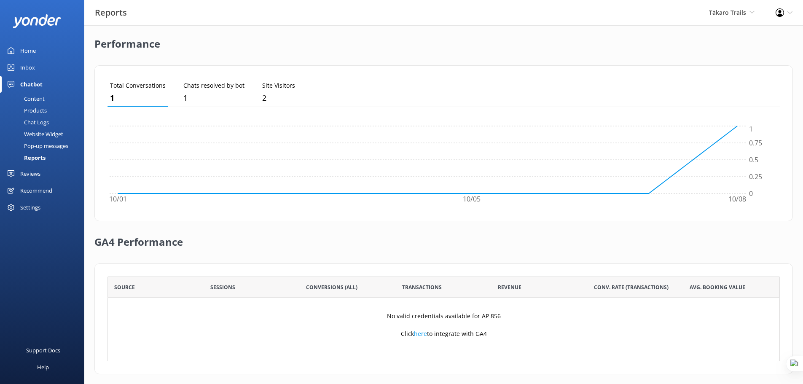
scroll to position [204, 0]
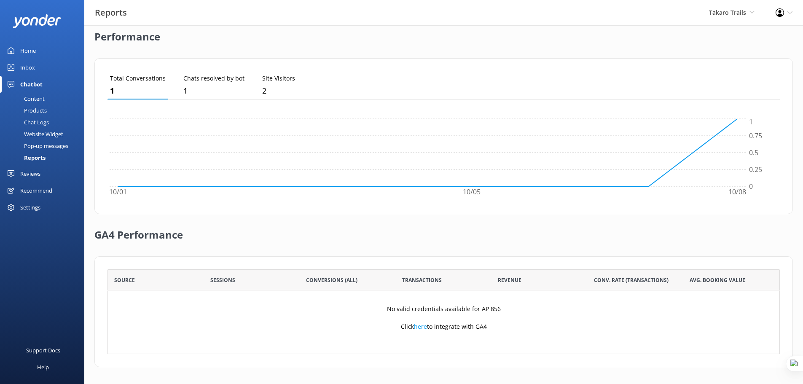
click at [34, 175] on div "Reviews" at bounding box center [30, 173] width 20 height 17
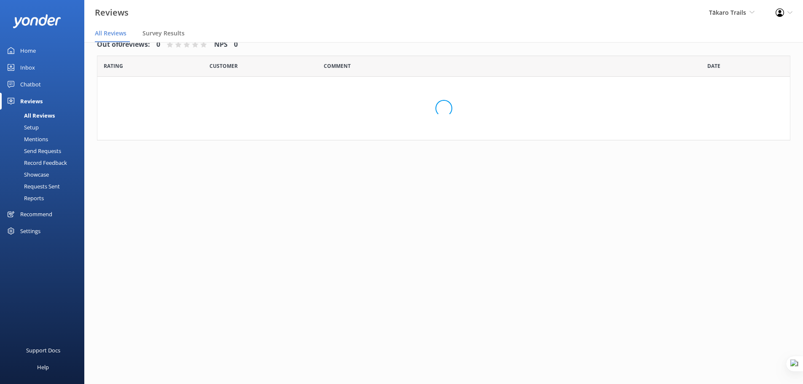
scroll to position [17, 0]
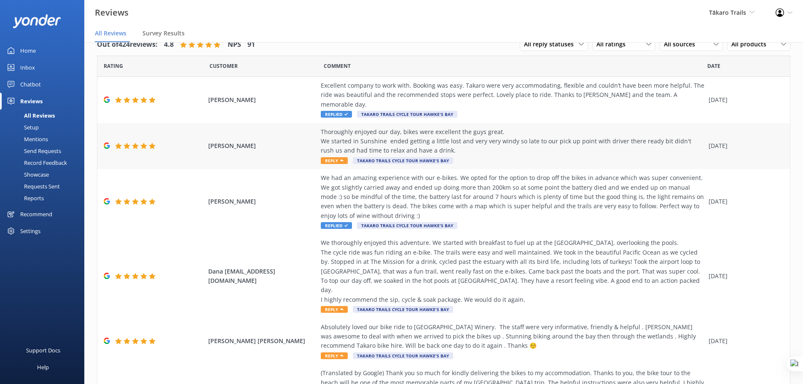
click at [417, 132] on div "Thoroughly enjoyed our day, bikes were excellent the guys great. We started in …" at bounding box center [513, 141] width 384 height 28
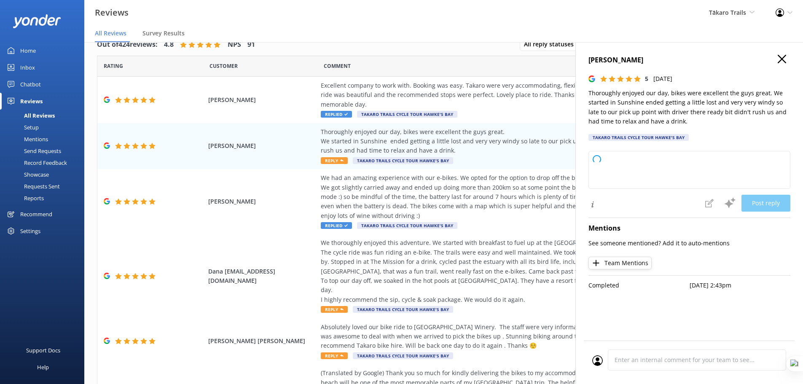
type textarea "Thank you so much for your wonderful review! We're delighted to hear you enjoye…"
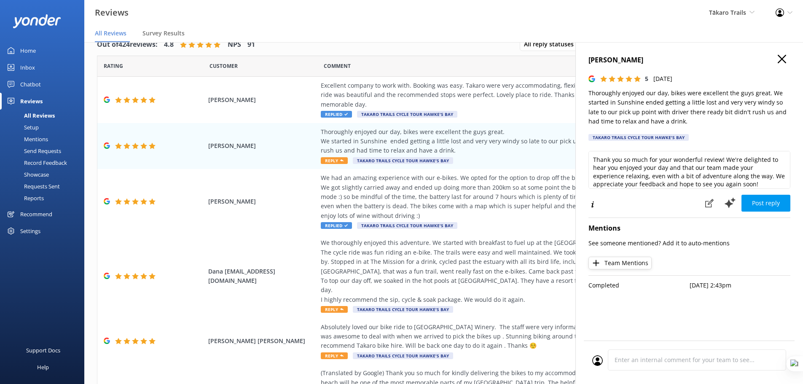
click at [779, 61] on icon "button" at bounding box center [782, 59] width 8 height 8
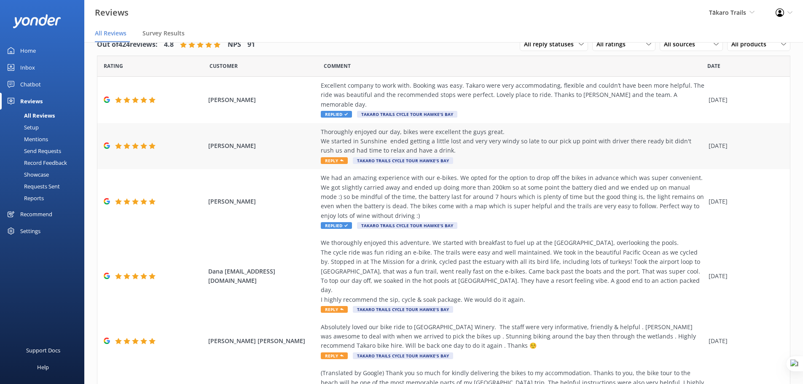
click at [406, 135] on div "Thoroughly enjoyed our day, bikes were excellent the guys great. We started in …" at bounding box center [513, 141] width 384 height 28
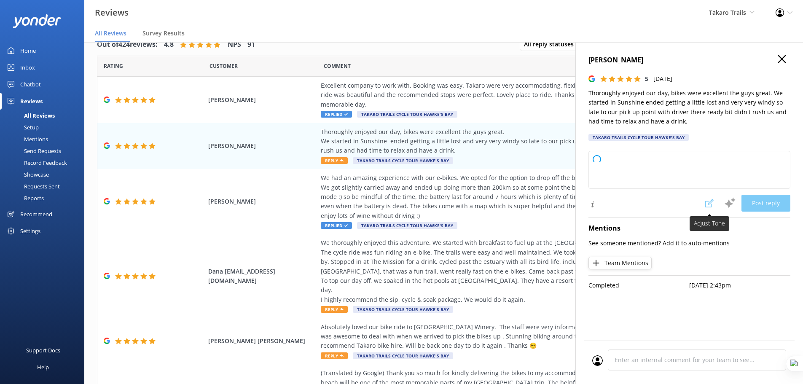
type textarea "Thank you so much for your wonderful review! We're delighted to hear you enjoye…"
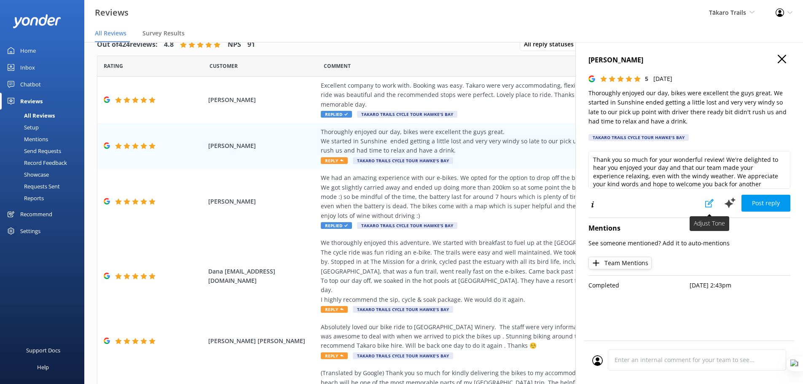
click at [708, 203] on icon at bounding box center [709, 203] width 8 height 8
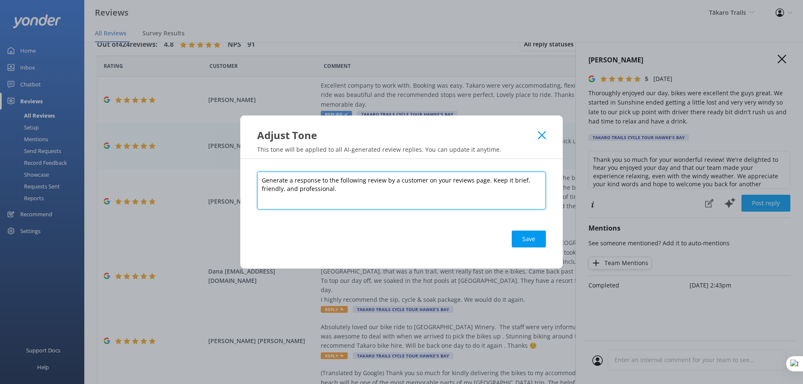
click at [341, 191] on textarea "Generate a response to the following review by a customer on your reviews page.…" at bounding box center [401, 191] width 289 height 38
drag, startPoint x: 341, startPoint y: 191, endPoint x: 304, endPoint y: 188, distance: 37.6
click at [304, 188] on textarea "Generate a response to the following review by a customer on your reviews page.…" at bounding box center [401, 191] width 289 height 38
type textarea "Generate a response to the following review by a customer on your reviews page.…"
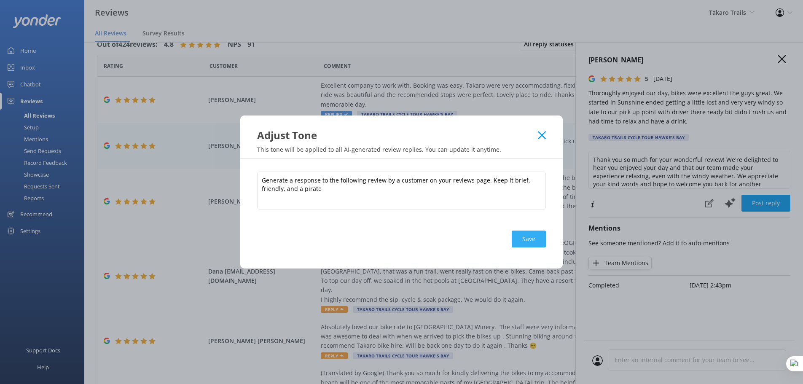
click at [530, 241] on button "Save" at bounding box center [529, 239] width 34 height 17
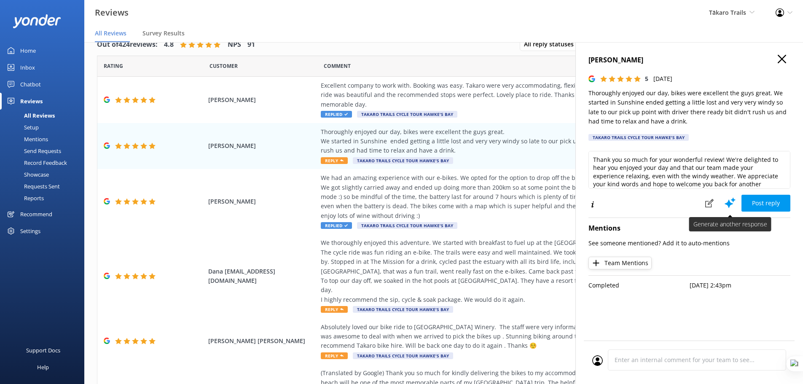
click at [728, 201] on icon at bounding box center [730, 202] width 13 height 13
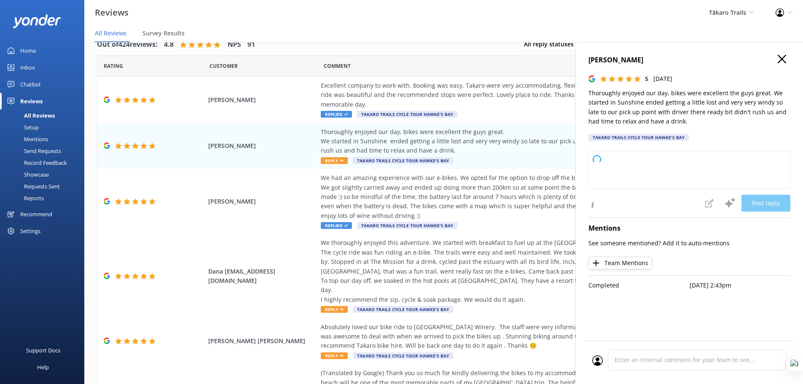
type textarea "Arrr, thank ye kindly fer the hearty words, matey! We be glad ye enjoyed yer ad…"
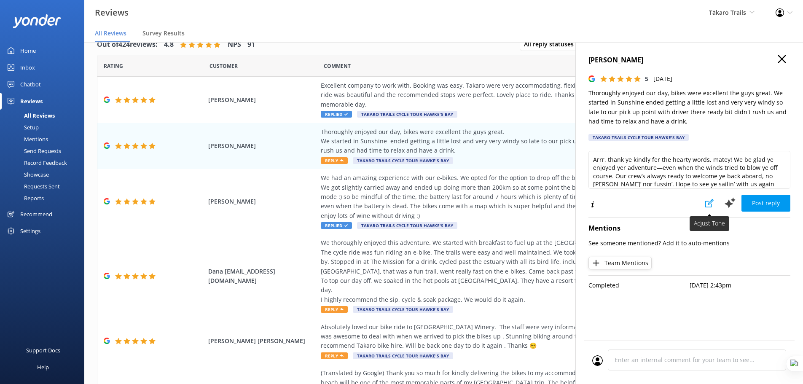
click at [709, 204] on use at bounding box center [709, 203] width 8 height 8
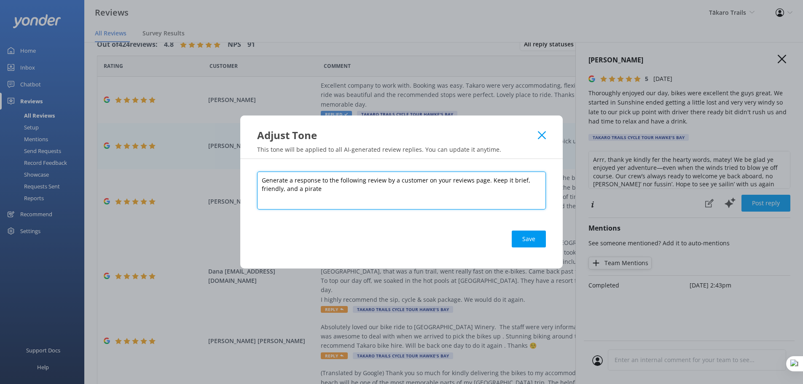
drag, startPoint x: 314, startPoint y: 190, endPoint x: 298, endPoint y: 189, distance: 16.9
click at [298, 189] on textarea "Generate a response to the following review by a customer on your reviews page.…" at bounding box center [401, 191] width 289 height 38
paste textarea "professional."
type textarea "Generate a response to the following review by a customer on your reviews page.…"
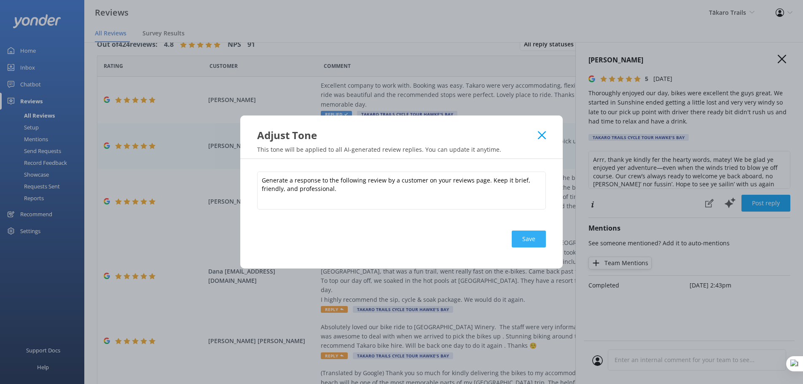
click at [521, 240] on button "Save" at bounding box center [529, 239] width 34 height 17
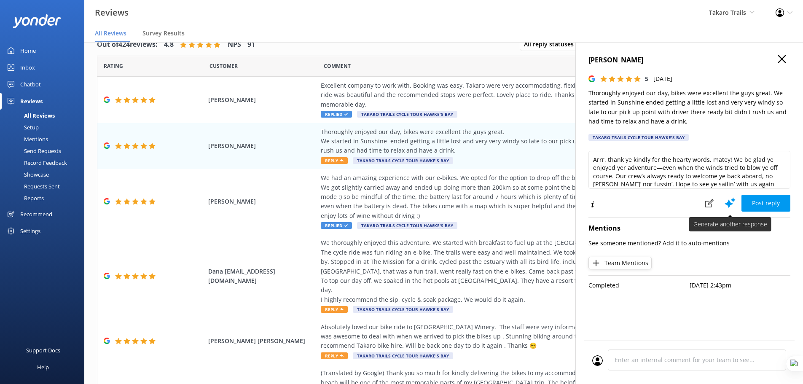
click at [726, 204] on use at bounding box center [730, 203] width 11 height 11
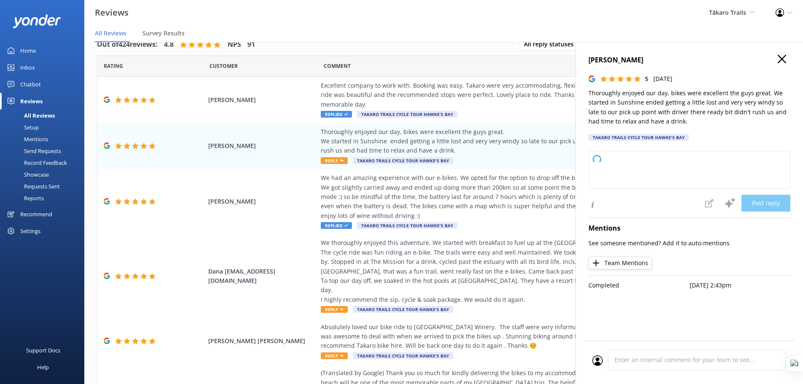
type textarea "Thank you so much for your wonderful review! We’re glad to hear you had a great…"
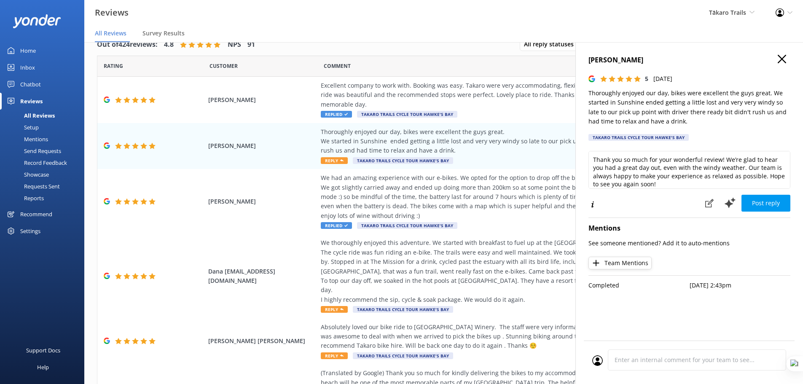
click at [782, 57] on icon "button" at bounding box center [782, 59] width 8 height 8
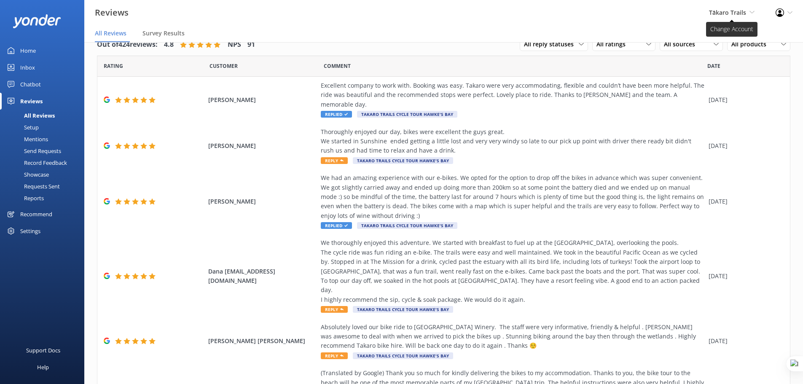
click at [745, 11] on span "Tākaro Trails" at bounding box center [727, 12] width 37 height 8
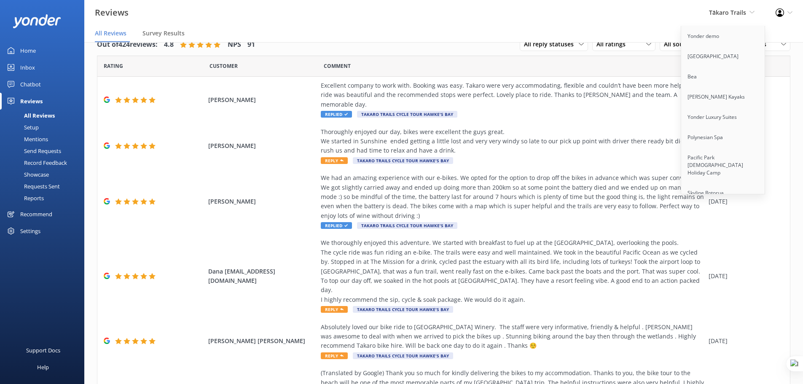
scroll to position [1950, 0]
click at [719, 153] on link "Cool Tours Virtual Assistant" at bounding box center [723, 163] width 84 height 20
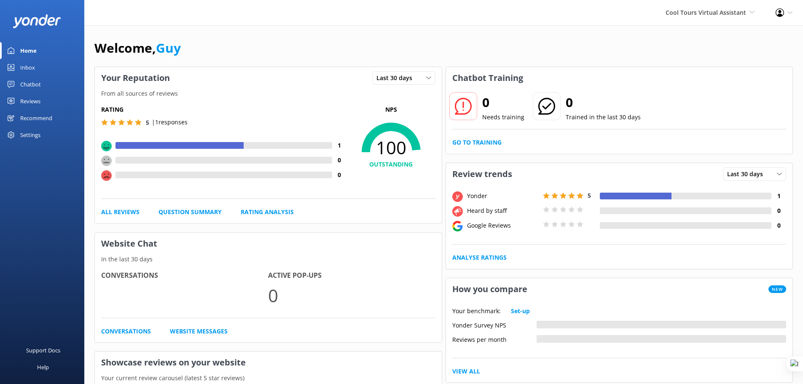
click at [28, 102] on div "Reviews" at bounding box center [30, 101] width 20 height 17
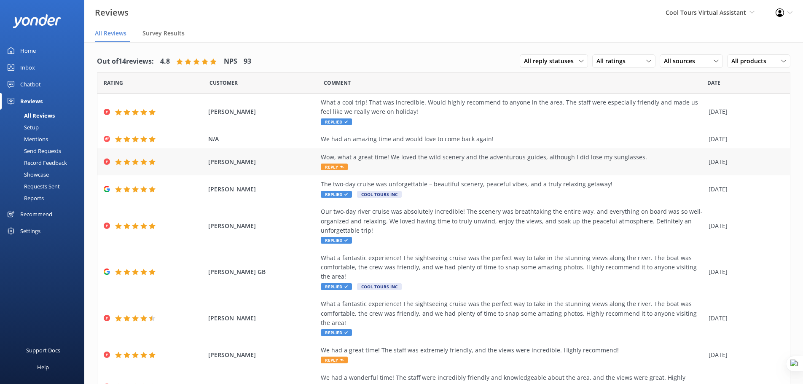
click at [449, 162] on div "Wow, what a great time! We loved the wild scenery and the adventurous guides, a…" at bounding box center [513, 162] width 384 height 19
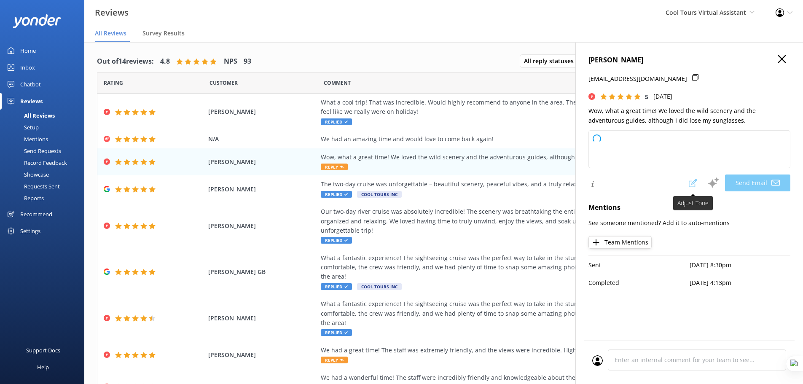
click at [693, 184] on span at bounding box center [693, 183] width 19 height 17
type textarea "Kia ora Naomi, Cheers for the lovely words – stoked you had a great time out on…"
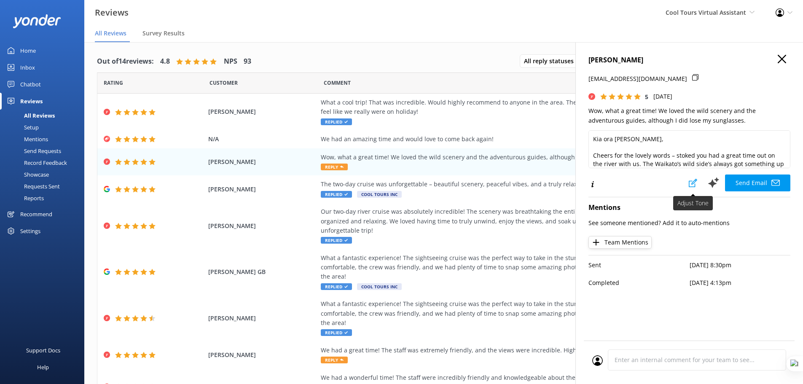
click at [694, 185] on icon at bounding box center [693, 183] width 8 height 8
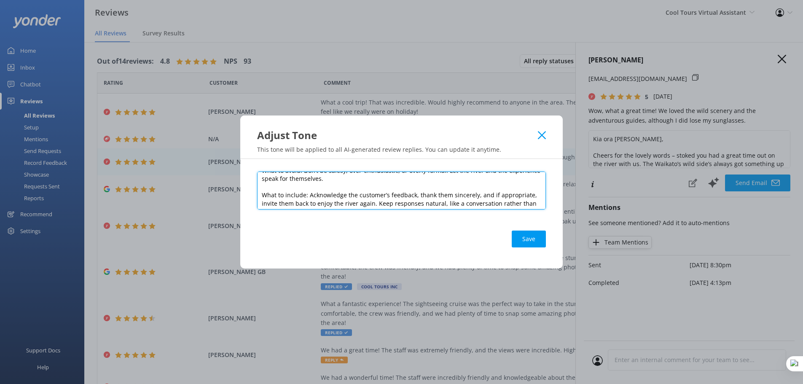
scroll to position [87, 0]
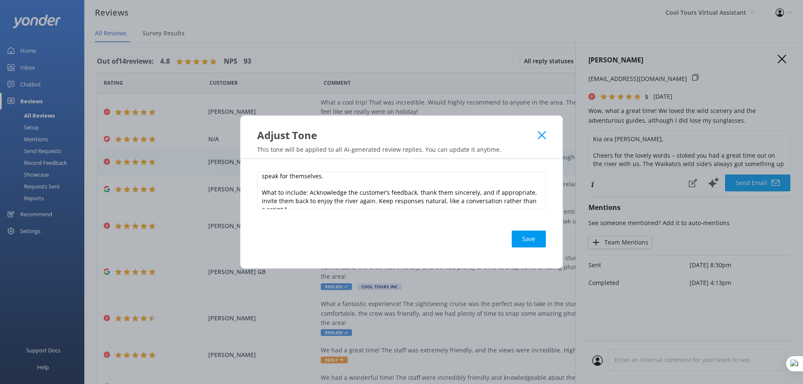
click at [540, 136] on icon at bounding box center [542, 135] width 8 height 8
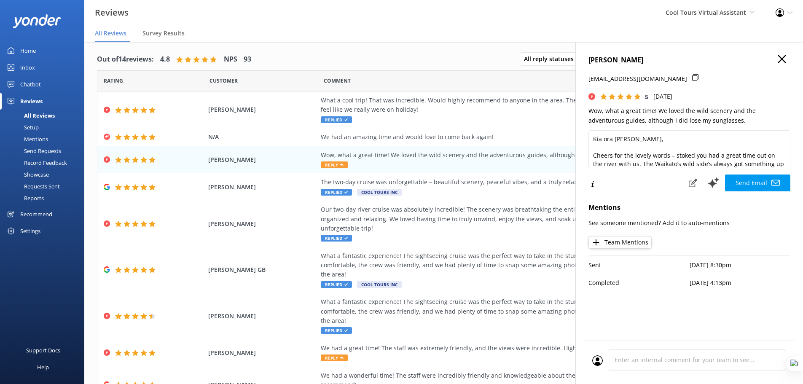
scroll to position [0, 0]
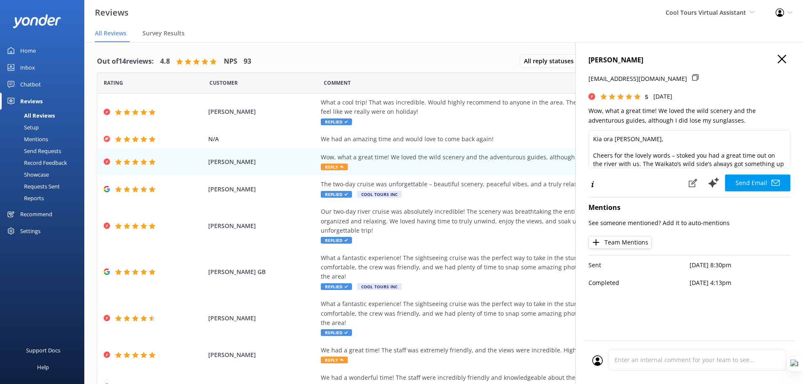
click at [784, 59] on icon "button" at bounding box center [782, 59] width 8 height 8
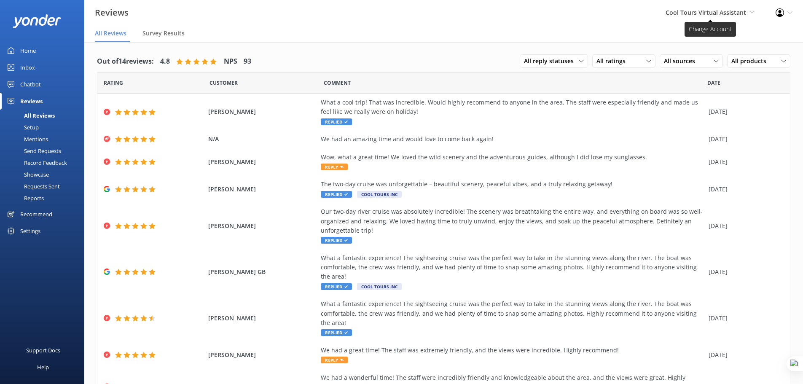
click at [743, 11] on span "Cool Tours Virtual Assistant" at bounding box center [706, 12] width 81 height 8
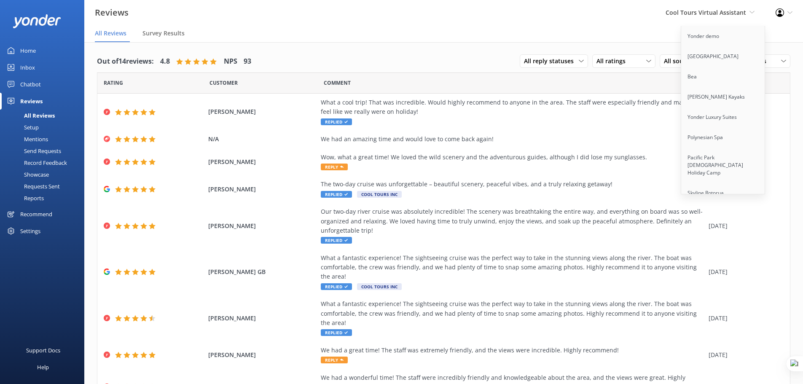
scroll to position [6988, 0]
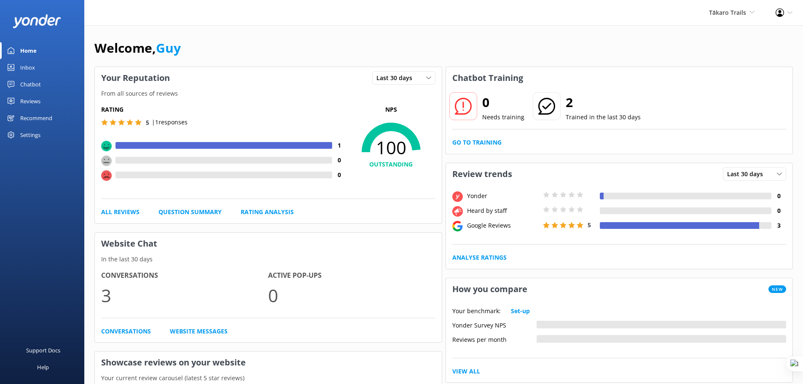
click at [45, 103] on link "Reviews" at bounding box center [42, 101] width 84 height 17
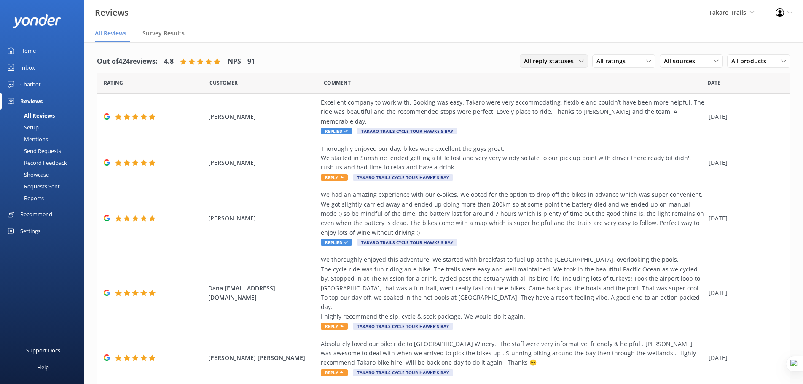
click at [571, 62] on span "All reply statuses" at bounding box center [551, 60] width 55 height 9
click at [558, 96] on link "Needs a reply" at bounding box center [557, 95] width 75 height 17
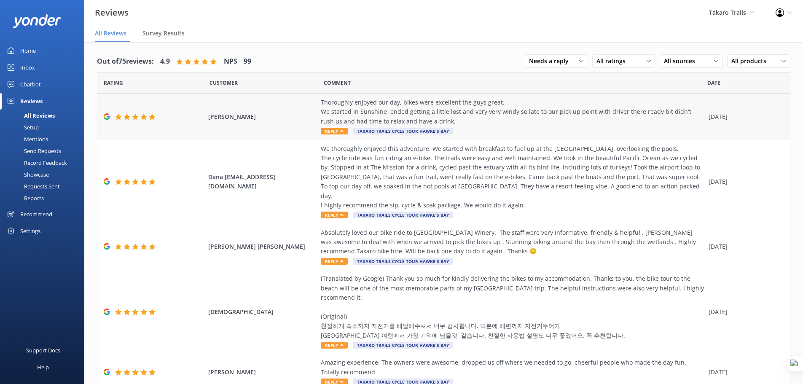
click at [376, 110] on div "Thoroughly enjoyed our day, bikes were excellent the guys great. We started in …" at bounding box center [513, 112] width 384 height 28
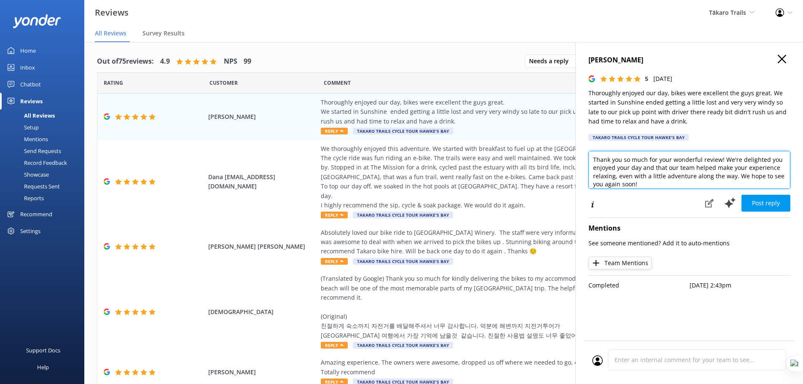
click at [719, 161] on textarea "Thank you so much for your wonderful review! We're delighted you enjoyed your d…" at bounding box center [689, 170] width 202 height 38
type textarea "Thank you so much for your wonderful review Andrea! We're delighted you enjoyed…"
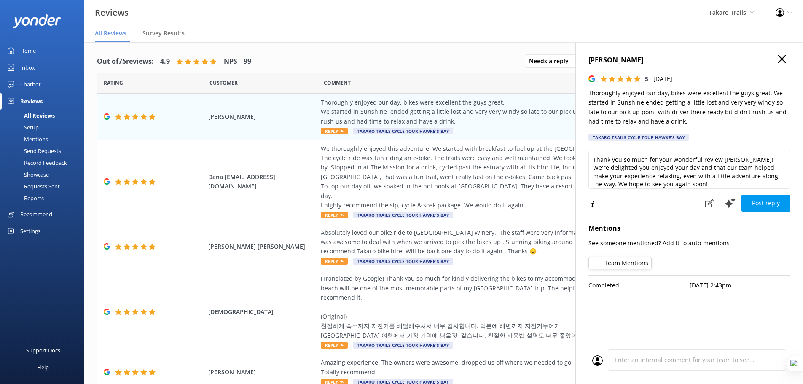
click at [781, 59] on use "button" at bounding box center [782, 59] width 8 height 8
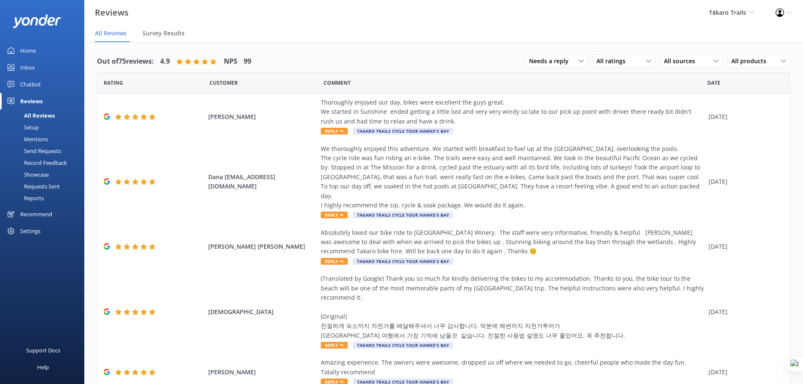
click at [35, 212] on div "Recommend" at bounding box center [36, 214] width 32 height 17
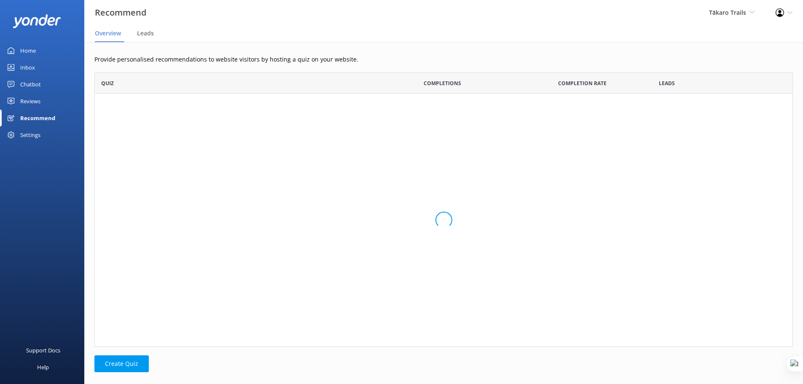
scroll to position [268, 692]
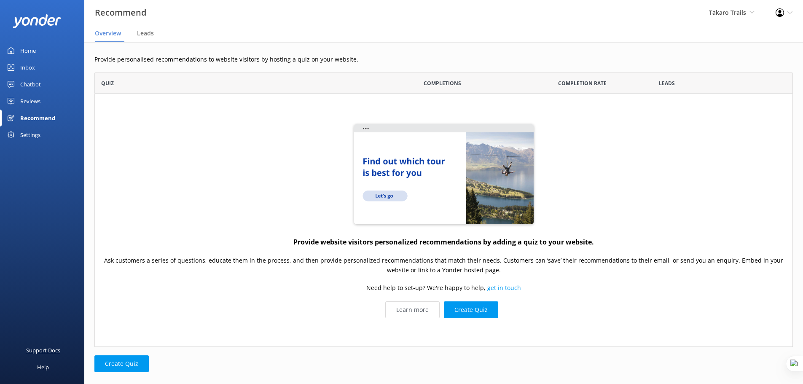
click at [43, 350] on div "Support Docs" at bounding box center [43, 350] width 34 height 17
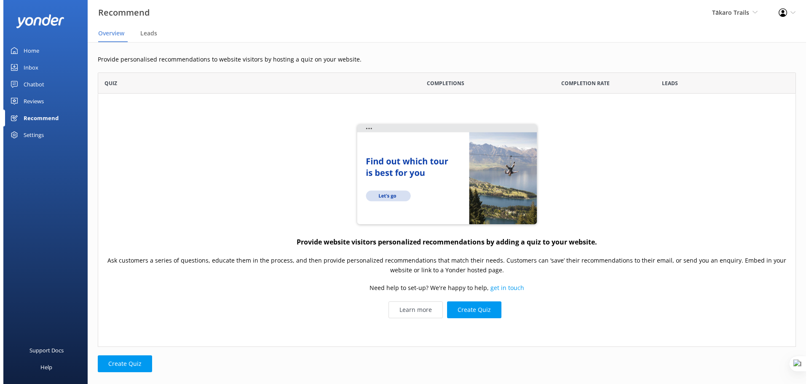
scroll to position [268, 692]
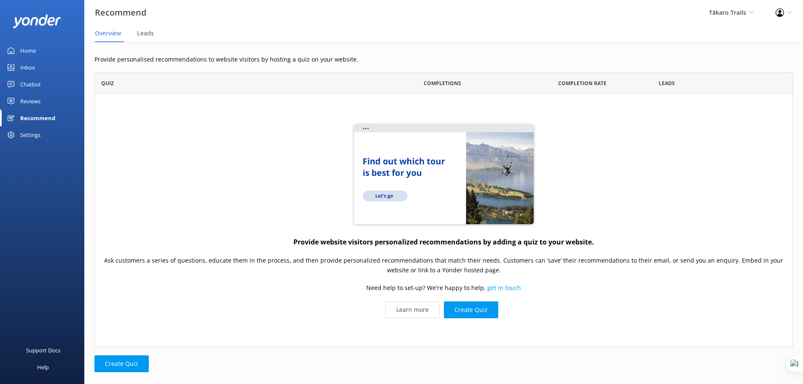
click at [34, 136] on div "Settings" at bounding box center [30, 134] width 20 height 17
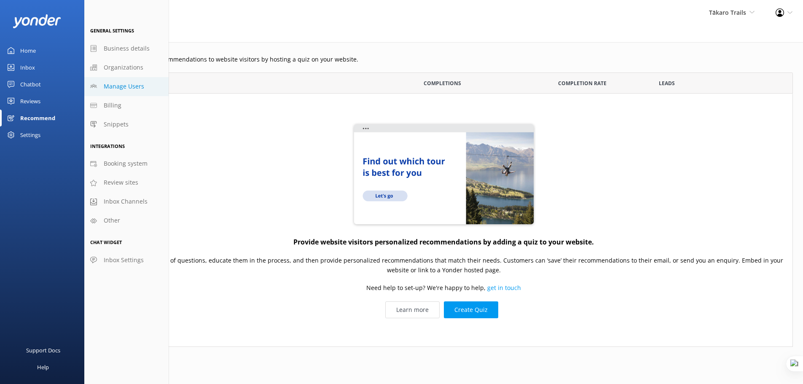
click at [126, 86] on span "Manage Users" at bounding box center [124, 86] width 40 height 9
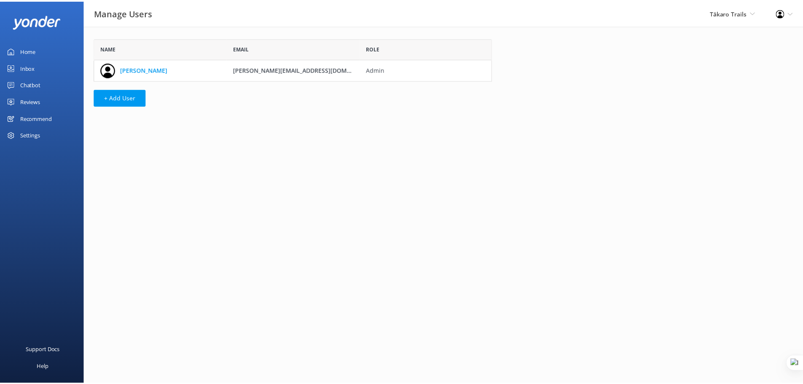
scroll to position [36, 395]
click at [34, 133] on div "Settings" at bounding box center [30, 134] width 20 height 17
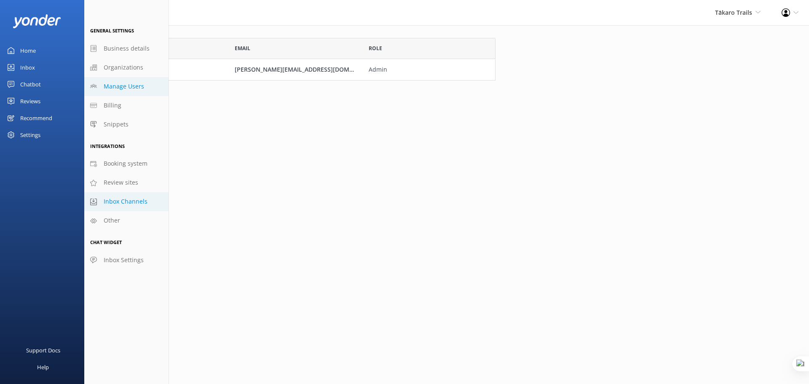
click at [131, 197] on span "Inbox Channels" at bounding box center [126, 201] width 44 height 9
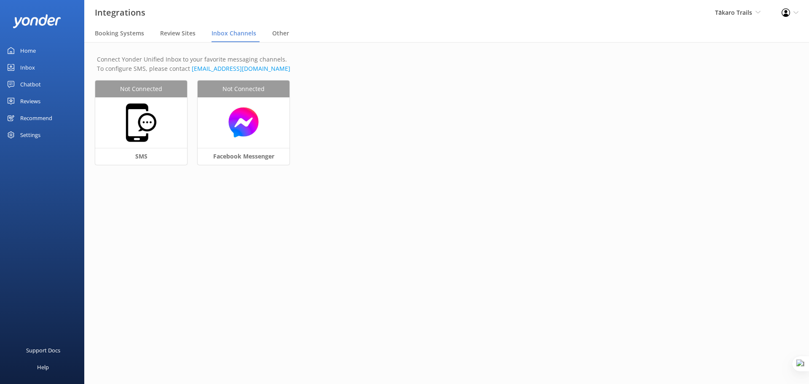
click at [27, 132] on div "Settings" at bounding box center [30, 134] width 20 height 17
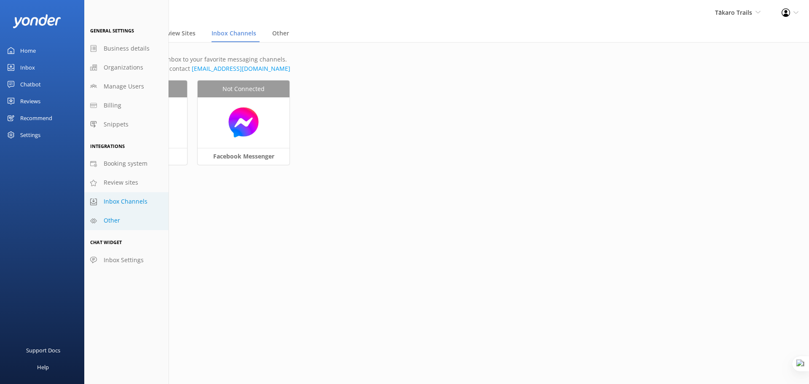
click at [120, 222] on span "Other" at bounding box center [112, 220] width 16 height 9
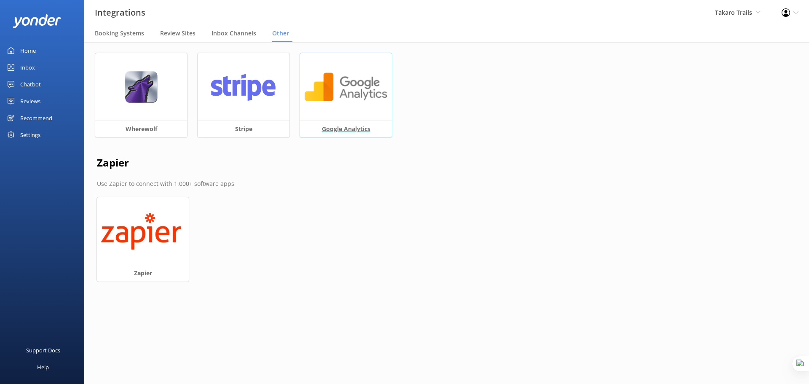
click at [363, 89] on img at bounding box center [345, 87] width 83 height 32
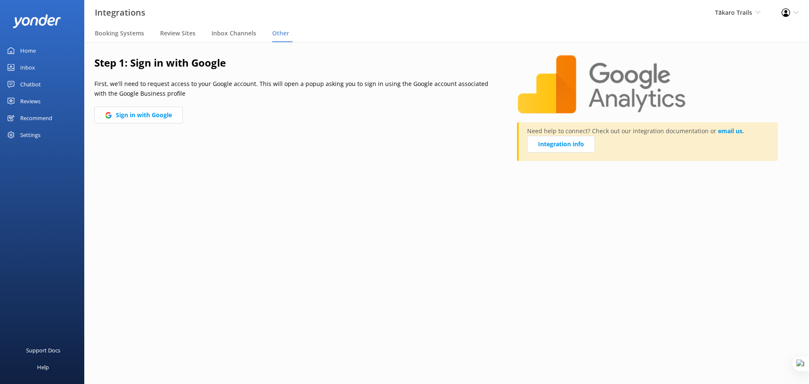
click at [26, 134] on div "Settings" at bounding box center [30, 134] width 20 height 17
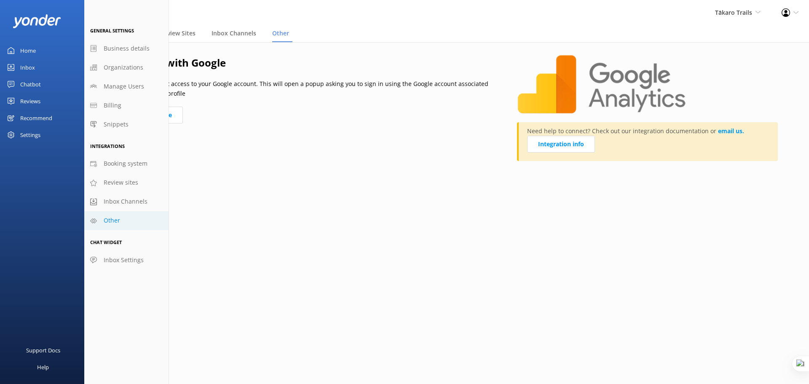
click at [27, 48] on div "Home" at bounding box center [28, 50] width 16 height 17
